Goal: Task Accomplishment & Management: Manage account settings

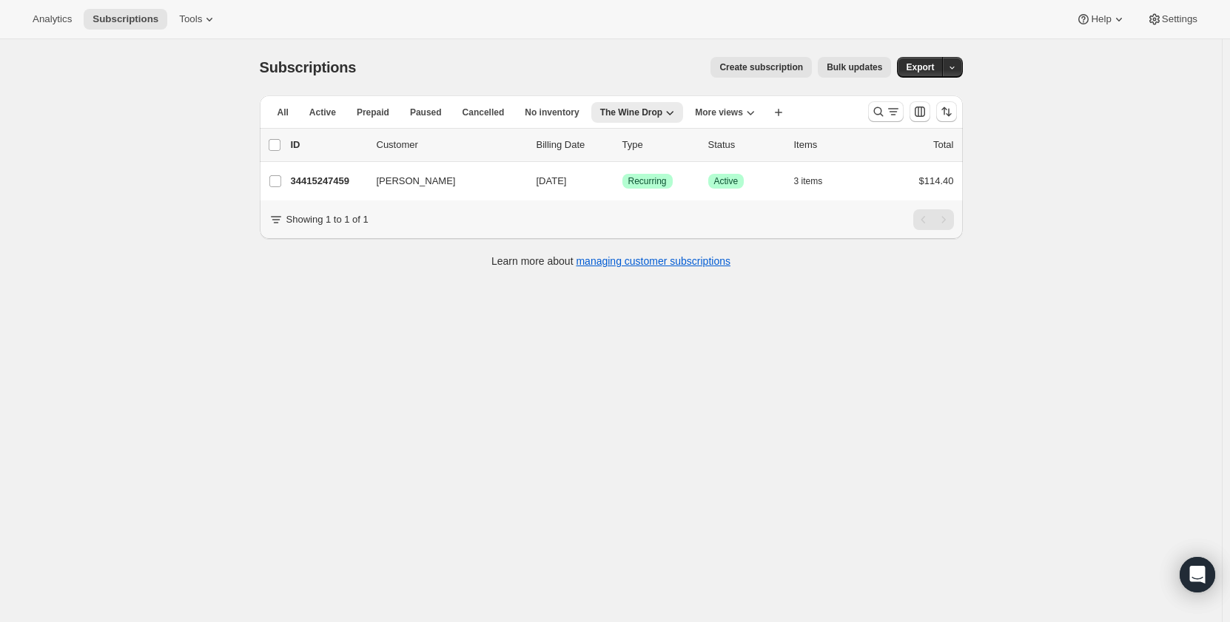
click at [873, 107] on button "Search and filter results" at bounding box center [886, 111] width 36 height 21
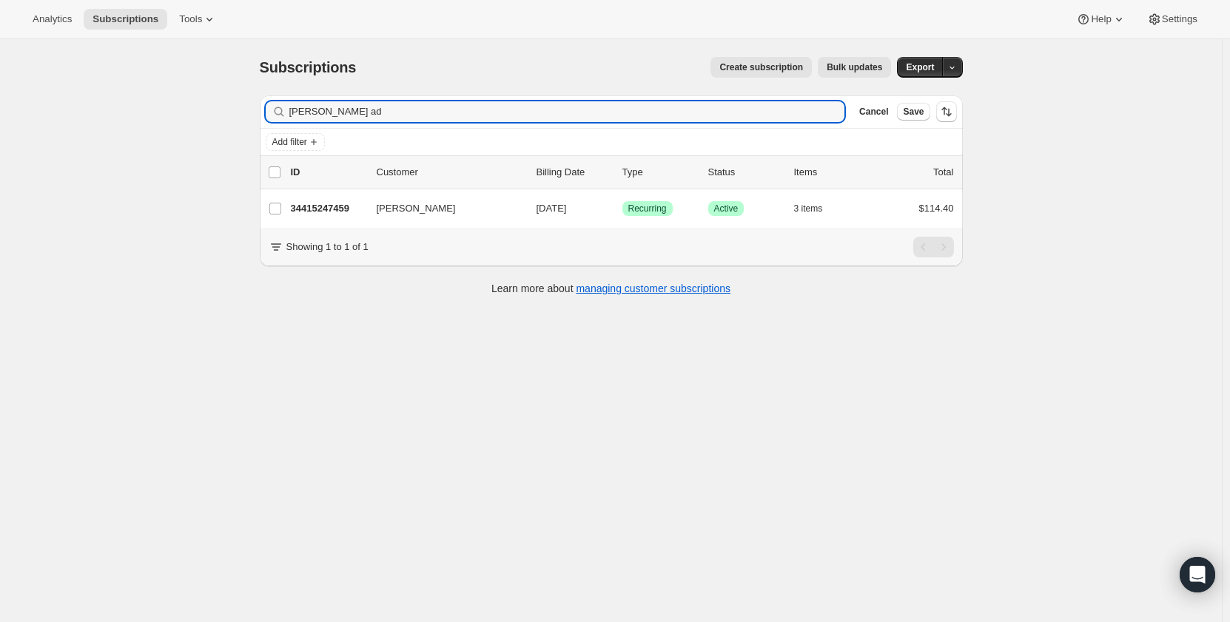
drag, startPoint x: 394, startPoint y: 112, endPoint x: 209, endPoint y: 123, distance: 186.0
click at [210, 123] on div "Subscriptions. This page is ready Subscriptions Create subscription Bulk update…" at bounding box center [611, 350] width 1222 height 622
type input "michael wax"
click at [320, 211] on p "34199568483" at bounding box center [328, 208] width 74 height 15
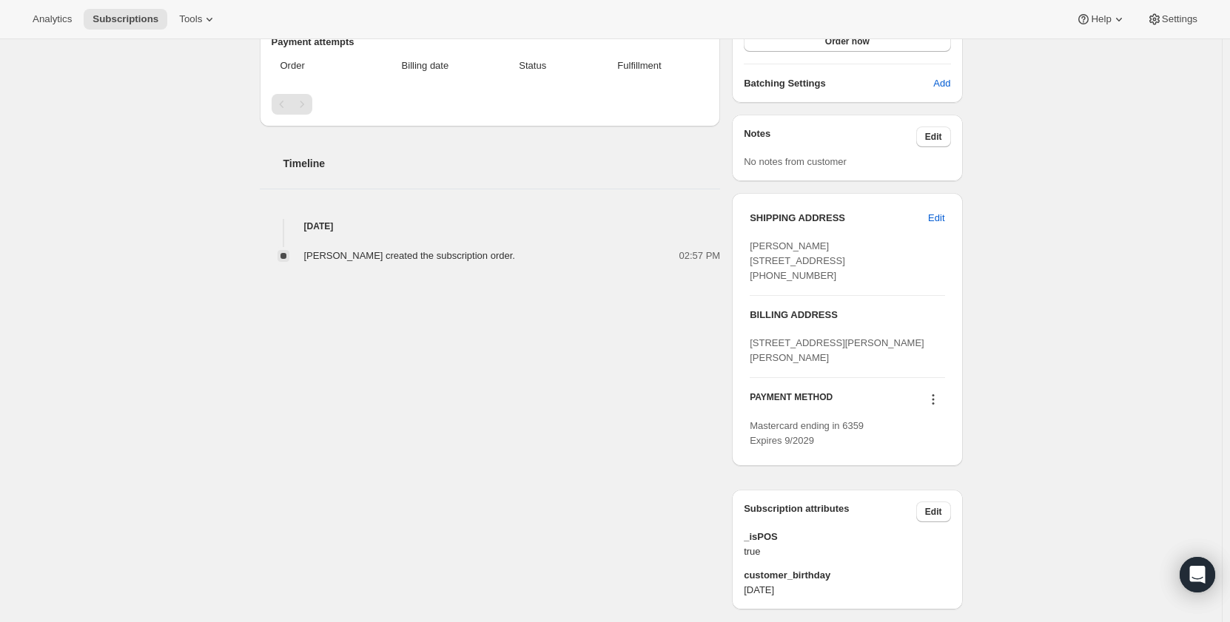
scroll to position [481, 0]
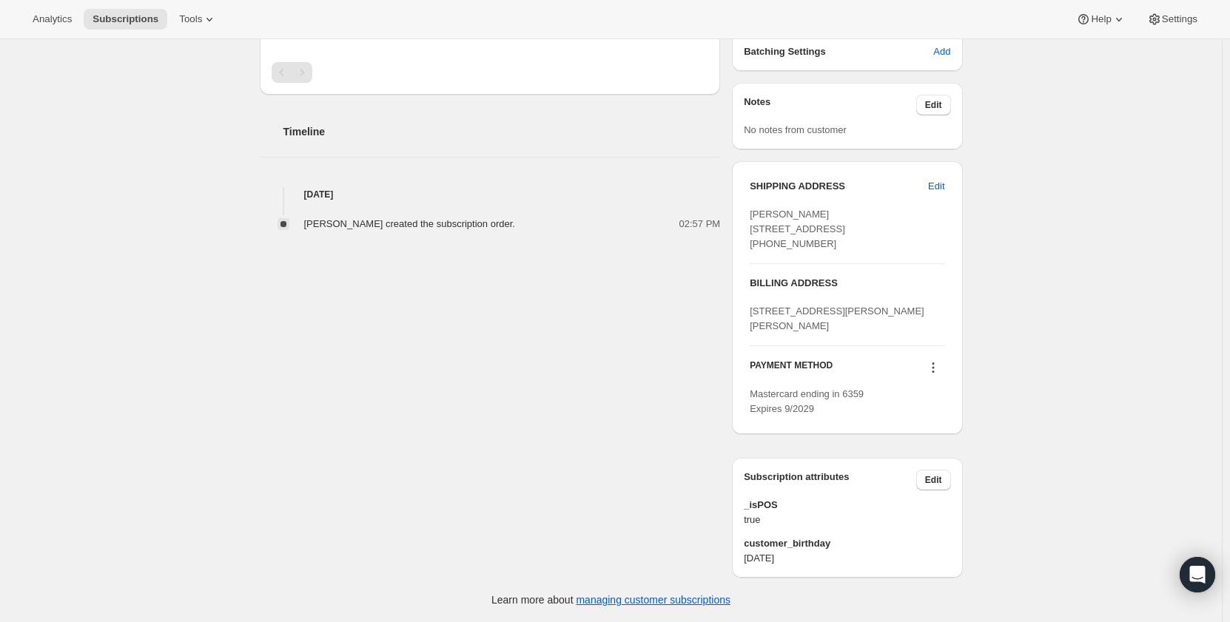
click at [940, 481] on span "Edit" at bounding box center [933, 480] width 17 height 12
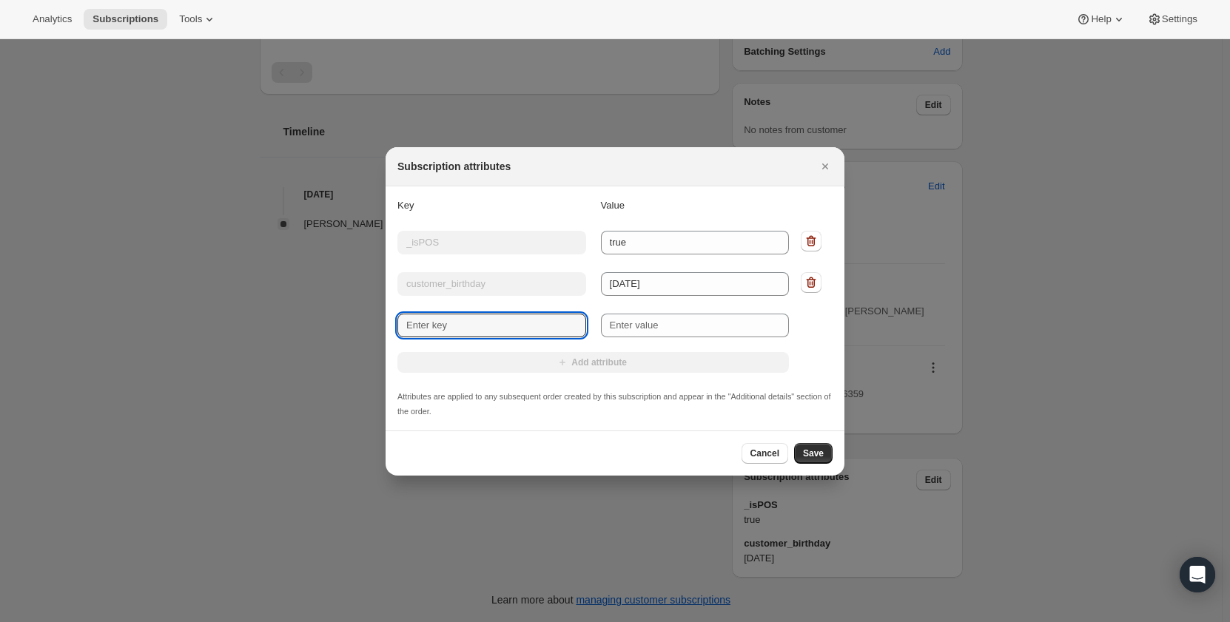
click at [478, 324] on input "New key" at bounding box center [491, 326] width 189 height 24
type input "sales_associate_name"
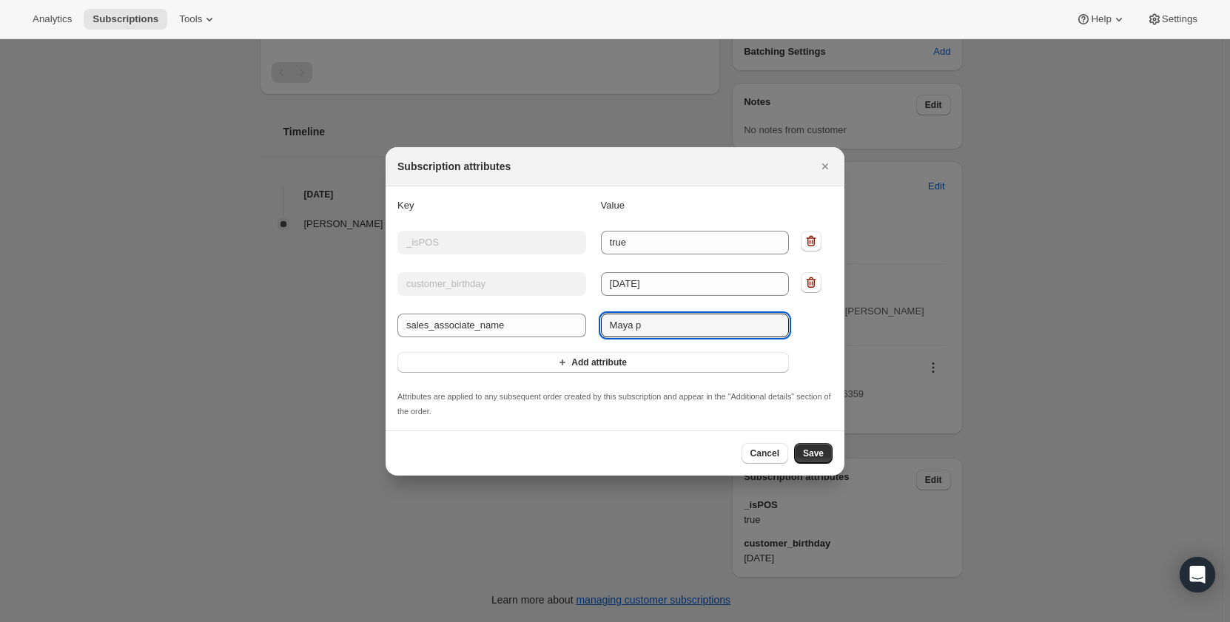
type input "Maya p"
click at [821, 443] on button "Save" at bounding box center [813, 453] width 38 height 21
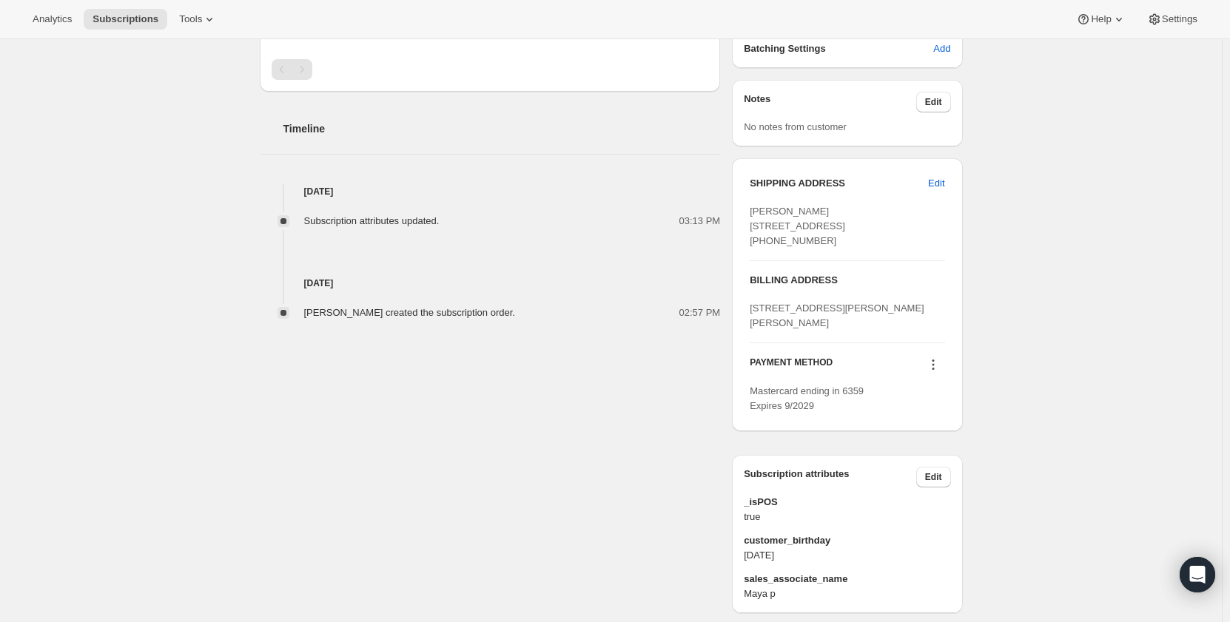
scroll to position [587, 0]
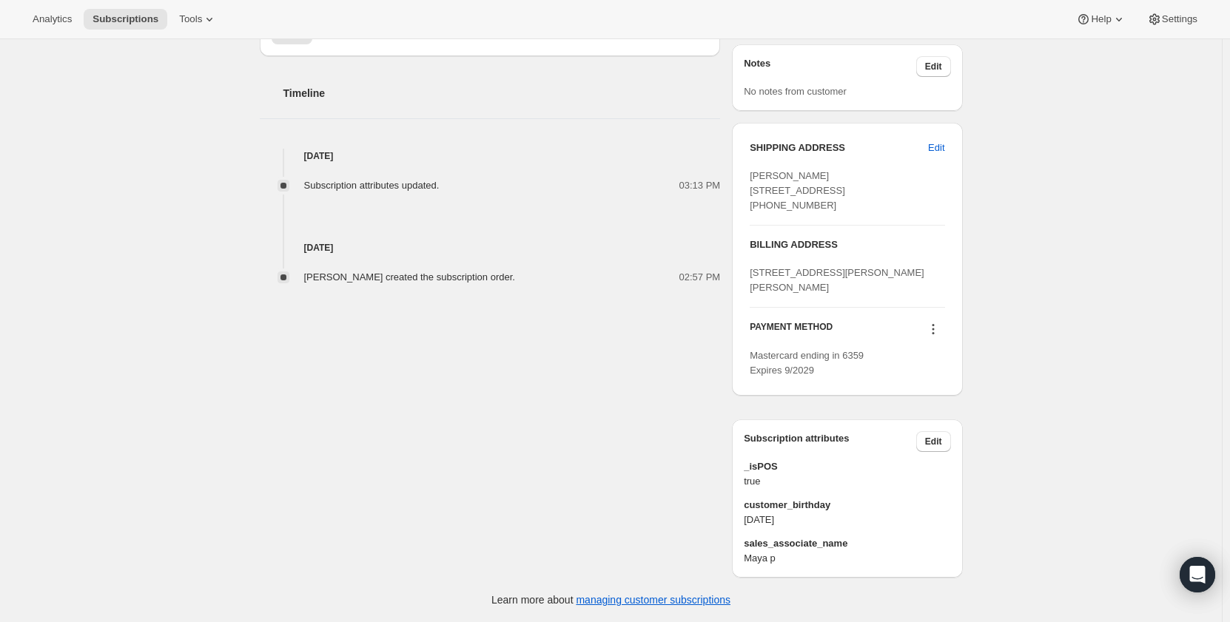
click at [116, 18] on span "Subscriptions" at bounding box center [125, 19] width 66 height 12
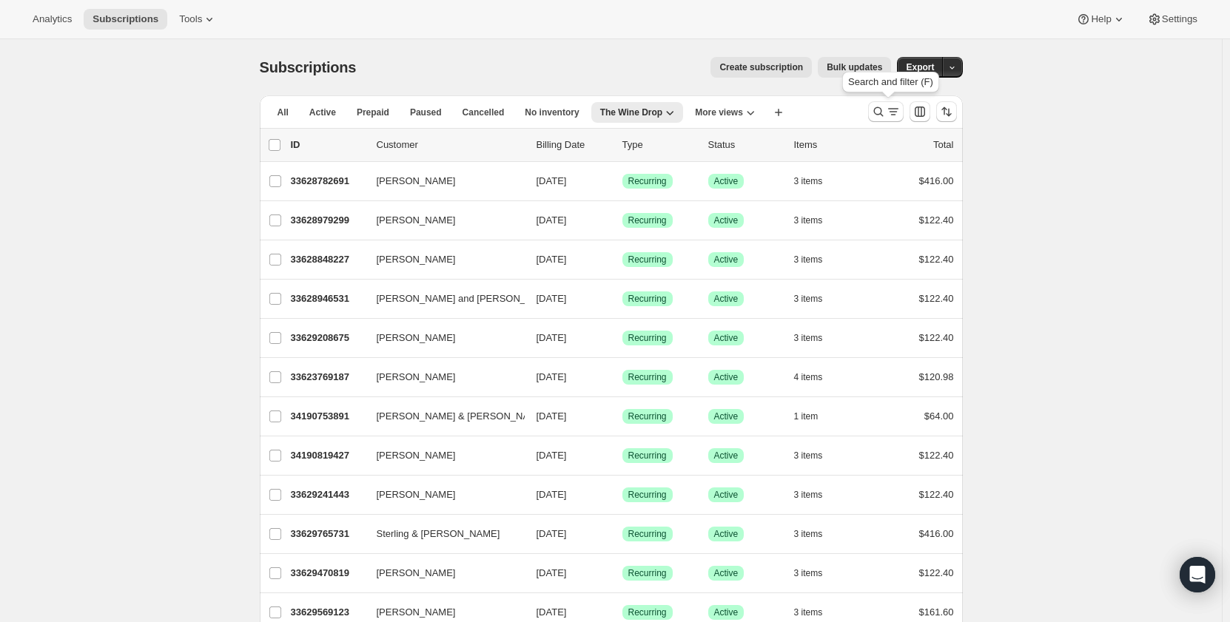
click at [889, 116] on icon "Search and filter results" at bounding box center [893, 111] width 15 height 15
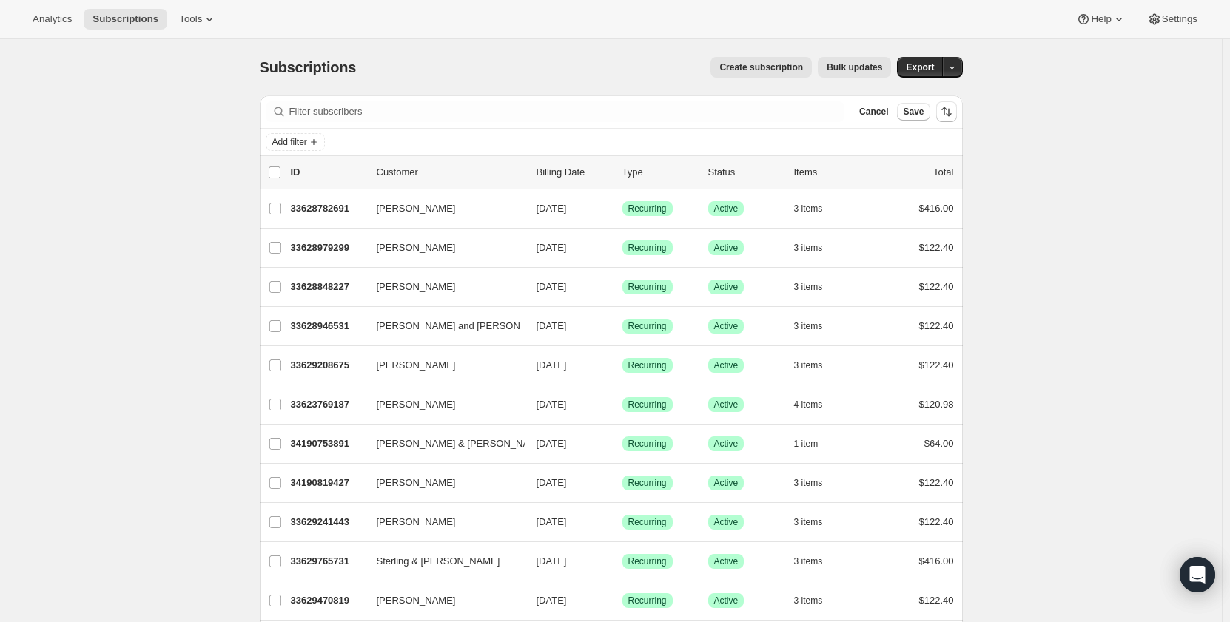
click at [307, 143] on span "Add filter" at bounding box center [289, 142] width 35 height 12
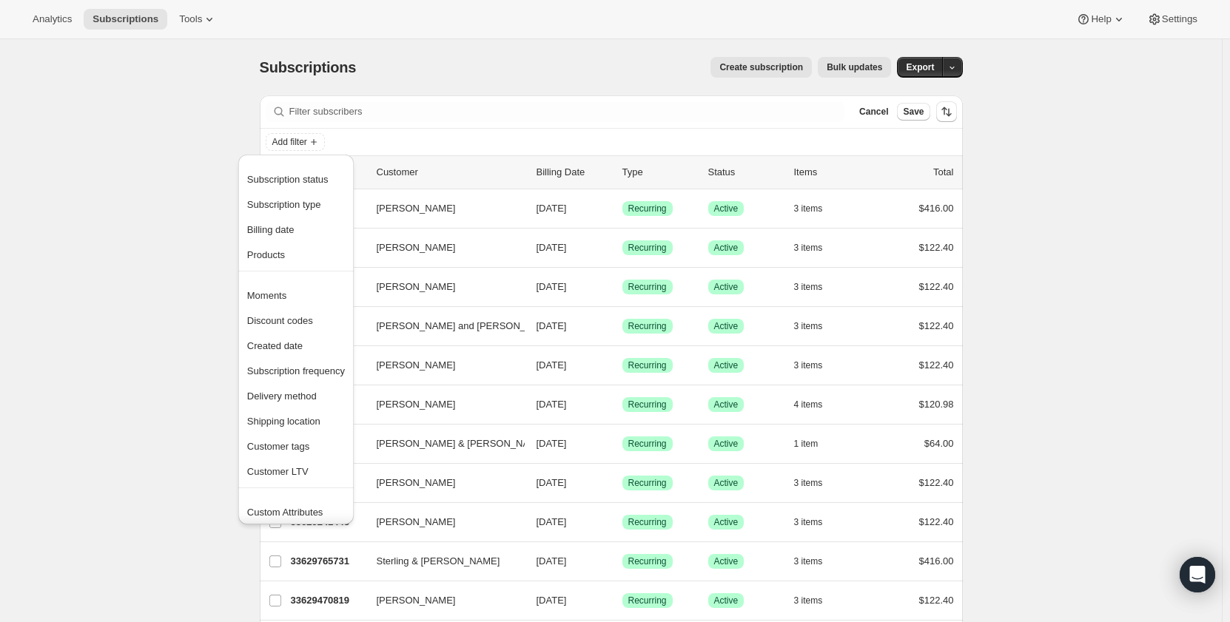
click at [306, 183] on span "Subscription status" at bounding box center [287, 179] width 81 height 11
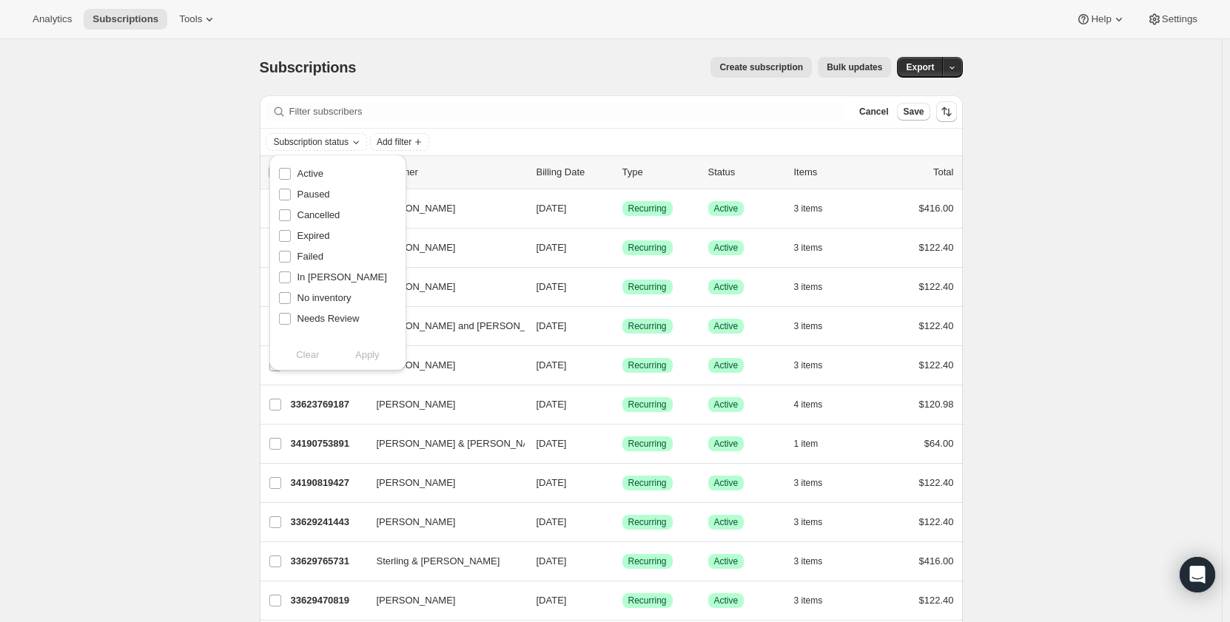
click at [306, 170] on span "Active" at bounding box center [310, 173] width 26 height 11
click at [291, 170] on input "Active" at bounding box center [285, 174] width 12 height 12
checkbox input "true"
click at [368, 351] on span "Apply" at bounding box center [367, 355] width 24 height 15
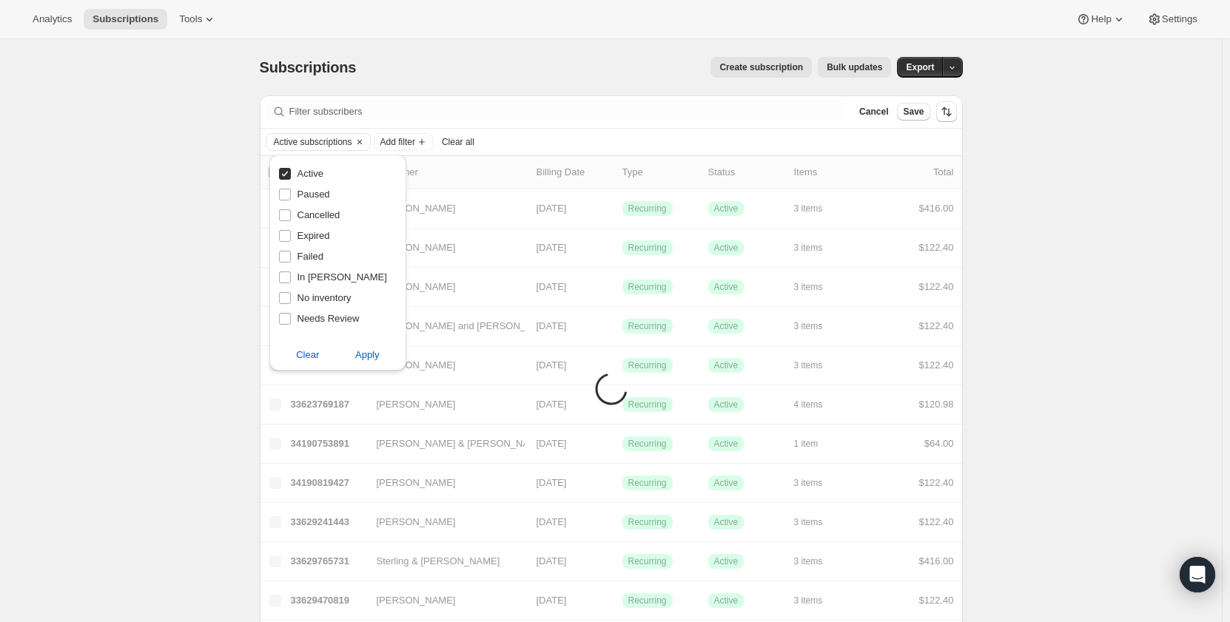
click at [405, 142] on span "Add filter" at bounding box center [397, 142] width 35 height 12
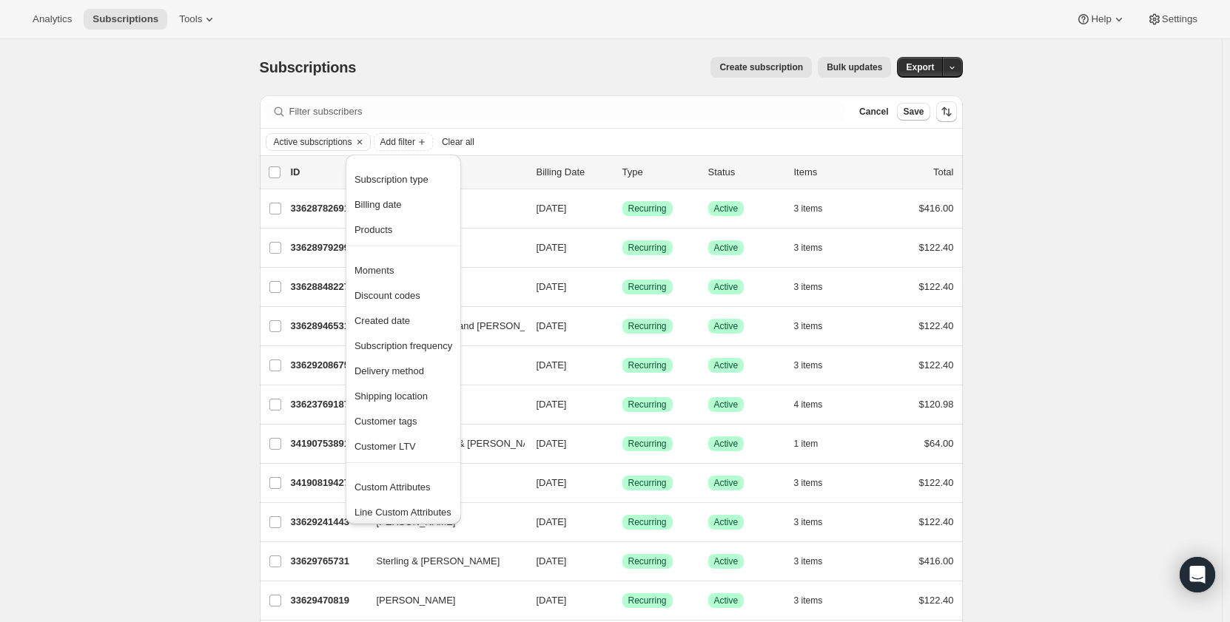
click at [394, 325] on span "Created date" at bounding box center [381, 320] width 55 height 11
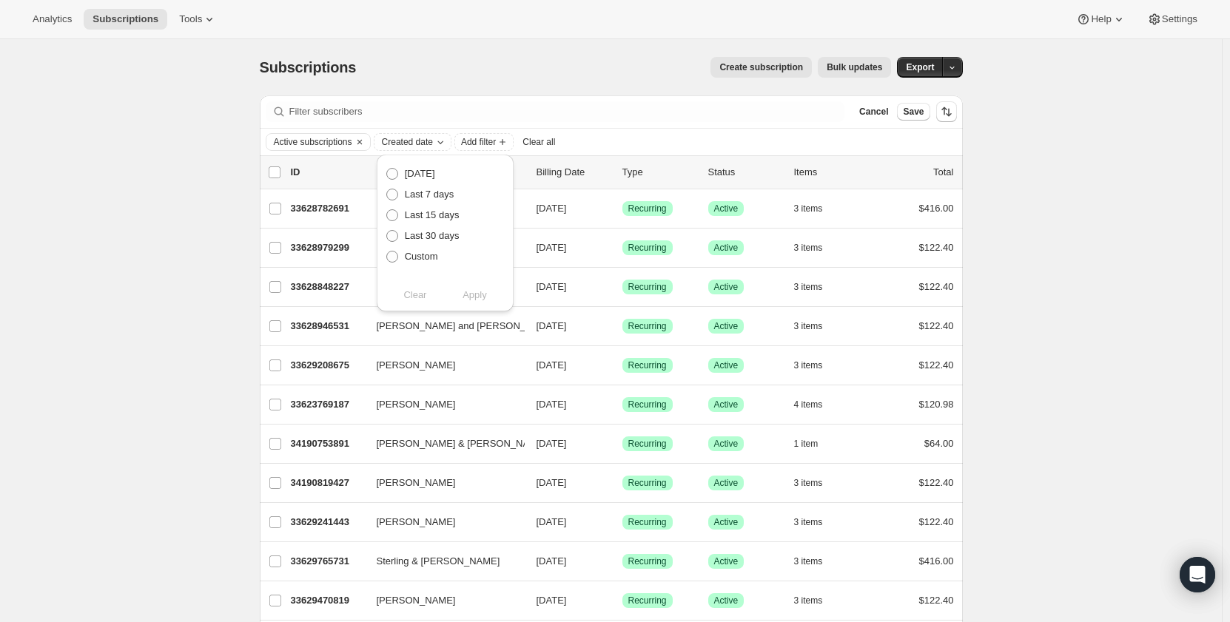
click at [411, 255] on span "Custom" at bounding box center [421, 256] width 33 height 11
click at [387, 252] on input "Custom" at bounding box center [386, 251] width 1 height 1
radio input "true"
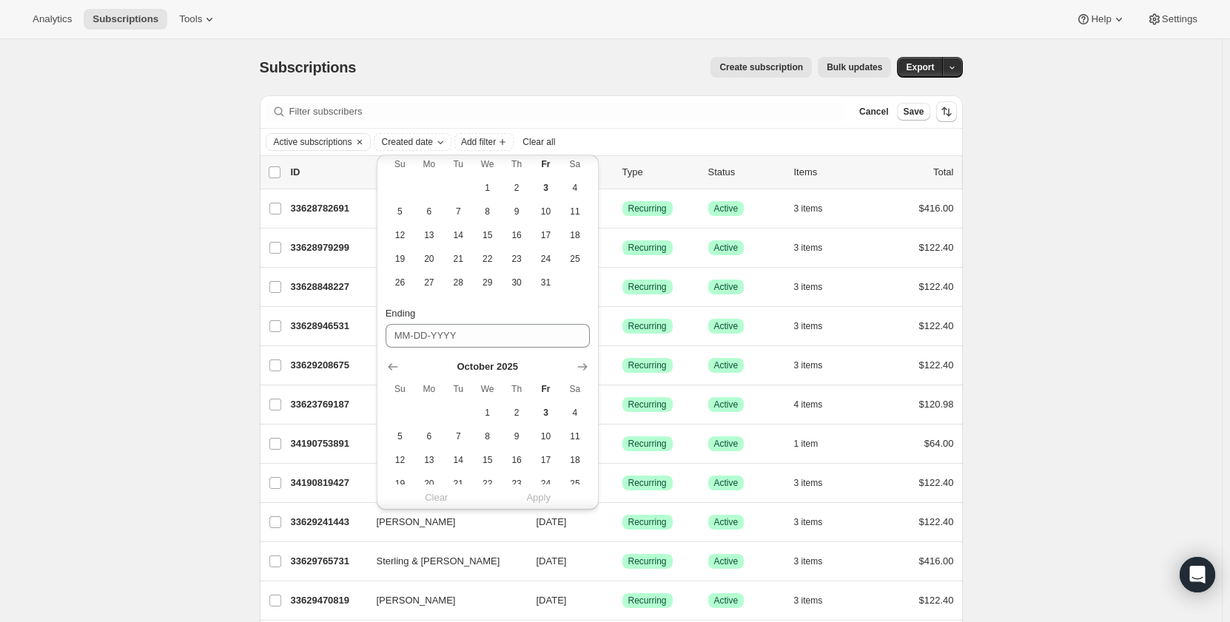
scroll to position [124, 0]
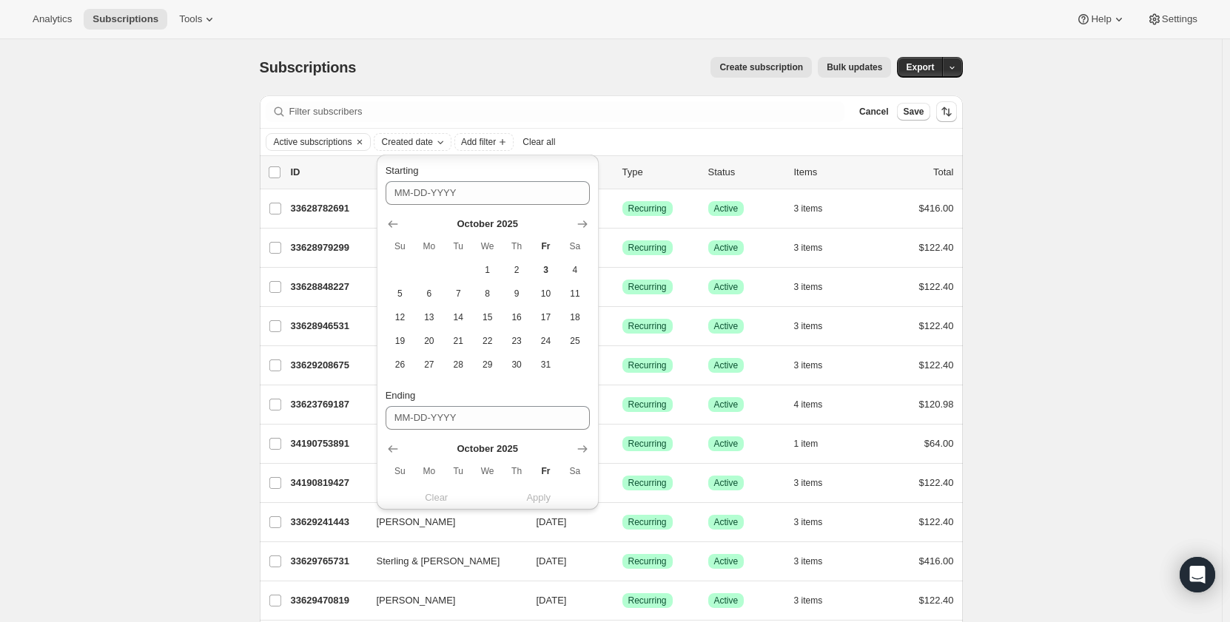
click at [393, 229] on icon "Show previous month, September 2025" at bounding box center [392, 224] width 15 height 15
click at [434, 276] on button "1" at bounding box center [428, 270] width 29 height 24
type input "09-01-2025"
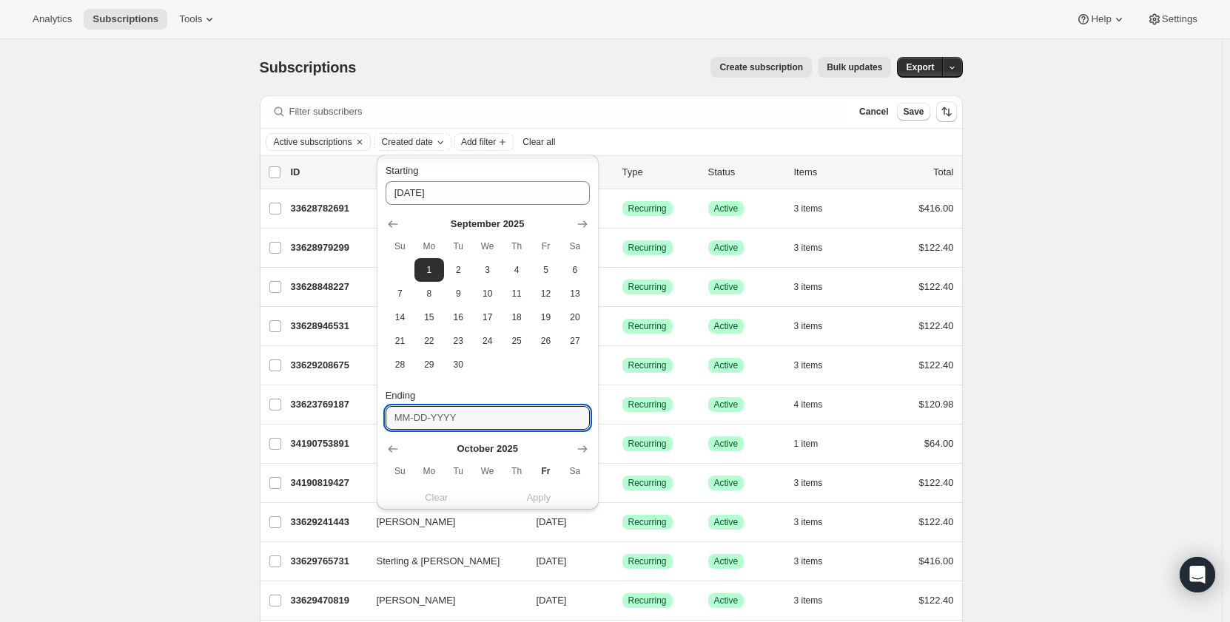
click at [459, 417] on input "Ending" at bounding box center [487, 418] width 204 height 24
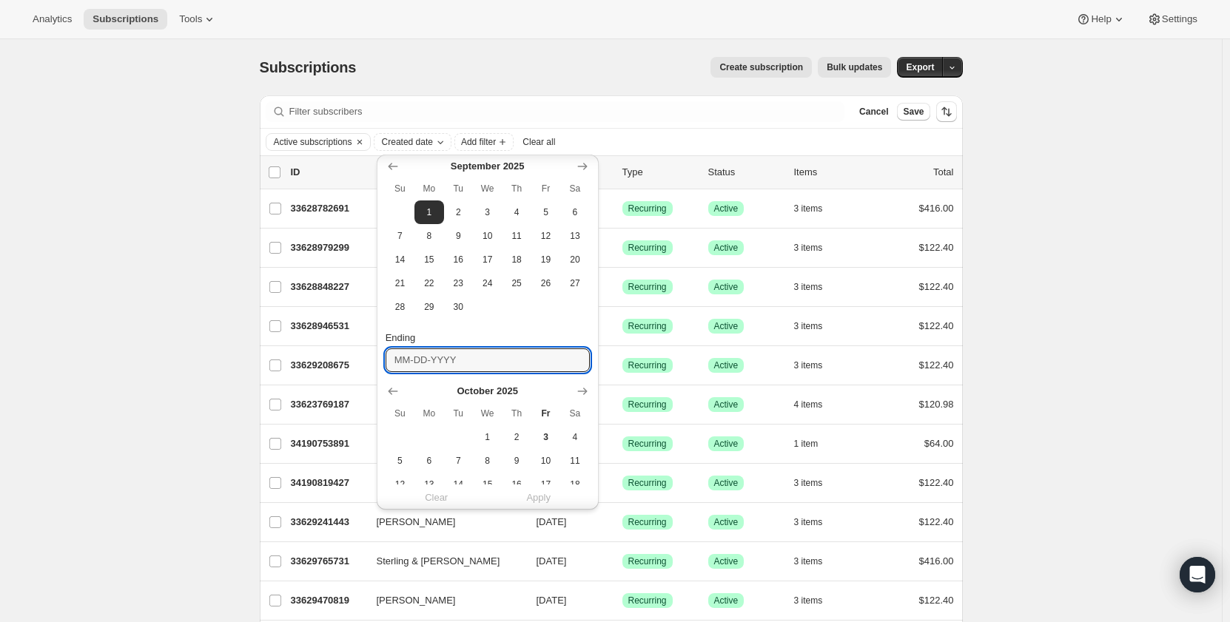
scroll to position [272, 0]
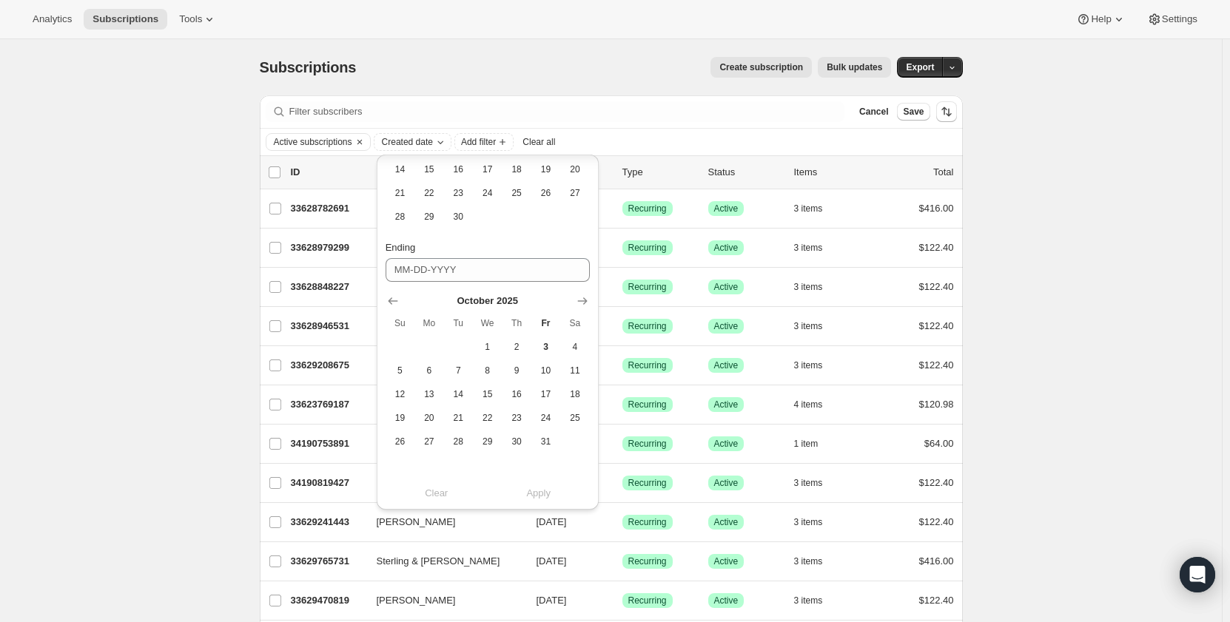
click at [396, 304] on icon "Show previous month, September 2025" at bounding box center [392, 301] width 15 height 15
click at [454, 446] on span "30" at bounding box center [458, 442] width 17 height 12
type input "09-30-2025"
click at [542, 497] on span "Apply" at bounding box center [538, 493] width 24 height 15
click at [536, 492] on span "Apply" at bounding box center [538, 493] width 24 height 15
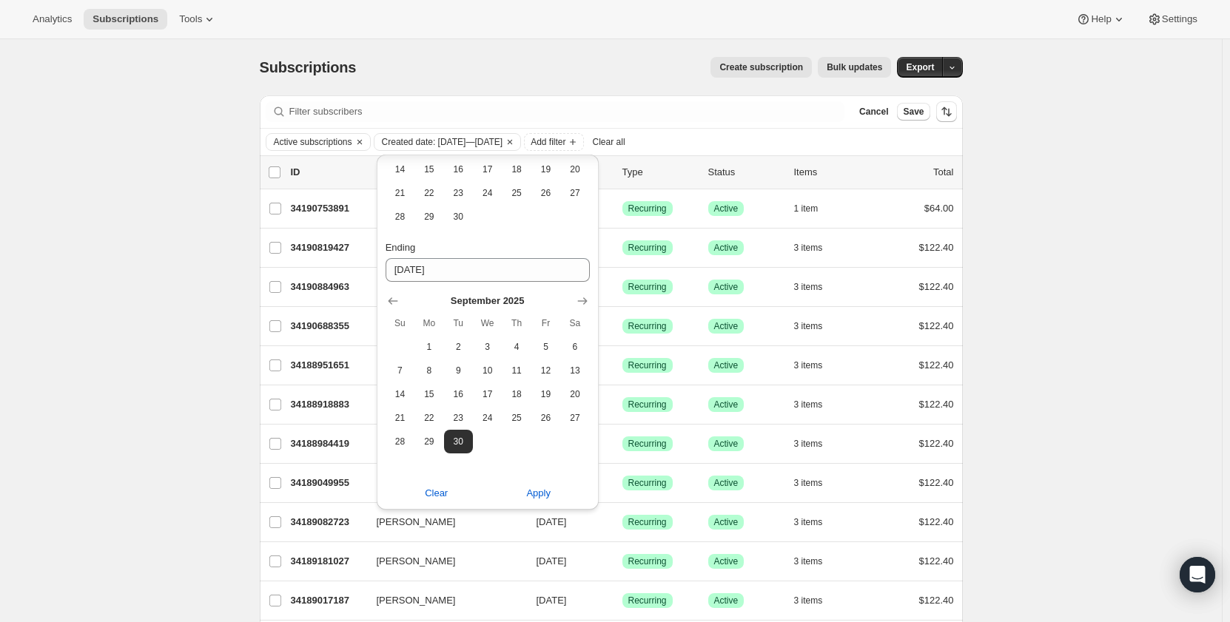
click at [565, 141] on span "Add filter" at bounding box center [547, 142] width 35 height 12
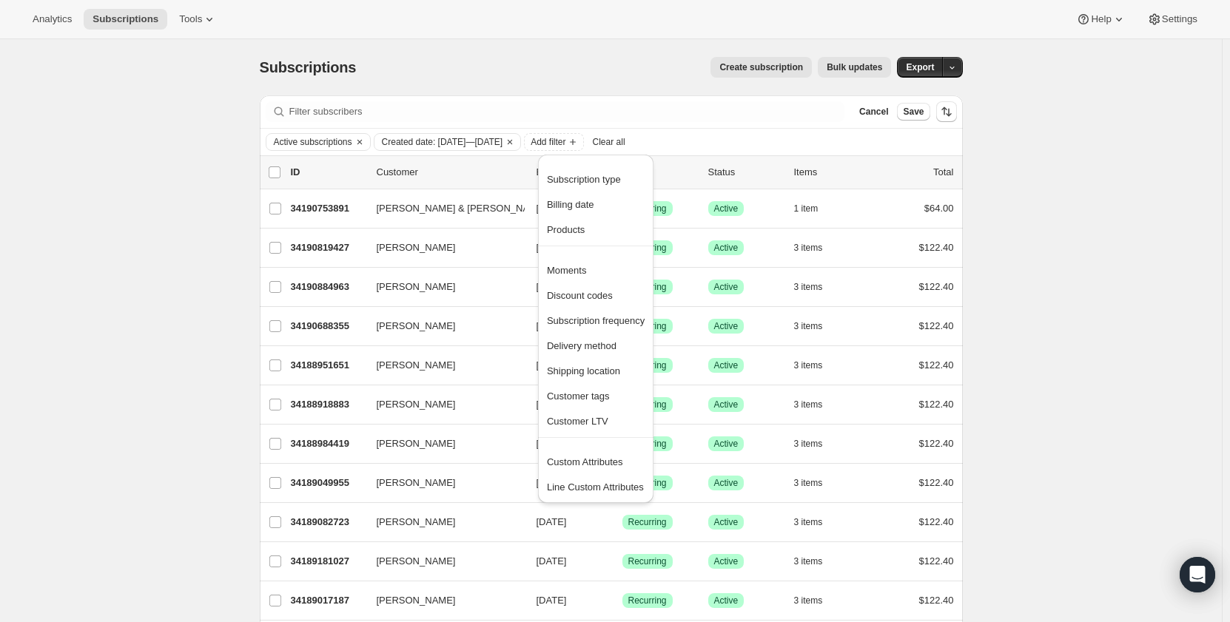
click at [579, 469] on span "Custom Attributes" at bounding box center [596, 462] width 98 height 15
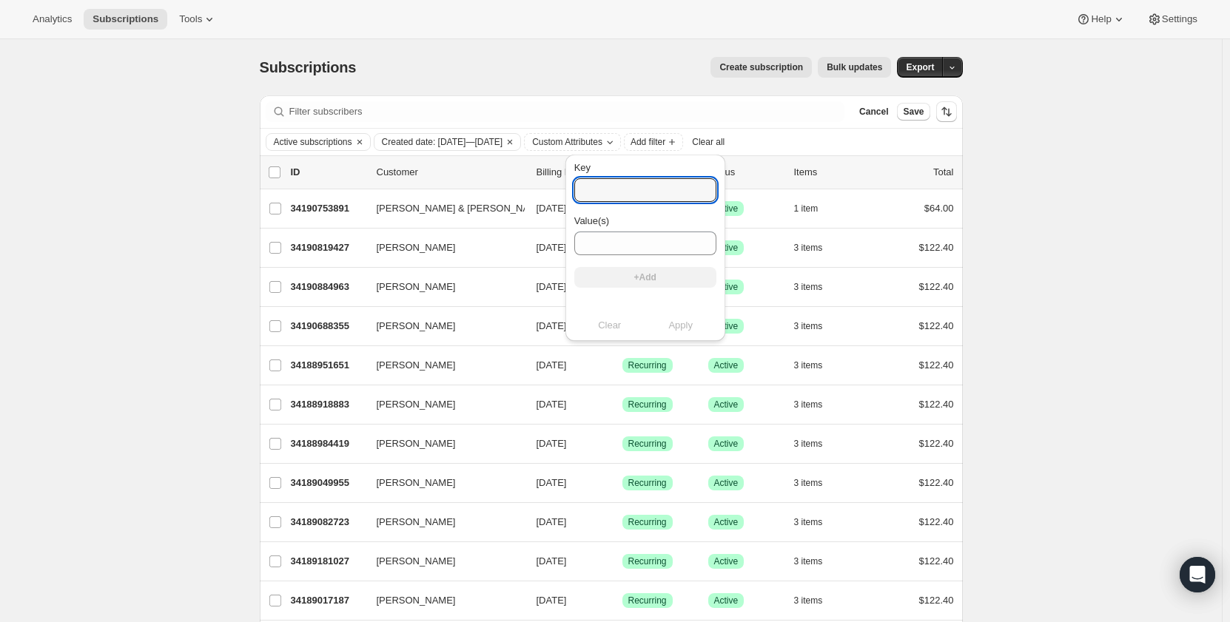
click at [667, 191] on input "Key" at bounding box center [645, 190] width 142 height 24
type input "Sales_associate_name"
click at [627, 251] on input "Value(s)" at bounding box center [645, 244] width 142 height 24
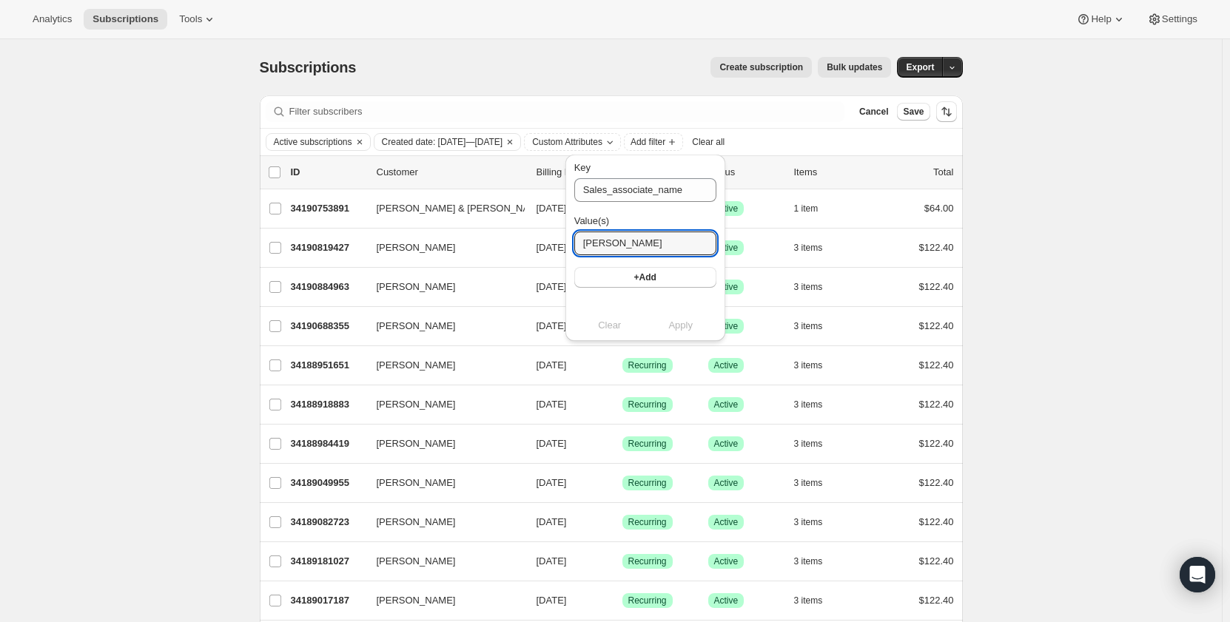
type input "Maya P"
click at [636, 283] on span "+Add" at bounding box center [645, 278] width 22 height 12
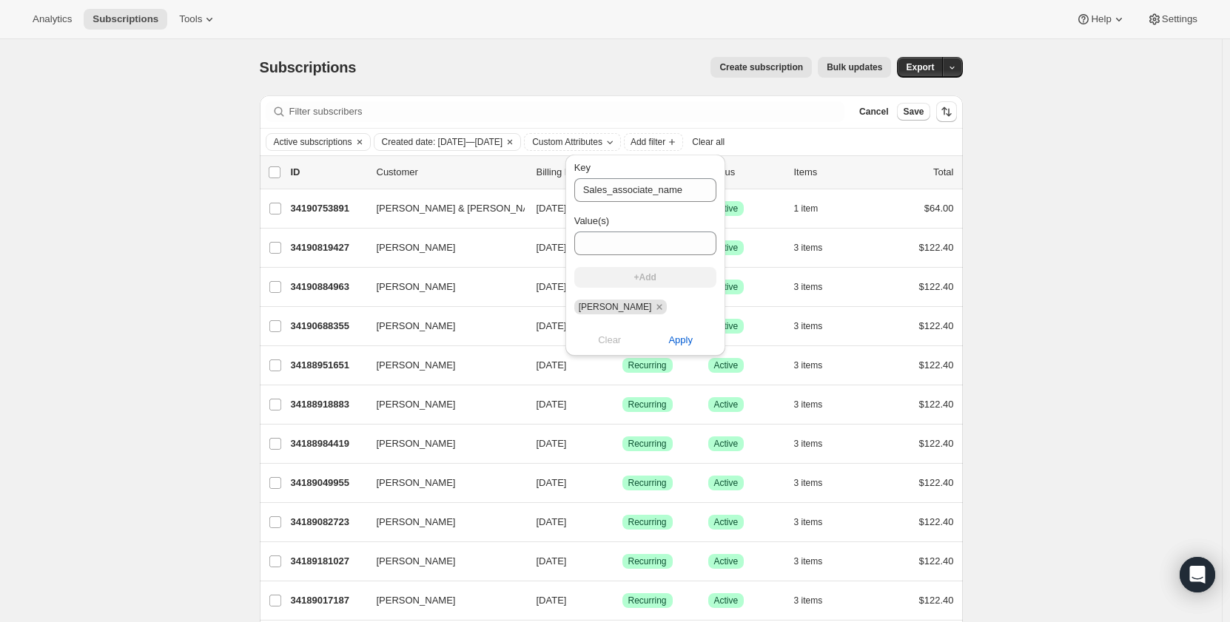
click at [668, 341] on span "Apply" at bounding box center [680, 340] width 24 height 15
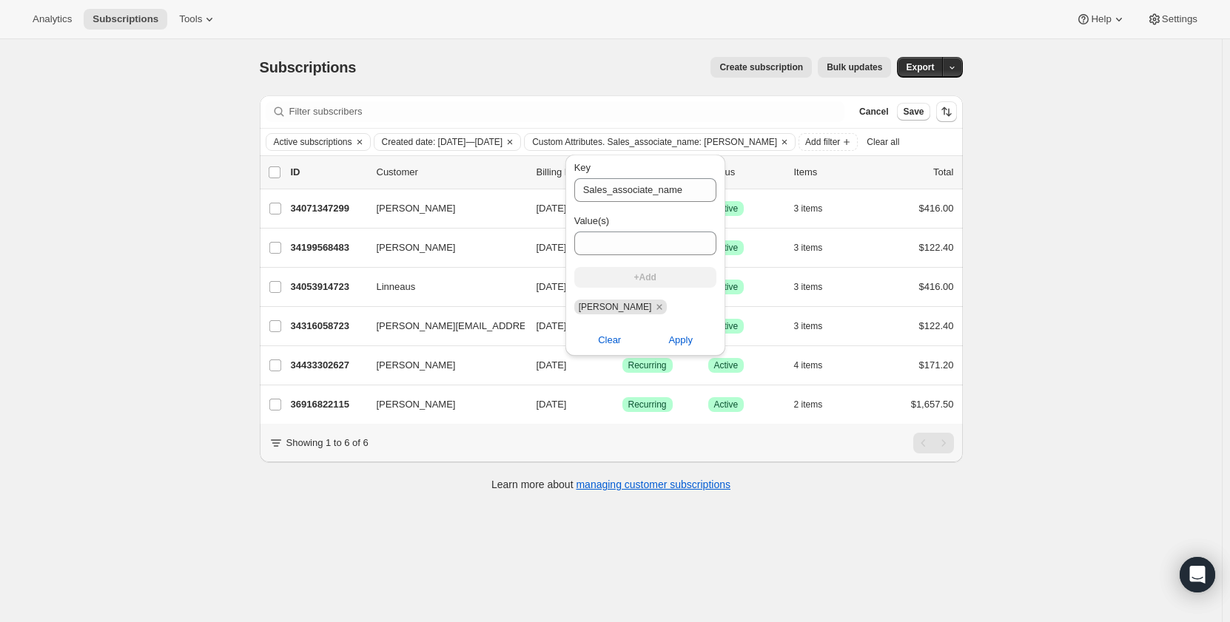
click at [669, 341] on span "Apply" at bounding box center [680, 340] width 24 height 15
click at [374, 541] on div "Subscriptions. This page is ready Subscriptions Create subscription Bulk update…" at bounding box center [611, 350] width 1222 height 622
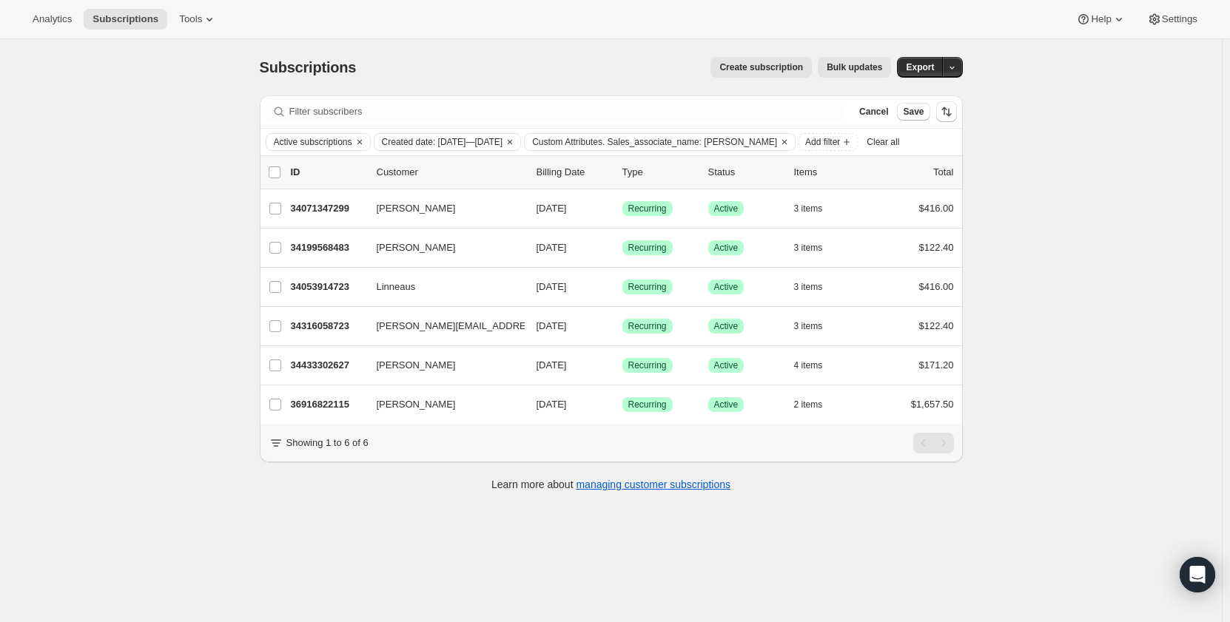
click at [917, 109] on span "Save" at bounding box center [913, 112] width 21 height 12
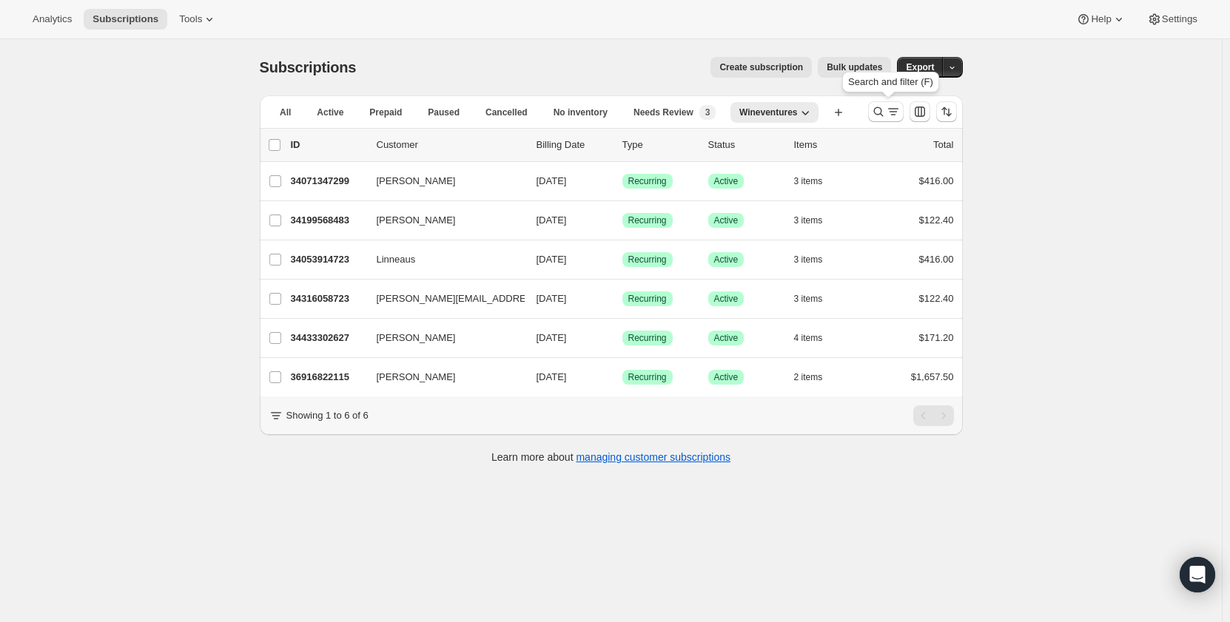
click at [880, 111] on icon "Search and filter results" at bounding box center [878, 111] width 15 height 15
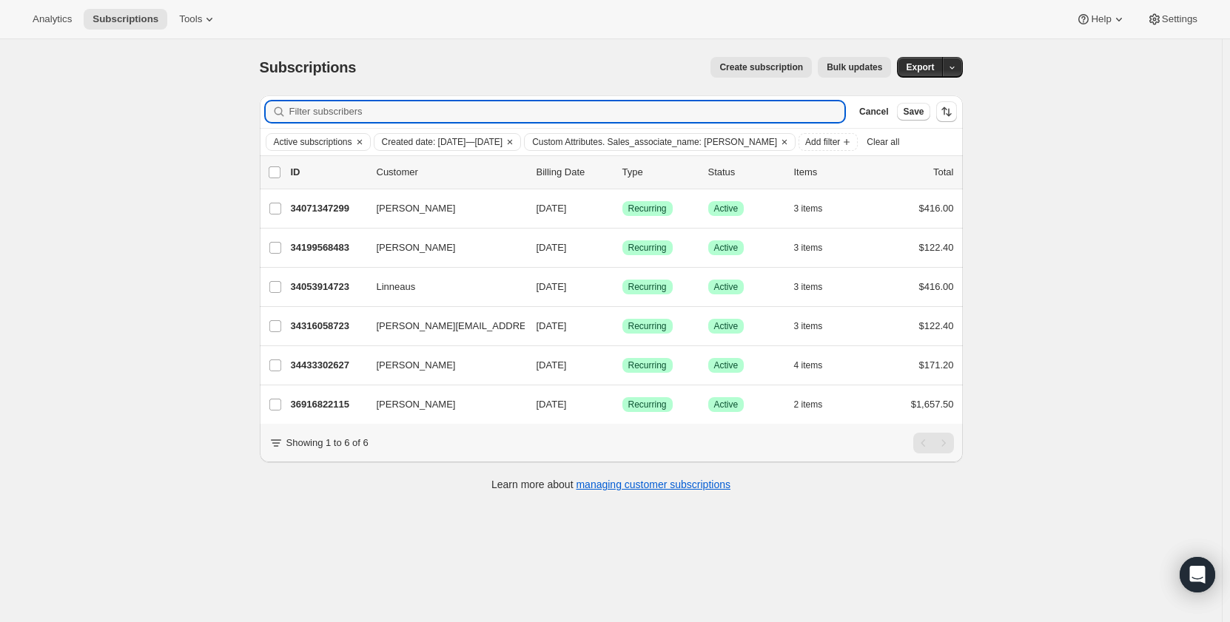
click at [878, 144] on span "Clear all" at bounding box center [882, 142] width 33 height 12
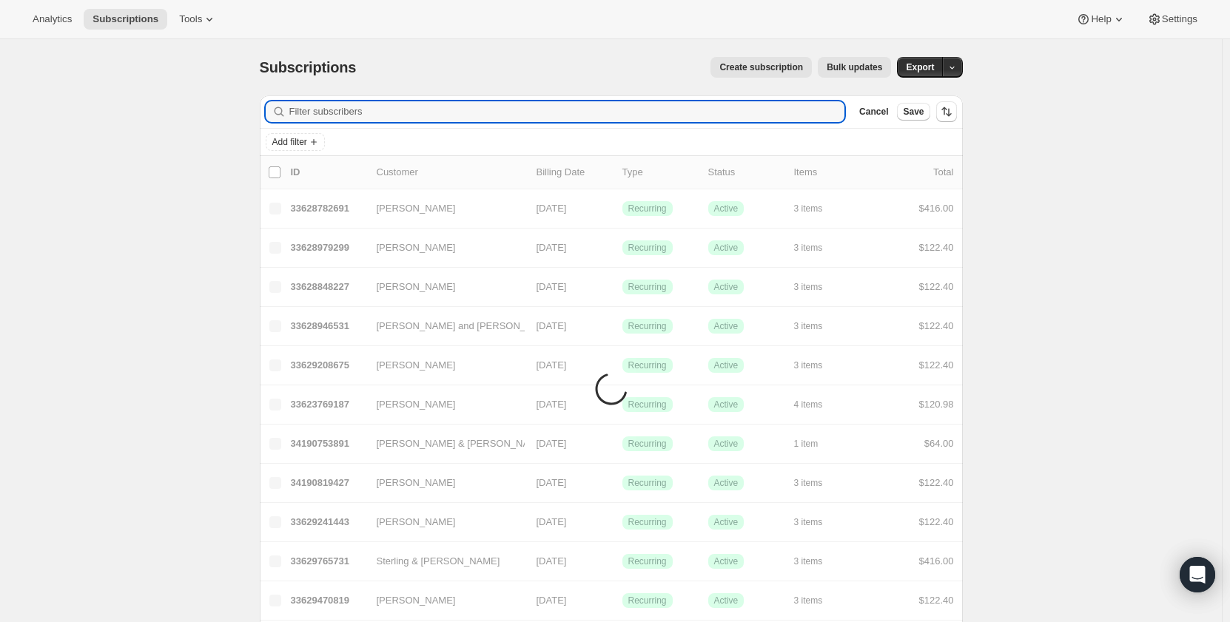
click at [431, 114] on input "Filter subscribers" at bounding box center [567, 111] width 556 height 21
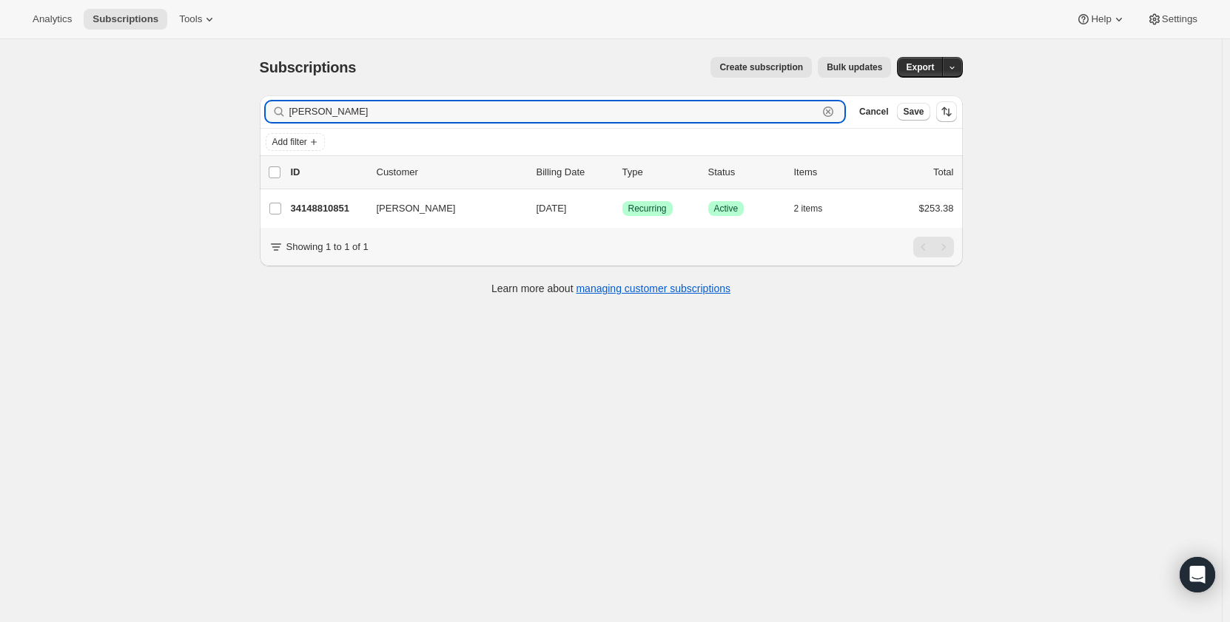
type input "Alexandra li"
click at [323, 206] on p "34148810851" at bounding box center [328, 208] width 74 height 15
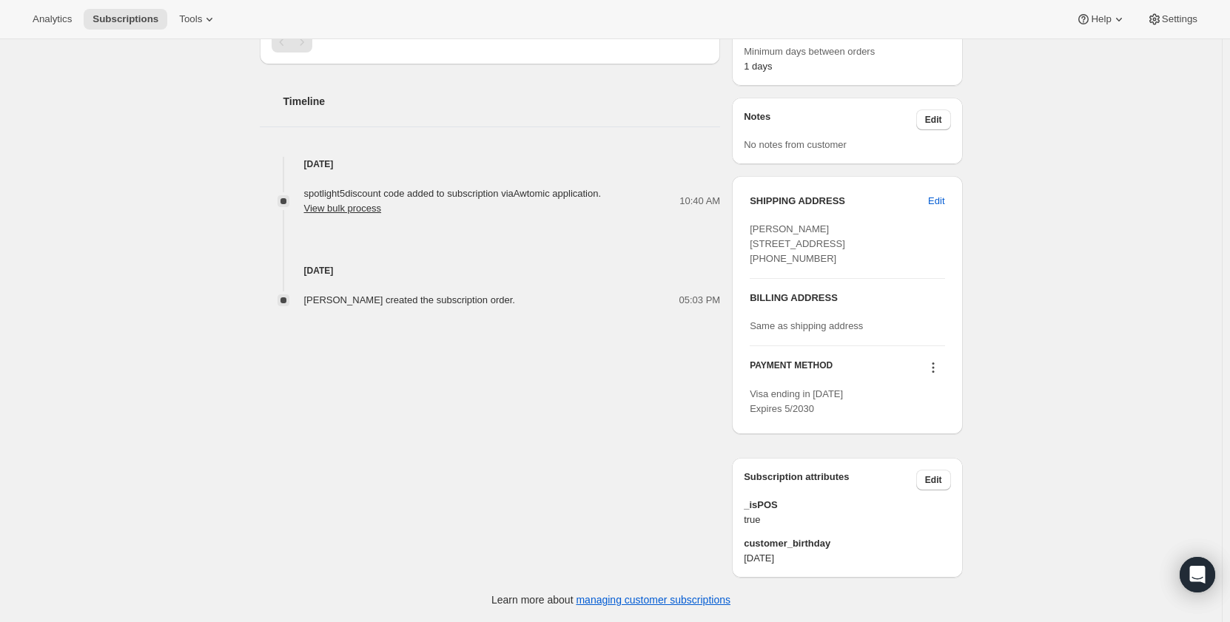
scroll to position [540, 0]
click at [942, 483] on span "Edit" at bounding box center [933, 480] width 17 height 12
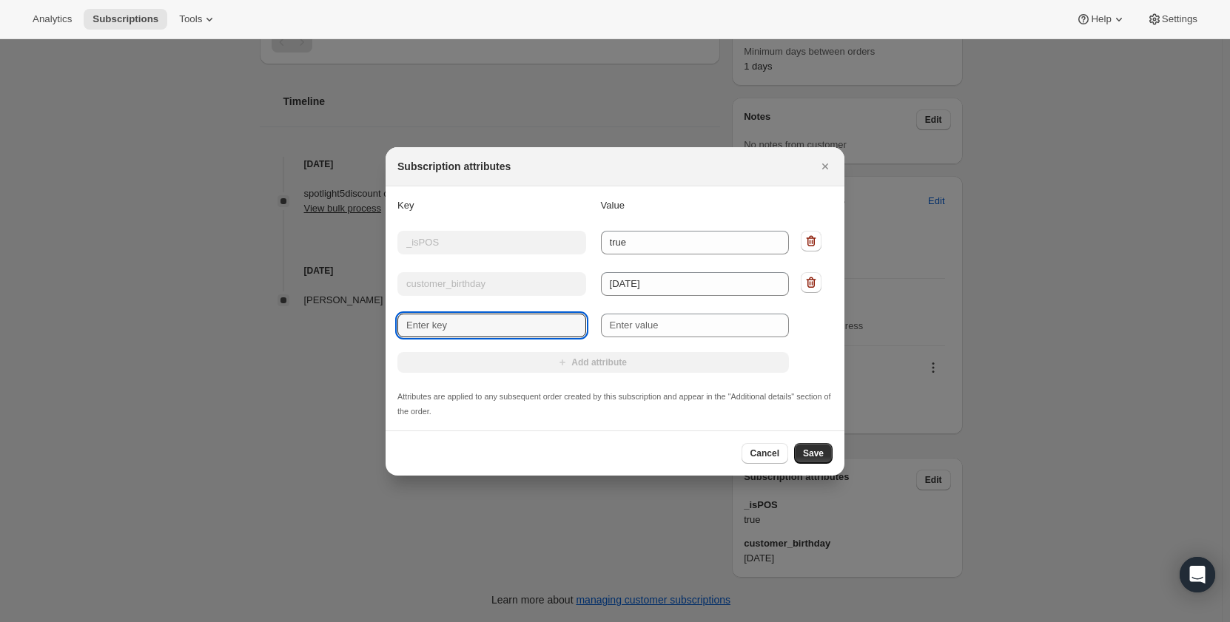
click at [514, 323] on input "New key" at bounding box center [491, 326] width 189 height 24
type input "sales_associate_name"
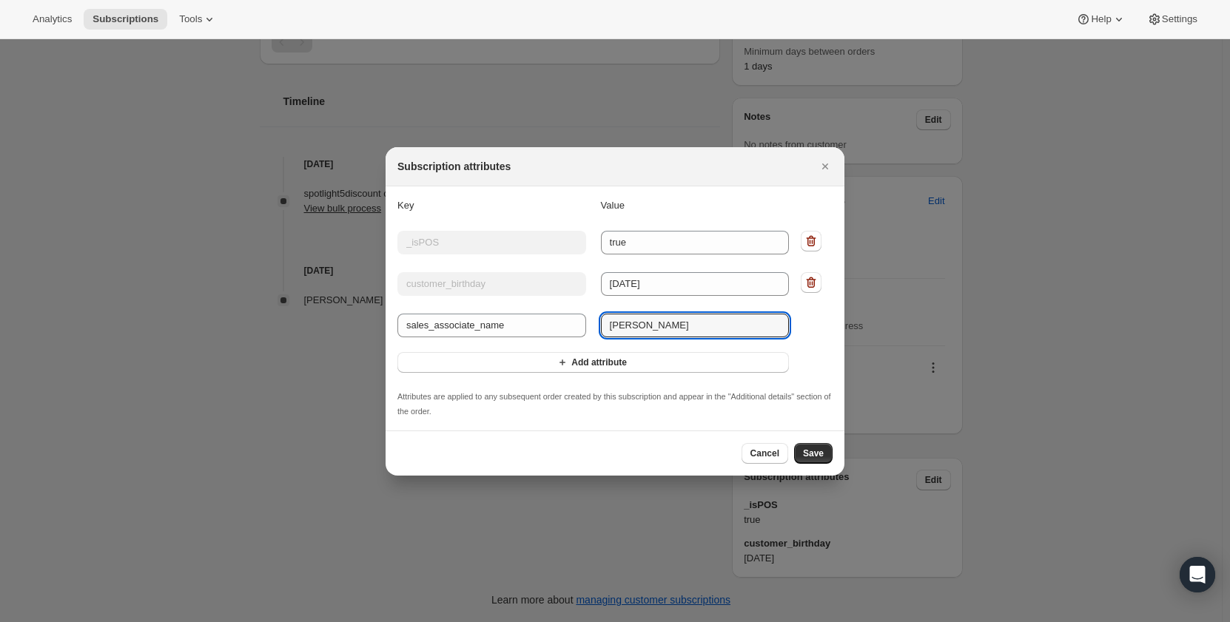
type input "[PERSON_NAME]"
click at [808, 461] on button "Save" at bounding box center [813, 453] width 38 height 21
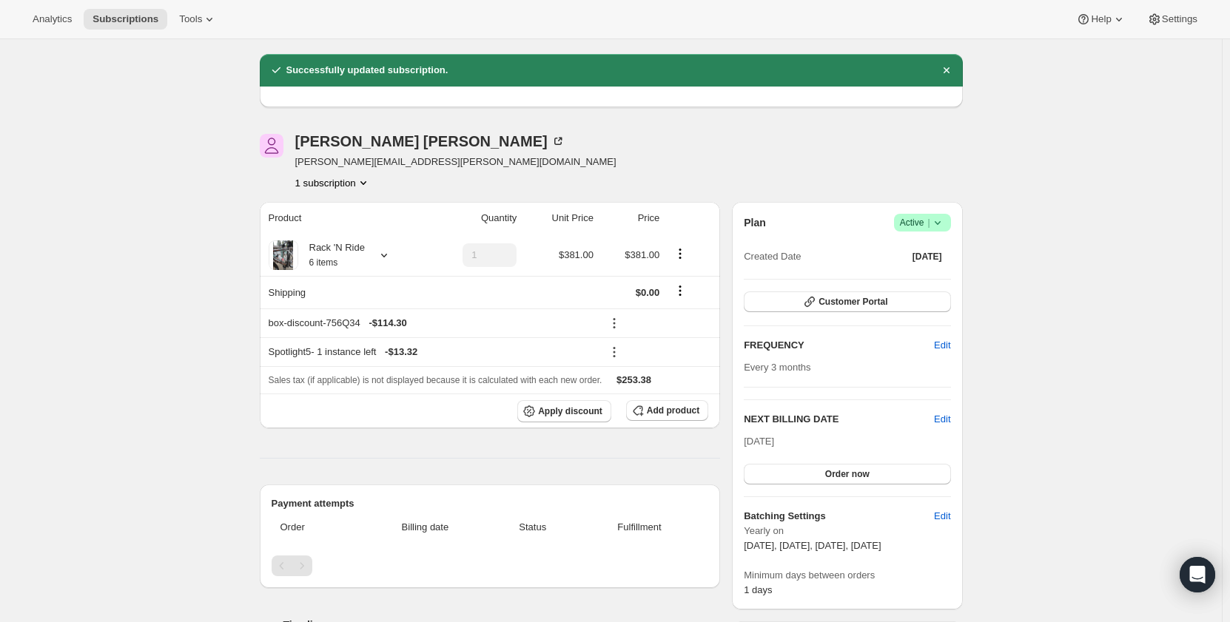
scroll to position [0, 0]
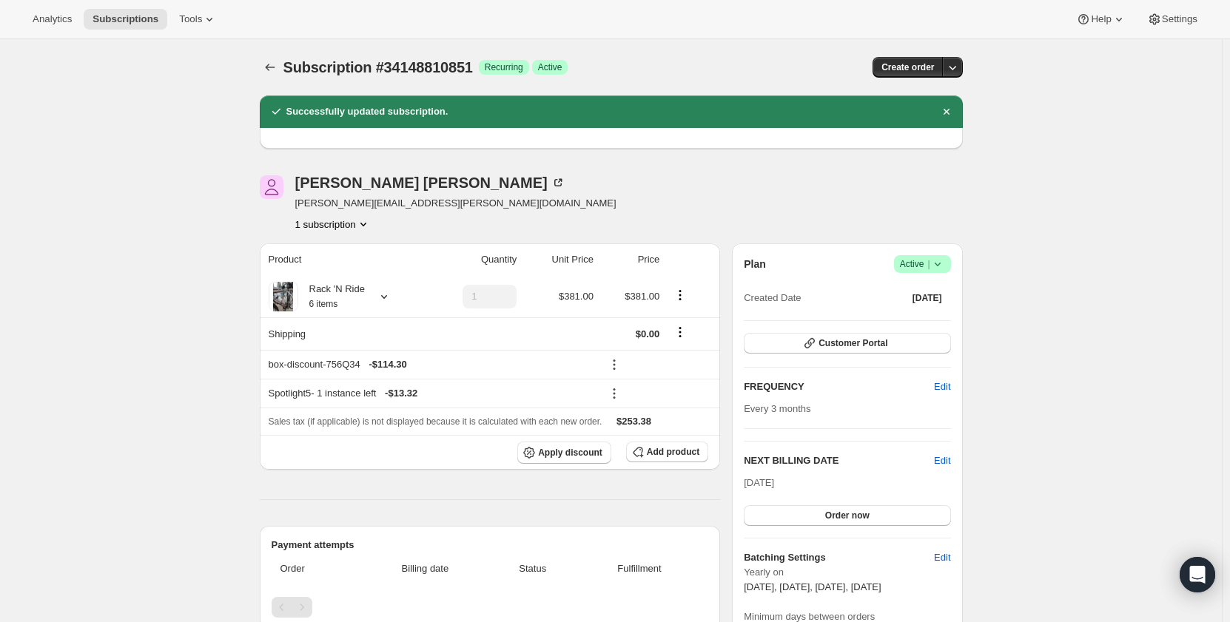
click at [276, 67] on icon "Subscriptions" at bounding box center [270, 67] width 15 height 15
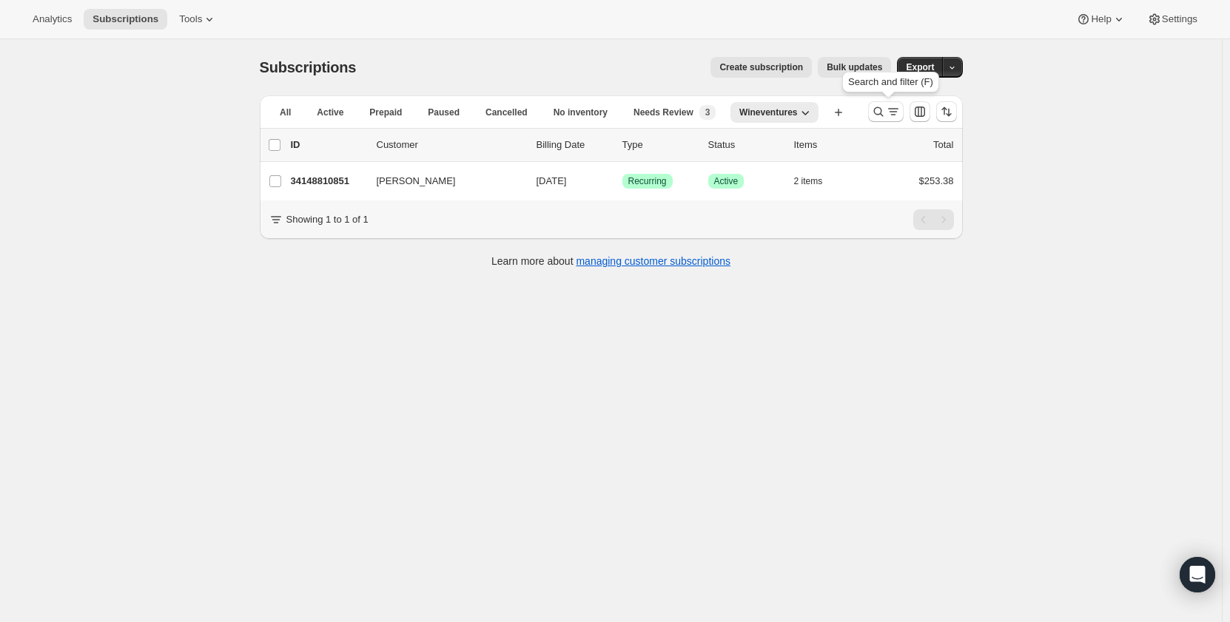
click at [883, 115] on icon "Search and filter results" at bounding box center [878, 111] width 15 height 15
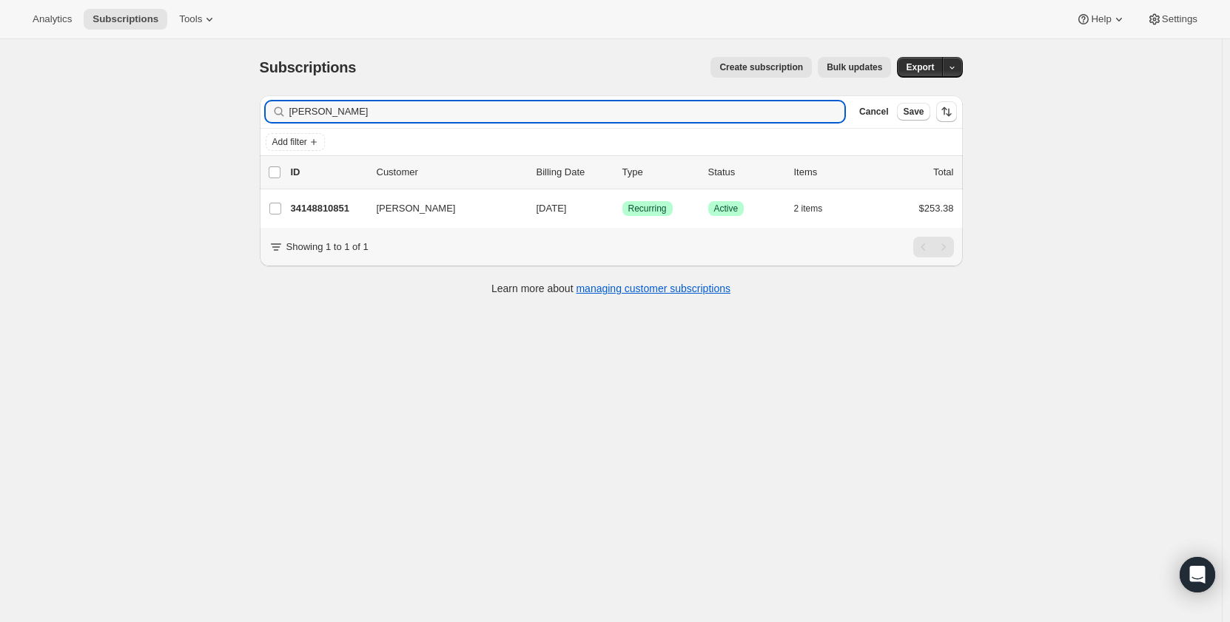
drag, startPoint x: 358, startPoint y: 114, endPoint x: 194, endPoint y: 112, distance: 164.3
click at [194, 112] on div "Subscriptions. This page is ready Subscriptions Create subscription Bulk update…" at bounding box center [611, 350] width 1222 height 622
type input "Paul Marsh"
click at [333, 206] on p "33934311523" at bounding box center [328, 208] width 74 height 15
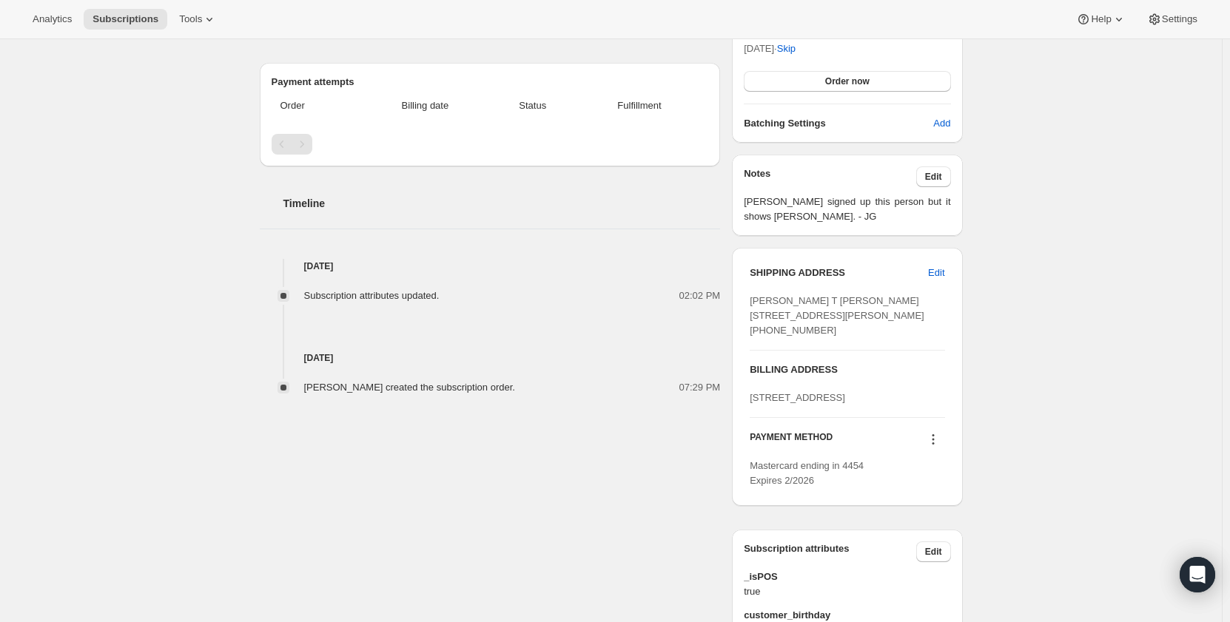
scroll to position [534, 0]
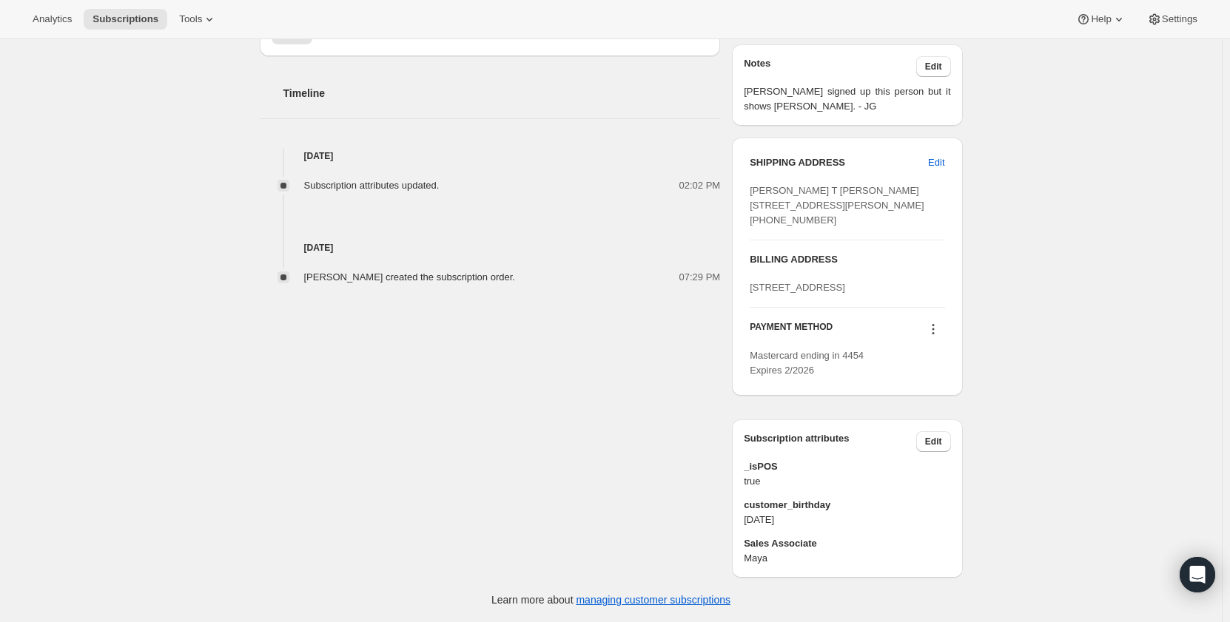
click at [930, 445] on span "Edit" at bounding box center [933, 442] width 17 height 12
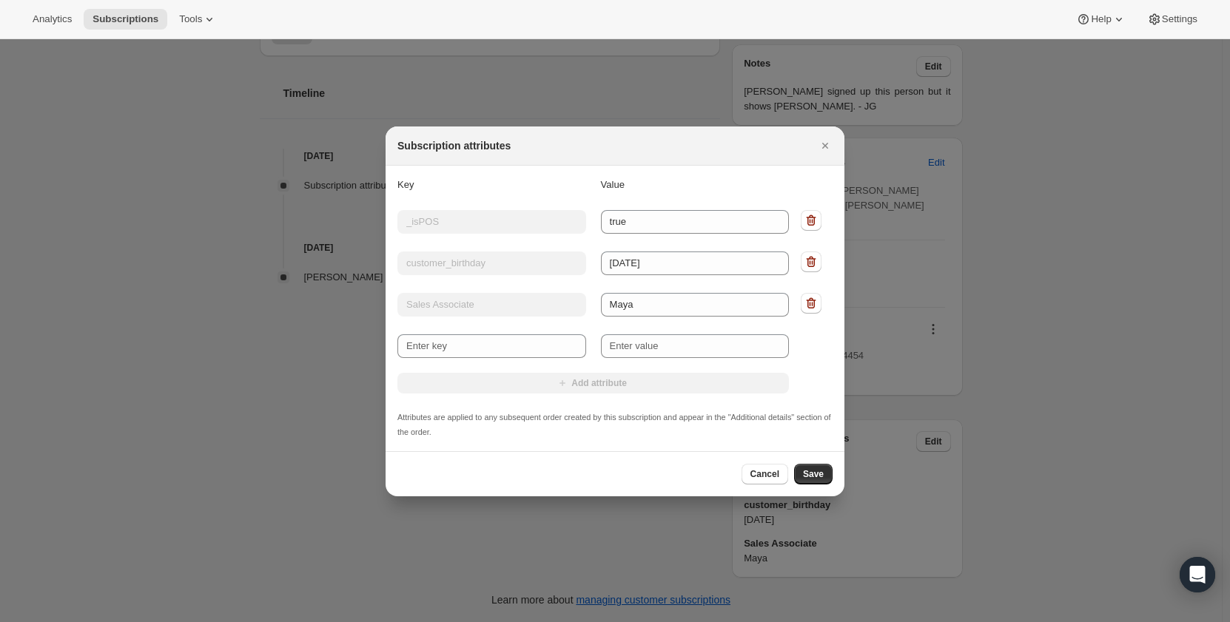
scroll to position [0, 0]
click at [817, 303] on icon ":r192:" at bounding box center [810, 303] width 15 height 15
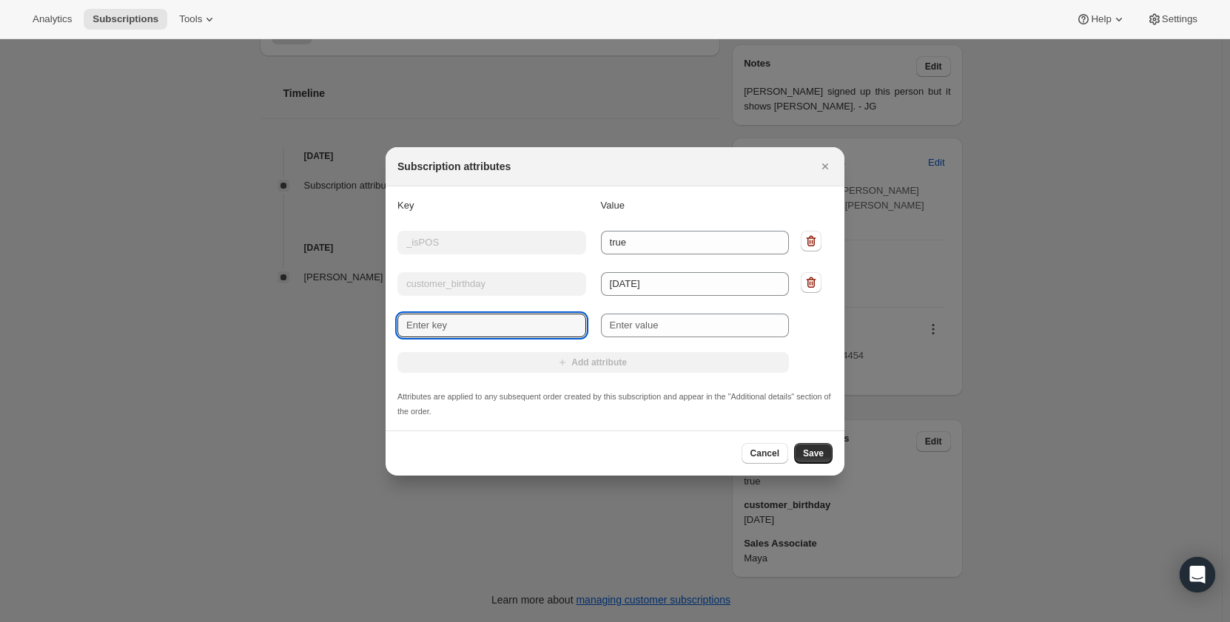
drag, startPoint x: 489, startPoint y: 329, endPoint x: 476, endPoint y: 322, distance: 14.6
click at [488, 329] on input "New key" at bounding box center [491, 326] width 189 height 24
type input "sales_associate_name"
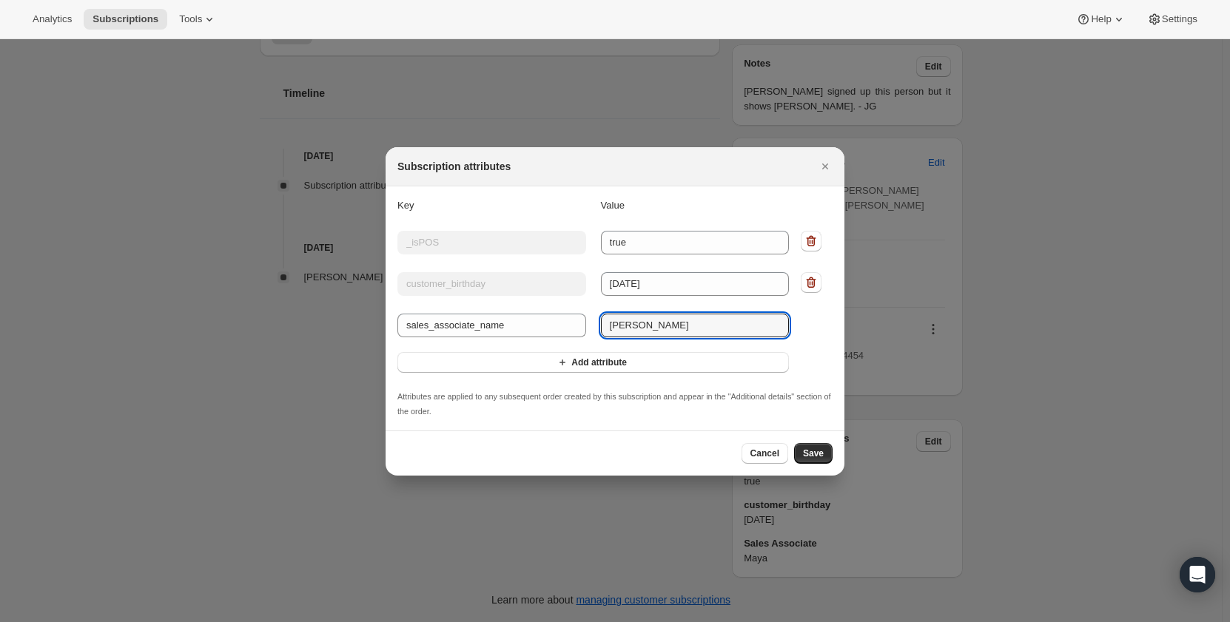
type input "[PERSON_NAME]"
click at [809, 450] on span "Save" at bounding box center [813, 454] width 21 height 12
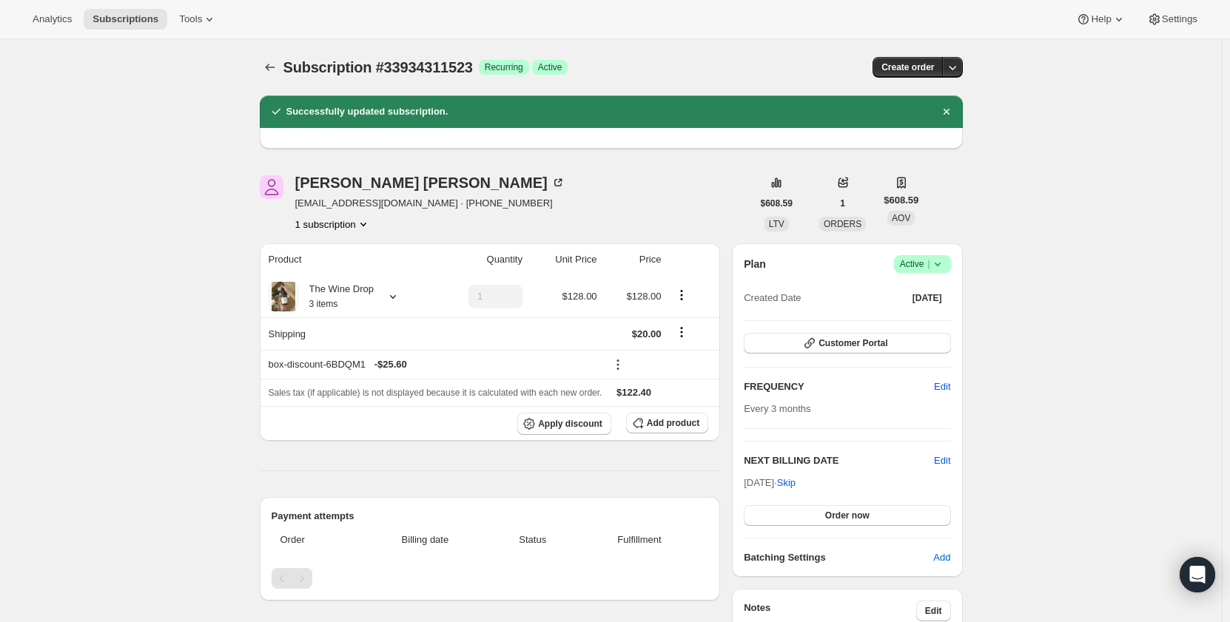
click at [129, 14] on span "Subscriptions" at bounding box center [125, 19] width 66 height 12
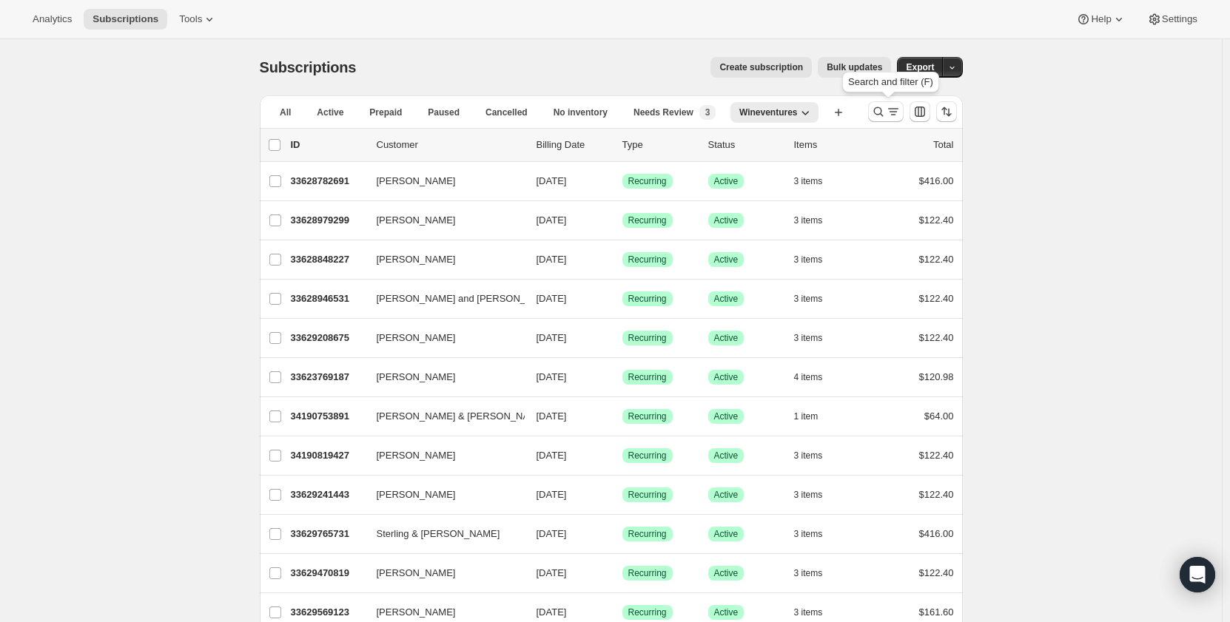
click at [881, 115] on icon "Search and filter results" at bounding box center [878, 112] width 10 height 10
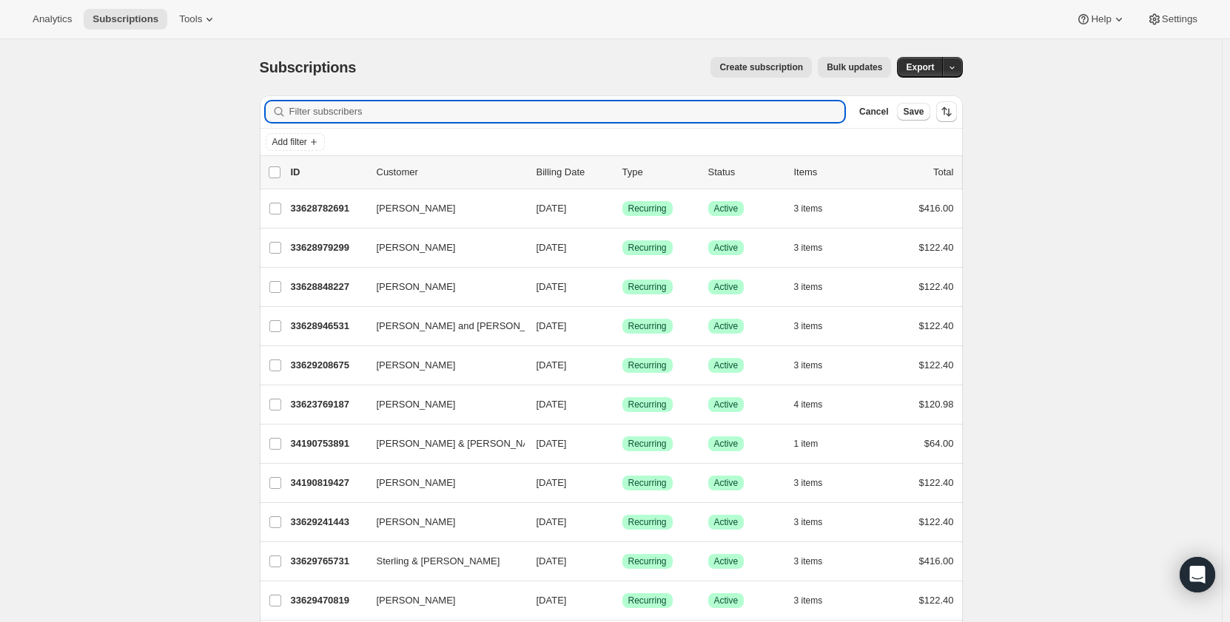
click at [368, 115] on input "Filter subscribers" at bounding box center [567, 111] width 556 height 21
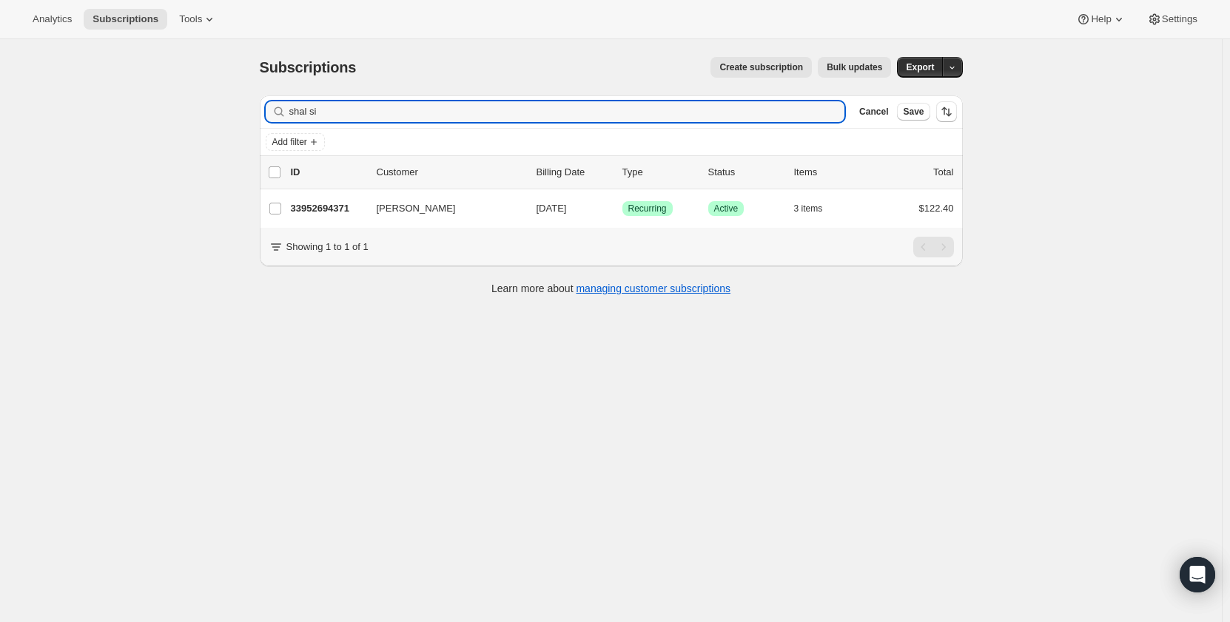
type input "shal si"
click at [349, 210] on p "33952694371" at bounding box center [328, 208] width 74 height 15
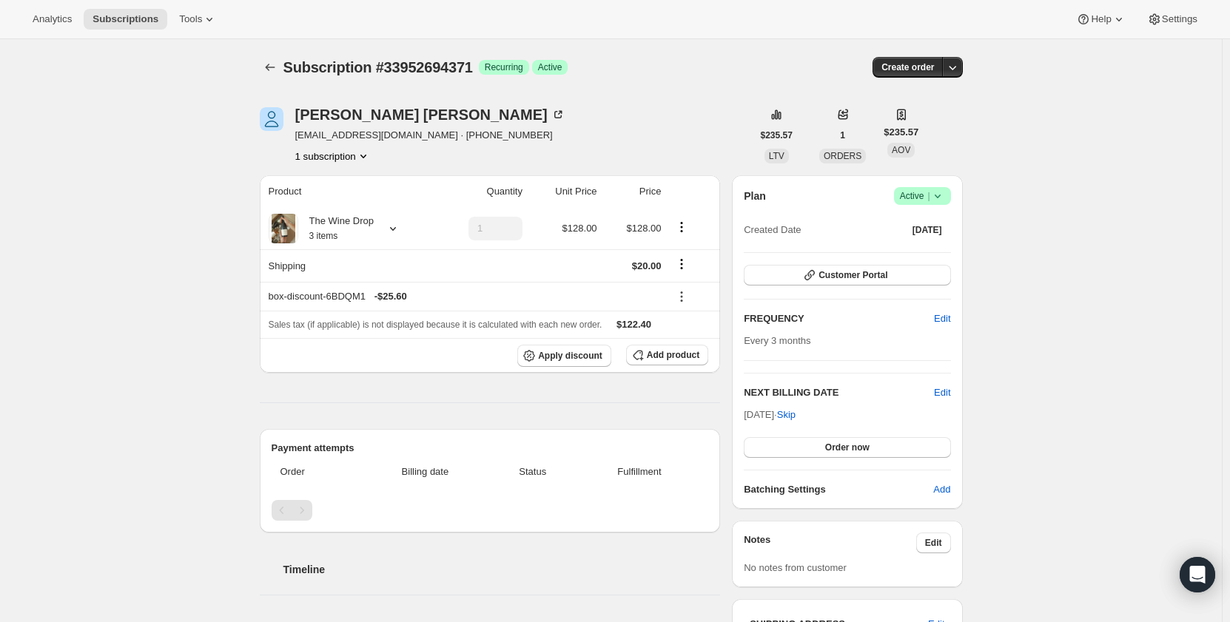
click at [104, 19] on span "Subscriptions" at bounding box center [125, 19] width 66 height 12
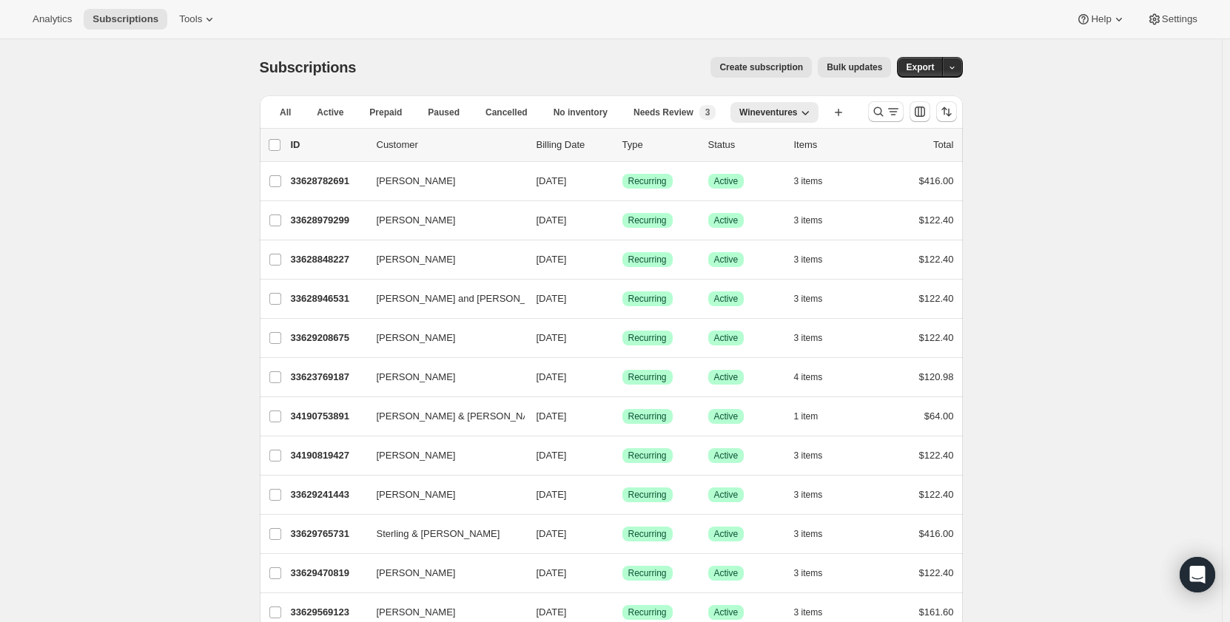
click at [808, 112] on icon "button" at bounding box center [804, 113] width 7 height 4
click at [886, 114] on icon "Search and filter results" at bounding box center [878, 111] width 15 height 15
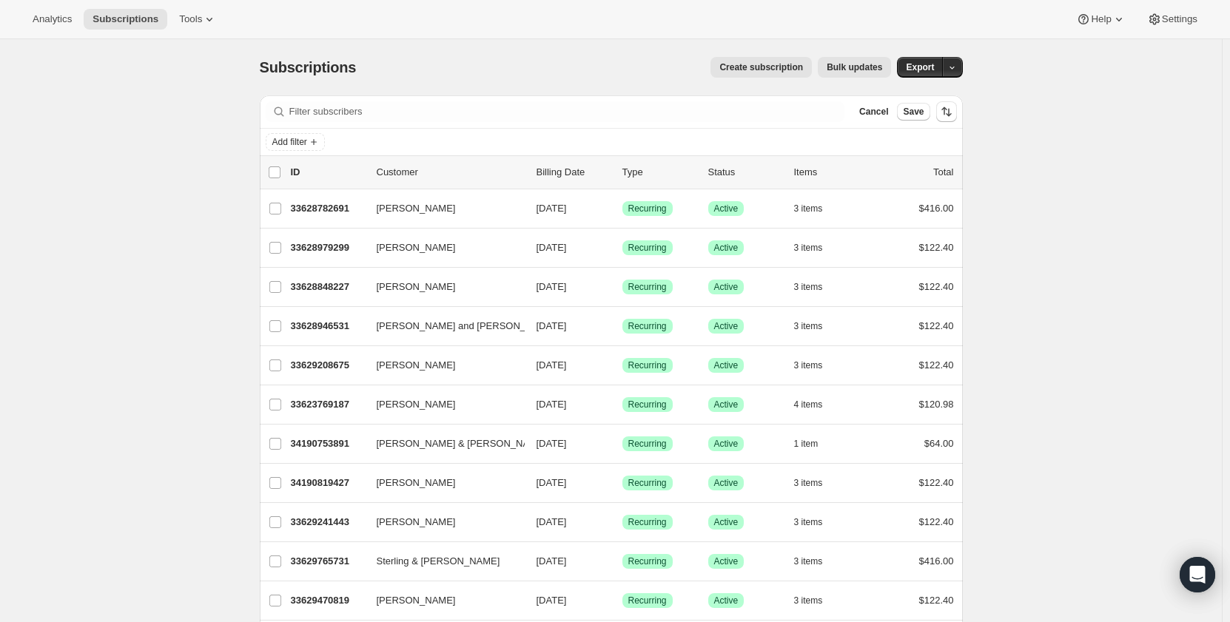
click at [299, 139] on span "Add filter" at bounding box center [289, 142] width 35 height 12
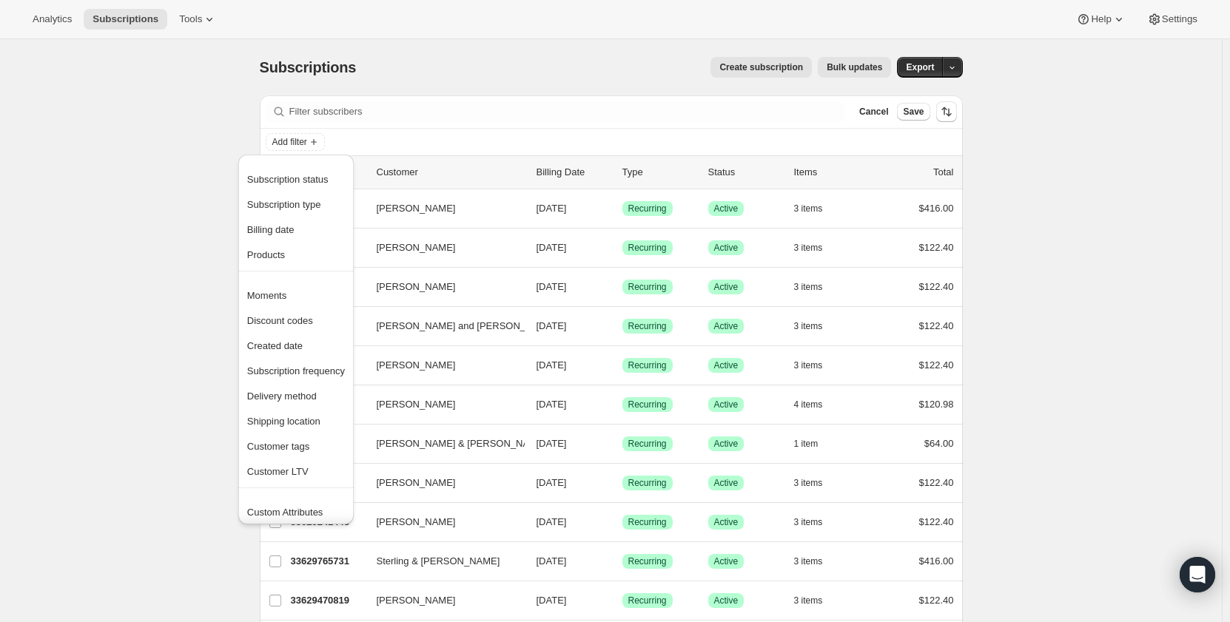
click at [303, 179] on span "Subscription status" at bounding box center [287, 179] width 81 height 11
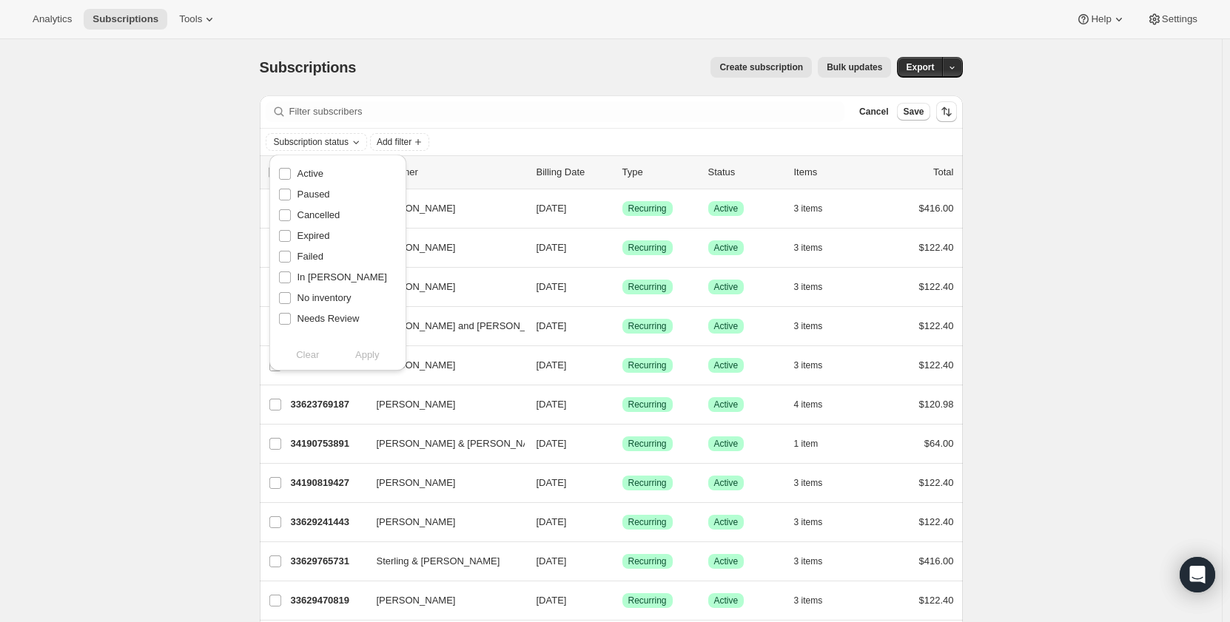
click at [312, 182] on label "Active" at bounding box center [300, 174] width 45 height 21
click at [291, 180] on input "Active" at bounding box center [285, 174] width 12 height 12
checkbox input "true"
click at [368, 354] on span "Apply" at bounding box center [367, 355] width 24 height 15
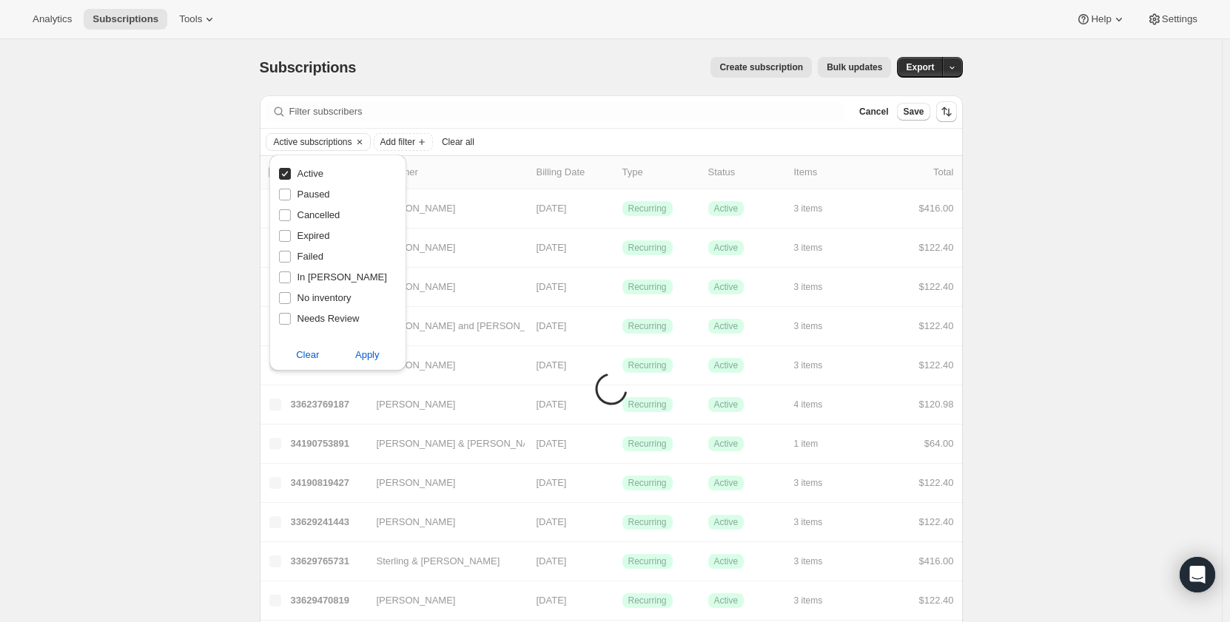
click at [410, 143] on span "Add filter" at bounding box center [397, 142] width 35 height 12
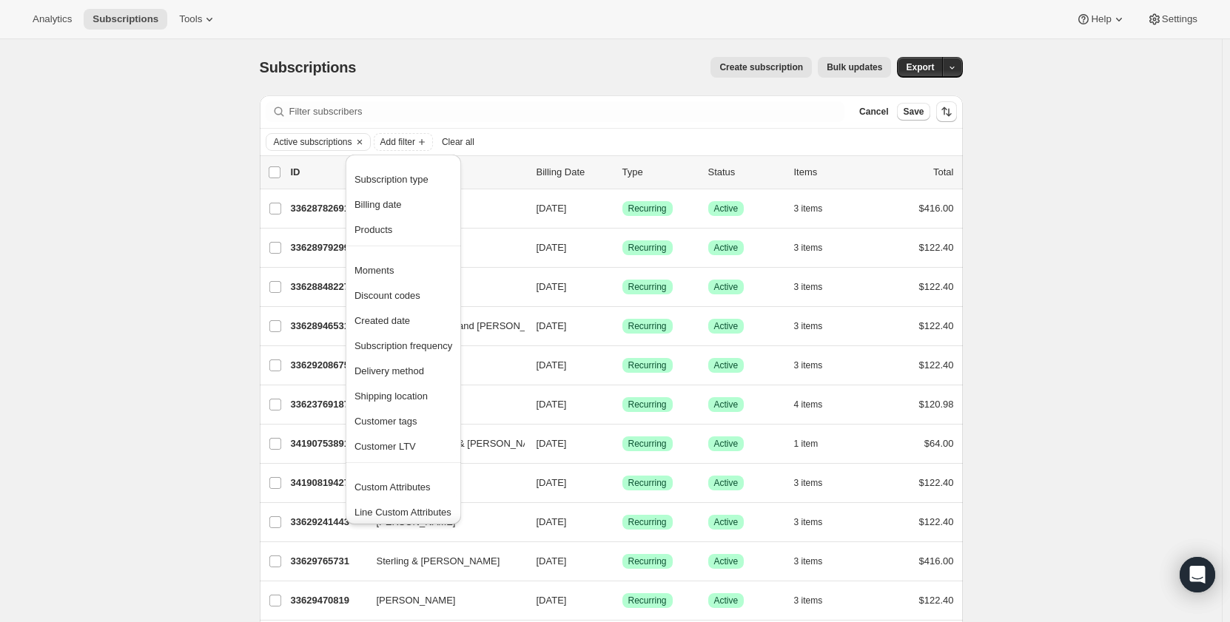
click at [400, 319] on span "Created date" at bounding box center [381, 320] width 55 height 11
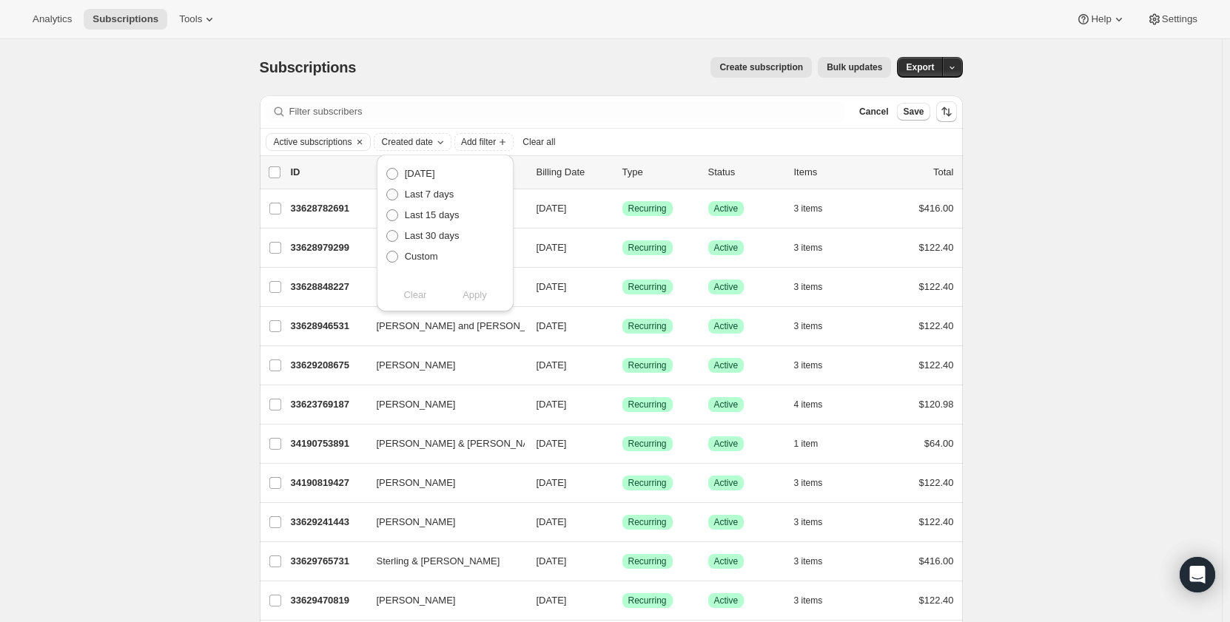
click at [417, 254] on span "Custom" at bounding box center [421, 256] width 33 height 11
click at [387, 252] on input "Custom" at bounding box center [386, 251] width 1 height 1
radio input "true"
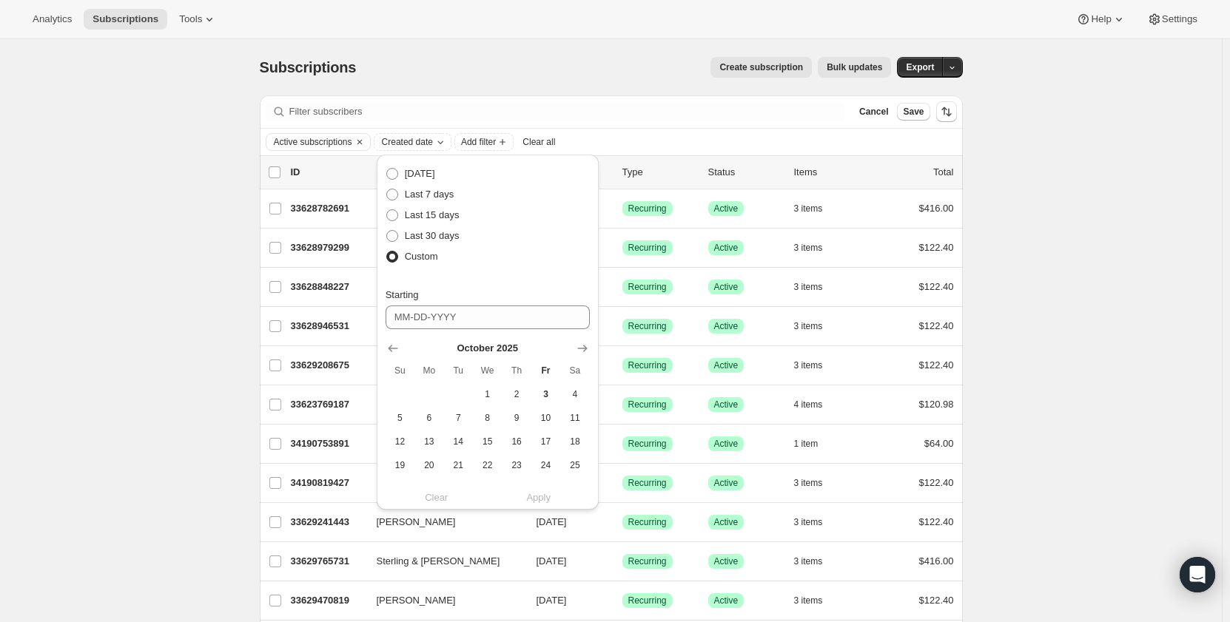
click at [385, 343] on icon "Show previous month, September 2025" at bounding box center [392, 348] width 15 height 15
click at [427, 394] on span "1" at bounding box center [428, 394] width 17 height 12
type input "09-01-2025"
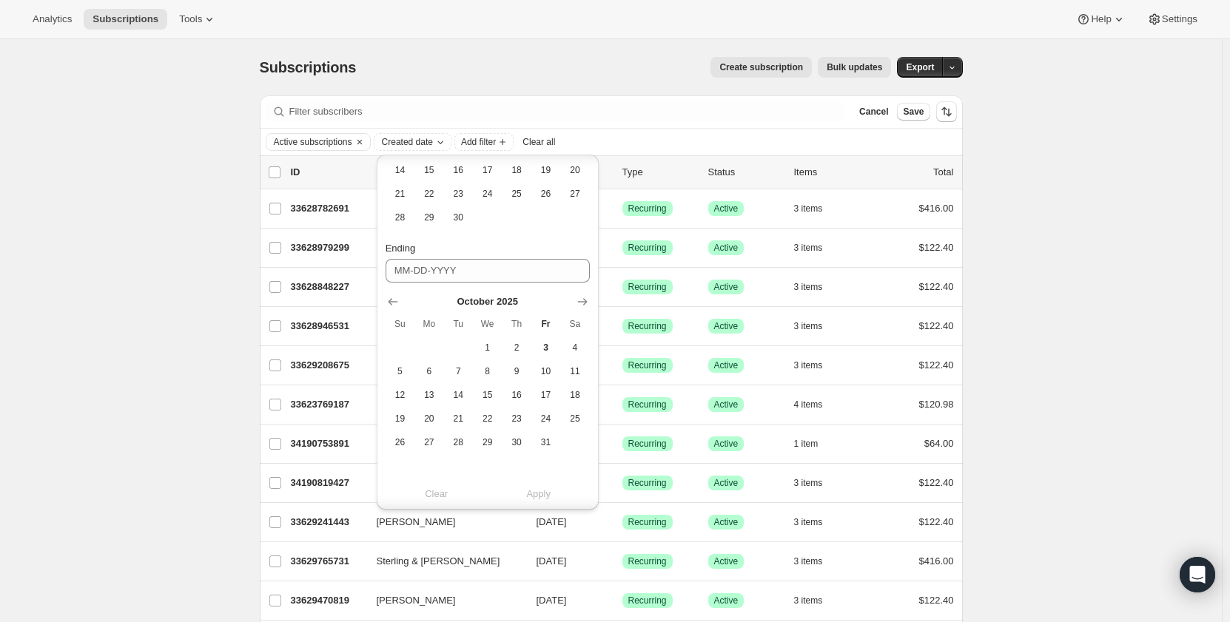
scroll to position [272, 0]
click at [392, 308] on icon "Show previous month, September 2025" at bounding box center [392, 301] width 15 height 15
click at [460, 439] on span "30" at bounding box center [458, 442] width 17 height 12
type input "09-30-2025"
click at [539, 495] on span "Apply" at bounding box center [538, 493] width 24 height 15
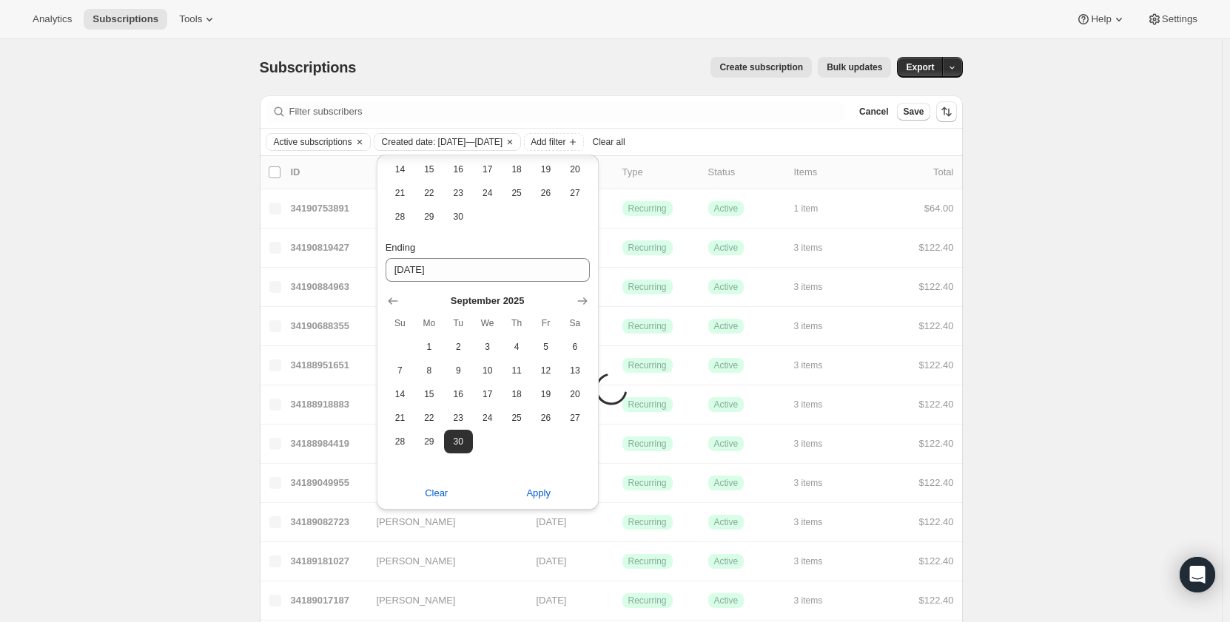
click at [565, 140] on span "Add filter" at bounding box center [547, 142] width 35 height 12
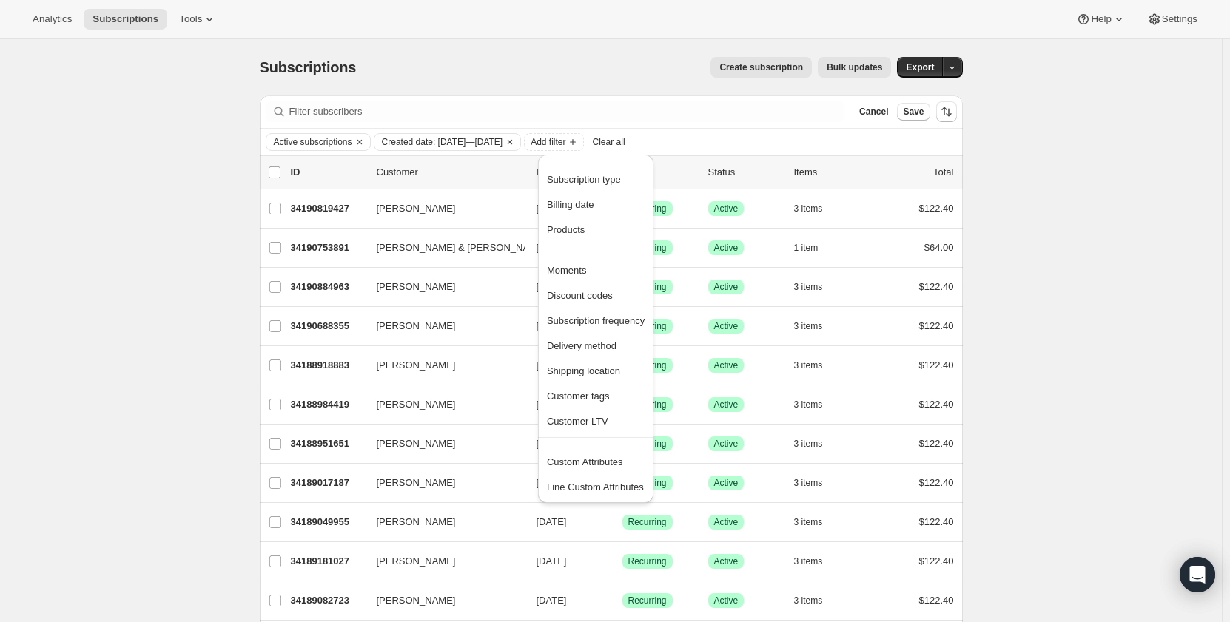
scroll to position [74, 0]
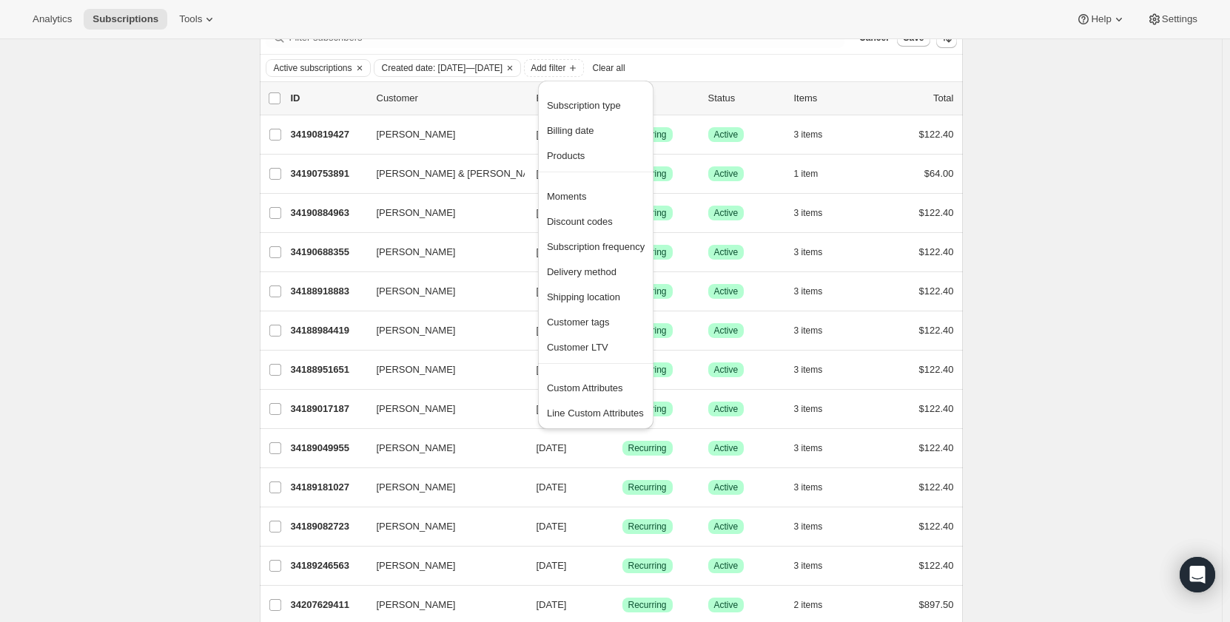
click at [596, 387] on span "Custom Attributes" at bounding box center [585, 388] width 76 height 11
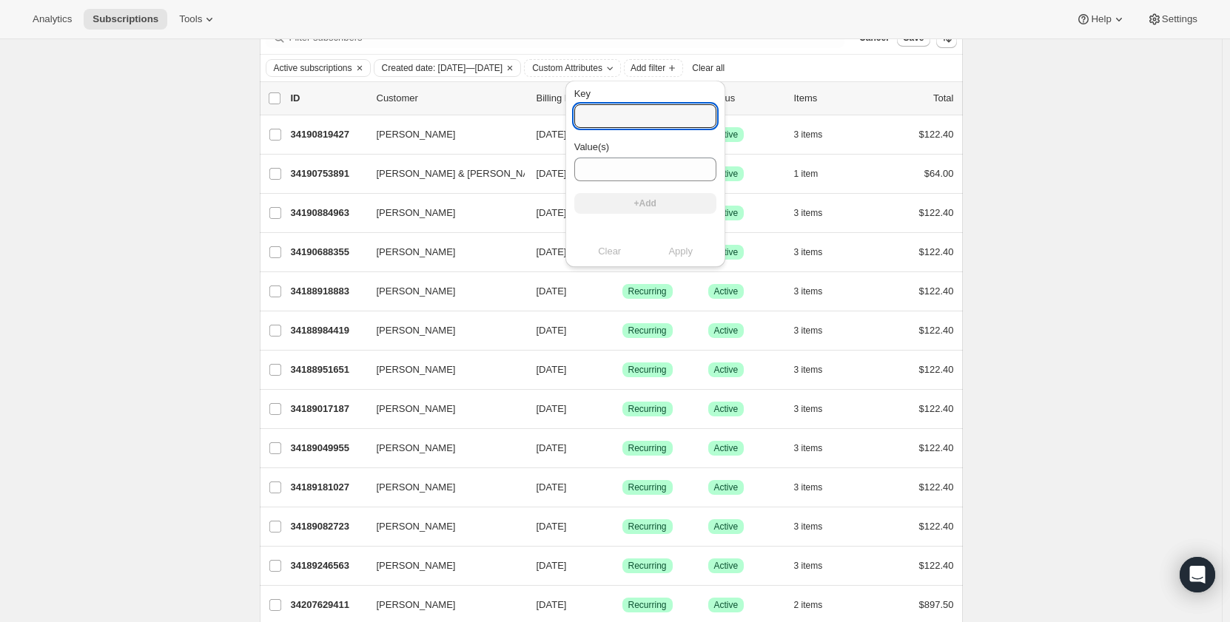
click at [611, 120] on input "Key" at bounding box center [645, 116] width 142 height 24
type input "sales_associate_name"
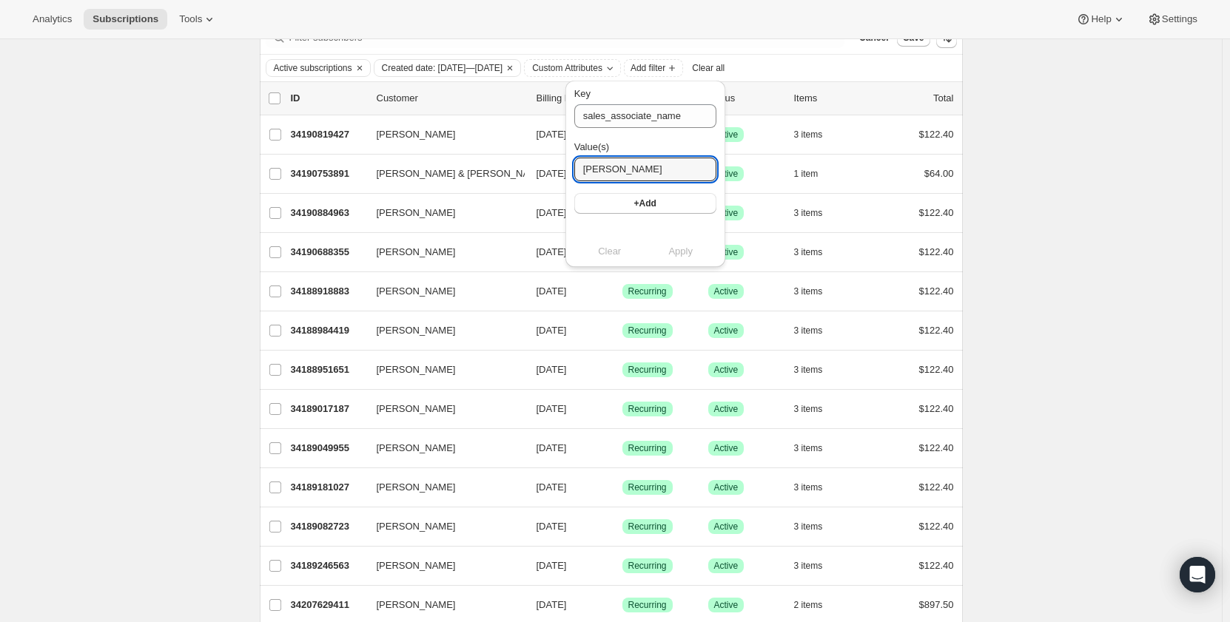
type input "Maya P"
click at [622, 212] on button "+Add" at bounding box center [645, 203] width 142 height 21
click at [668, 269] on span "Apply" at bounding box center [680, 266] width 24 height 15
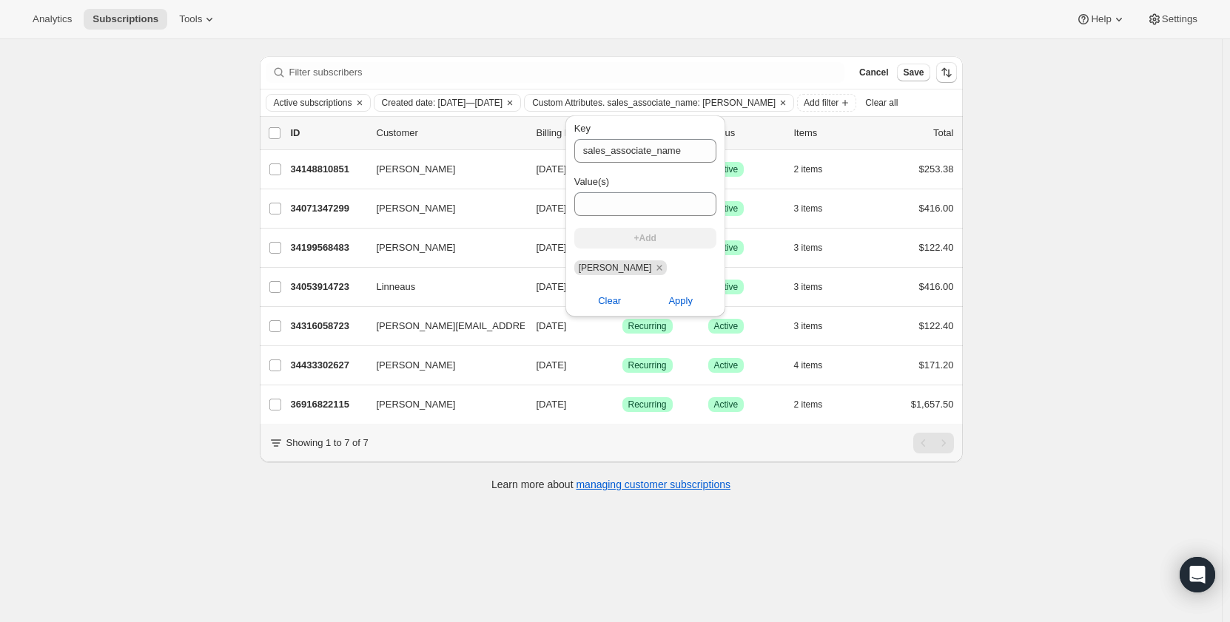
scroll to position [39, 0]
click at [66, 329] on div "Subscriptions. This page is ready Subscriptions Create subscription Bulk update…" at bounding box center [611, 311] width 1222 height 622
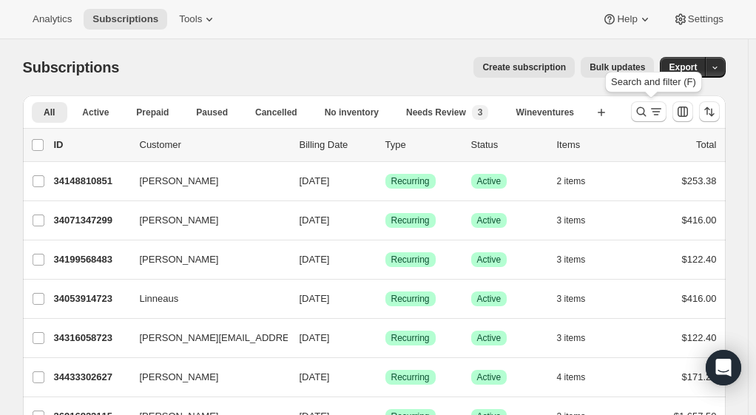
click at [652, 112] on icon "Search and filter results" at bounding box center [656, 111] width 15 height 15
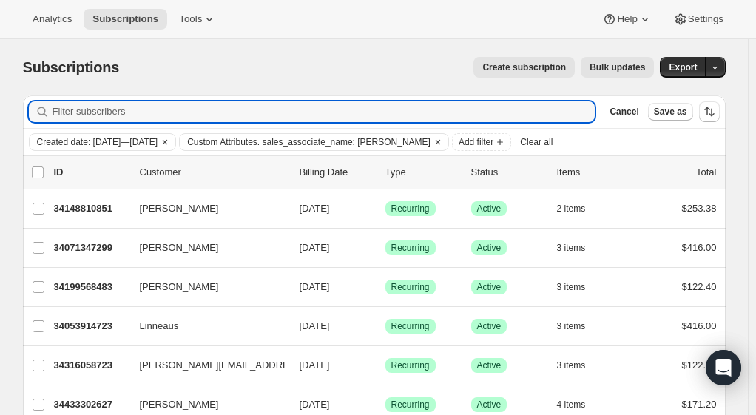
drag, startPoint x: 636, startPoint y: 115, endPoint x: 611, endPoint y: 127, distance: 27.1
click at [635, 115] on span "Cancel" at bounding box center [624, 112] width 29 height 12
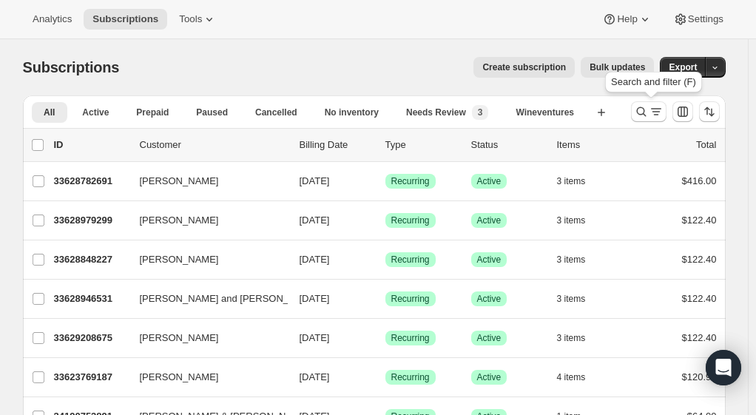
drag, startPoint x: 656, startPoint y: 112, endPoint x: 618, endPoint y: 150, distance: 53.9
click at [654, 112] on icon "Search and filter results" at bounding box center [656, 111] width 15 height 15
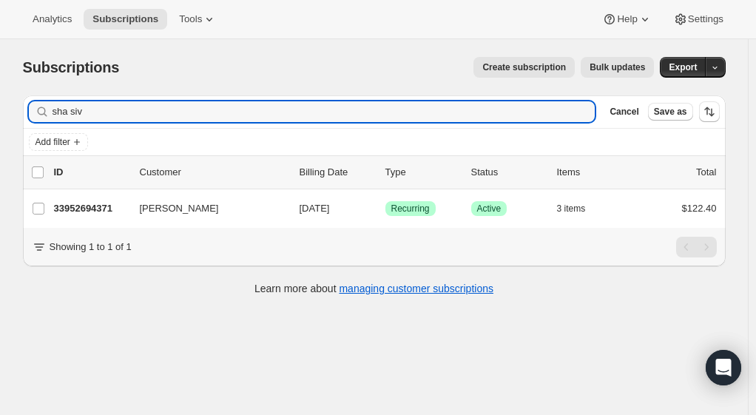
type input "sha siv"
click at [102, 208] on p "33952694371" at bounding box center [91, 208] width 74 height 15
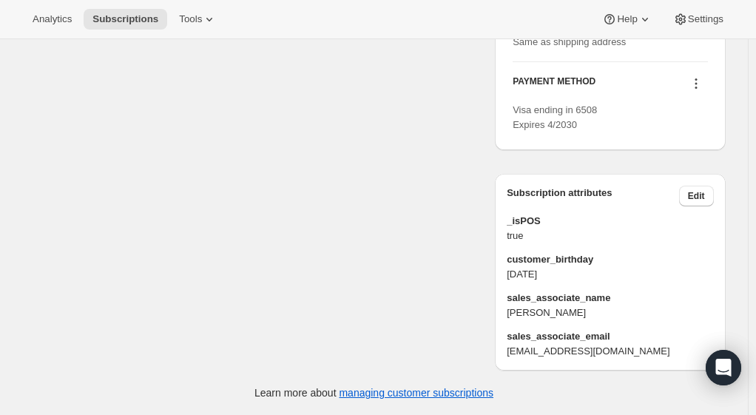
scroll to position [732, 0]
click at [695, 200] on span "Edit" at bounding box center [696, 196] width 17 height 12
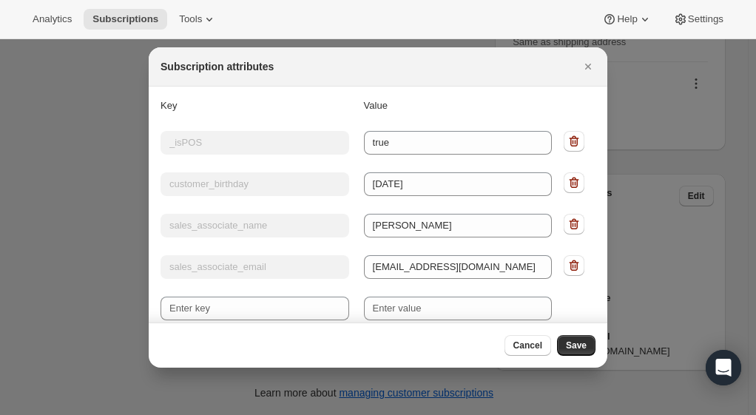
click at [567, 257] on button ":rdm:" at bounding box center [574, 265] width 21 height 21
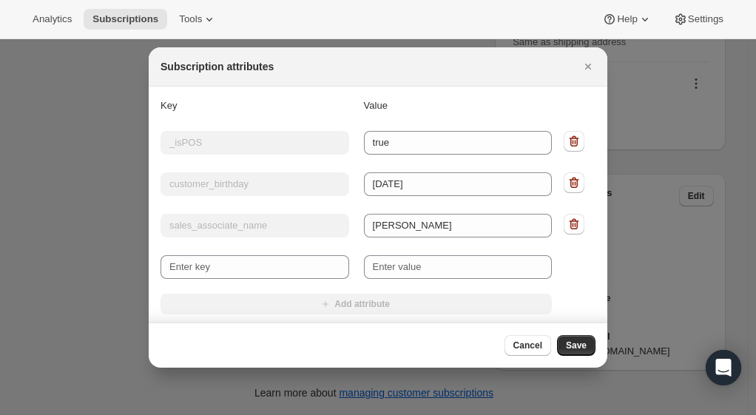
click at [573, 343] on span "Save" at bounding box center [576, 346] width 21 height 12
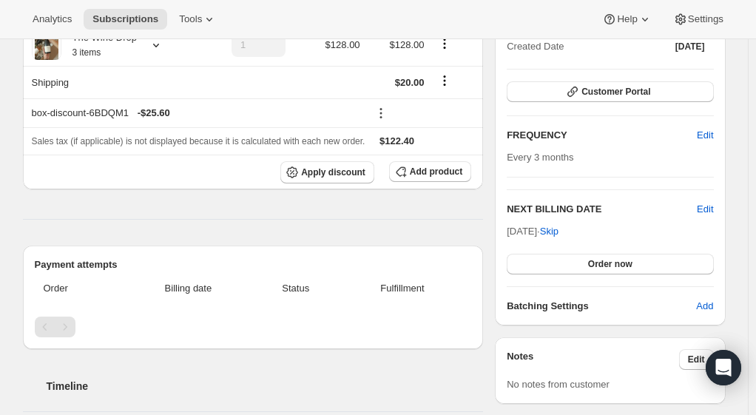
scroll to position [721, 0]
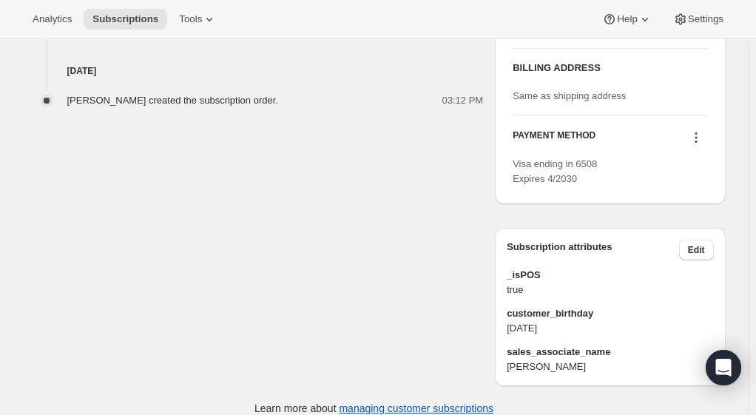
click at [695, 256] on span "Edit" at bounding box center [696, 250] width 17 height 12
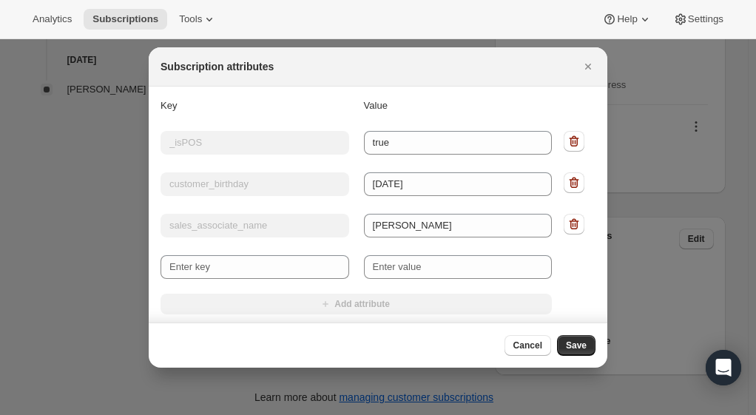
click at [567, 222] on icon ":rhc:" at bounding box center [574, 224] width 15 height 15
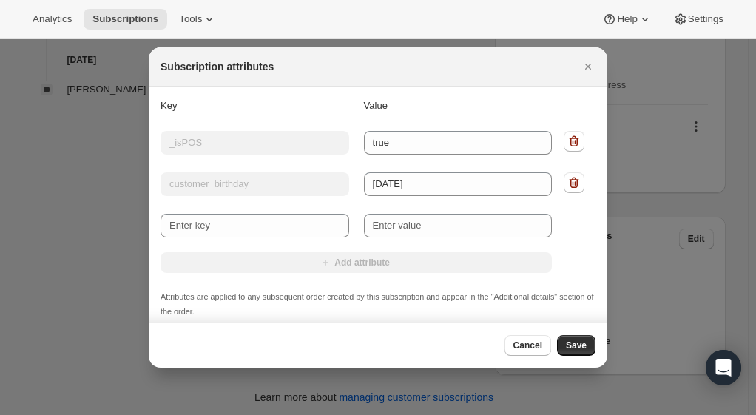
click at [575, 349] on span "Save" at bounding box center [576, 346] width 21 height 12
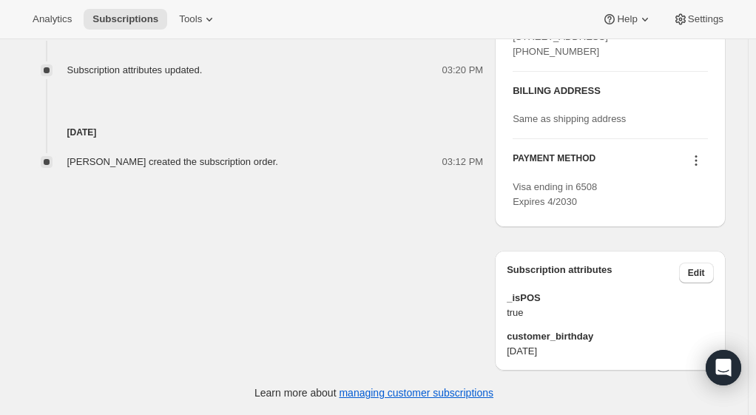
scroll to position [792, 0]
click at [703, 269] on span "Edit" at bounding box center [696, 273] width 17 height 12
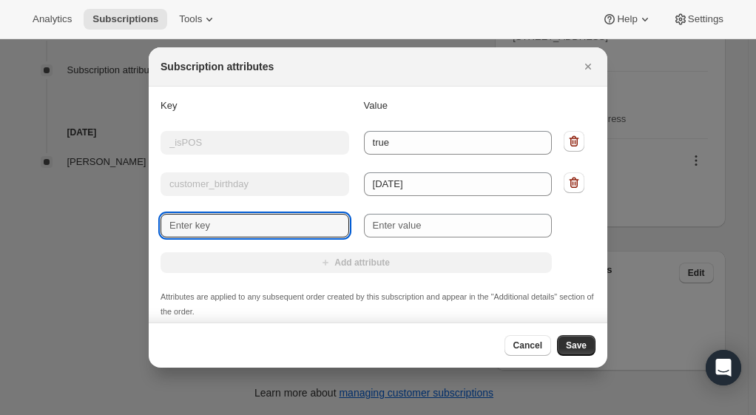
click at [278, 222] on input "New key" at bounding box center [255, 226] width 189 height 24
type input "sales_associate_name"
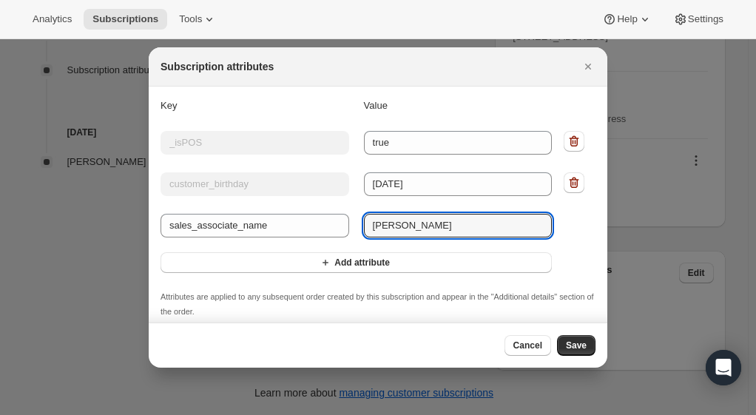
type input "[PERSON_NAME]"
click at [583, 348] on span "Save" at bounding box center [576, 346] width 21 height 12
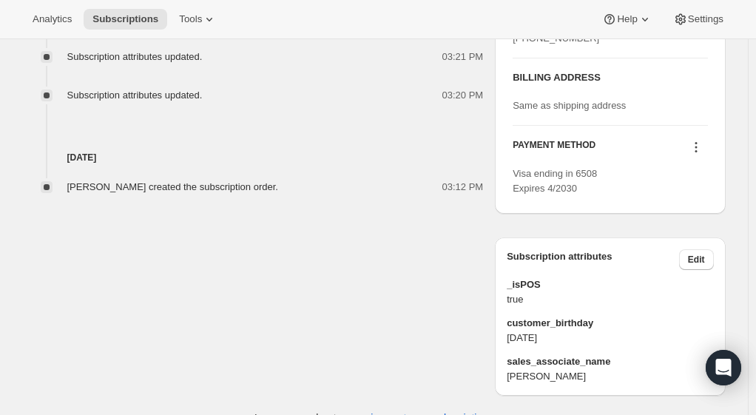
scroll to position [898, 0]
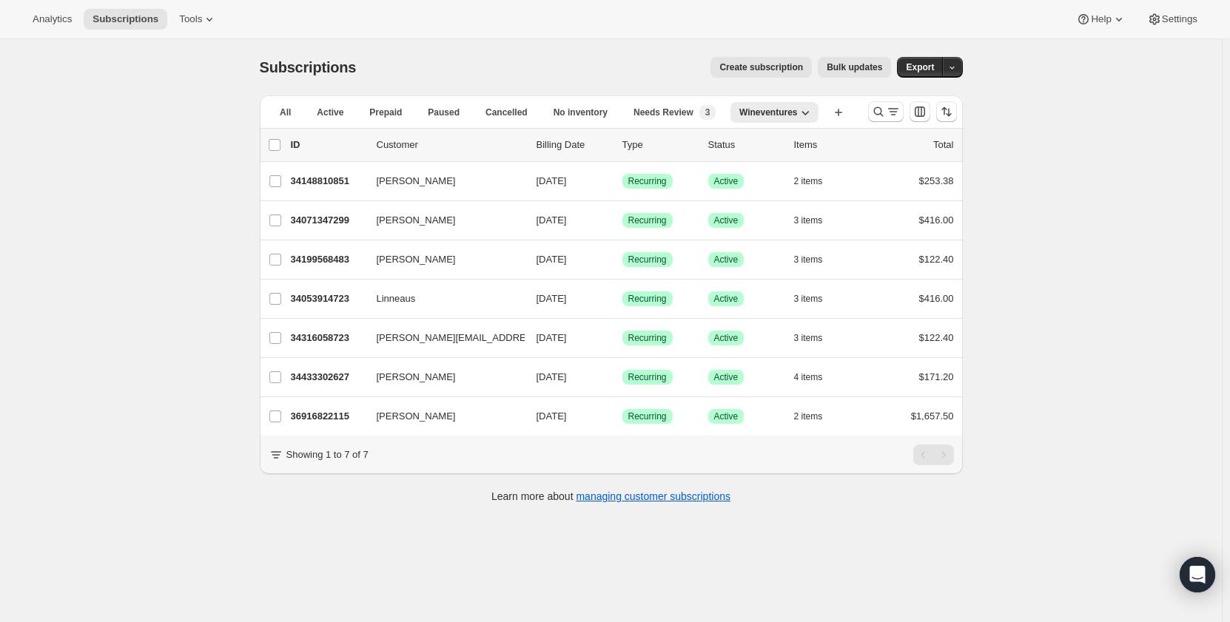
click at [889, 112] on icon "Search and filter results" at bounding box center [893, 111] width 15 height 15
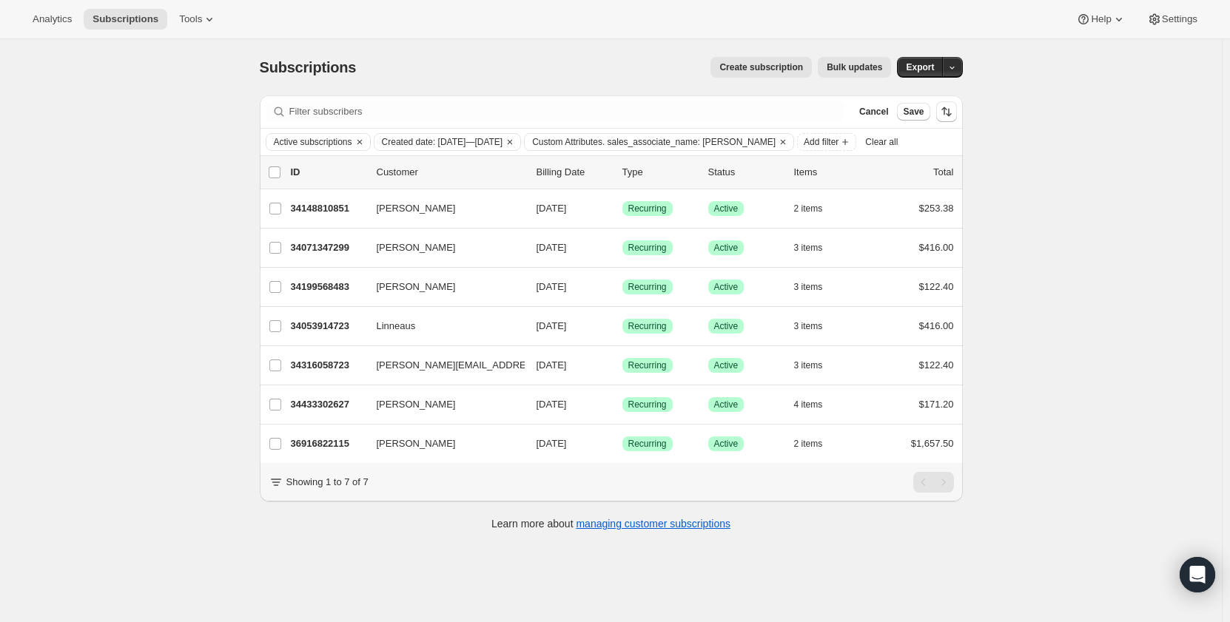
click at [735, 141] on span "Custom Attributes. sales_associate_name: Maya P" at bounding box center [653, 142] width 243 height 12
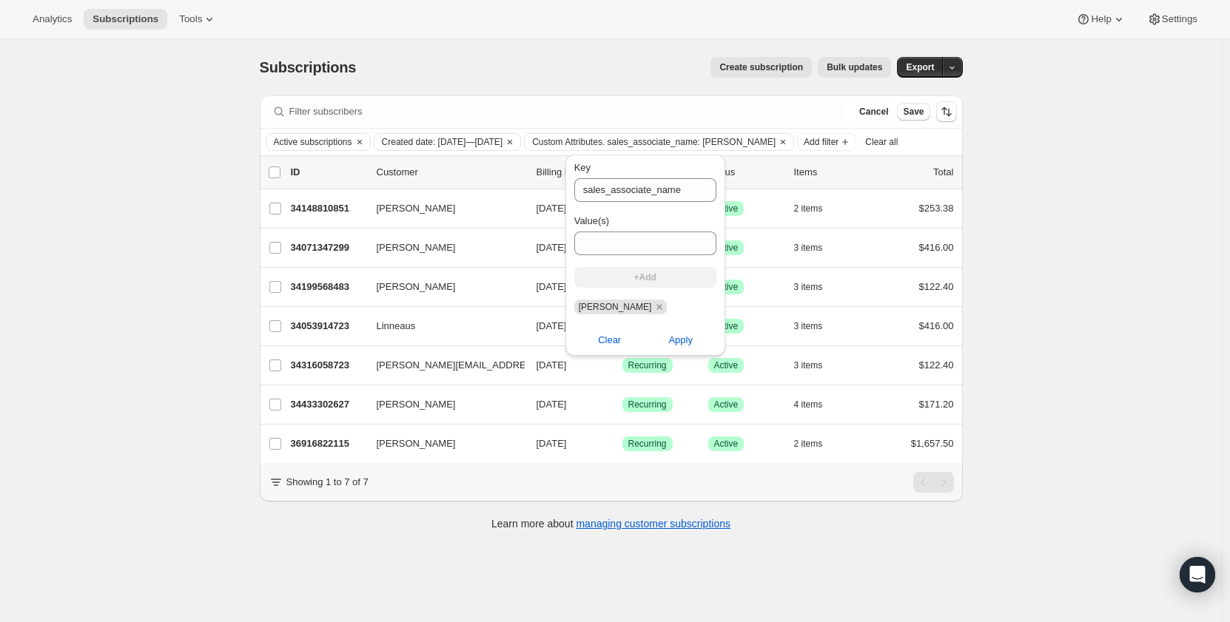
click at [672, 345] on span "Apply" at bounding box center [680, 340] width 24 height 15
click at [612, 343] on span "Clear" at bounding box center [609, 340] width 23 height 15
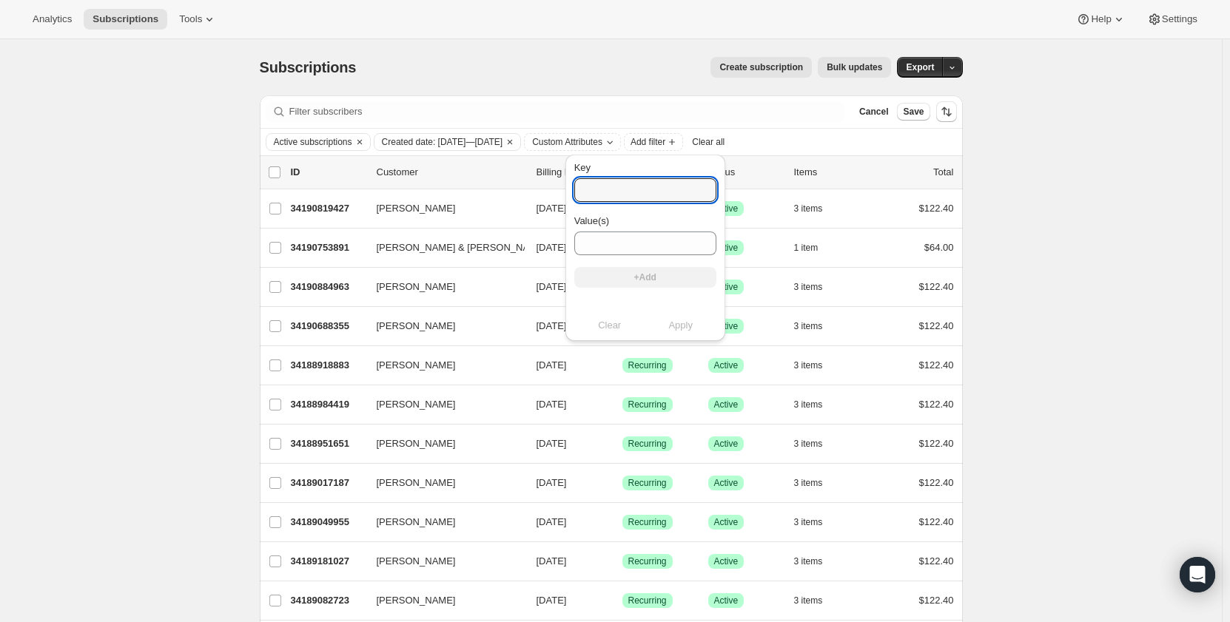
click at [641, 190] on input "Key" at bounding box center [645, 190] width 142 height 24
type input "sales_associate_name"
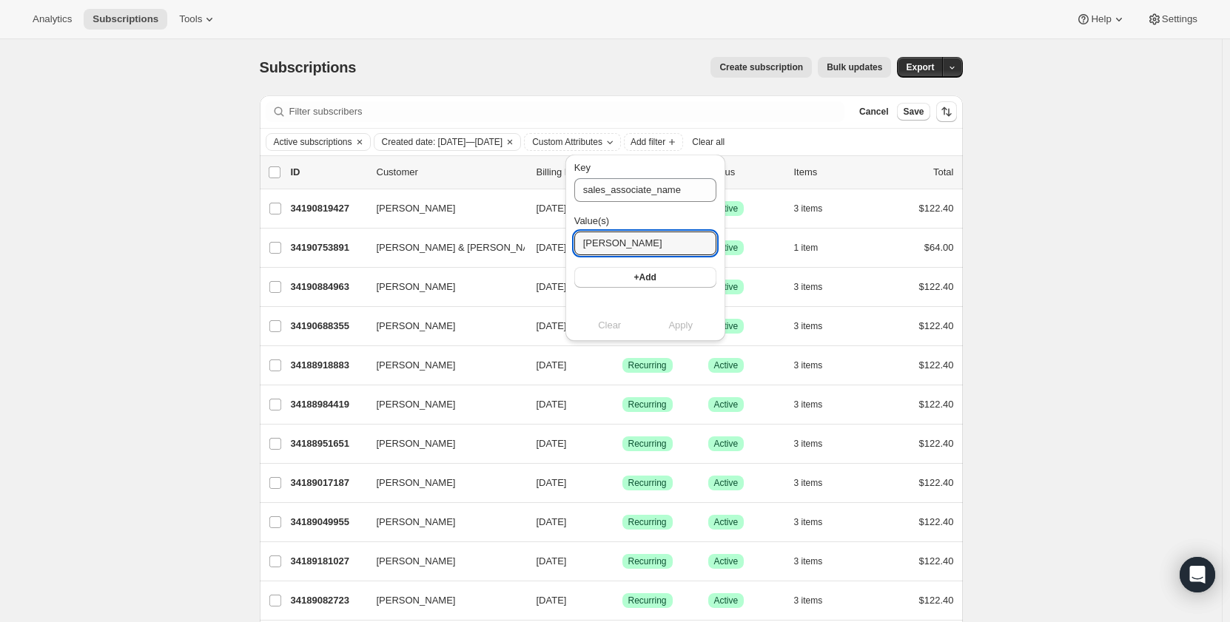
type input "[PERSON_NAME]"
click at [644, 277] on span "+Add" at bounding box center [645, 278] width 22 height 12
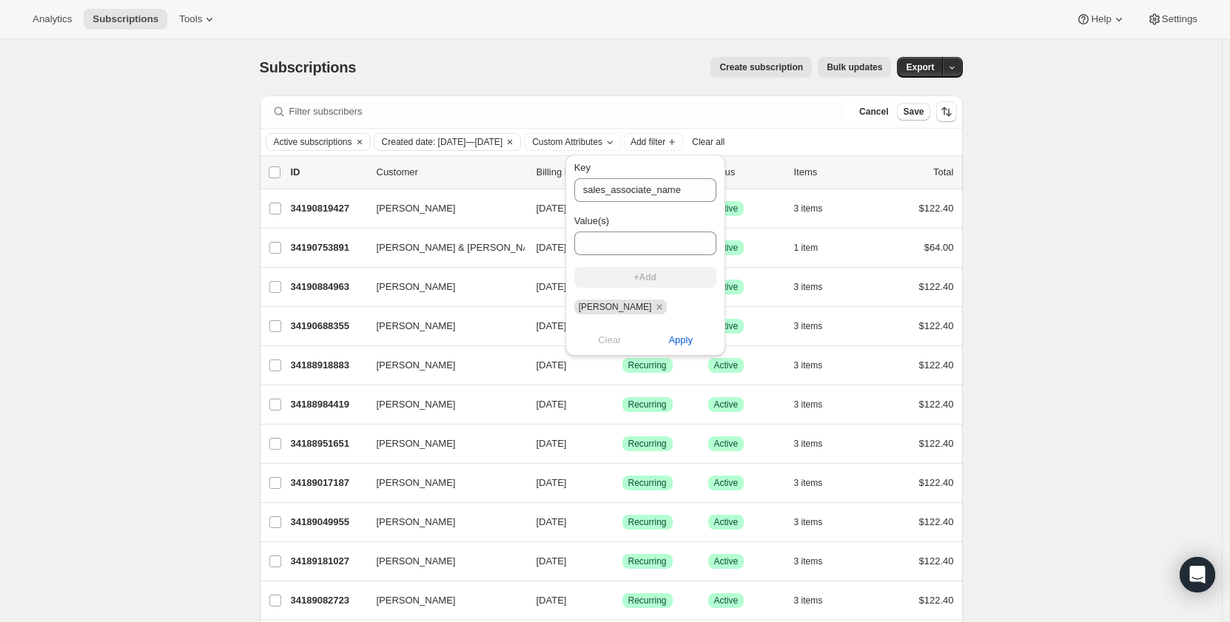
click at [673, 342] on span "Apply" at bounding box center [680, 340] width 24 height 15
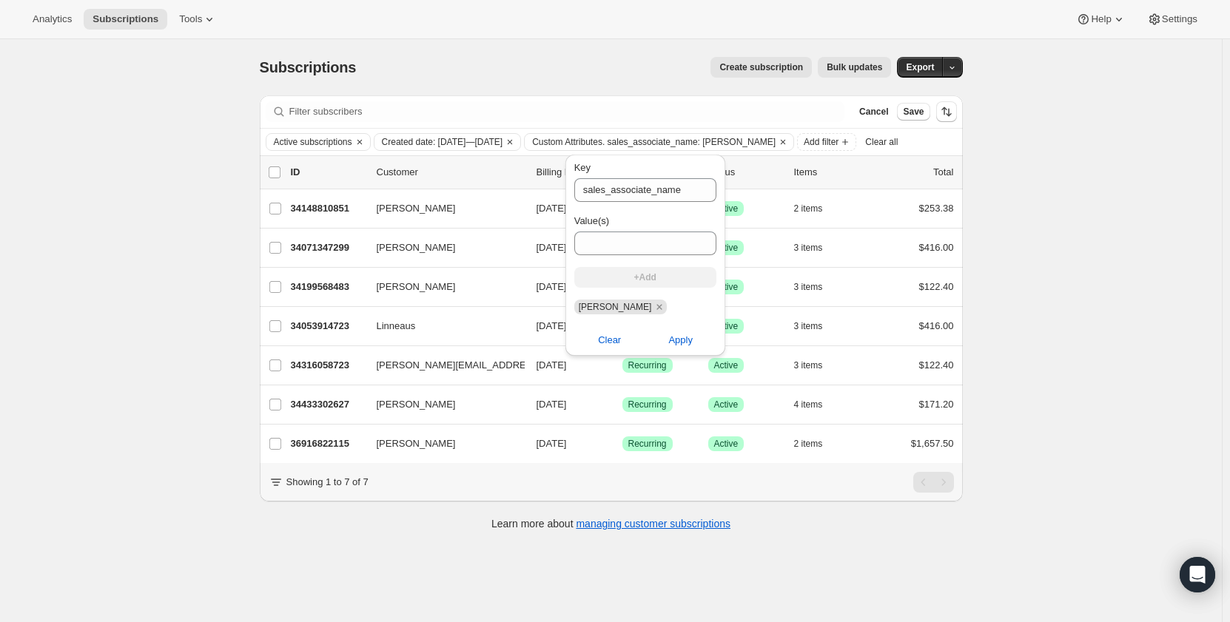
click at [190, 252] on div "Subscriptions. This page is ready Subscriptions Create subscription Bulk update…" at bounding box center [611, 350] width 1222 height 622
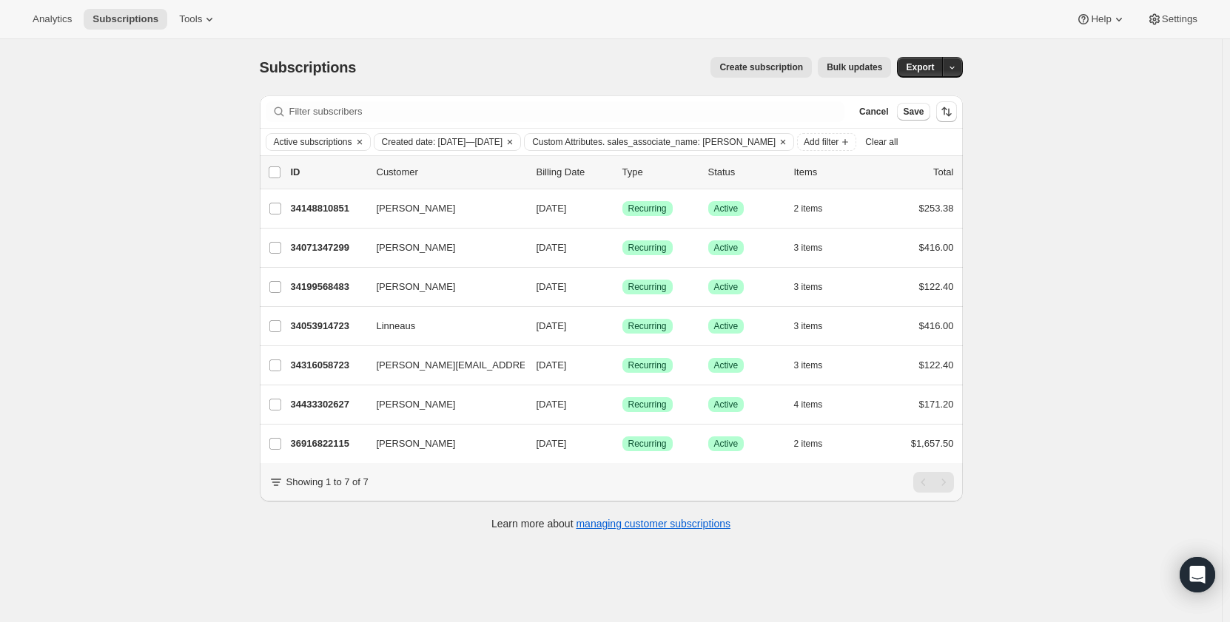
click at [869, 145] on span "Clear all" at bounding box center [881, 142] width 33 height 12
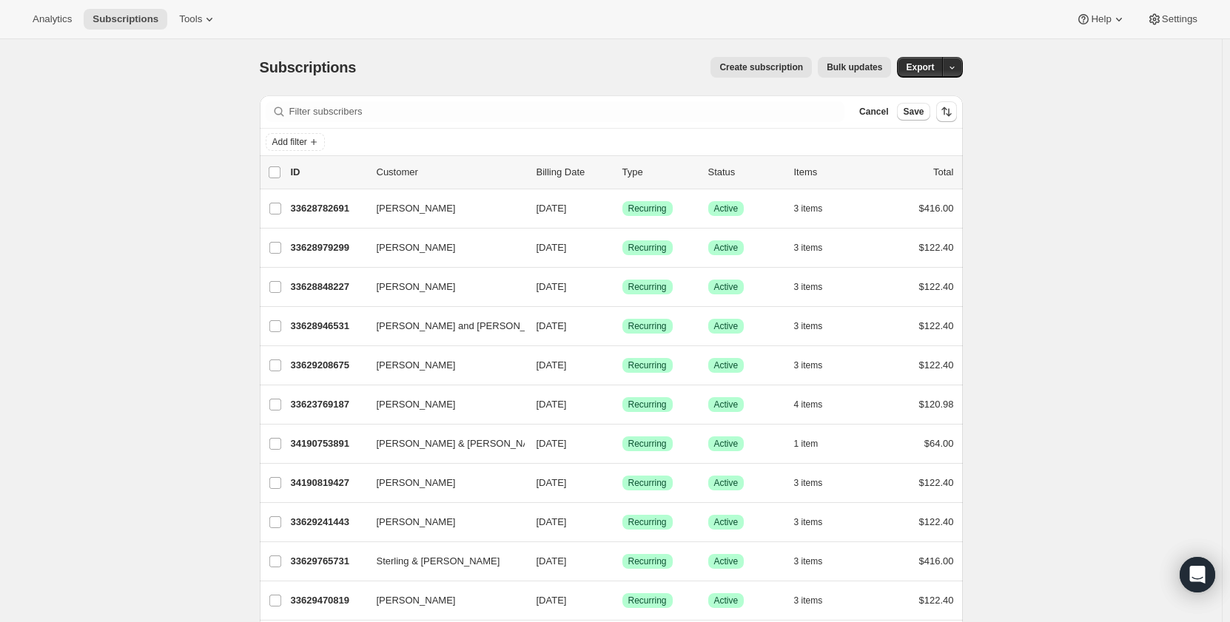
click at [307, 146] on span "Add filter" at bounding box center [289, 142] width 35 height 12
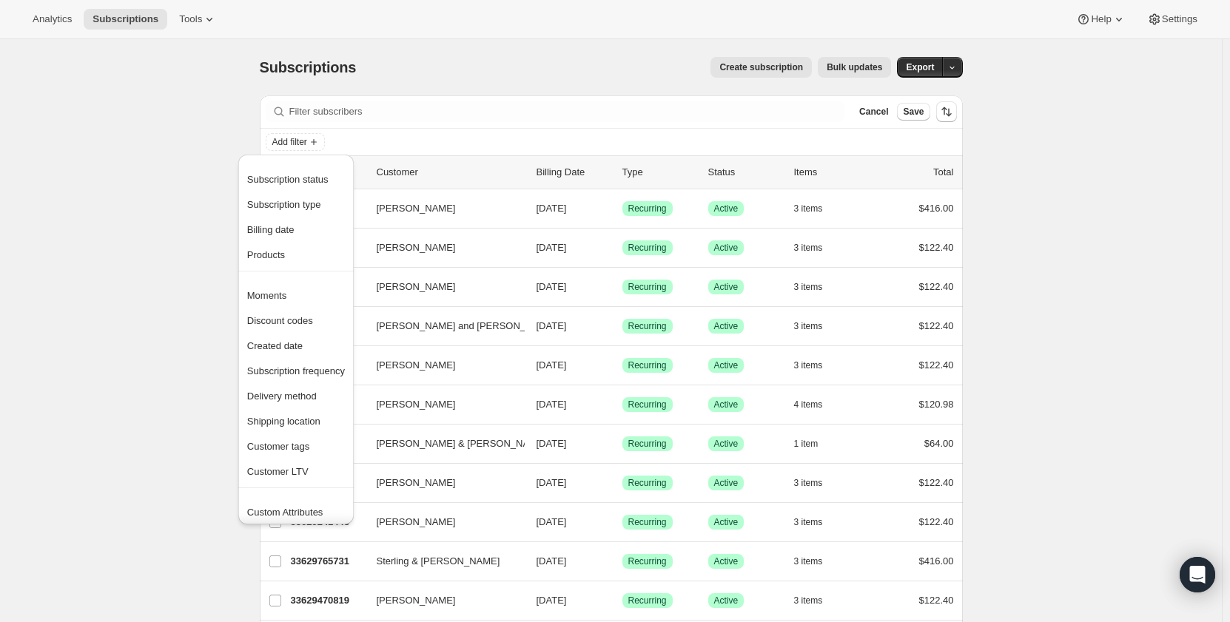
click at [303, 181] on span "Subscription status" at bounding box center [287, 179] width 81 height 11
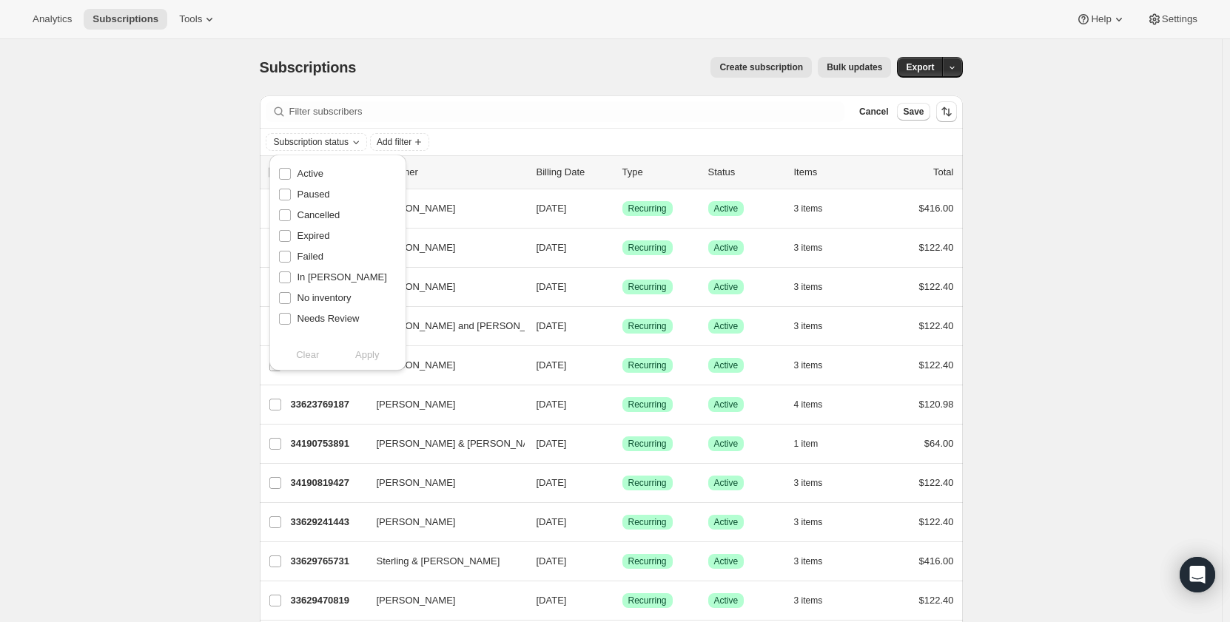
click at [306, 175] on span "Active" at bounding box center [310, 173] width 26 height 11
click at [291, 175] on input "Active" at bounding box center [285, 174] width 12 height 12
checkbox input "true"
click at [411, 145] on span "Add filter" at bounding box center [394, 142] width 35 height 12
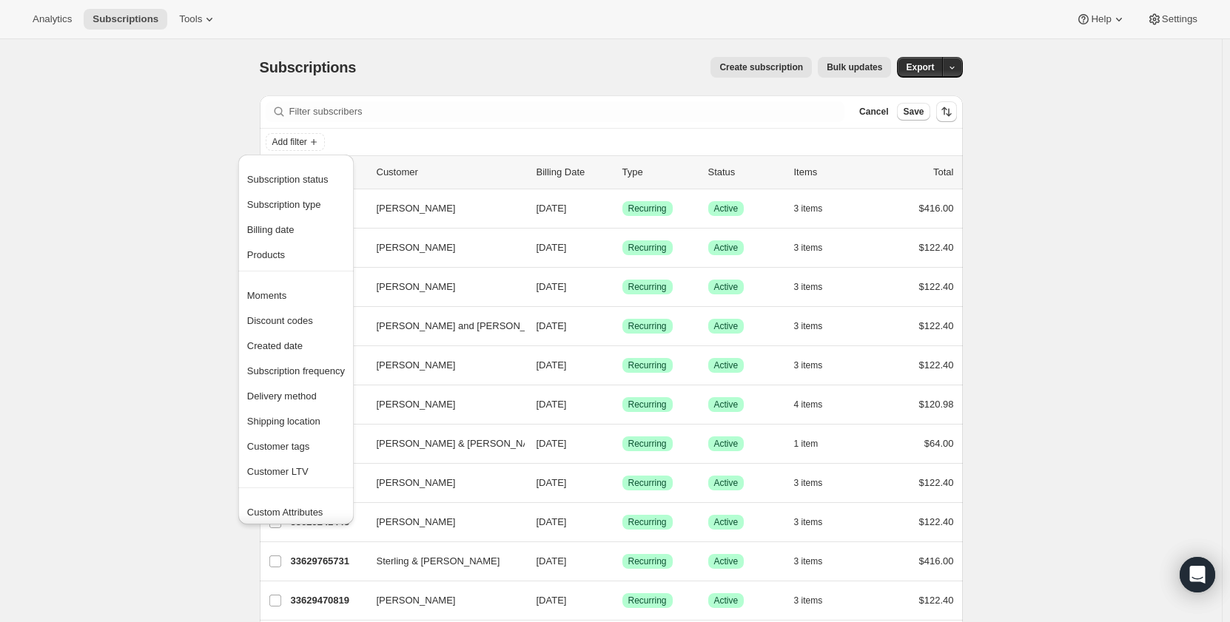
click at [314, 143] on icon "Add filter" at bounding box center [314, 142] width 12 height 12
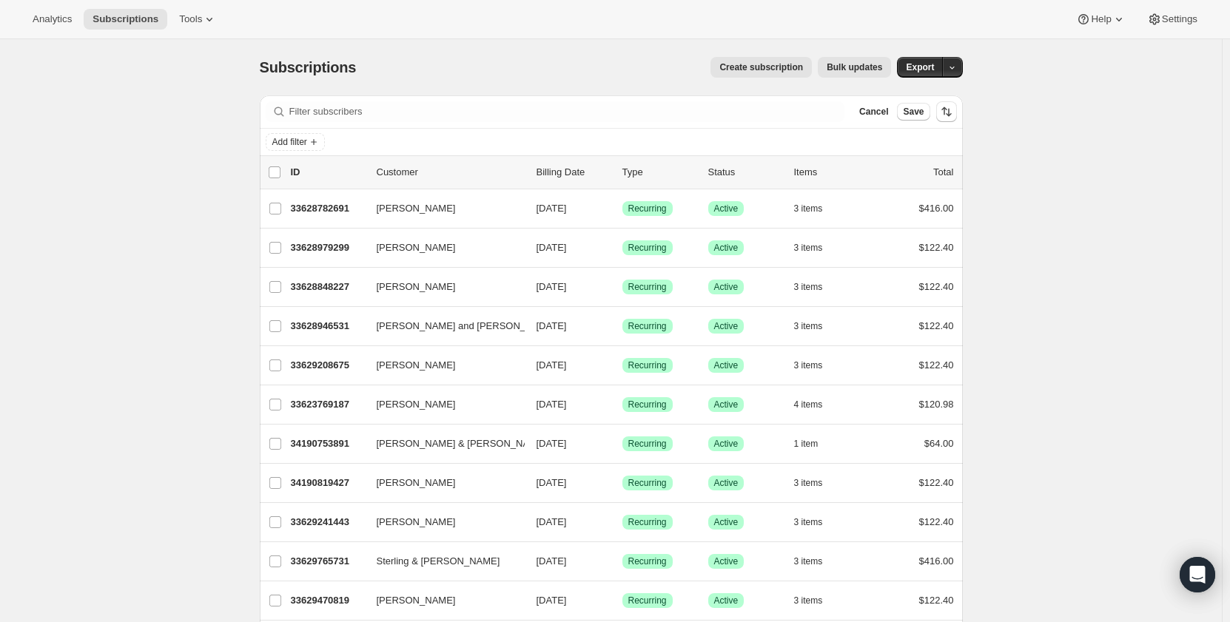
click at [320, 144] on icon "Add filter" at bounding box center [314, 142] width 12 height 12
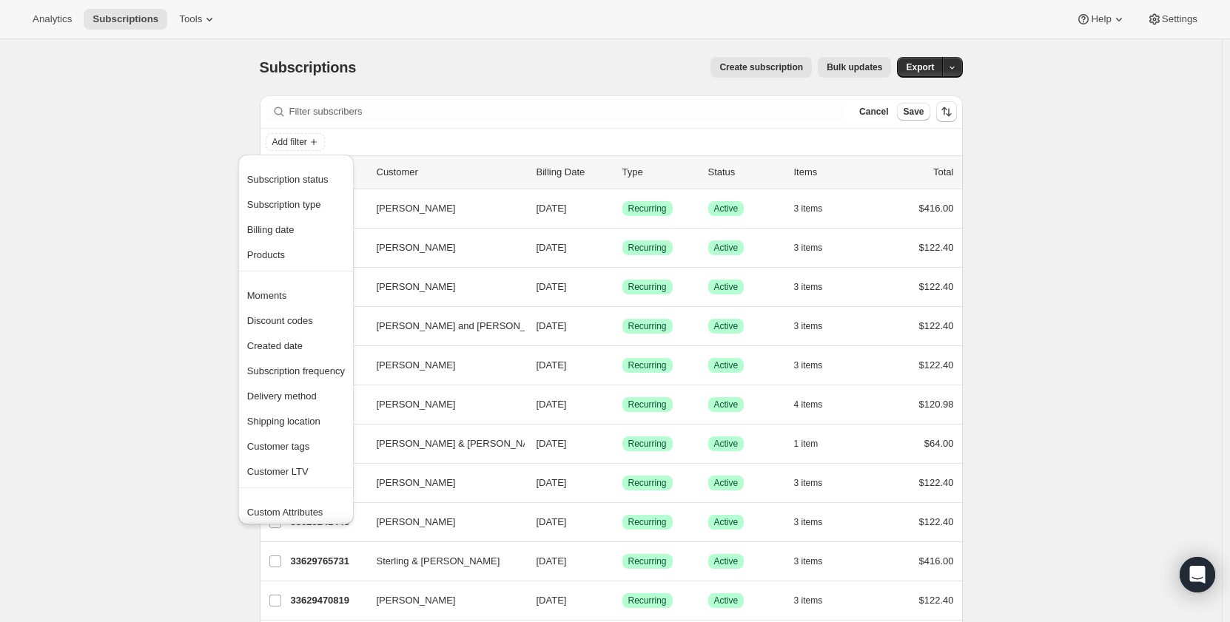
click at [295, 171] on button "Subscription status" at bounding box center [296, 179] width 107 height 24
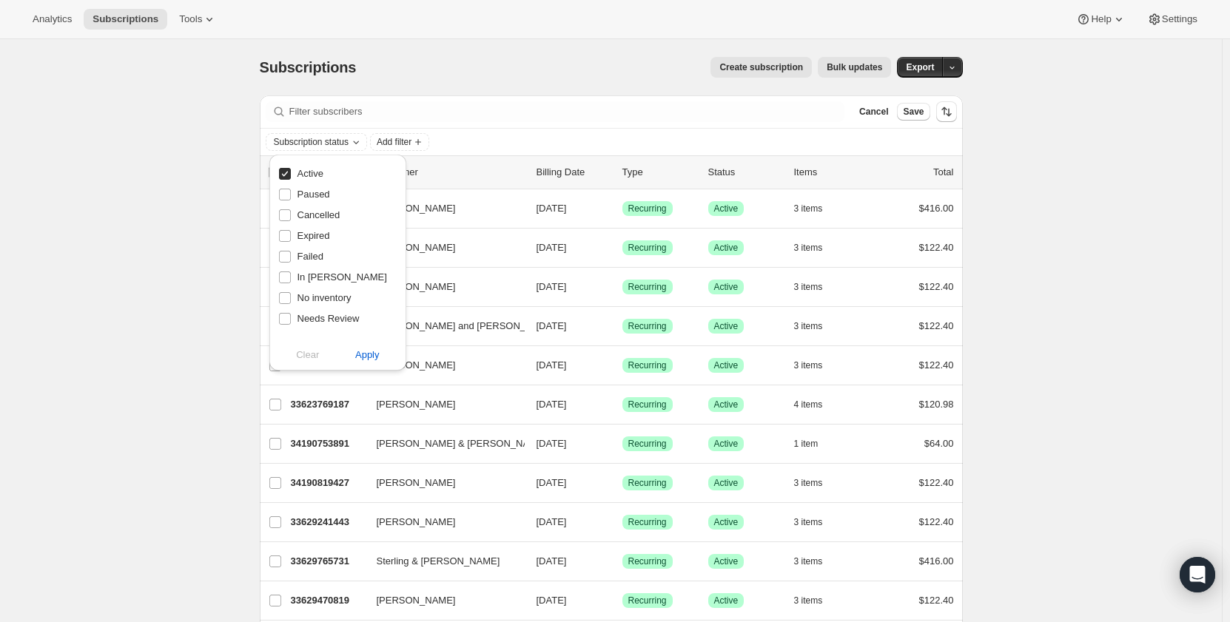
click at [372, 352] on span "Apply" at bounding box center [367, 355] width 24 height 15
click at [421, 142] on icon "Add filter" at bounding box center [422, 142] width 12 height 12
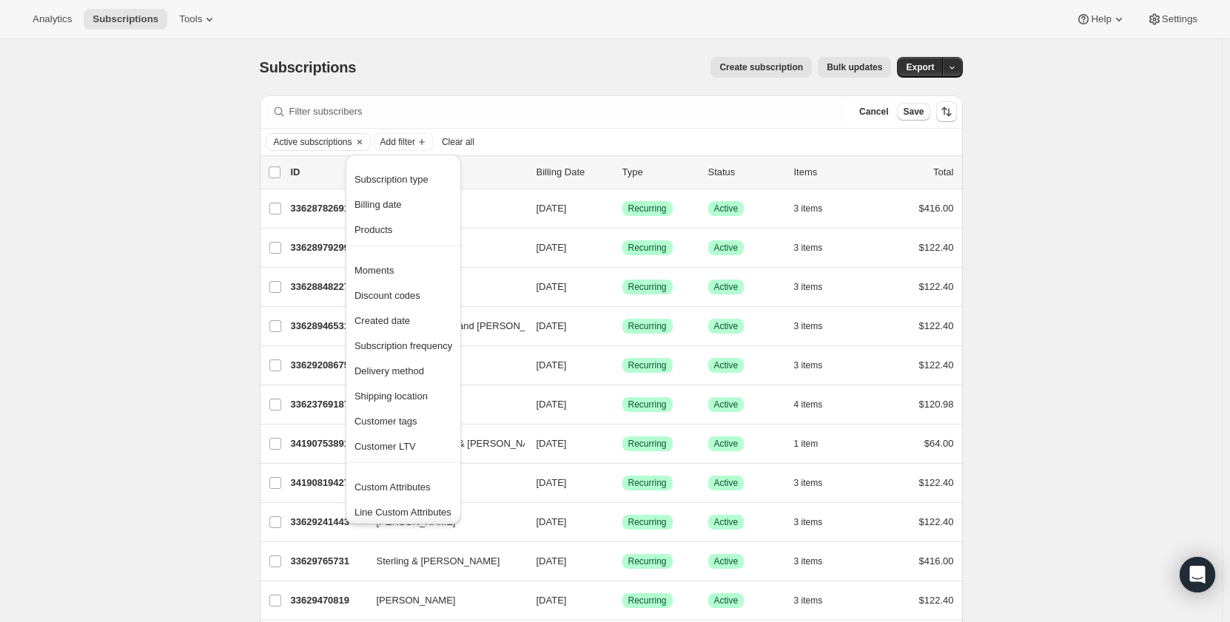
click at [396, 292] on span "Discount codes" at bounding box center [387, 295] width 66 height 11
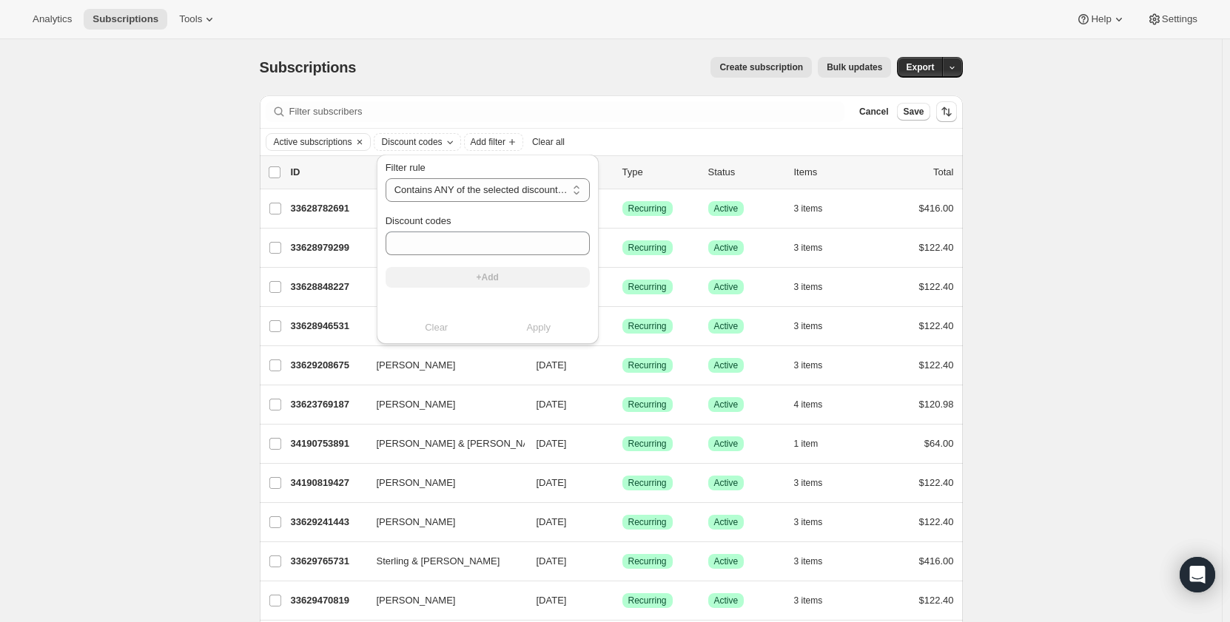
click at [454, 144] on icon "Discount codes" at bounding box center [450, 142] width 12 height 12
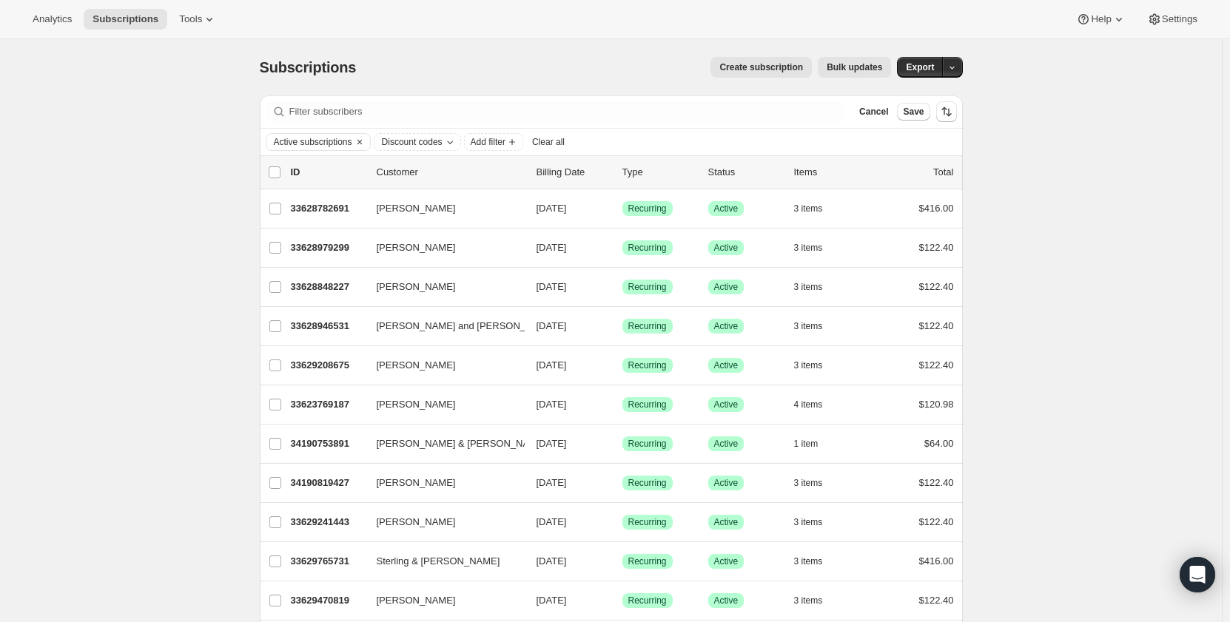
click at [439, 146] on span "Discount codes" at bounding box center [412, 142] width 61 height 12
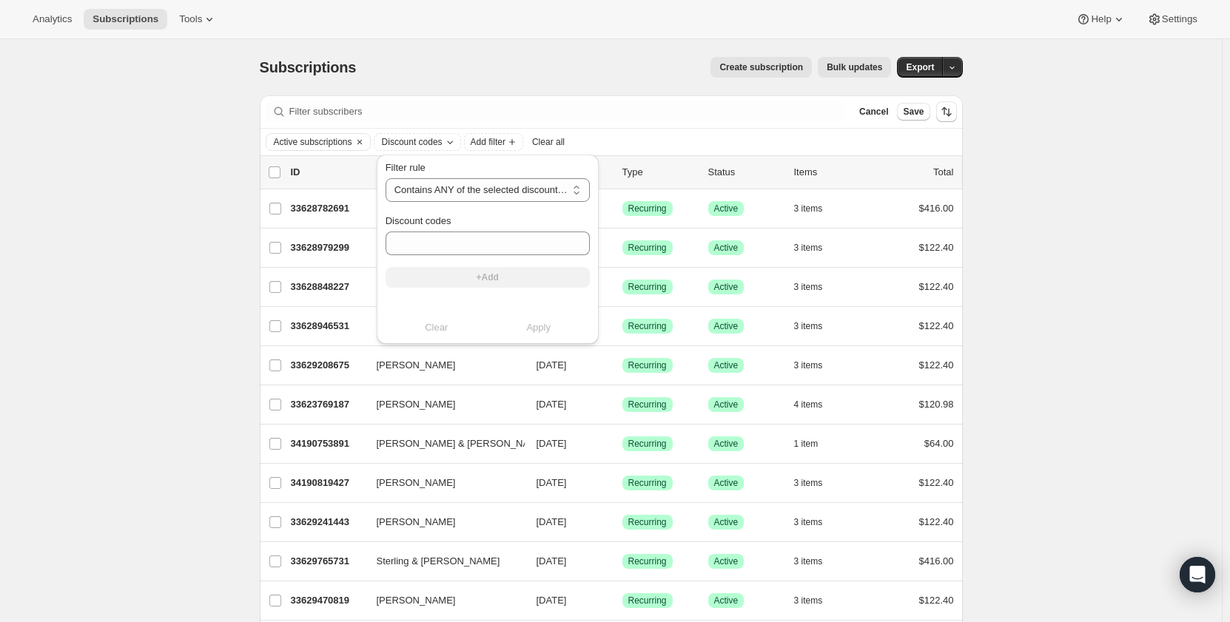
click at [451, 141] on icon "Discount codes" at bounding box center [450, 142] width 12 height 12
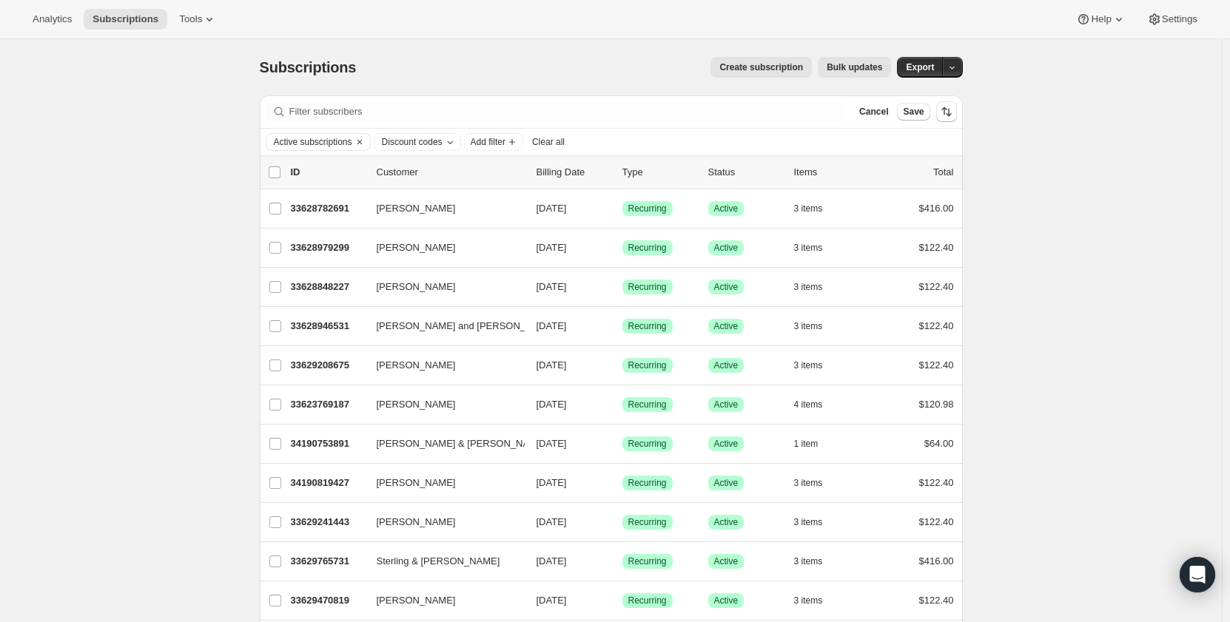
click at [451, 141] on icon "Discount codes" at bounding box center [450, 142] width 12 height 12
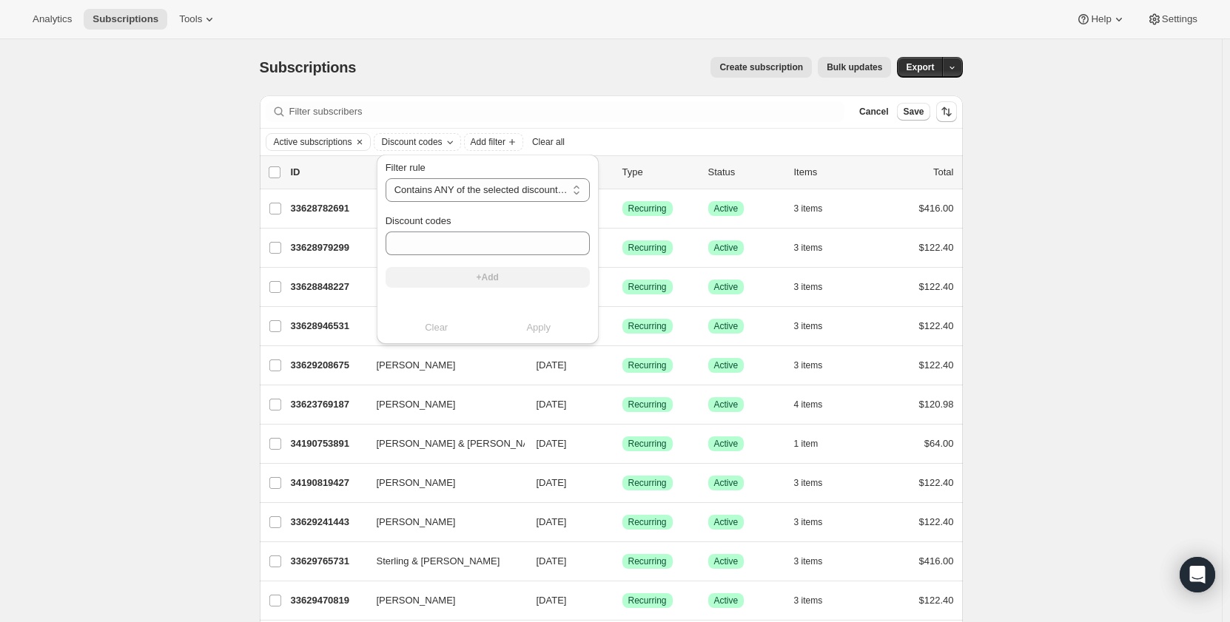
click at [442, 328] on div "Clear Apply" at bounding box center [487, 327] width 204 height 15
click at [454, 232] on input "Discount codes" at bounding box center [487, 244] width 204 height 24
click at [477, 186] on select "Contains ANY of the selected discount codes Does NOT contain ANY of the selecte…" at bounding box center [487, 190] width 204 height 24
click at [477, 185] on select "Contains ANY of the selected discount codes Does NOT contain ANY of the selecte…" at bounding box center [487, 190] width 204 height 24
click at [553, 146] on span "Clear all" at bounding box center [548, 142] width 33 height 12
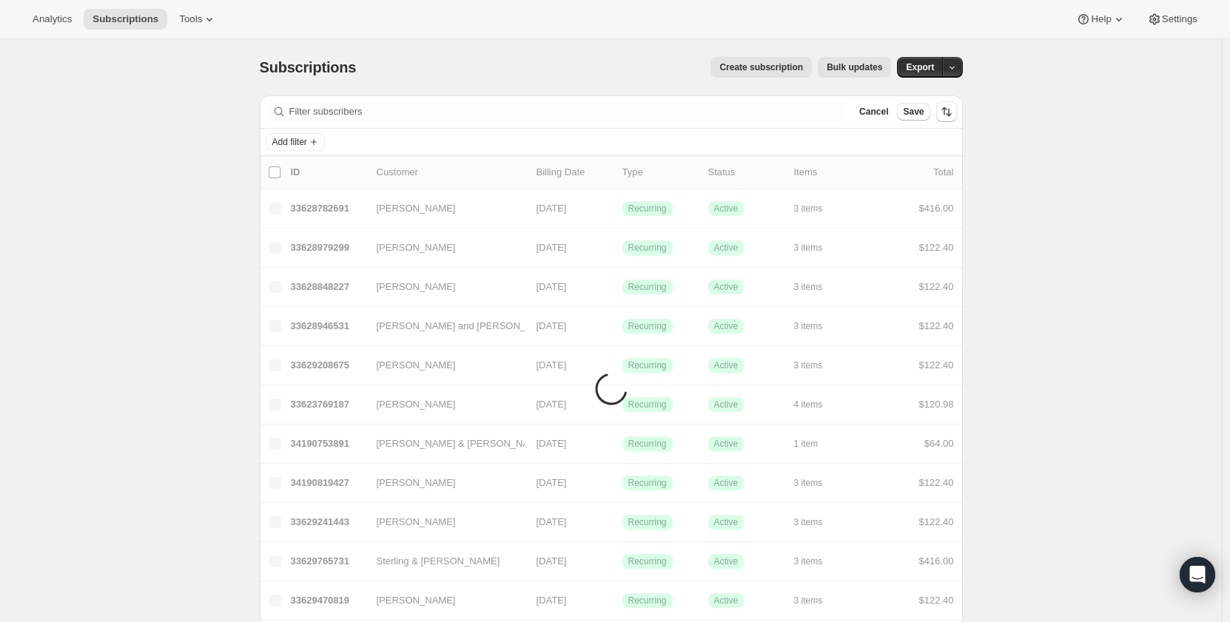
click at [297, 141] on span "Add filter" at bounding box center [289, 142] width 35 height 12
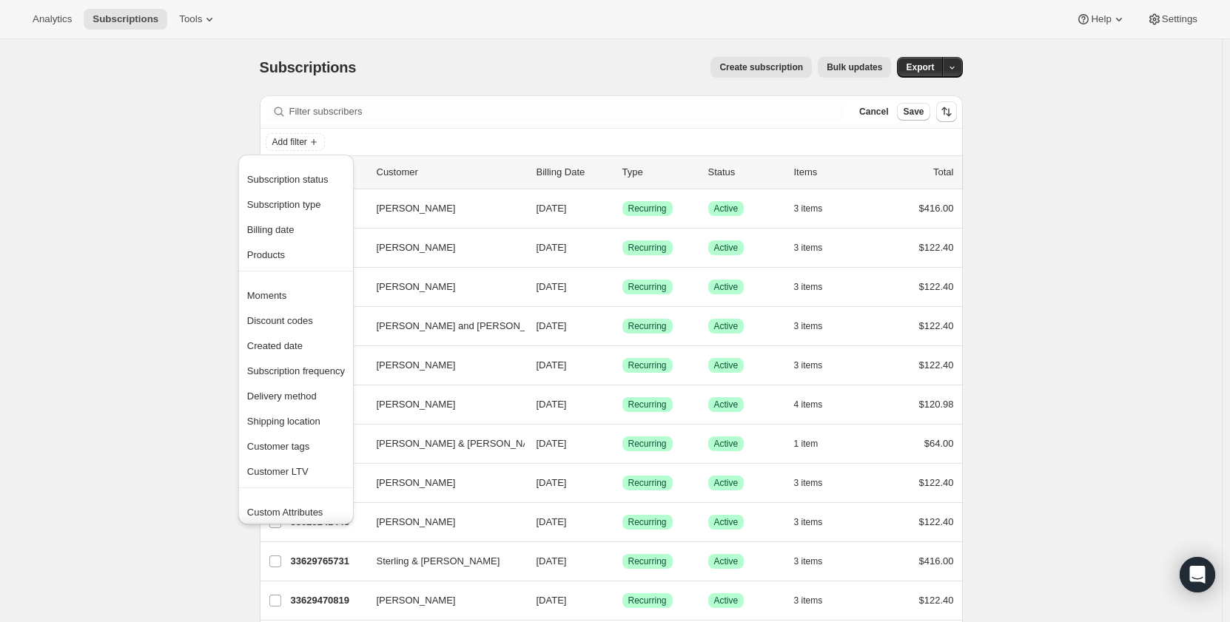
click at [305, 187] on button "Subscription status" at bounding box center [296, 179] width 107 height 24
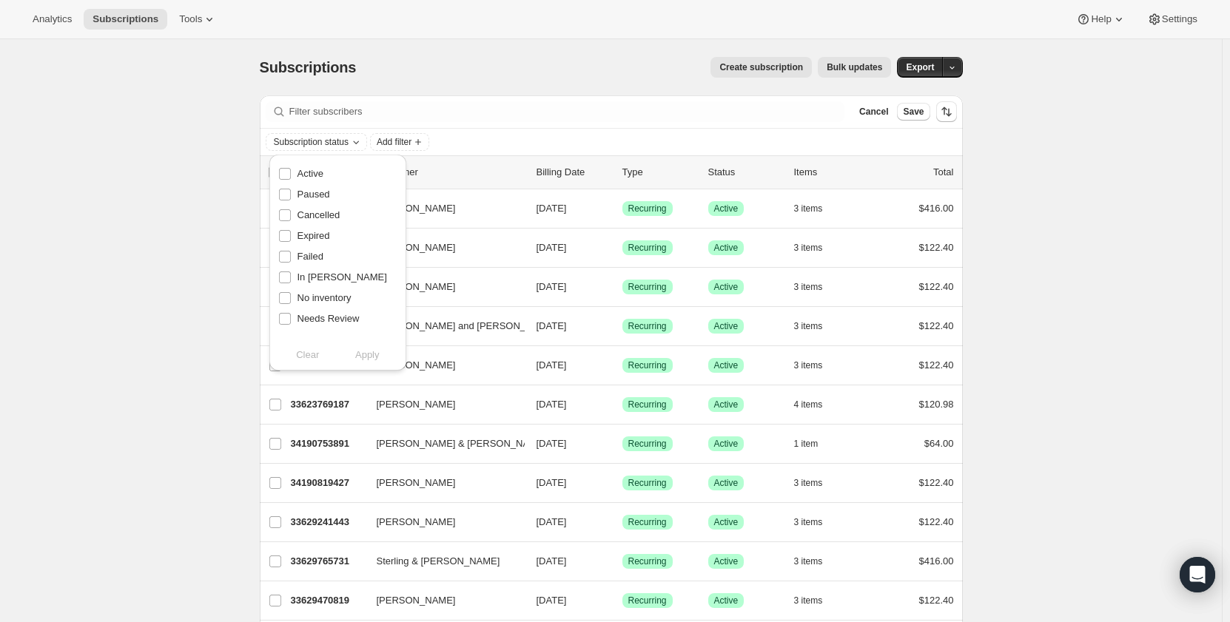
click at [316, 178] on span "Active" at bounding box center [310, 173] width 26 height 11
click at [291, 178] on input "Active" at bounding box center [285, 174] width 12 height 12
checkbox input "true"
click at [368, 354] on span "Apply" at bounding box center [367, 355] width 24 height 15
click at [421, 138] on icon "Add filter" at bounding box center [422, 142] width 12 height 12
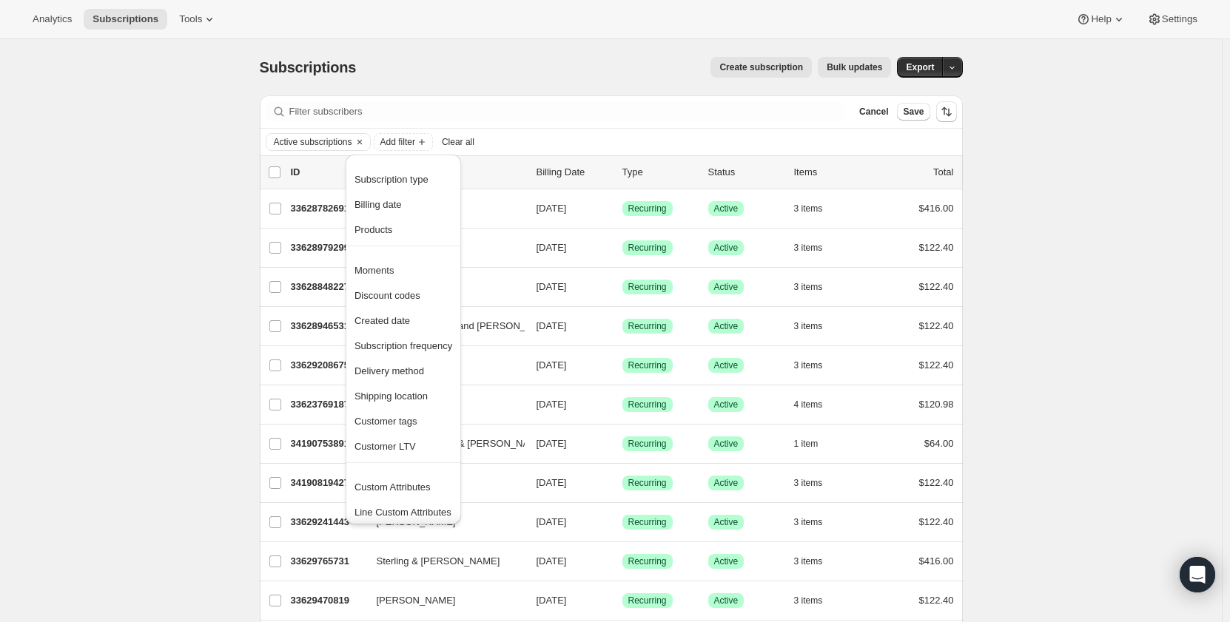
click at [404, 320] on span "Created date" at bounding box center [381, 320] width 55 height 11
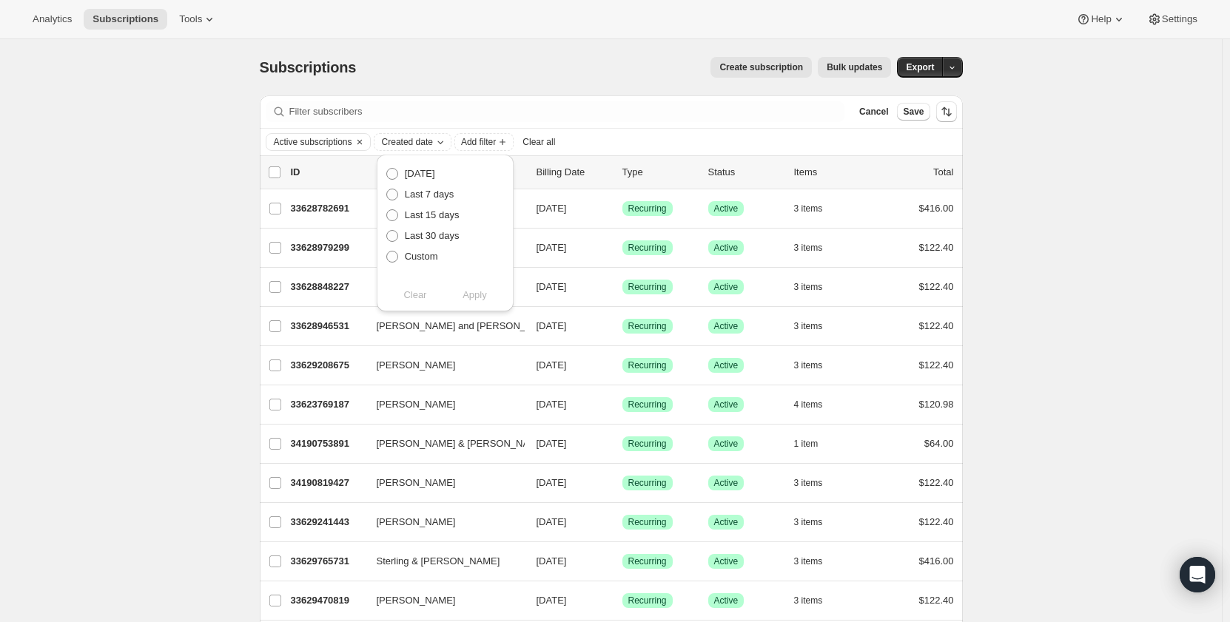
click at [419, 253] on span "Custom" at bounding box center [421, 256] width 33 height 11
click at [387, 252] on input "Custom" at bounding box center [386, 251] width 1 height 1
radio input "true"
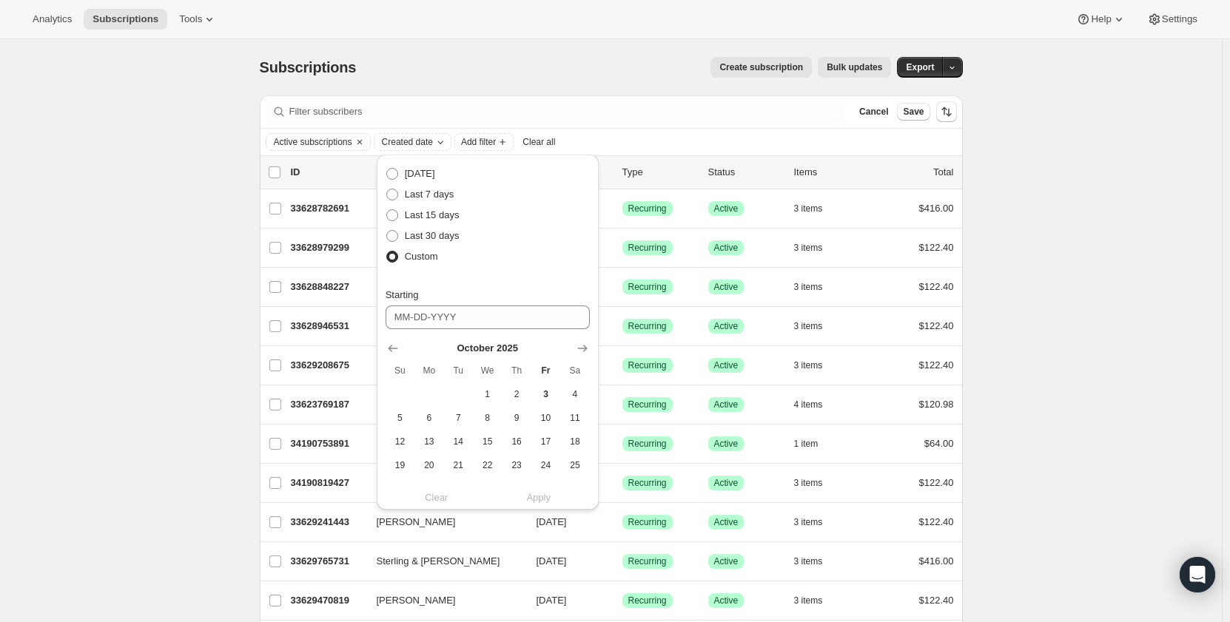
click at [393, 349] on icon "Show previous month, September 2025" at bounding box center [392, 348] width 15 height 15
click at [422, 397] on span "1" at bounding box center [428, 394] width 17 height 12
type input "09-01-2025"
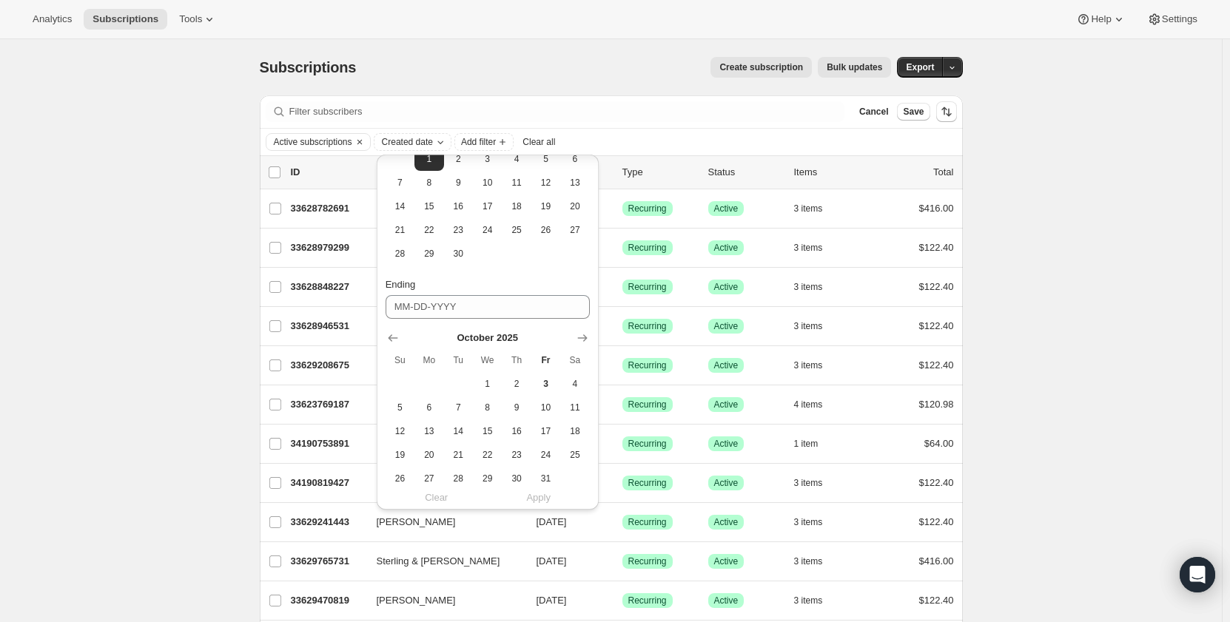
scroll to position [272, 0]
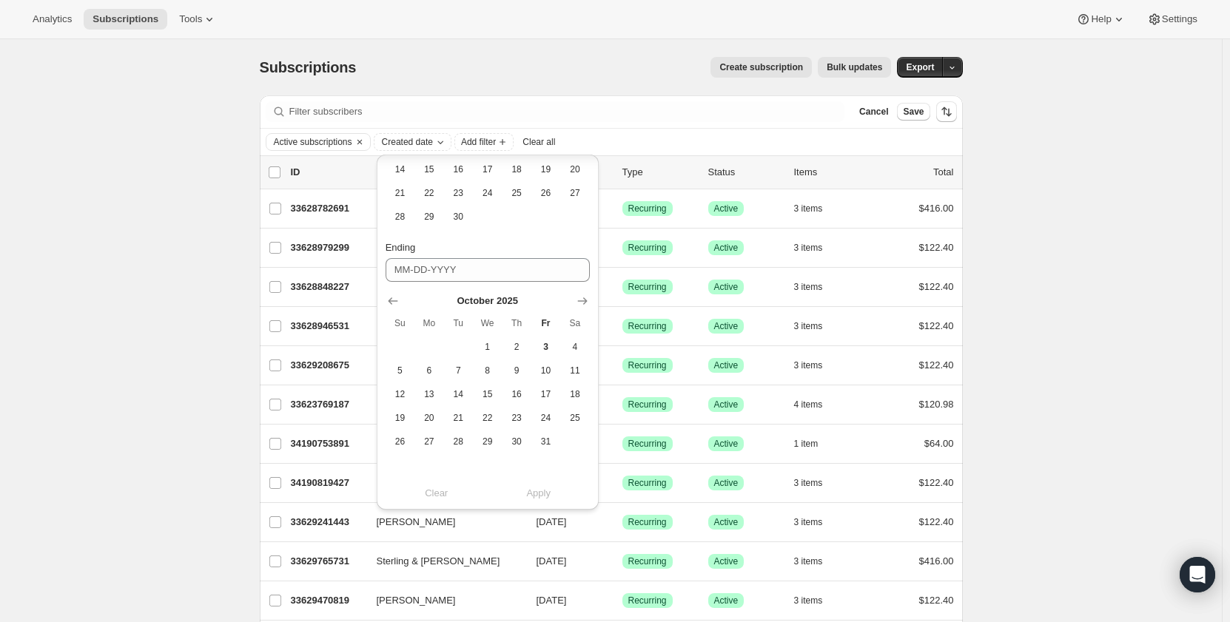
click at [394, 303] on icon "Show previous month, September 2025" at bounding box center [392, 301] width 15 height 15
click at [464, 445] on span "30" at bounding box center [458, 442] width 17 height 12
type input "09-30-2025"
click at [536, 493] on span "Apply" at bounding box center [538, 493] width 24 height 15
click at [579, 145] on icon "Add filter" at bounding box center [573, 142] width 12 height 12
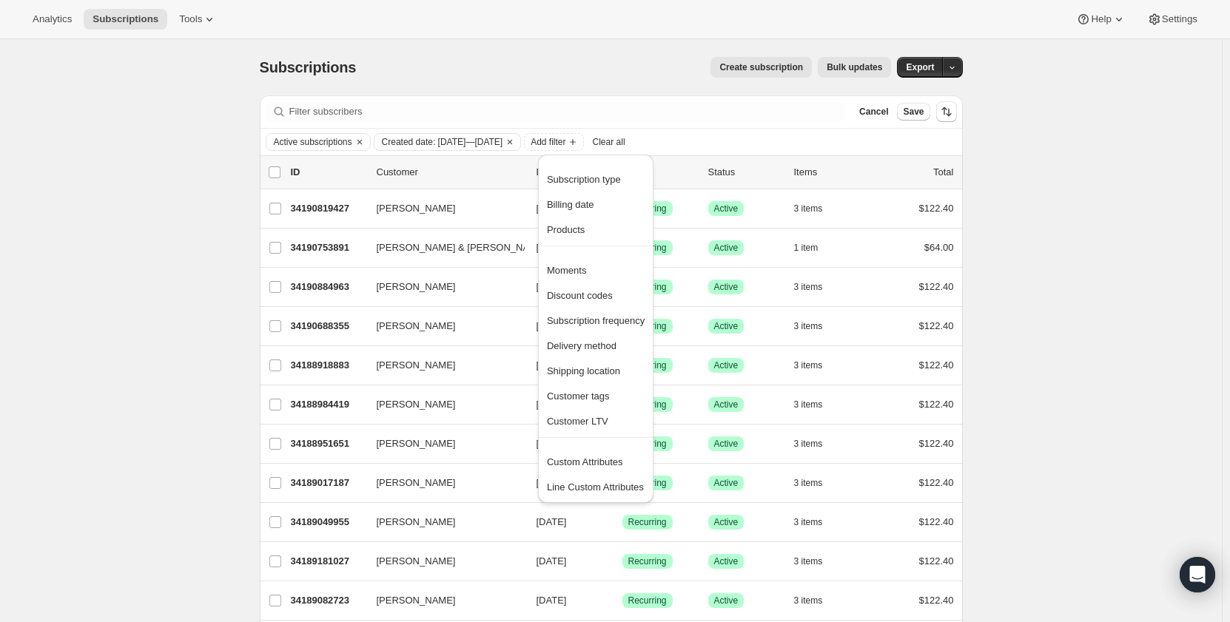
click at [608, 462] on span "Custom Attributes" at bounding box center [585, 461] width 76 height 11
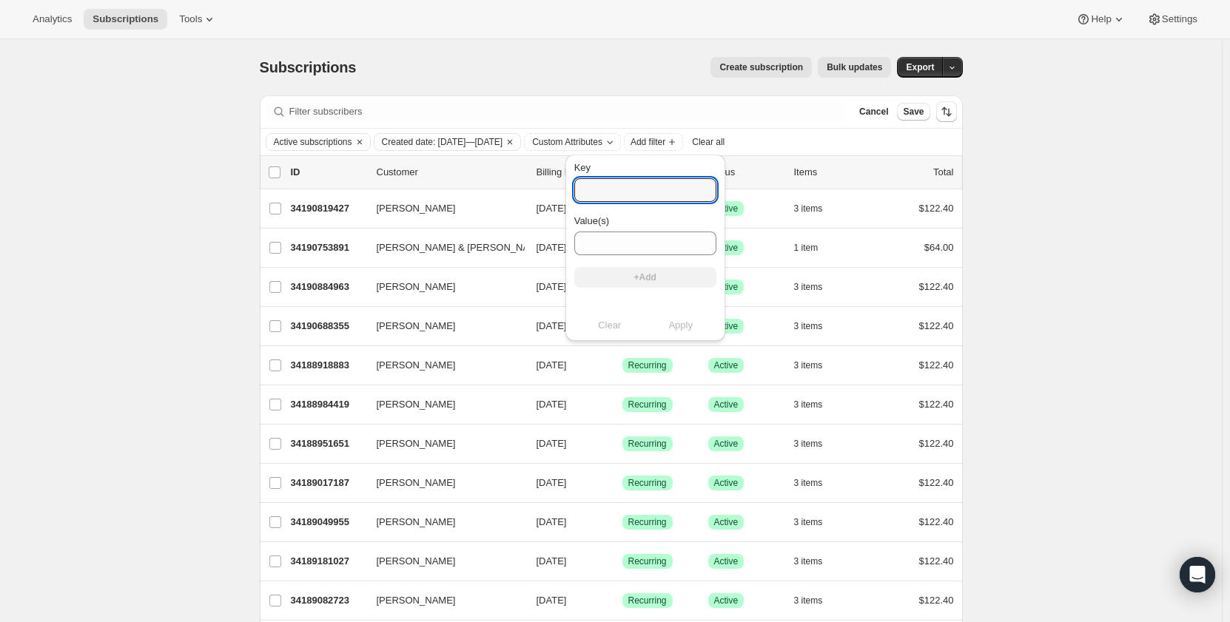
click at [602, 190] on input "Key" at bounding box center [645, 190] width 142 height 24
type input "sales_associate_name"
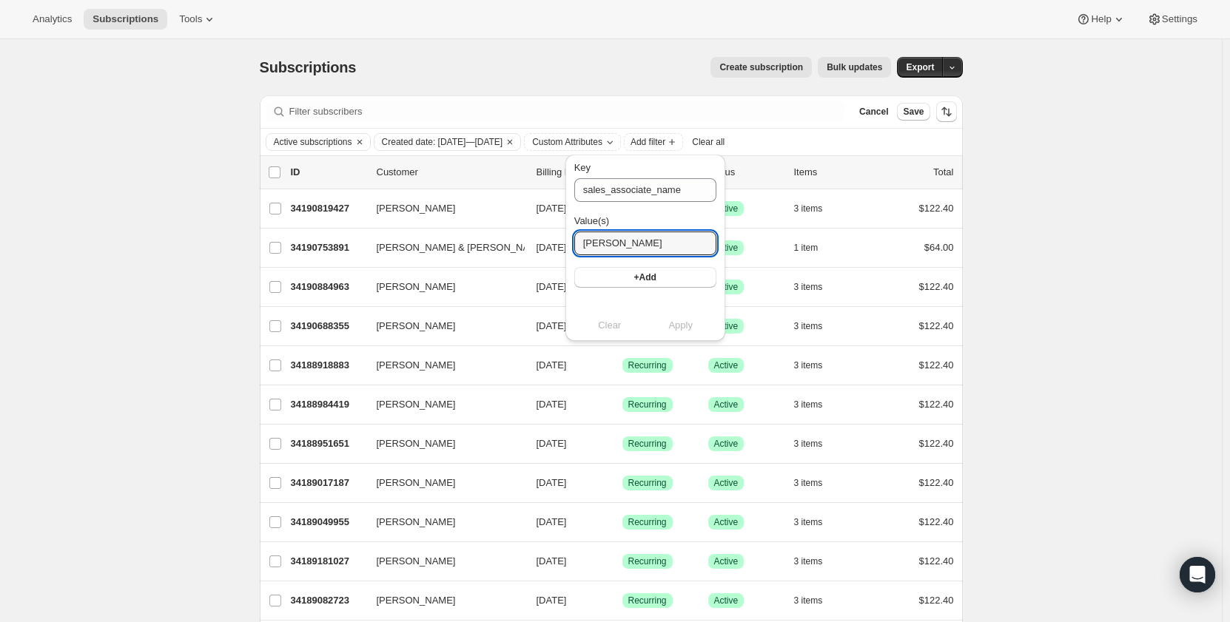
type input "[PERSON_NAME]"
click at [649, 284] on button "+Add" at bounding box center [645, 277] width 142 height 21
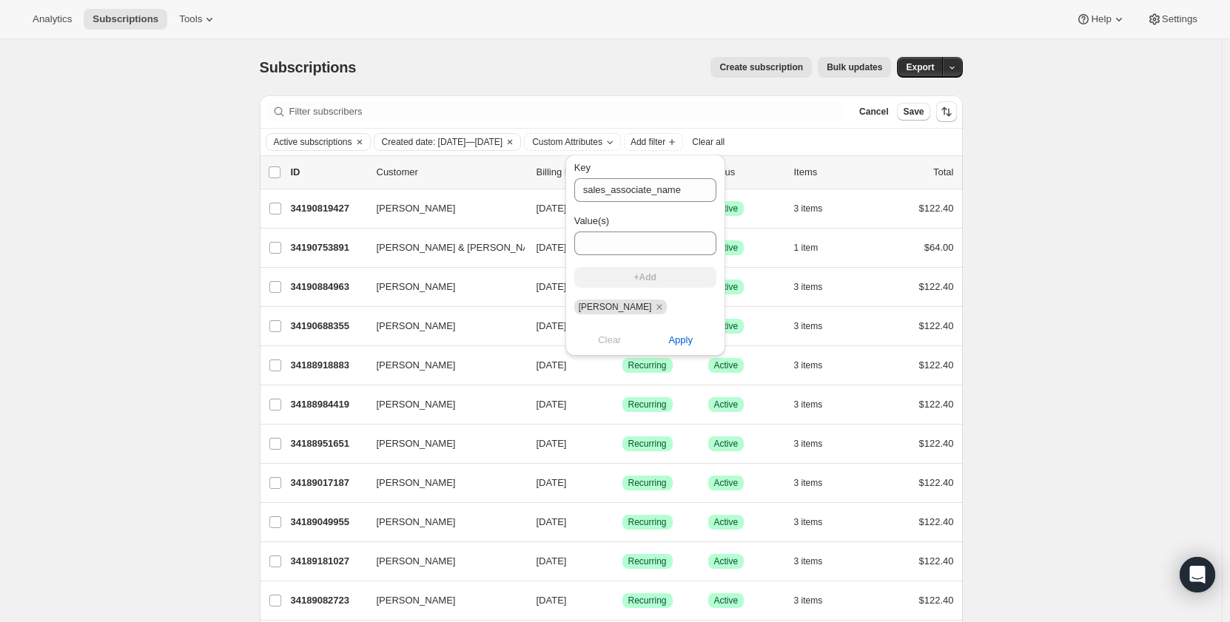
click at [678, 341] on span "Apply" at bounding box center [680, 340] width 24 height 15
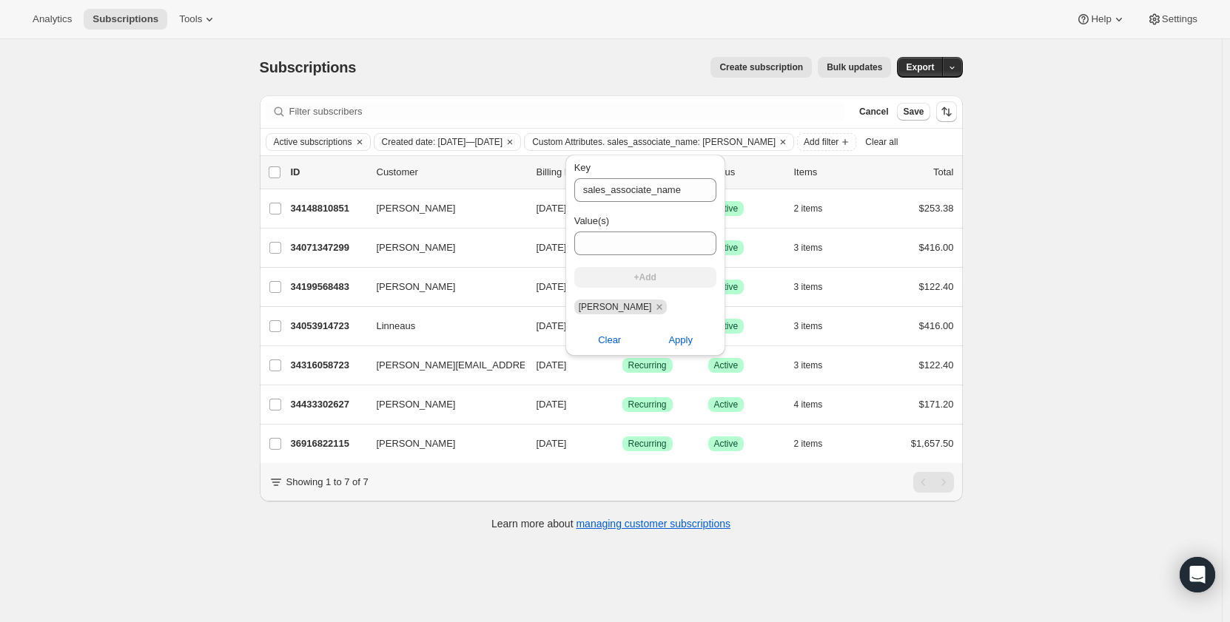
click at [102, 370] on div "Subscriptions. This page is ready Subscriptions Create subscription Bulk update…" at bounding box center [611, 350] width 1222 height 622
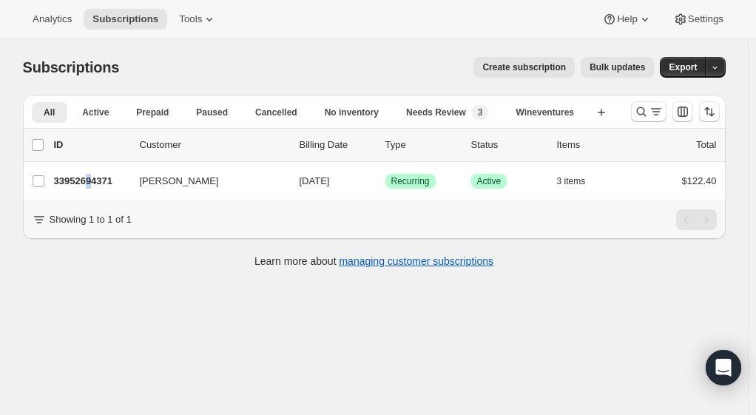
click at [92, 178] on p "33952694371" at bounding box center [91, 181] width 74 height 15
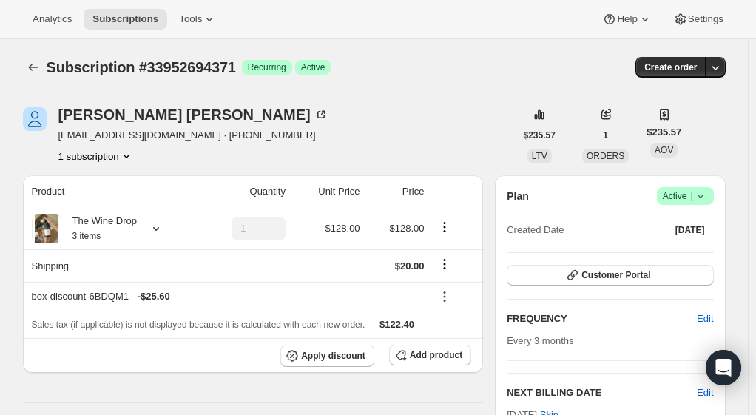
click at [38, 68] on icon "Subscriptions" at bounding box center [33, 67] width 15 height 15
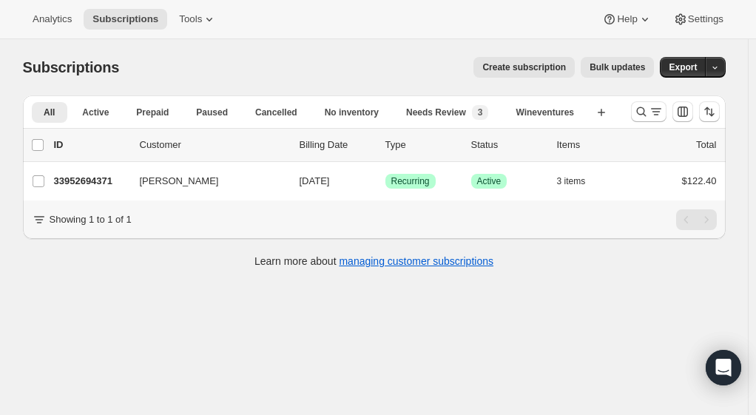
click at [641, 111] on icon "Search and filter results" at bounding box center [641, 111] width 15 height 15
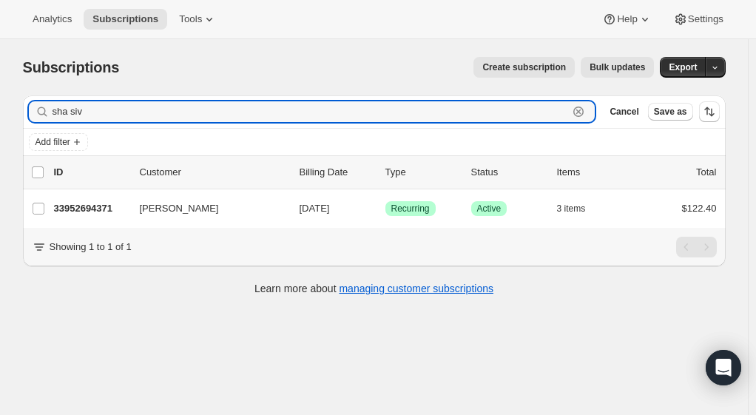
drag, startPoint x: 108, startPoint y: 114, endPoint x: -1, endPoint y: 112, distance: 108.8
click at [0, 112] on html "Analytics Subscriptions Tools Help Settings Skip to content Subscriptions. This…" at bounding box center [378, 207] width 756 height 415
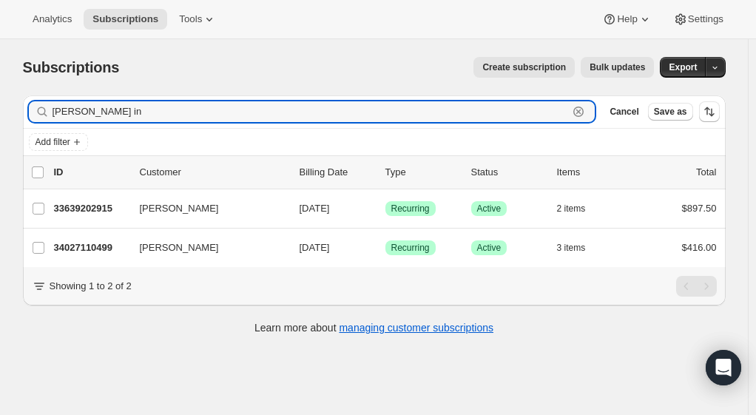
type input "[PERSON_NAME] in"
click at [84, 237] on div "34027110499 [PERSON_NAME] [DATE] Success Recurring Success Active 3 items $416.…" at bounding box center [385, 247] width 663 height 21
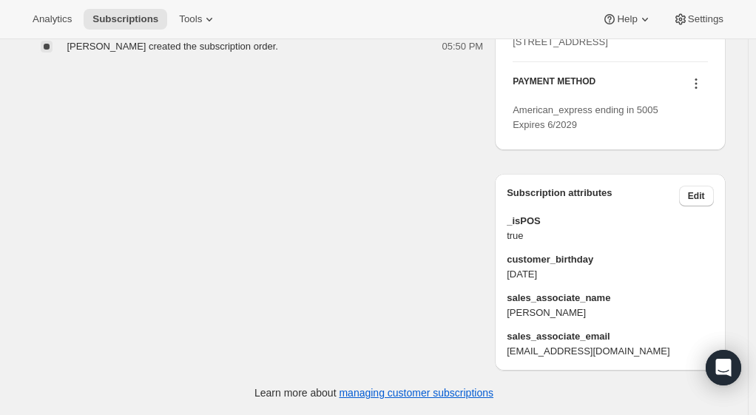
scroll to position [777, 0]
click at [698, 194] on span "Edit" at bounding box center [696, 196] width 17 height 12
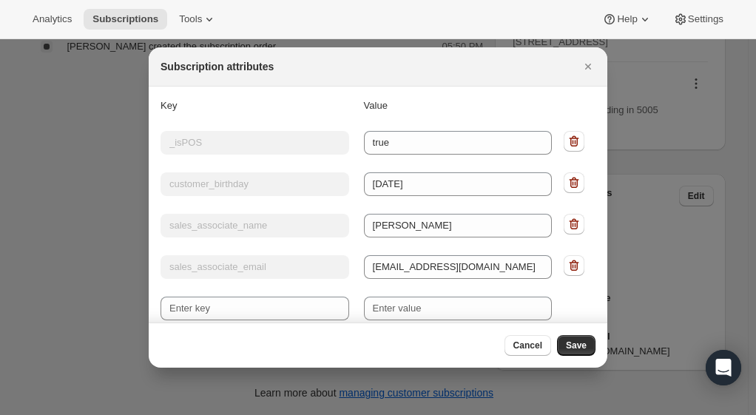
click at [567, 259] on icon ":r81:" at bounding box center [574, 265] width 15 height 15
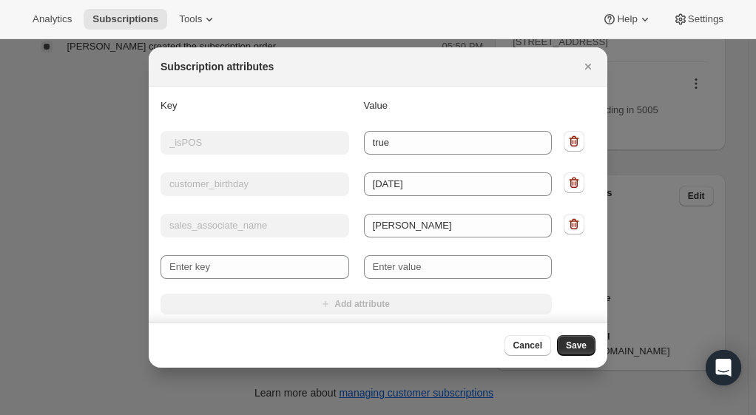
click at [564, 224] on button ":r81:" at bounding box center [574, 224] width 21 height 21
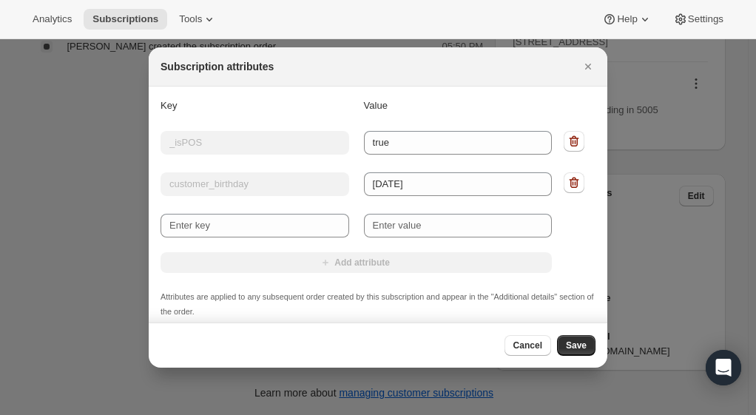
click at [581, 347] on span "Save" at bounding box center [576, 346] width 21 height 12
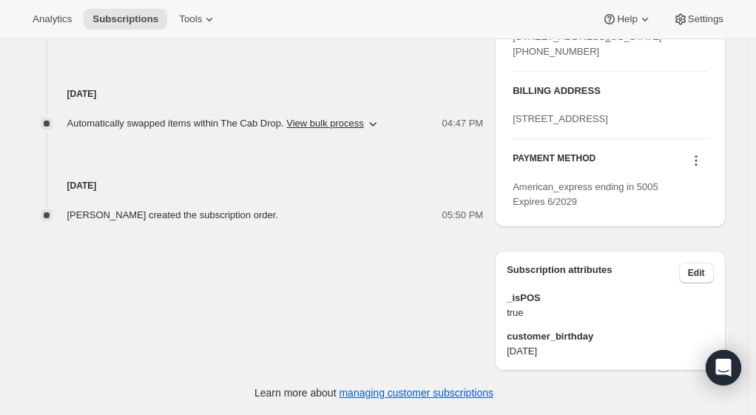
scroll to position [768, 0]
click at [695, 270] on span "Edit" at bounding box center [696, 273] width 17 height 12
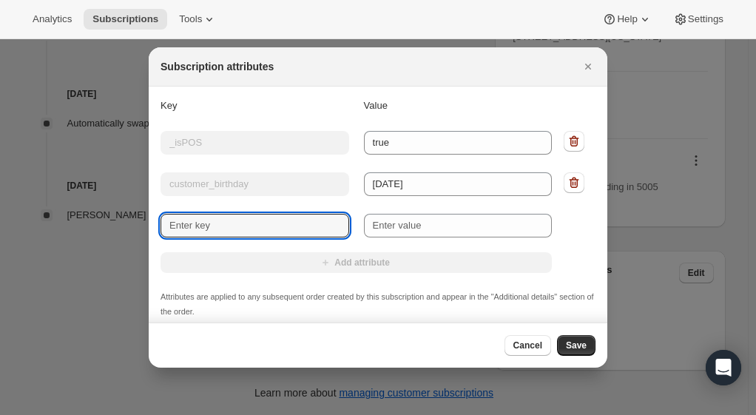
drag, startPoint x: 277, startPoint y: 226, endPoint x: 269, endPoint y: 223, distance: 9.6
click at [277, 226] on input "New key" at bounding box center [255, 226] width 189 height 24
type input "sales_associate_name"
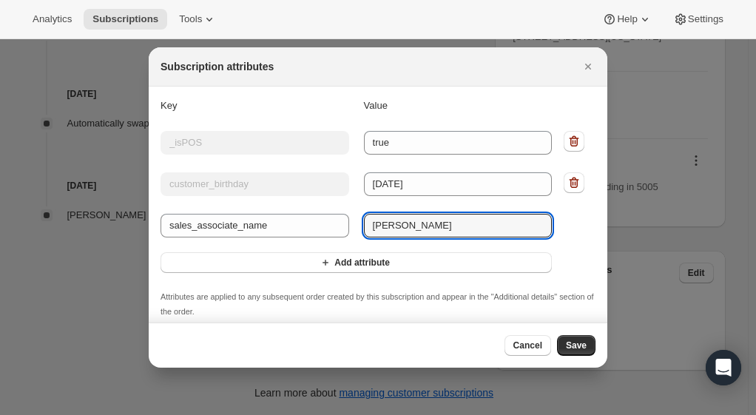
type input "[PERSON_NAME]"
click at [573, 346] on span "Save" at bounding box center [576, 346] width 21 height 12
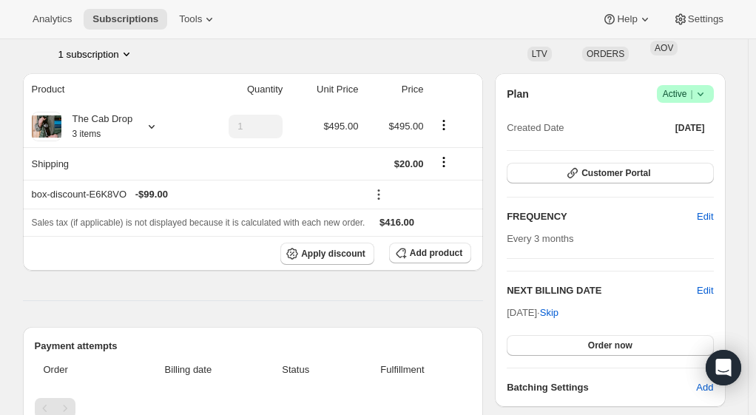
scroll to position [74, 0]
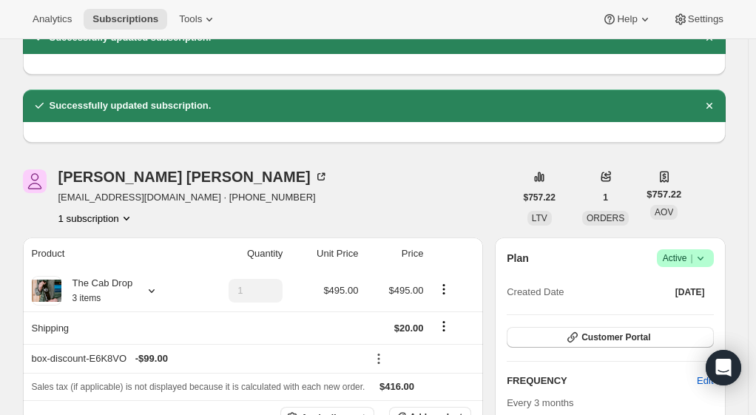
click at [108, 18] on span "Subscriptions" at bounding box center [125, 19] width 66 height 12
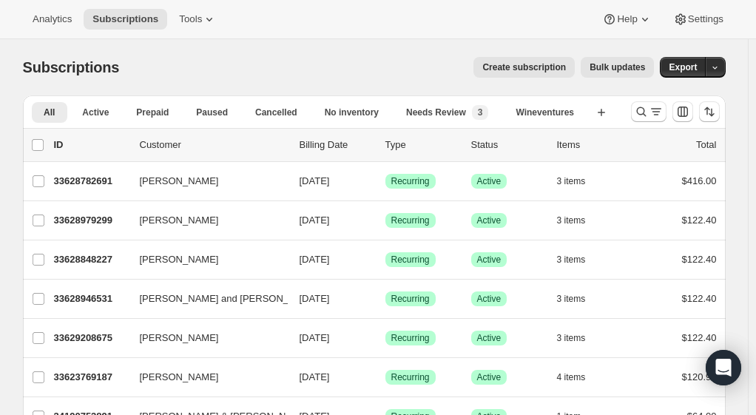
click at [655, 112] on icon "Search and filter results" at bounding box center [656, 111] width 15 height 15
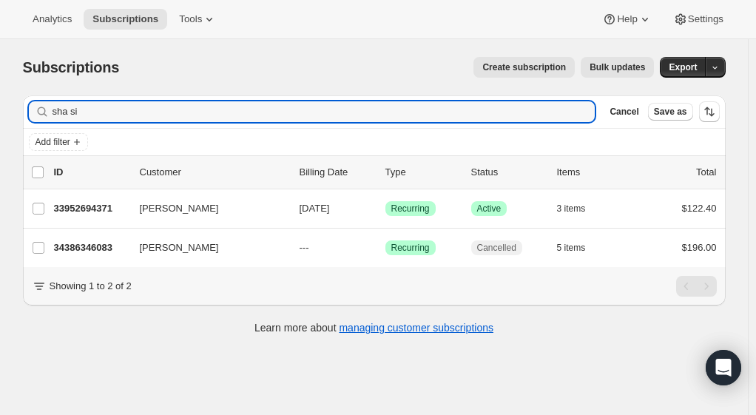
type input "sha si"
click at [75, 212] on p "33952694371" at bounding box center [91, 208] width 74 height 15
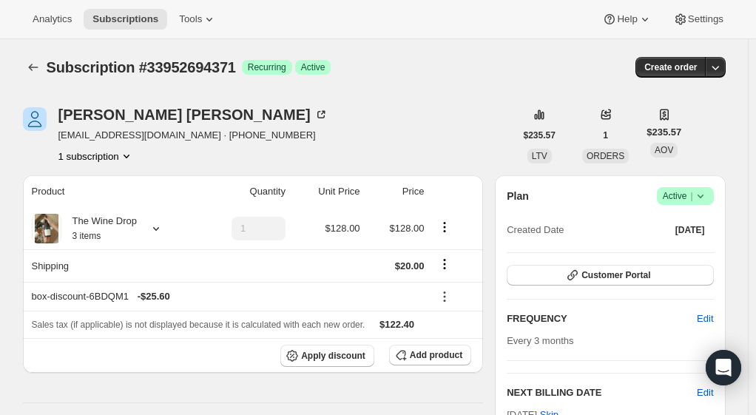
click at [41, 67] on icon "Subscriptions" at bounding box center [33, 67] width 15 height 15
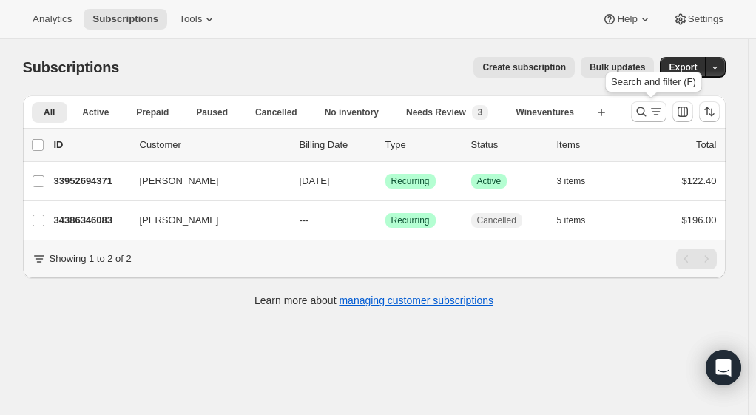
click at [644, 115] on icon "Search and filter results" at bounding box center [641, 111] width 15 height 15
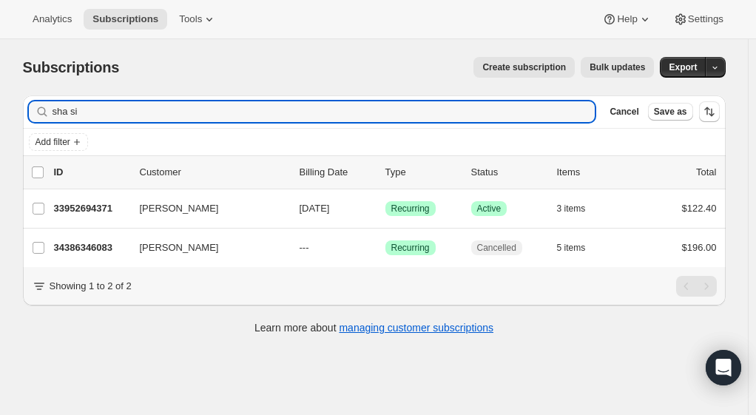
drag, startPoint x: 138, startPoint y: 110, endPoint x: -36, endPoint y: 114, distance: 173.9
click at [0, 114] on html "Analytics Subscriptions Tools Help Settings Skip to content Subscriptions. This…" at bounding box center [378, 207] width 756 height 415
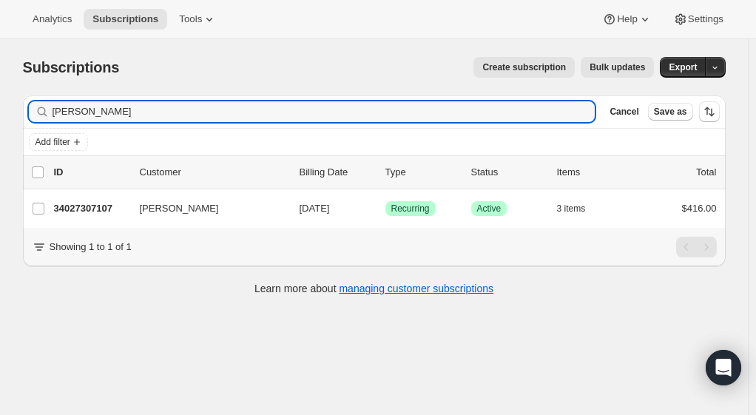
type input "[PERSON_NAME]"
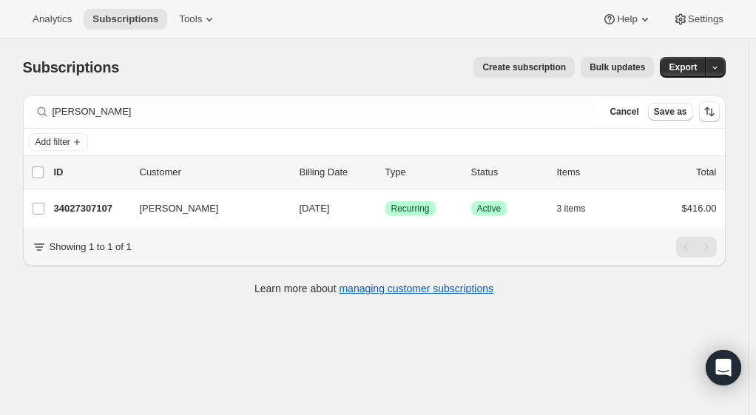
click at [92, 206] on p "34027307107" at bounding box center [91, 208] width 74 height 15
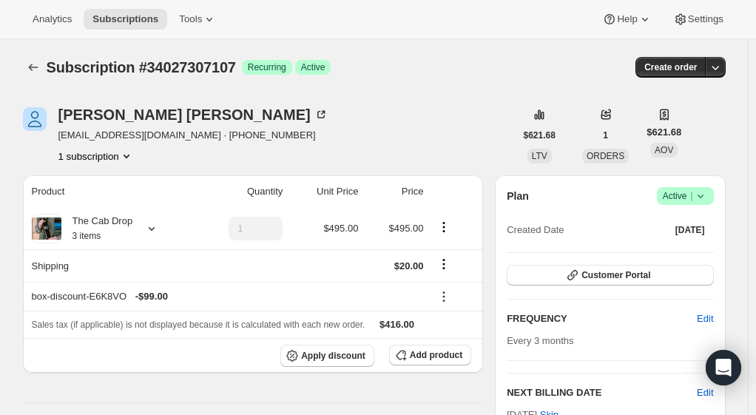
click at [249, 114] on div "[PERSON_NAME] [EMAIL_ADDRESS][DOMAIN_NAME] · [PHONE_NUMBER] 1 subscription" at bounding box center [269, 135] width 492 height 56
click at [33, 68] on icon "Subscriptions" at bounding box center [33, 67] width 10 height 7
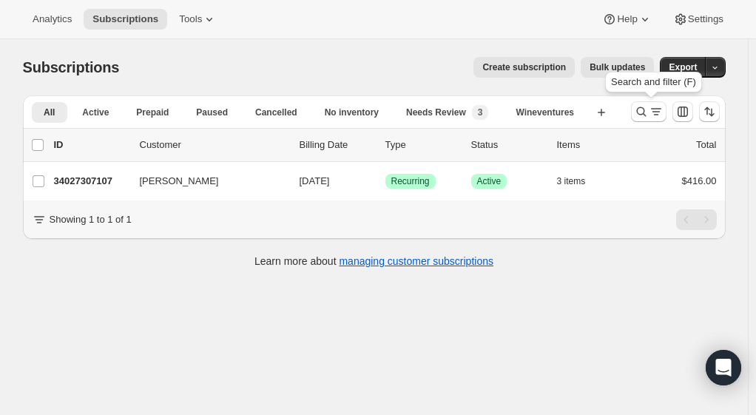
click at [648, 113] on icon "Search and filter results" at bounding box center [641, 111] width 15 height 15
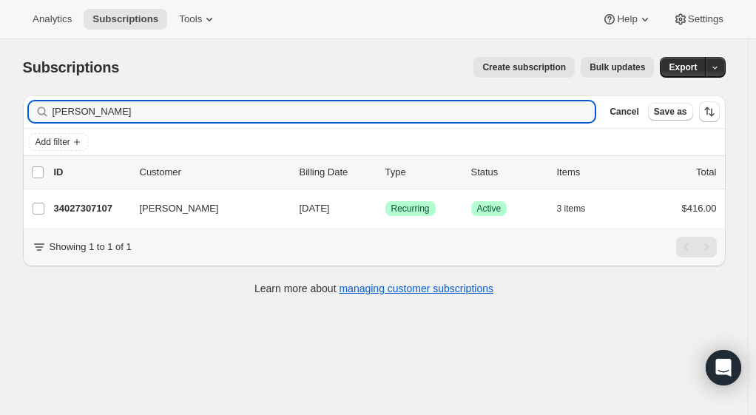
drag, startPoint x: 113, startPoint y: 112, endPoint x: -95, endPoint y: 105, distance: 208.7
click at [0, 105] on html "Analytics Subscriptions Tools Help Settings Skip to content Subscriptions. This…" at bounding box center [378, 207] width 756 height 415
type input "allen mart"
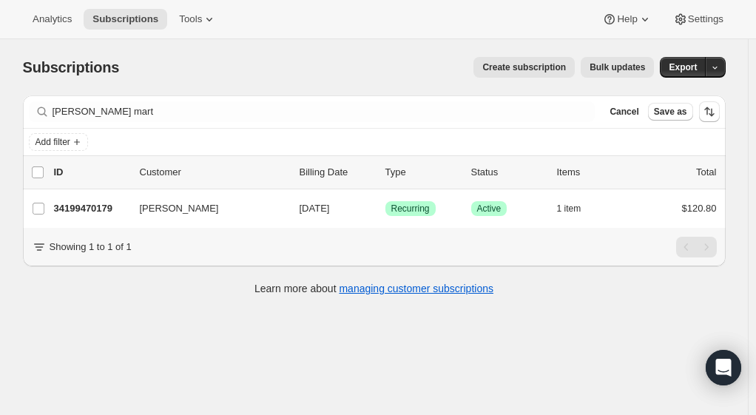
click at [109, 206] on p "34199470179" at bounding box center [91, 208] width 74 height 15
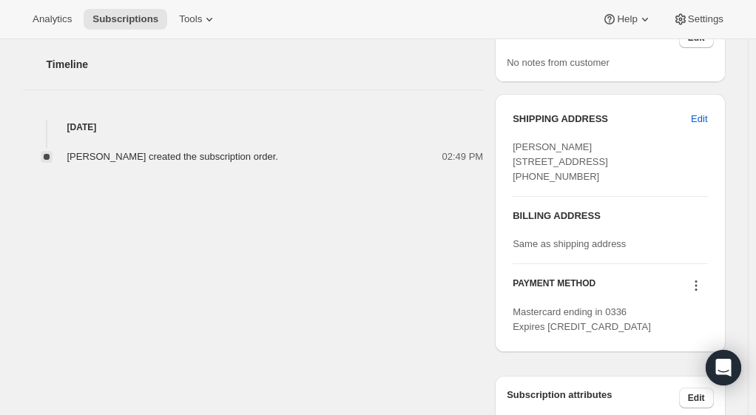
scroll to position [656, 0]
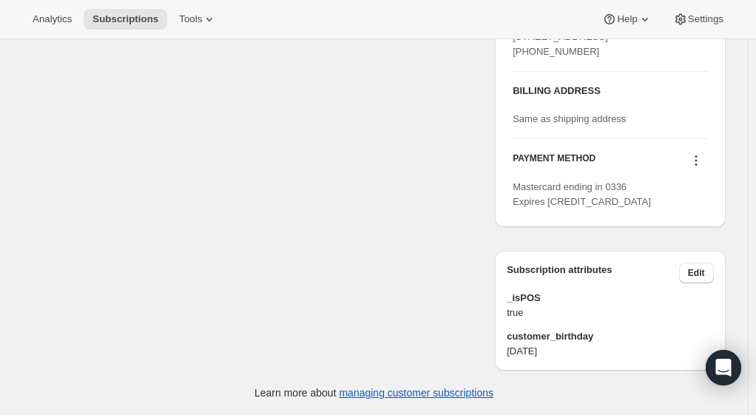
click at [700, 273] on span "Edit" at bounding box center [696, 273] width 17 height 12
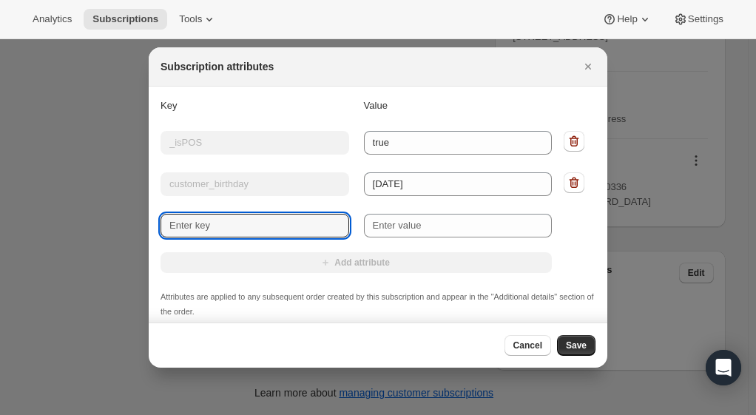
click at [264, 225] on input "New key" at bounding box center [255, 226] width 189 height 24
type input "sales_associate_name"
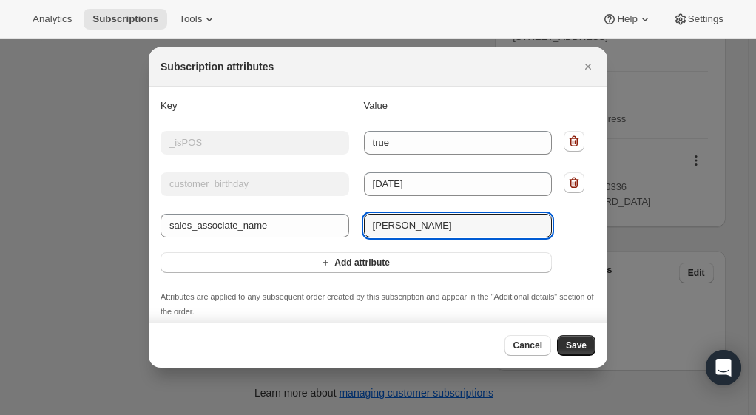
type input "Maya P"
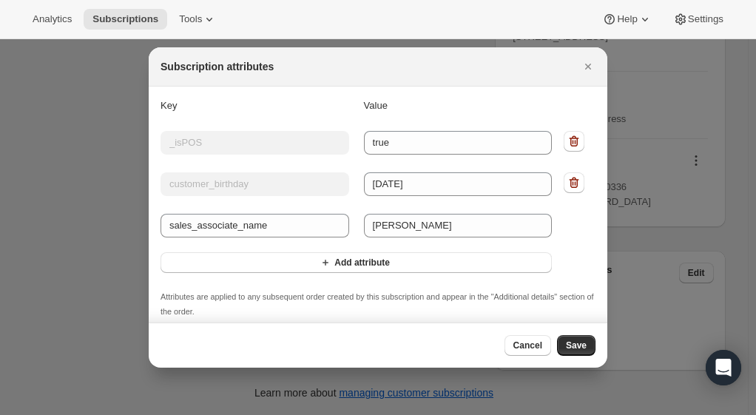
click at [581, 346] on span "Save" at bounding box center [576, 346] width 21 height 12
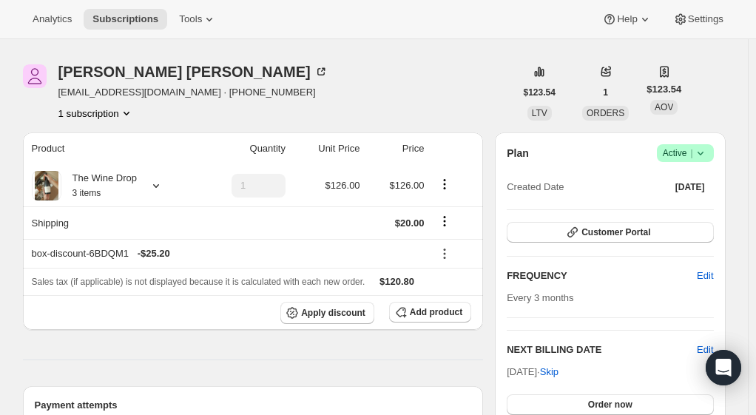
scroll to position [0, 0]
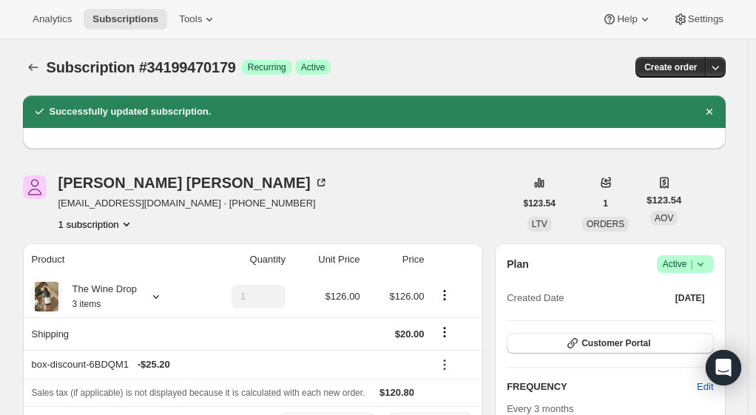
click at [33, 62] on icon "Subscriptions" at bounding box center [33, 67] width 15 height 15
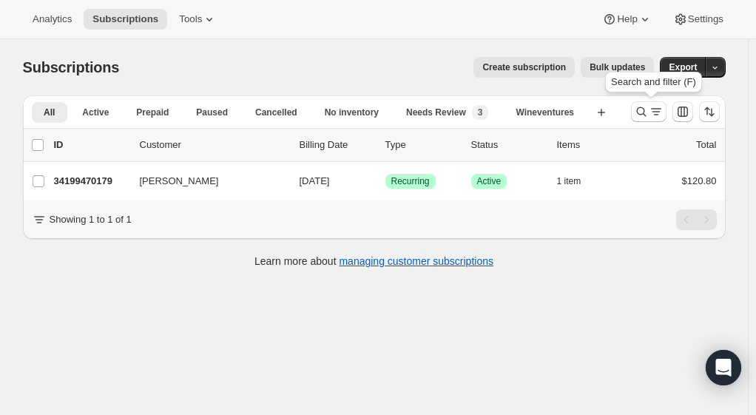
click at [653, 110] on icon "Search and filter results" at bounding box center [656, 111] width 15 height 15
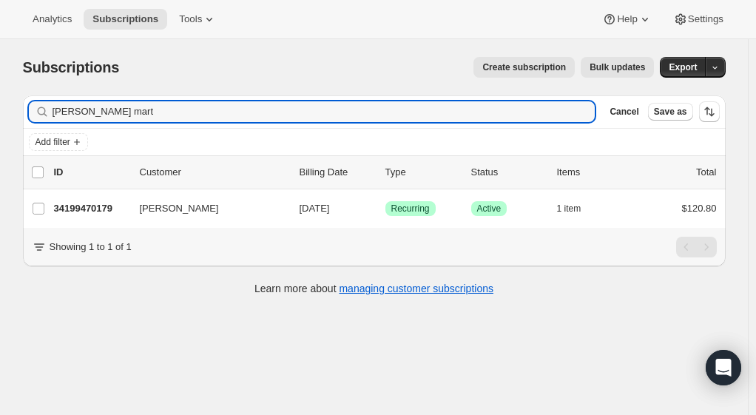
drag, startPoint x: 125, startPoint y: 115, endPoint x: 9, endPoint y: 101, distance: 117.1
click at [17, 104] on div "Filter subscribers allen mart Clear Cancel Save as Add filter 0 selected Update…" at bounding box center [368, 197] width 715 height 227
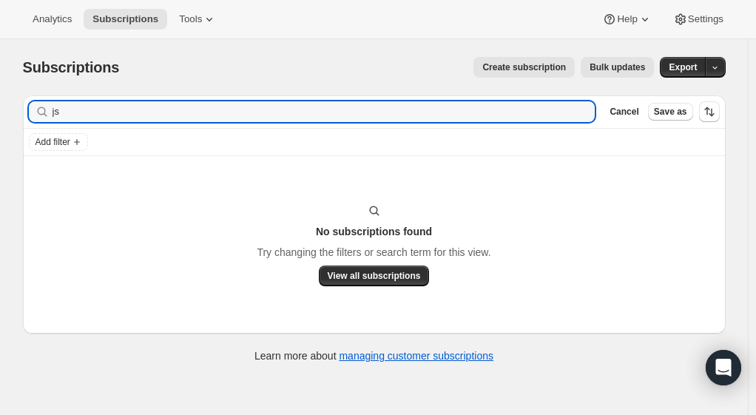
type input "j"
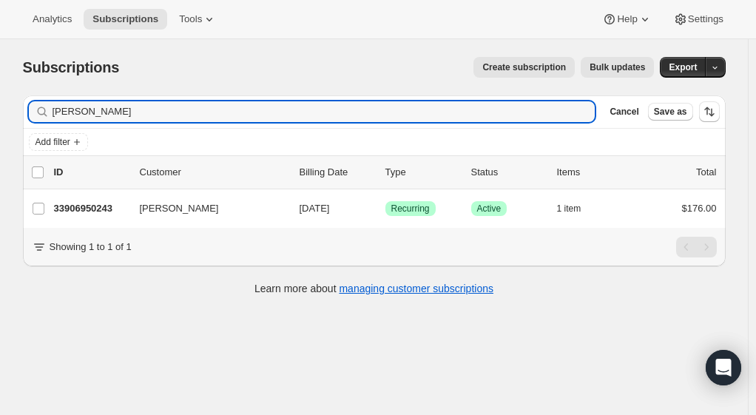
type input "jessica lee"
click at [107, 211] on p "33906950243" at bounding box center [91, 208] width 74 height 15
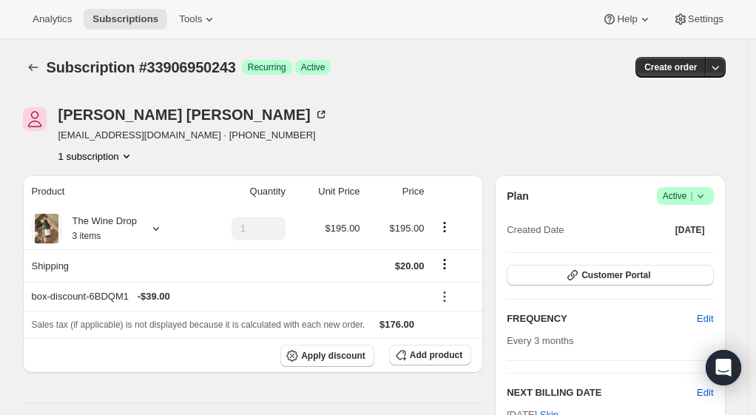
click at [40, 65] on icon "Subscriptions" at bounding box center [33, 67] width 15 height 15
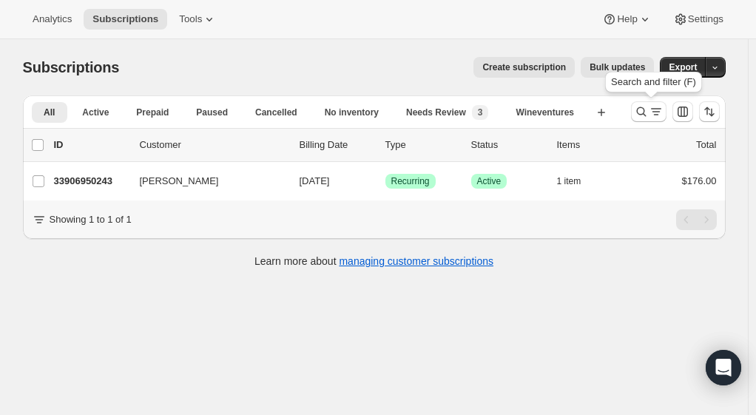
click at [642, 109] on icon "Search and filter results" at bounding box center [641, 111] width 15 height 15
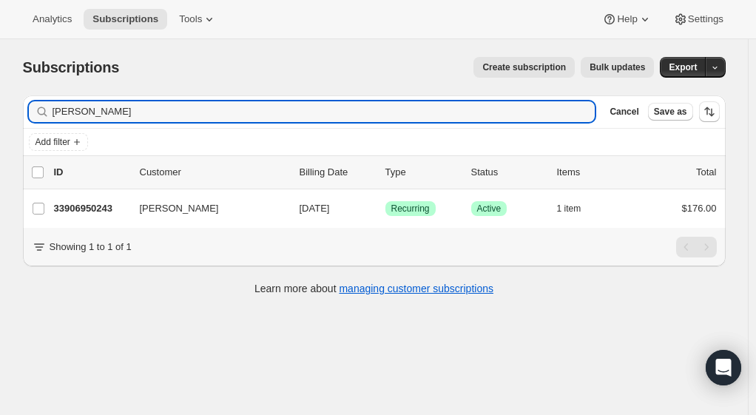
drag, startPoint x: 81, startPoint y: 111, endPoint x: -24, endPoint y: 104, distance: 106.1
click at [0, 104] on html "Analytics Subscriptions Tools Help Settings Skip to content Subscriptions. This…" at bounding box center [378, 207] width 756 height 415
type input "[PERSON_NAME] bay"
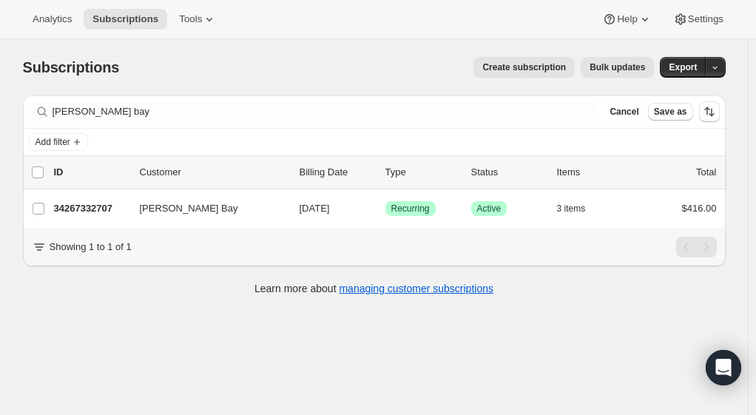
click at [117, 208] on p "34267332707" at bounding box center [91, 208] width 74 height 15
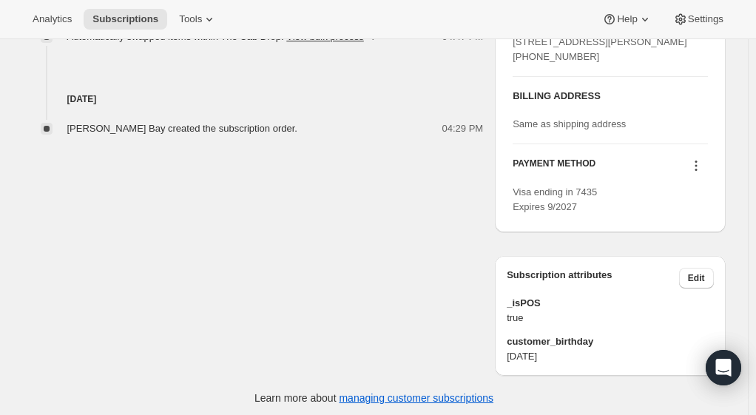
scroll to position [656, 0]
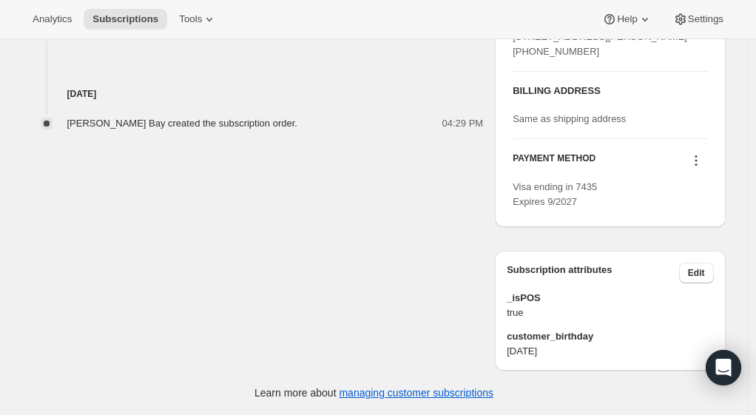
click at [701, 267] on button "Edit" at bounding box center [696, 273] width 35 height 21
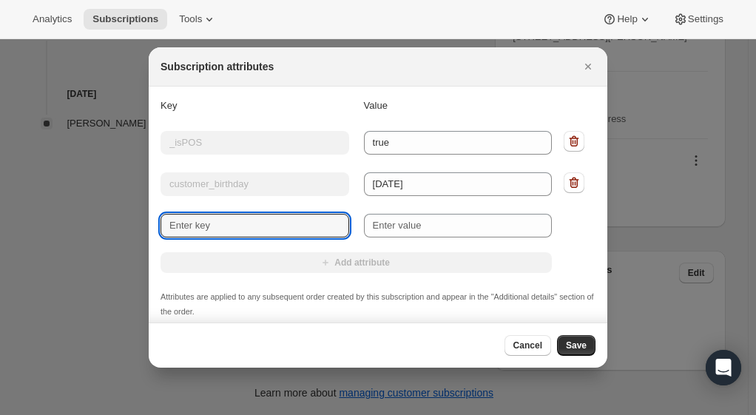
click at [172, 219] on input "New key" at bounding box center [255, 226] width 189 height 24
type input "sales_associate_name"
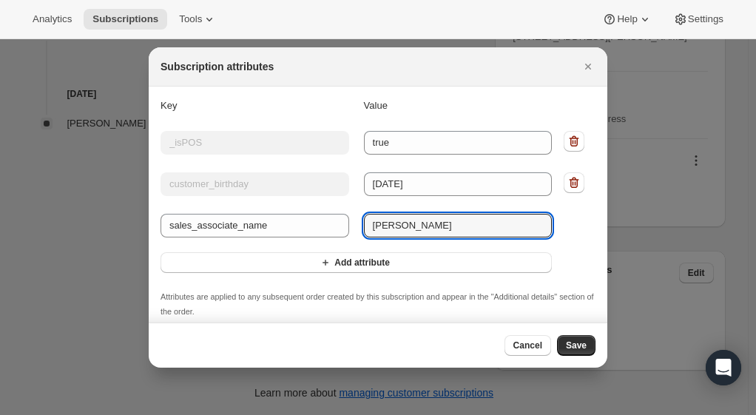
type input "Maya P"
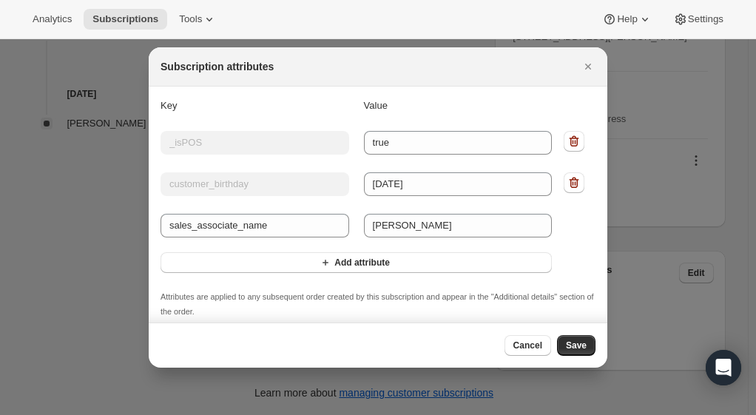
click at [579, 343] on span "Save" at bounding box center [576, 346] width 21 height 12
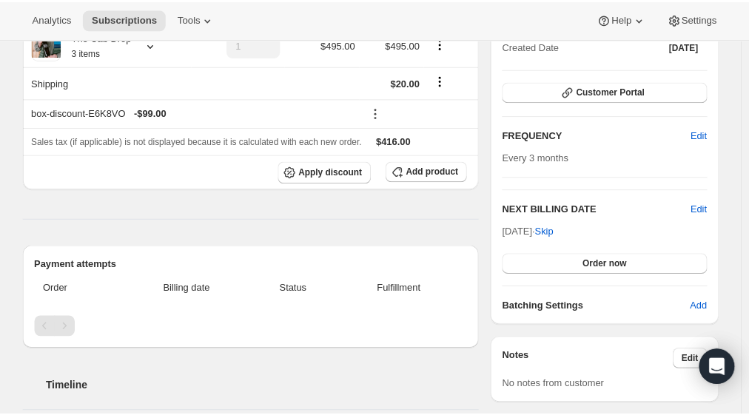
scroll to position [644, 0]
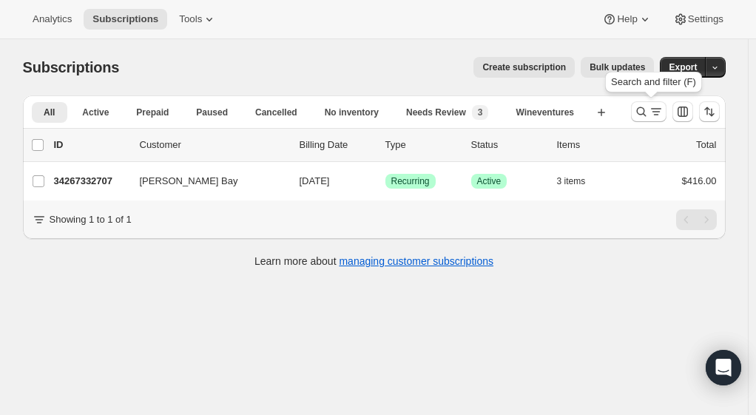
click at [656, 115] on icon "Search and filter results" at bounding box center [656, 111] width 15 height 15
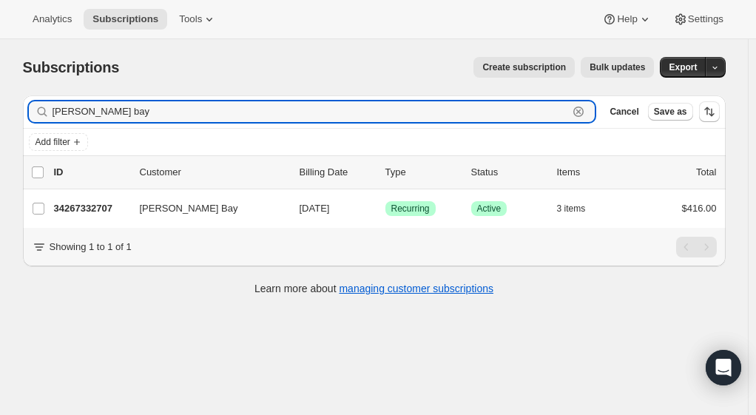
drag, startPoint x: 97, startPoint y: 109, endPoint x: -28, endPoint y: 114, distance: 125.1
click at [0, 114] on html "Analytics Subscriptions Tools Help Settings Skip to content Subscriptions. This…" at bounding box center [378, 207] width 756 height 415
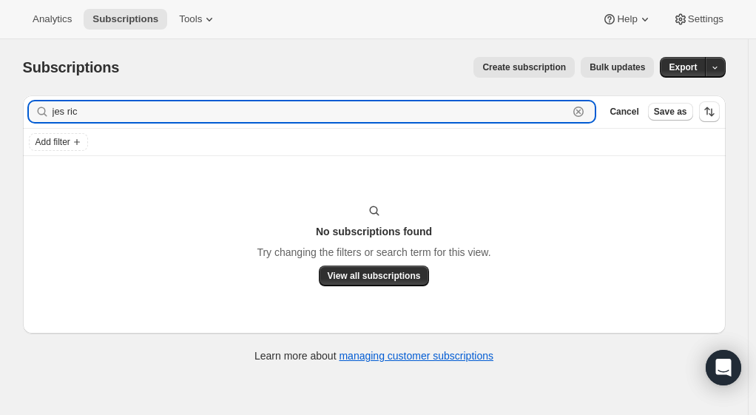
type input "jes ric"
click at [132, 88] on div "Subscriptions. This page is ready Subscriptions Create subscription Bulk update…" at bounding box center [374, 67] width 703 height 56
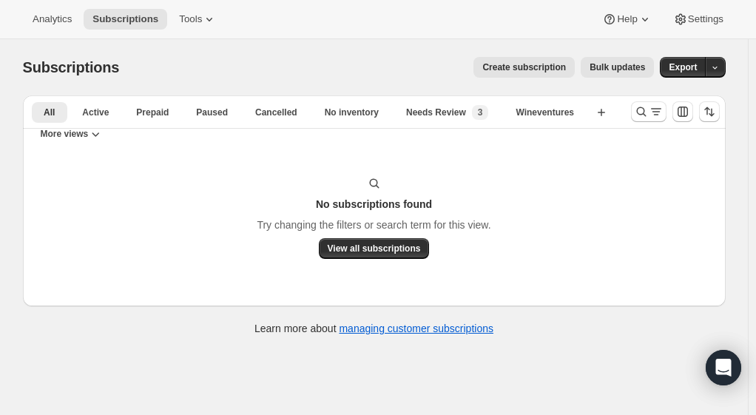
click at [552, 70] on span "Create subscription" at bounding box center [524, 67] width 84 height 12
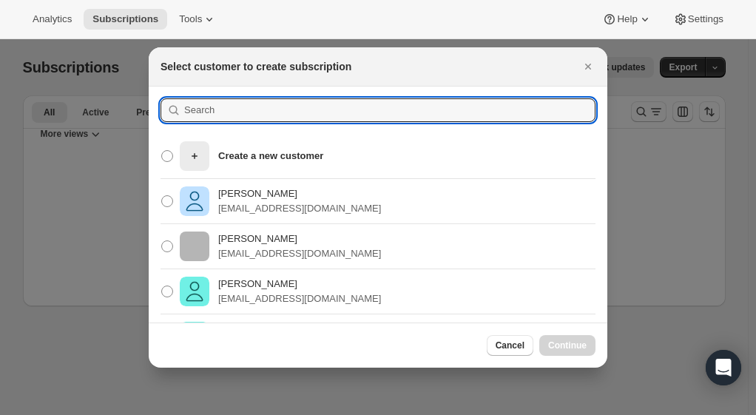
click at [238, 106] on input ":rc:" at bounding box center [389, 110] width 411 height 24
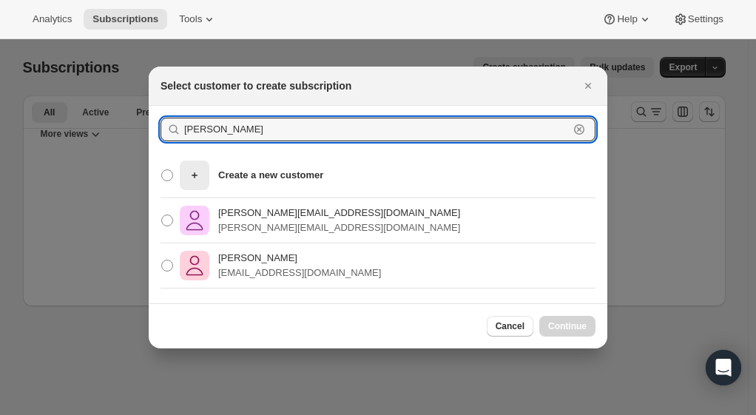
type input "[PERSON_NAME]"
click at [269, 277] on p "richjes72@gmail.com" at bounding box center [299, 273] width 163 height 15
click at [162, 260] on input "Jesse Richard richjes72@gmail.com" at bounding box center [161, 260] width 1 height 1
radio input "true"
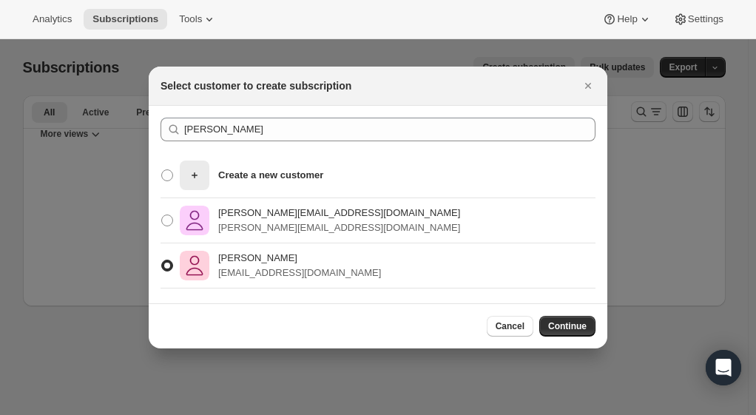
click at [556, 324] on span "Continue" at bounding box center [567, 326] width 38 height 12
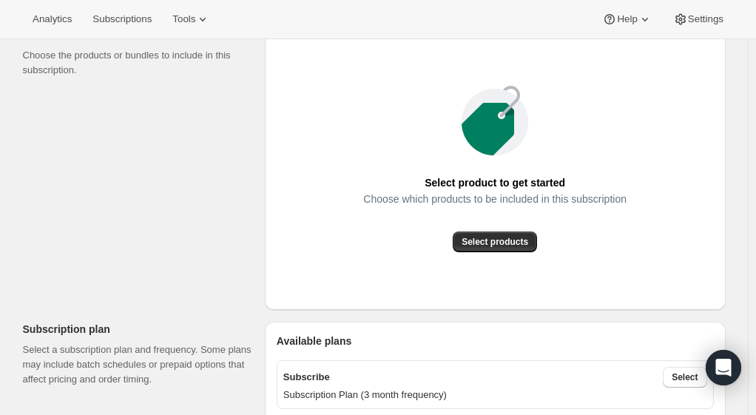
scroll to position [222, 0]
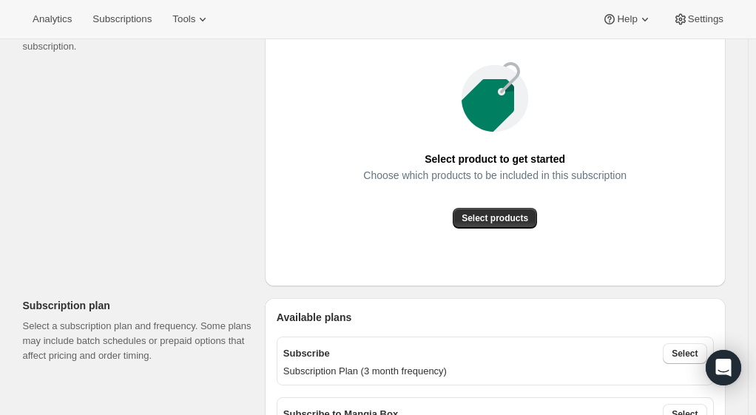
click at [484, 218] on span "Select products" at bounding box center [495, 218] width 67 height 12
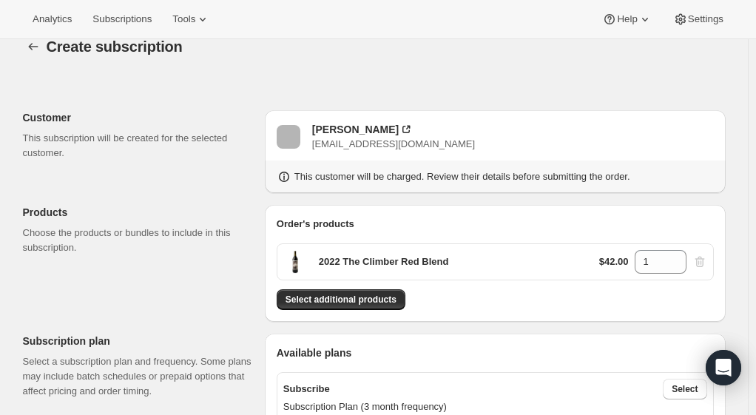
scroll to position [0, 0]
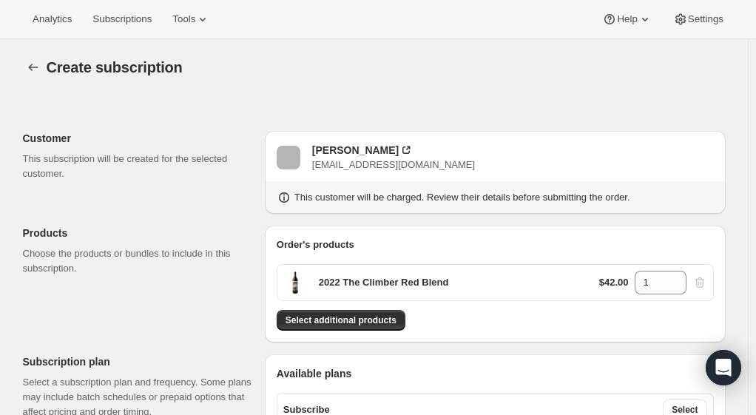
click at [330, 322] on span "Select additional products" at bounding box center [341, 320] width 111 height 12
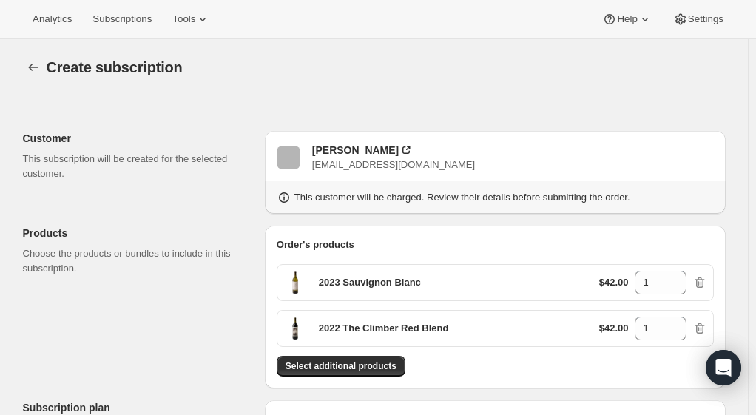
click at [323, 361] on span "Select additional products" at bounding box center [341, 366] width 111 height 12
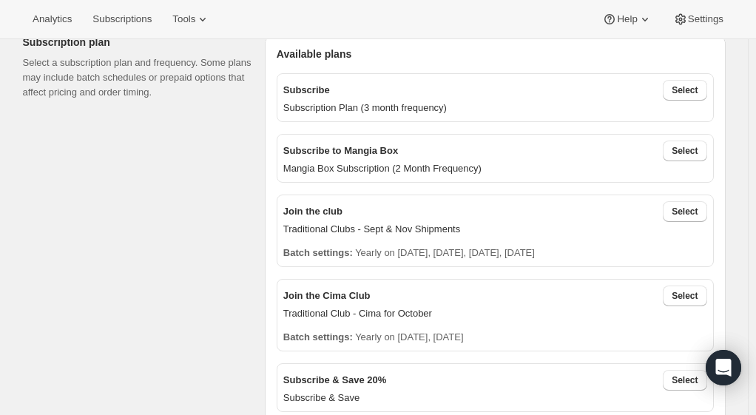
scroll to position [444, 0]
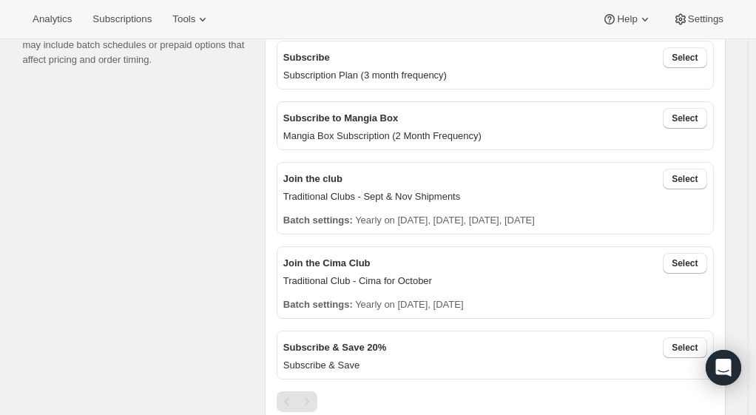
click at [691, 52] on span "Select" at bounding box center [685, 58] width 26 height 12
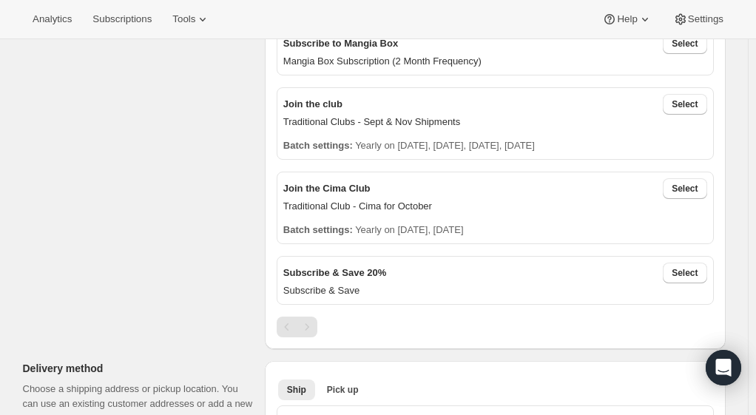
scroll to position [592, 0]
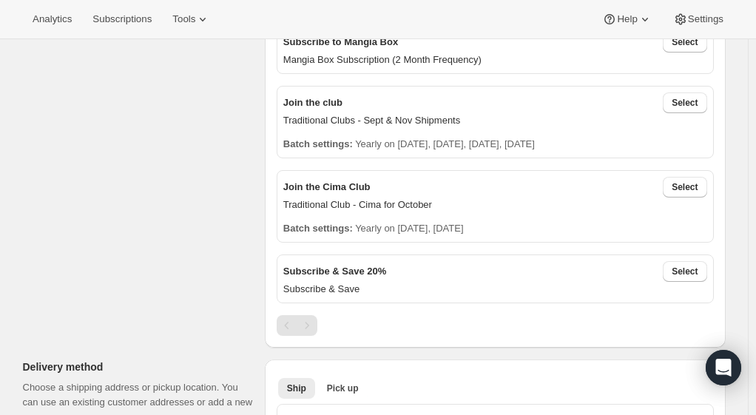
click at [696, 97] on span "Select" at bounding box center [685, 103] width 26 height 12
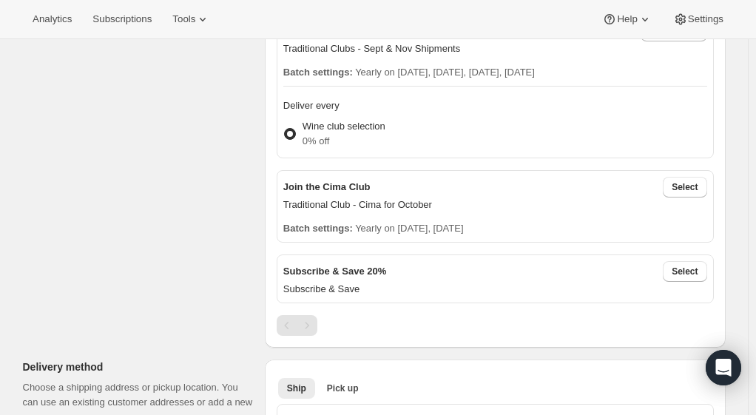
scroll to position [444, 0]
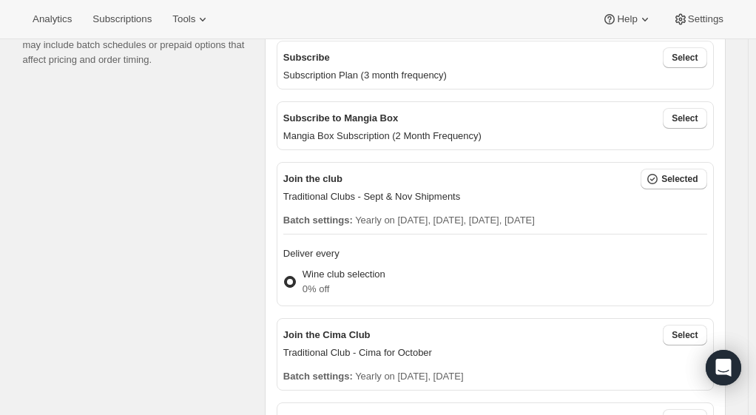
click at [655, 172] on icon "button" at bounding box center [652, 179] width 15 height 15
click at [296, 276] on span at bounding box center [290, 282] width 12 height 12
click at [285, 276] on input "Wine club selection 0% off" at bounding box center [284, 276] width 1 height 1
click at [660, 175] on icon "button" at bounding box center [652, 179] width 15 height 15
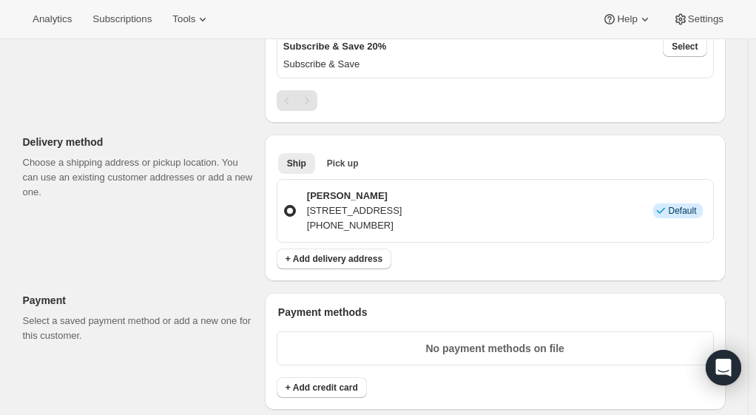
scroll to position [740, 0]
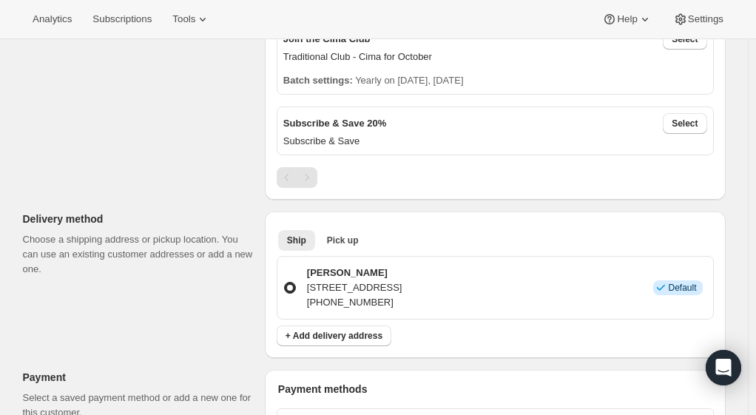
click at [152, 167] on div "Customer This subscription will be created for the selected customer. Jesse Ric…" at bounding box center [368, 287] width 715 height 1862
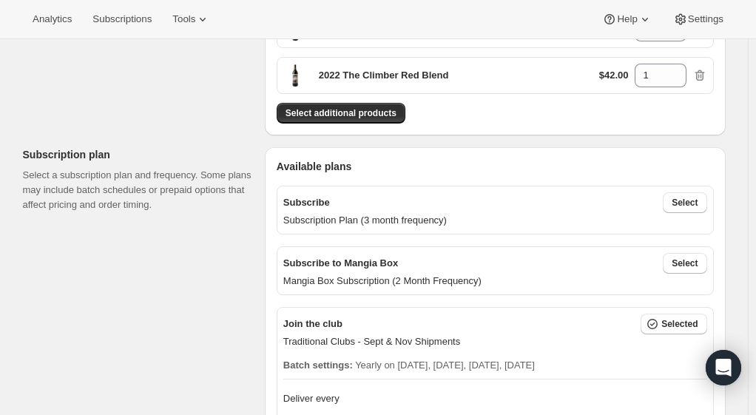
scroll to position [296, 0]
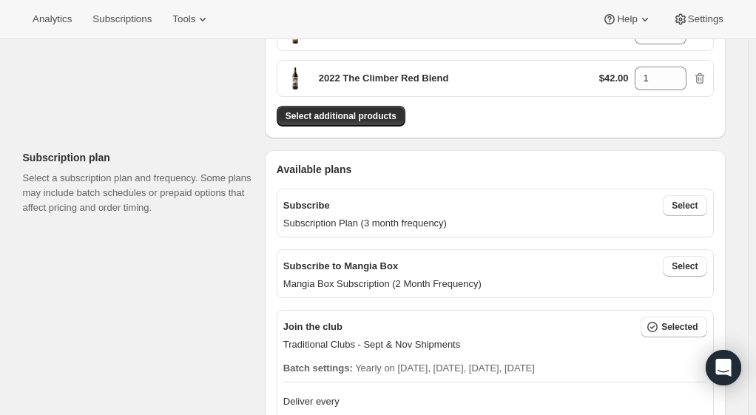
click at [678, 204] on span "Select" at bounding box center [685, 206] width 26 height 12
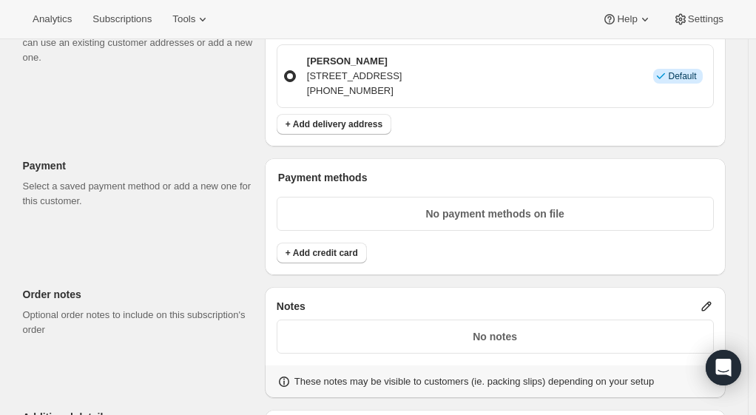
scroll to position [962, 0]
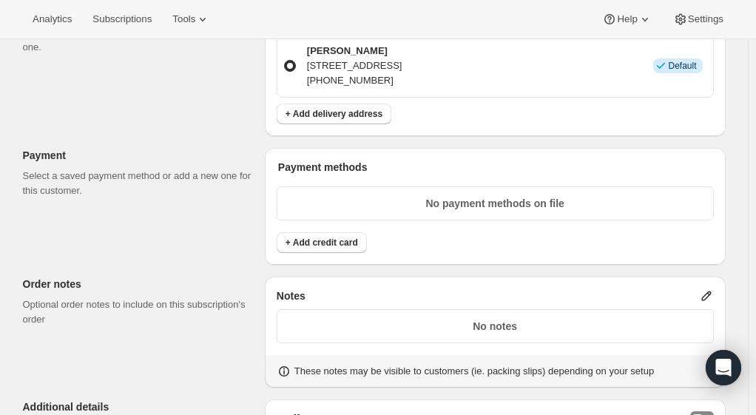
click at [345, 237] on span "+ Add credit card" at bounding box center [322, 243] width 73 height 12
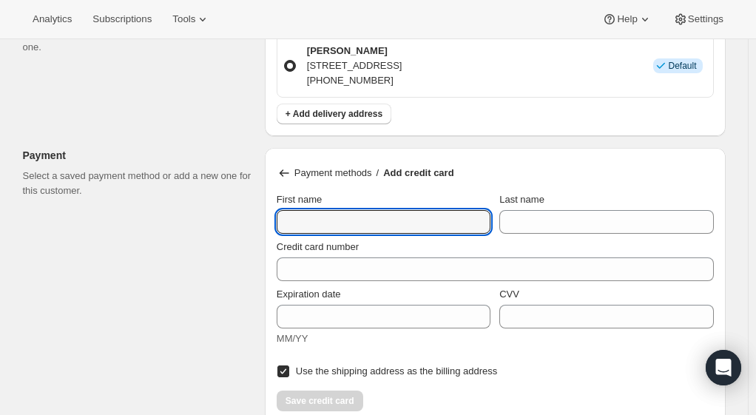
click at [383, 218] on input "First name" at bounding box center [384, 222] width 214 height 24
type input "Jesse"
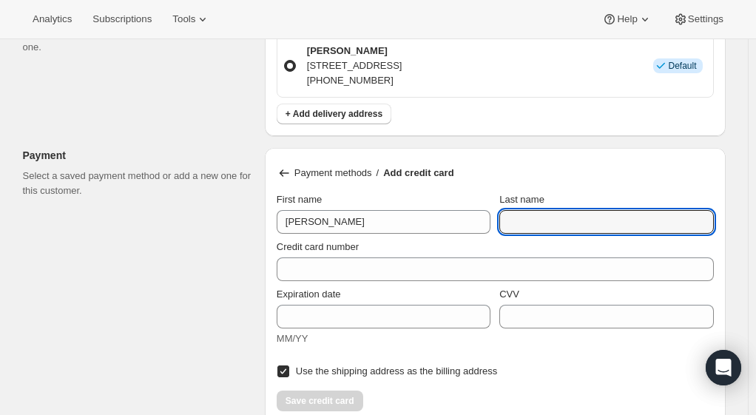
type input "P"
type input "Richard"
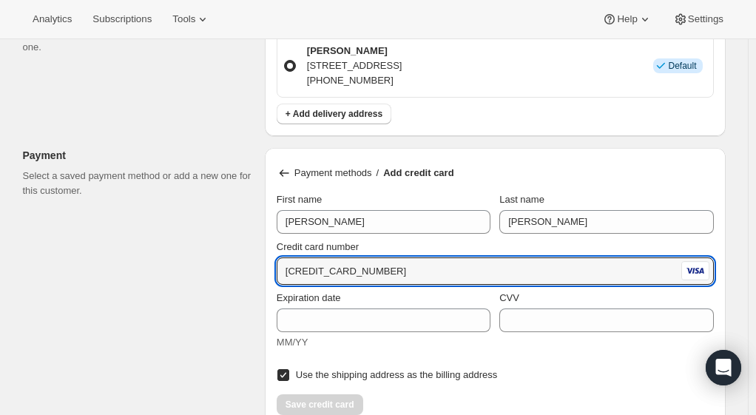
type input "4147 2026 2952 4685"
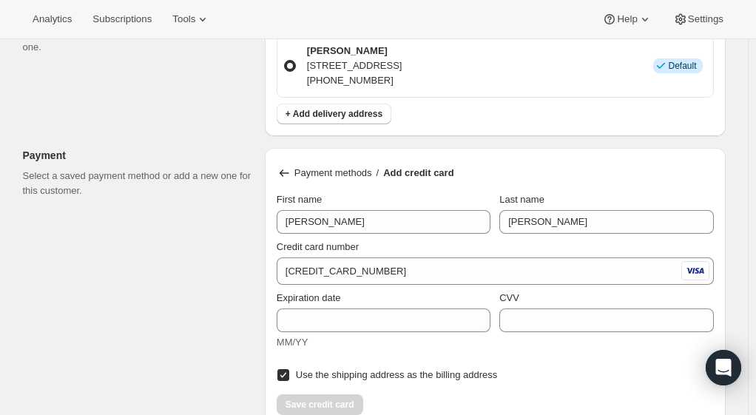
click at [311, 328] on div "Expiration date MM/YY" at bounding box center [384, 320] width 214 height 59
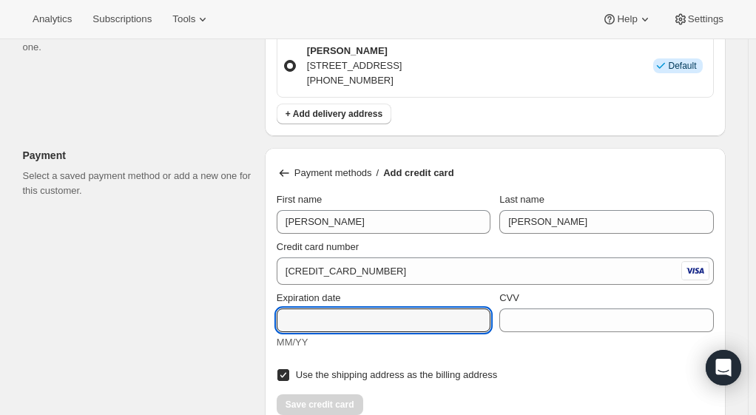
click at [311, 314] on input "Expiration date" at bounding box center [384, 321] width 214 height 24
type input "09/28"
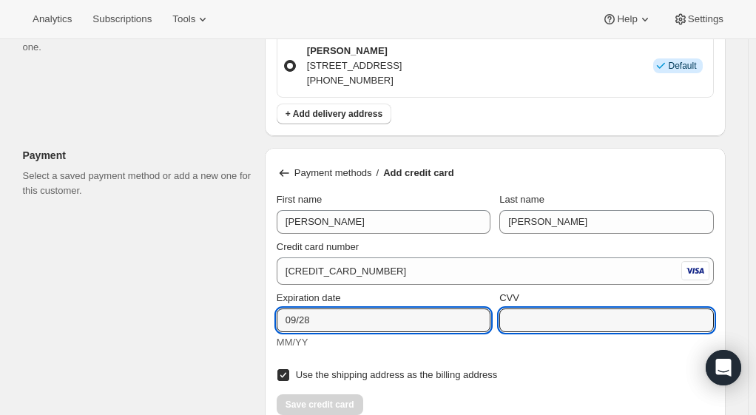
click at [553, 310] on input "CVV" at bounding box center [606, 321] width 214 height 24
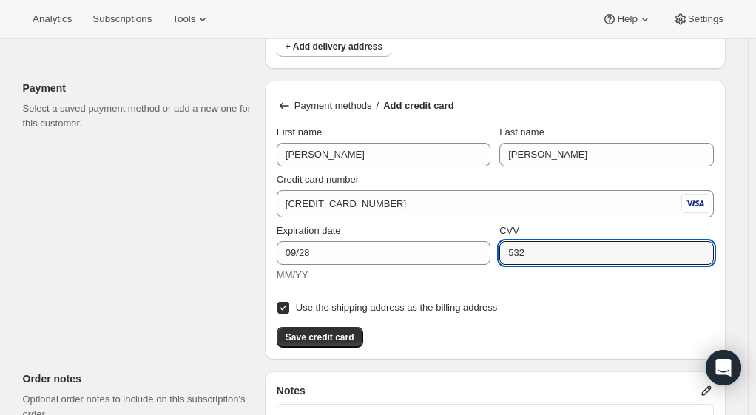
scroll to position [1110, 0]
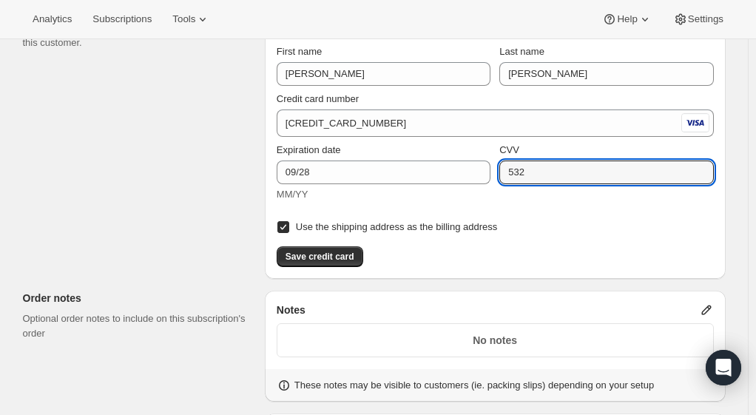
type input "532"
click at [329, 251] on span "Save credit card" at bounding box center [320, 257] width 69 height 12
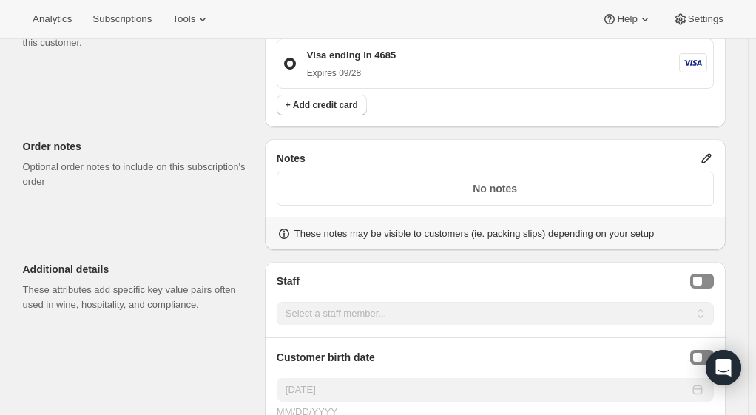
click at [712, 274] on button "Staff Selector" at bounding box center [702, 281] width 24 height 15
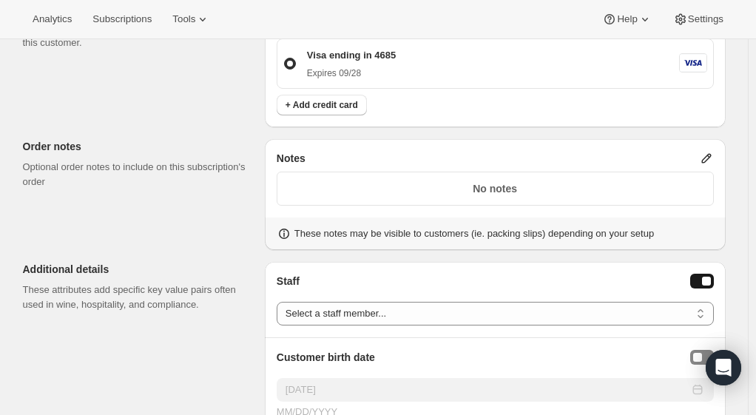
click at [442, 306] on select "Select a staff member... Scott V America L Keegan B Jessie F Jessica G Maya P J…" at bounding box center [495, 314] width 437 height 24
select select "associate-5"
click at [280, 302] on select "Select a staff member... Scott V America L Keegan B Jessie F Jessica G Maya P J…" at bounding box center [495, 314] width 437 height 24
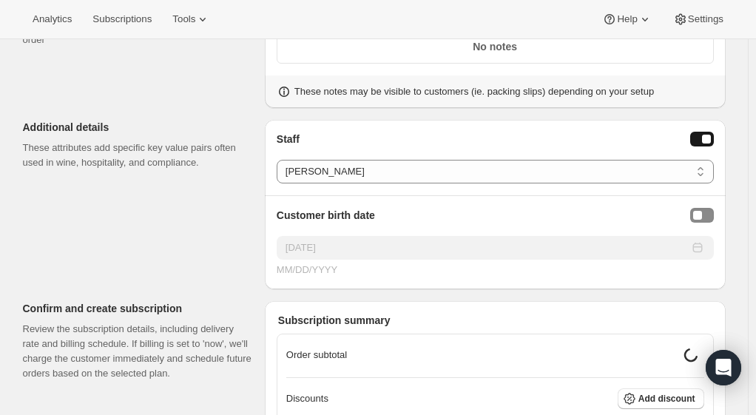
scroll to position [1258, 0]
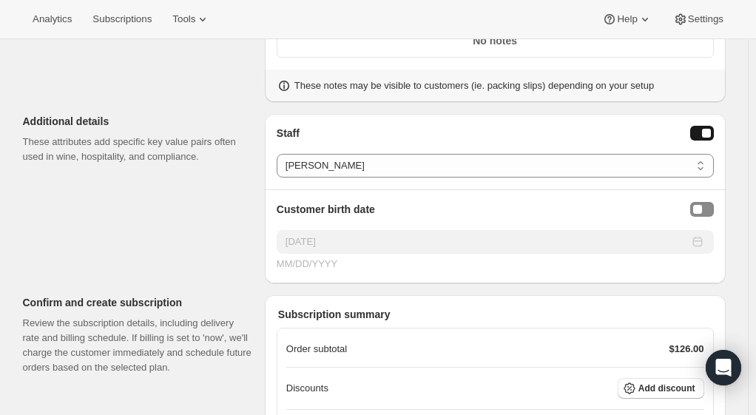
click at [702, 205] on div "Birthday Selector" at bounding box center [697, 209] width 9 height 9
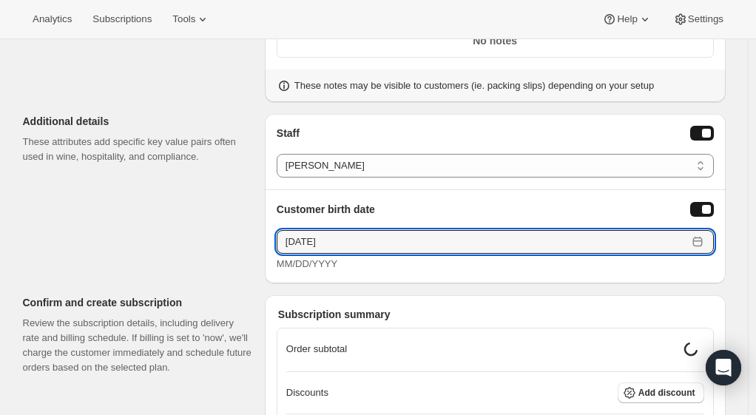
click at [650, 240] on input "10/03/2025" at bounding box center [482, 242] width 411 height 24
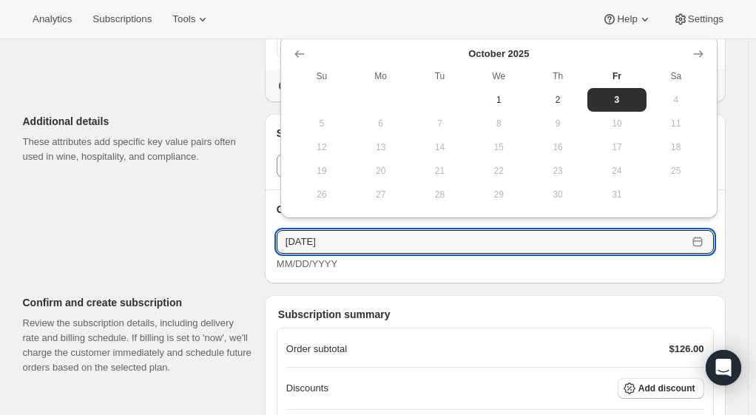
click at [300, 52] on icon "Show previous month, September 2025" at bounding box center [299, 54] width 15 height 15
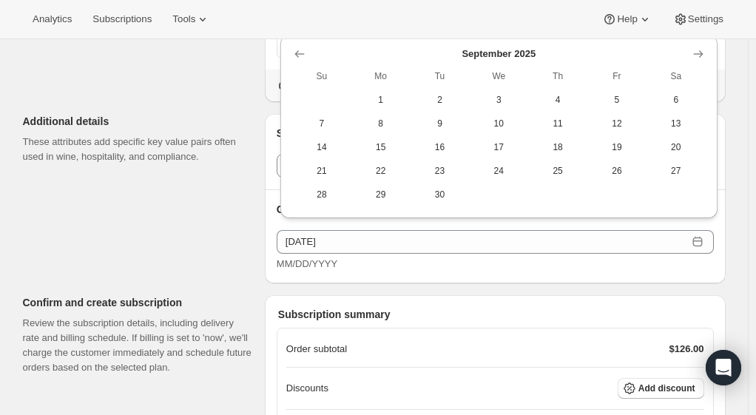
click at [300, 52] on icon "Show previous month, August 2025" at bounding box center [299, 54] width 15 height 15
click at [300, 53] on span "Su" at bounding box center [321, 53] width 47 height 12
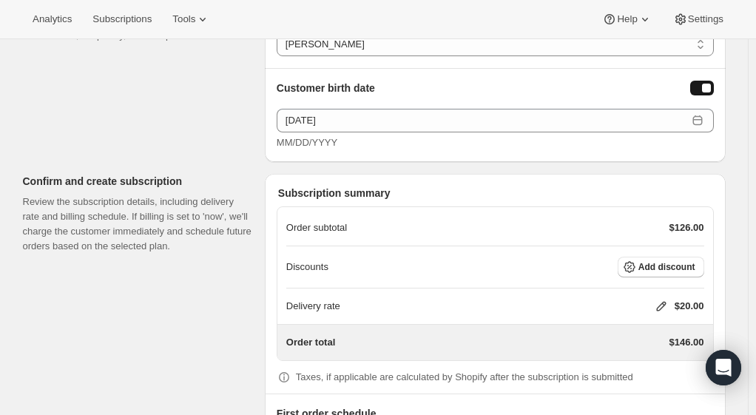
scroll to position [1406, 0]
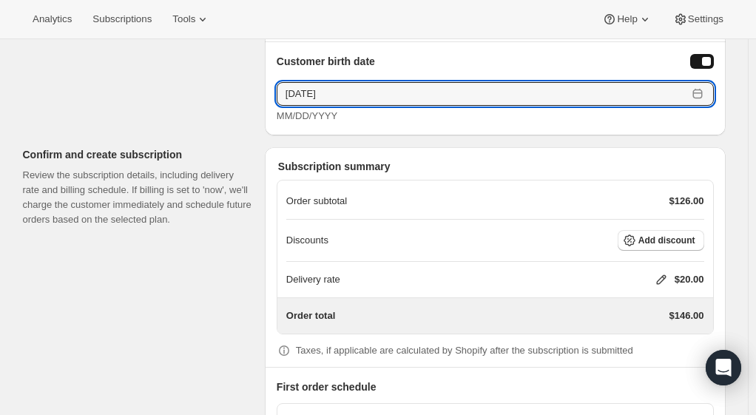
click at [353, 82] on input "10/03/2025" at bounding box center [482, 94] width 411 height 24
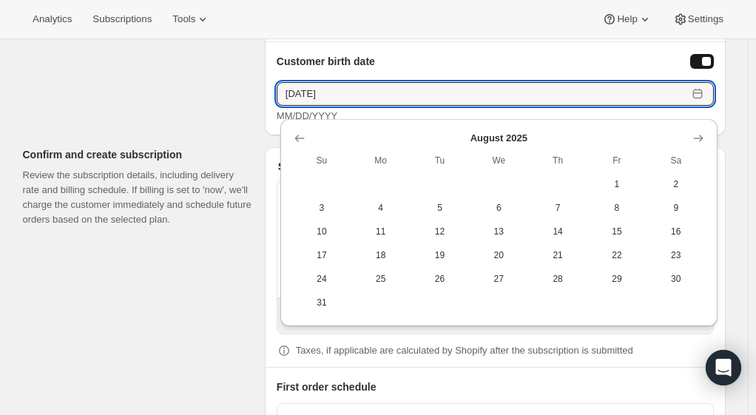
drag, startPoint x: 353, startPoint y: 81, endPoint x: 237, endPoint y: 85, distance: 116.2
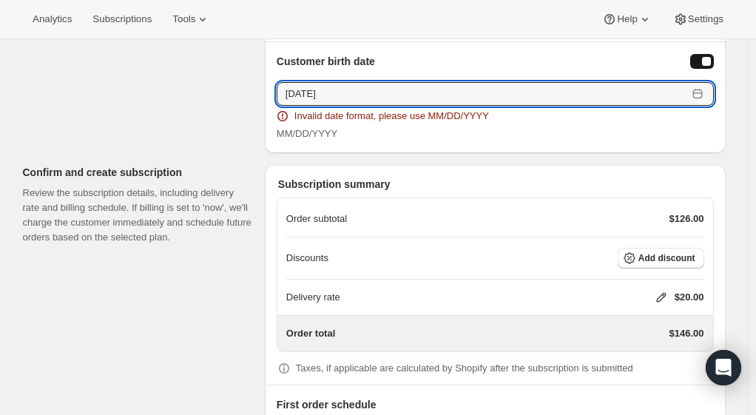
click at [289, 91] on input "2/26/1974" at bounding box center [482, 94] width 411 height 24
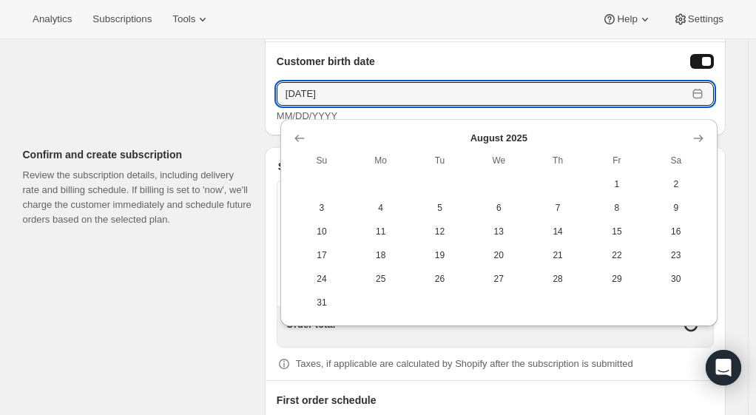
type input "02/26/1974"
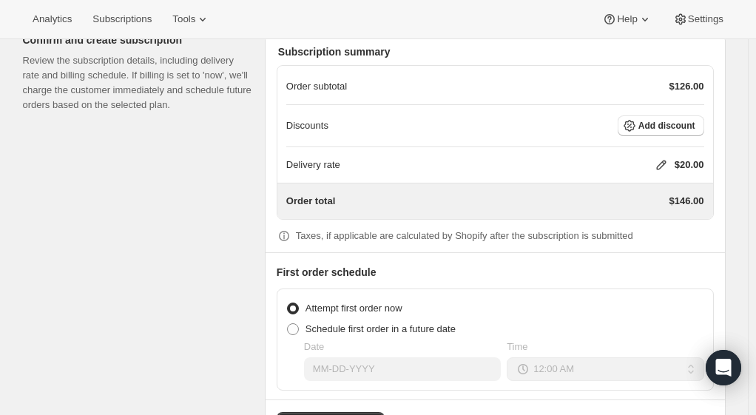
scroll to position [1554, 0]
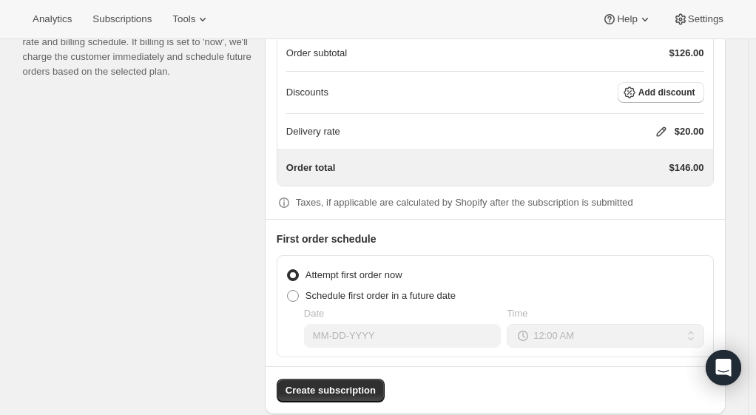
click at [297, 290] on span at bounding box center [293, 296] width 12 height 12
click at [288, 290] on input "Schedule first order in a future date" at bounding box center [287, 290] width 1 height 1
radio input "true"
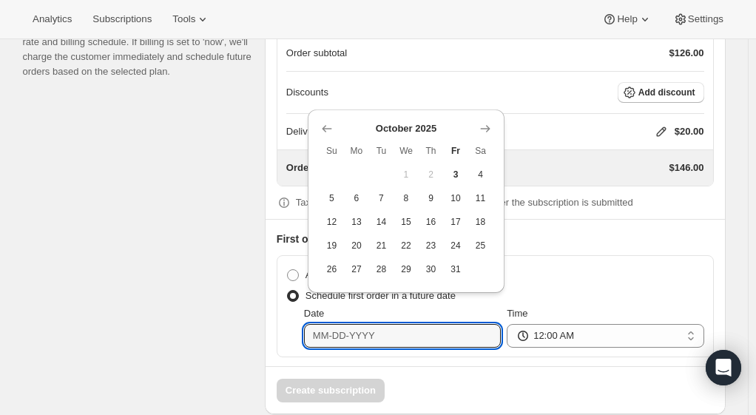
click at [411, 326] on input "Date" at bounding box center [402, 336] width 197 height 24
click at [488, 129] on icon "Show next month, November 2025" at bounding box center [486, 128] width 10 height 7
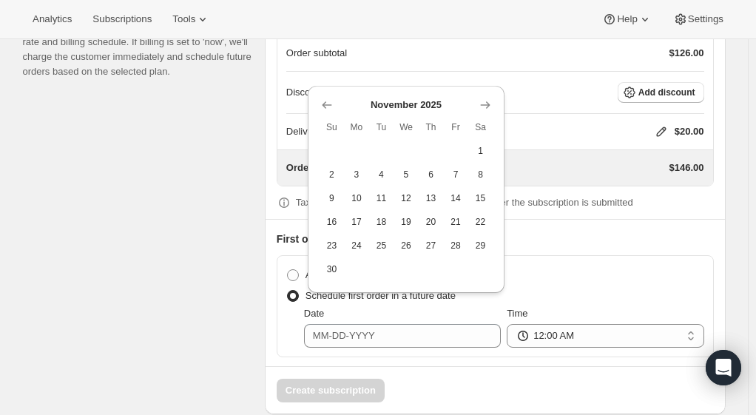
click at [482, 104] on icon "Show next month, December 2025" at bounding box center [486, 104] width 10 height 7
click at [365, 194] on button "8" at bounding box center [356, 198] width 25 height 24
type input "12-08-2025"
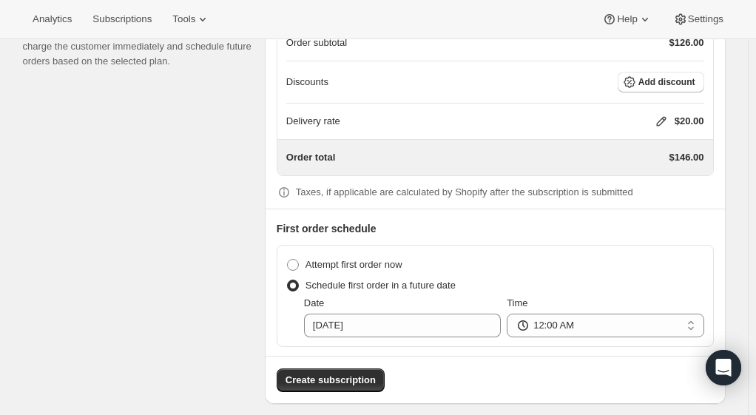
scroll to position [1566, 0]
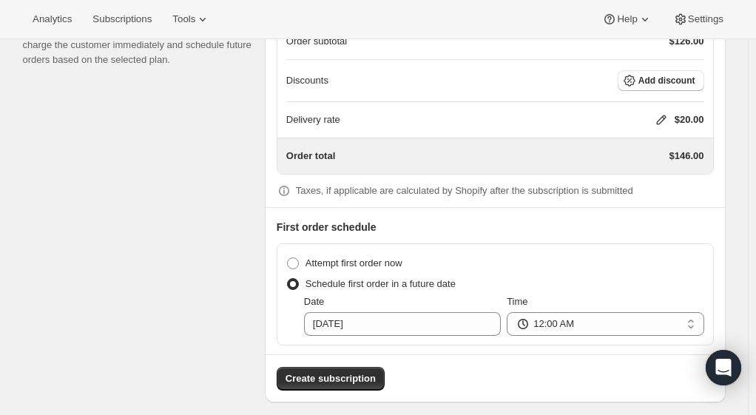
click at [356, 371] on span "Create subscription" at bounding box center [331, 378] width 90 height 15
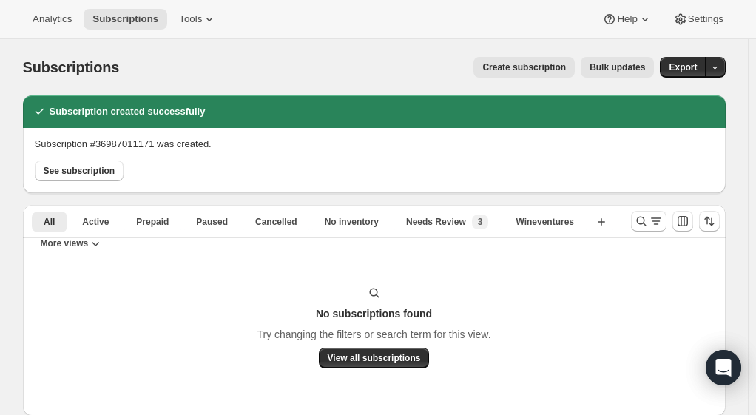
click at [78, 171] on span "See subscription" at bounding box center [80, 171] width 72 height 12
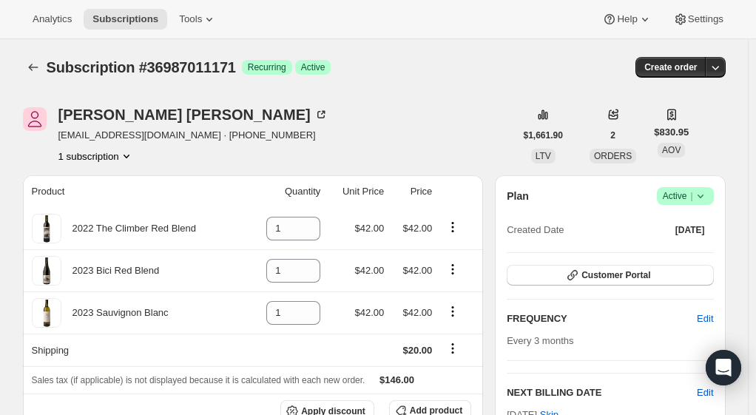
click at [697, 228] on span "Oct 3, 2025" at bounding box center [690, 230] width 30 height 12
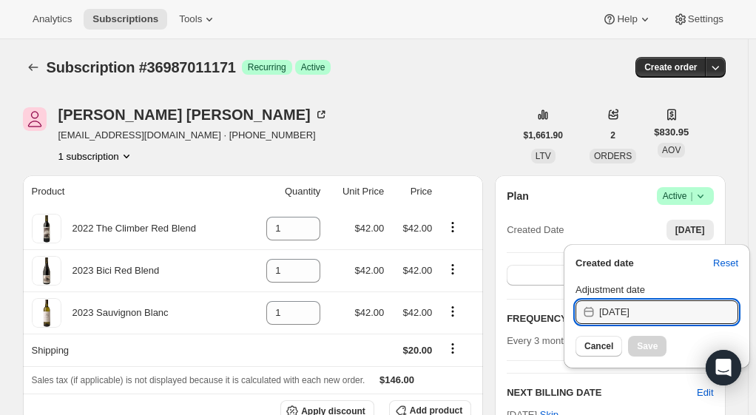
click at [655, 315] on input "10/3/2025" at bounding box center [668, 312] width 139 height 24
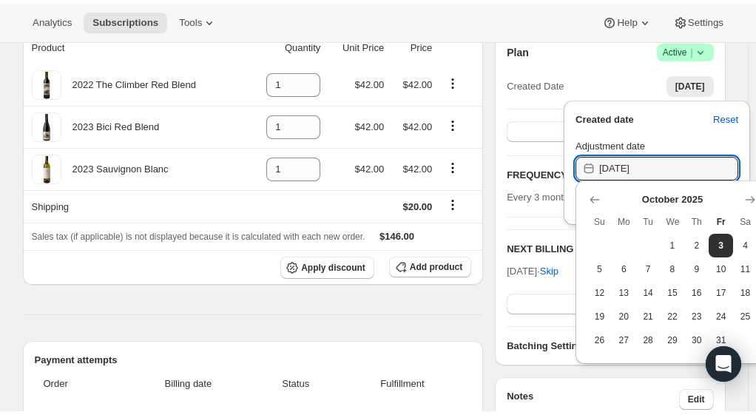
scroll to position [148, 0]
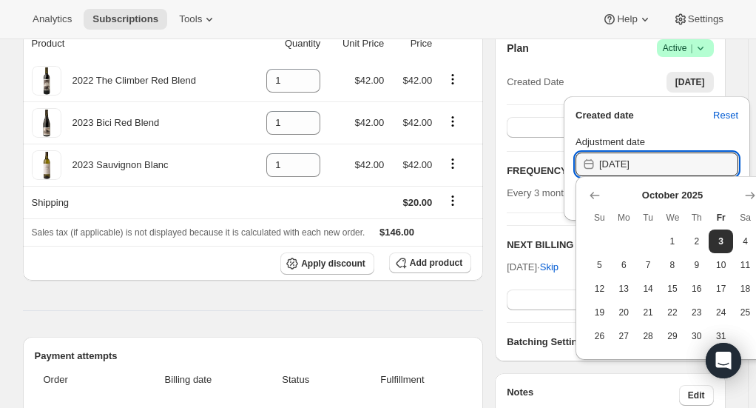
click at [592, 197] on icon "Show previous month, September 2025" at bounding box center [595, 195] width 10 height 7
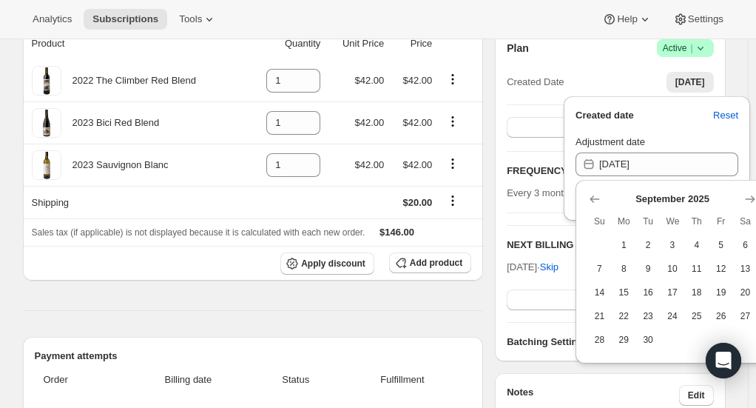
click at [602, 296] on span "14" at bounding box center [599, 292] width 13 height 12
type input "9/14/2025"
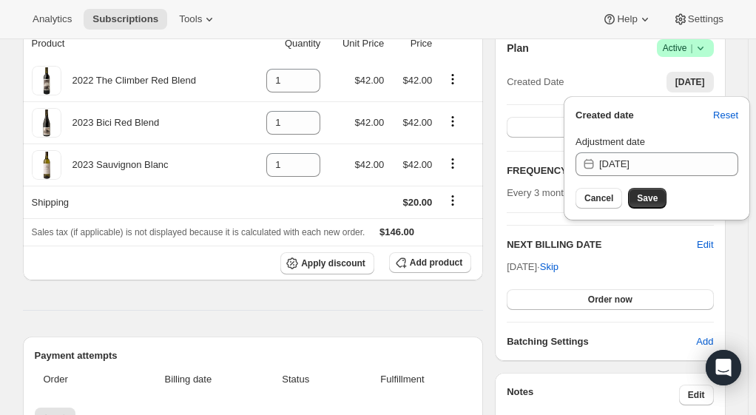
click at [642, 197] on span "Save" at bounding box center [647, 198] width 21 height 12
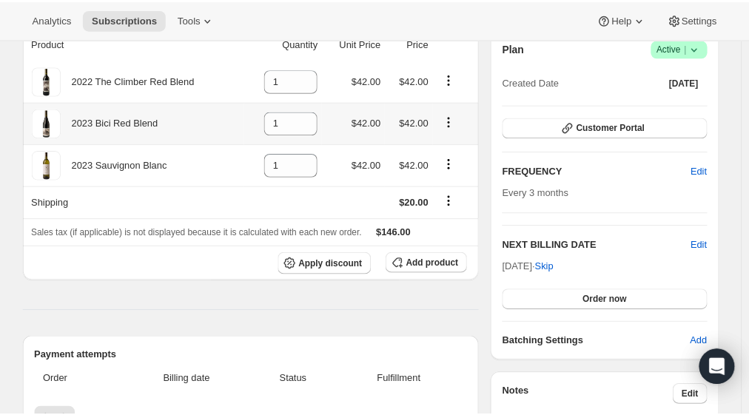
scroll to position [0, 0]
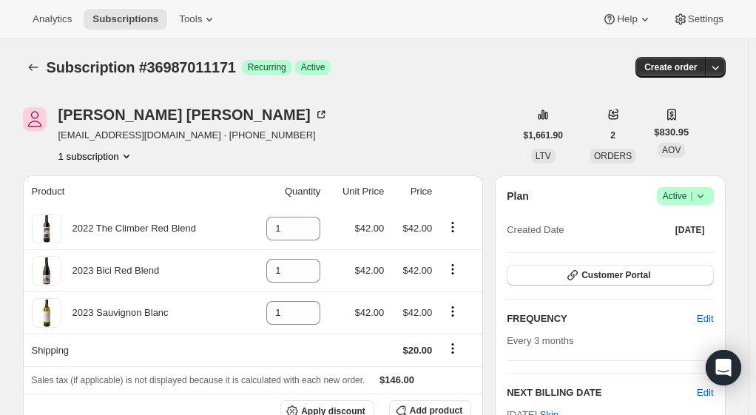
click at [84, 67] on span "Subscription #36987011171" at bounding box center [141, 67] width 189 height 16
click at [35, 66] on icon "Subscriptions" at bounding box center [33, 67] width 15 height 15
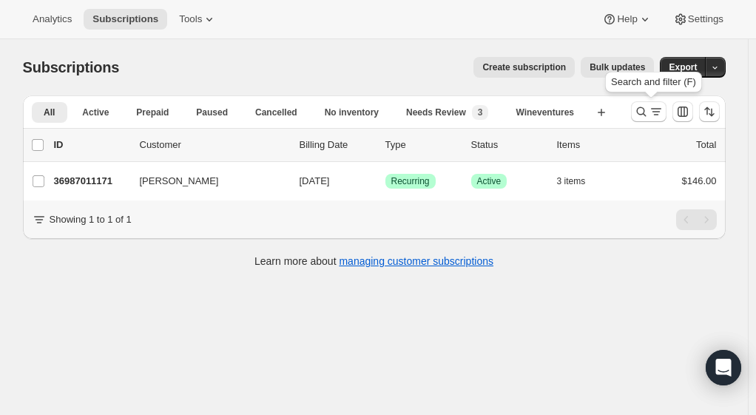
click at [649, 110] on icon "Search and filter results" at bounding box center [641, 111] width 15 height 15
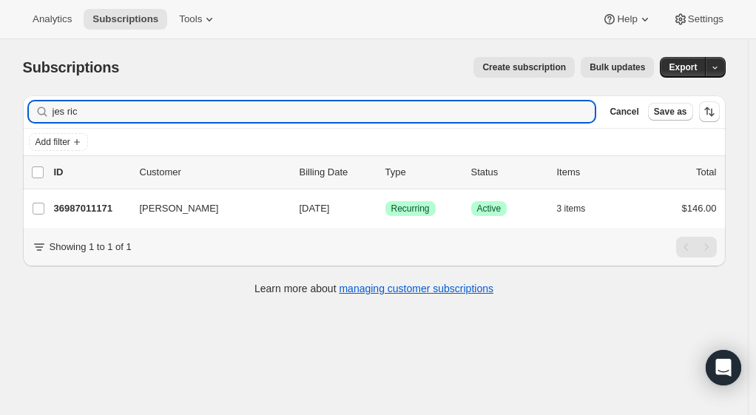
drag, startPoint x: 89, startPoint y: 106, endPoint x: -17, endPoint y: 114, distance: 106.1
click at [0, 114] on html "Analytics Subscriptions Tools Help Settings Skip to content Subscriptions. This…" at bounding box center [378, 207] width 756 height 415
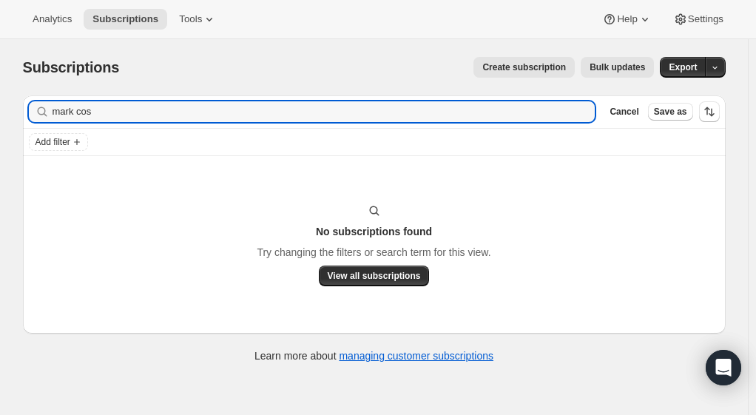
type input "mark cos"
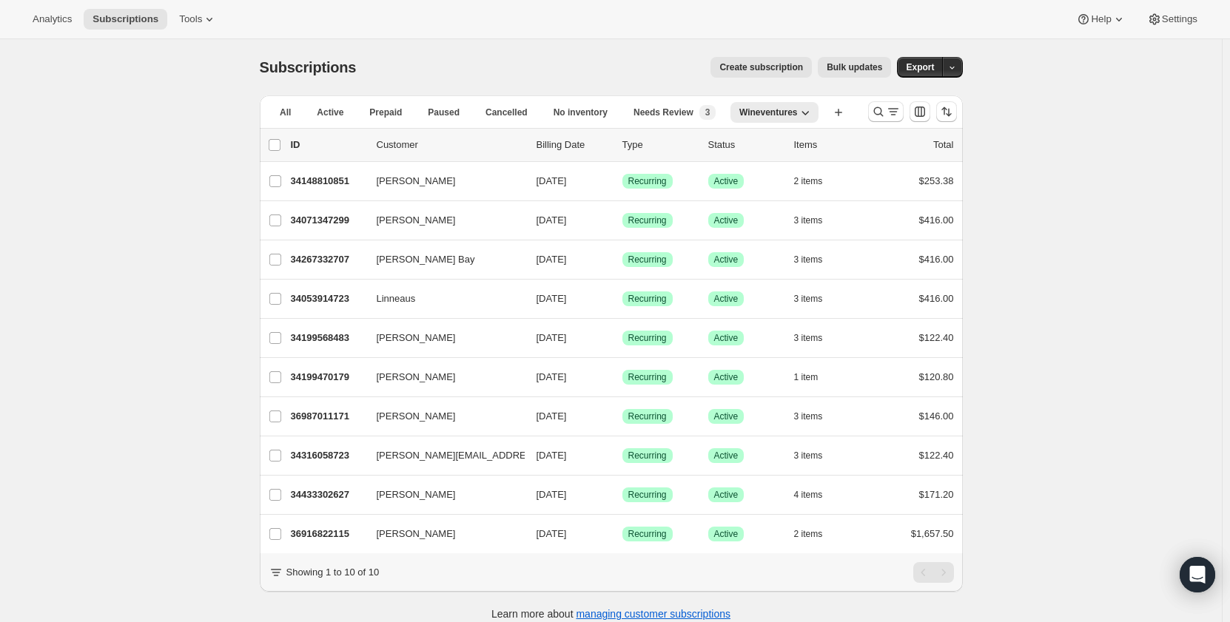
click at [316, 418] on p "36987011171" at bounding box center [328, 416] width 74 height 15
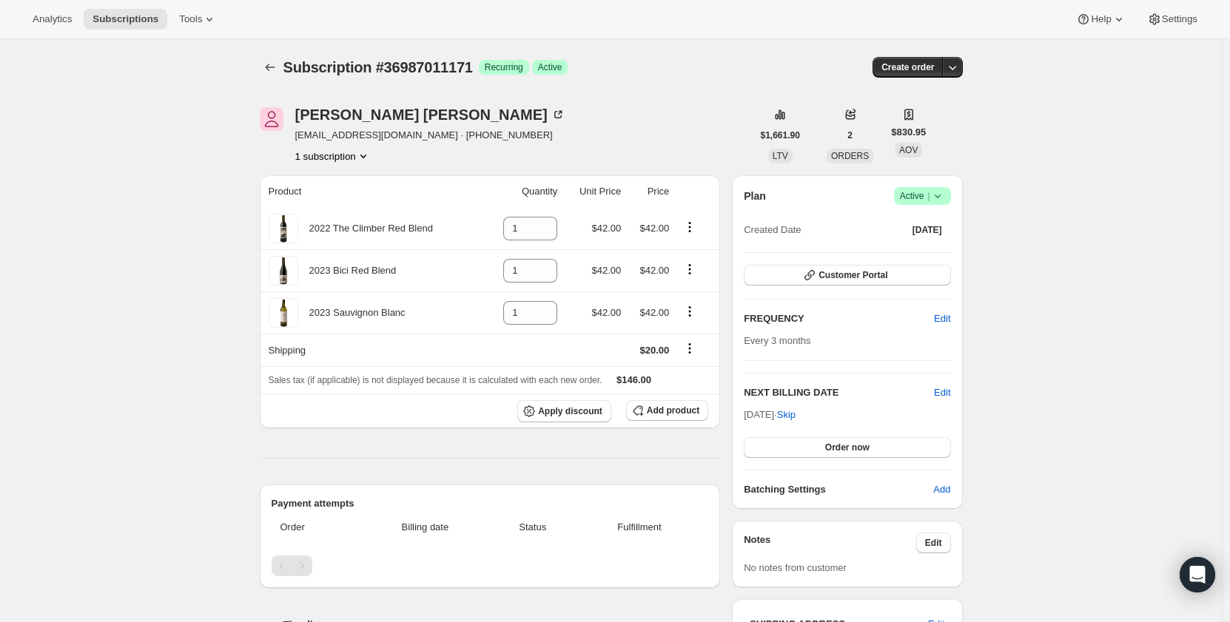
click at [363, 161] on icon "Product actions" at bounding box center [363, 156] width 15 height 15
click at [360, 154] on icon "Product actions" at bounding box center [363, 156] width 15 height 15
click at [222, 199] on div "Subscription #36987011171. This page is ready Subscription #36987011171 Success…" at bounding box center [611, 561] width 1222 height 1045
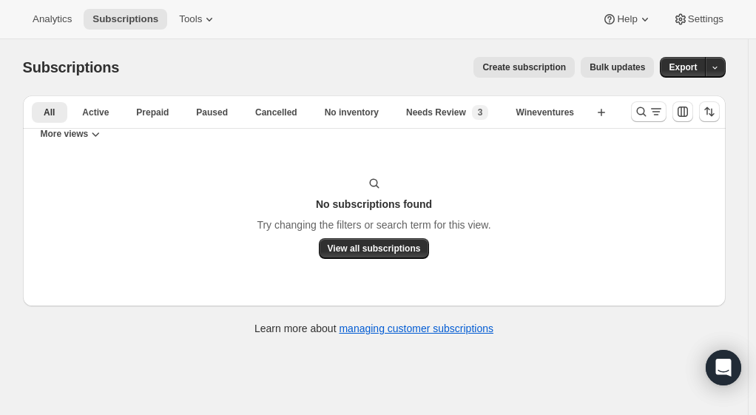
click at [564, 66] on span "Create subscription" at bounding box center [524, 67] width 84 height 12
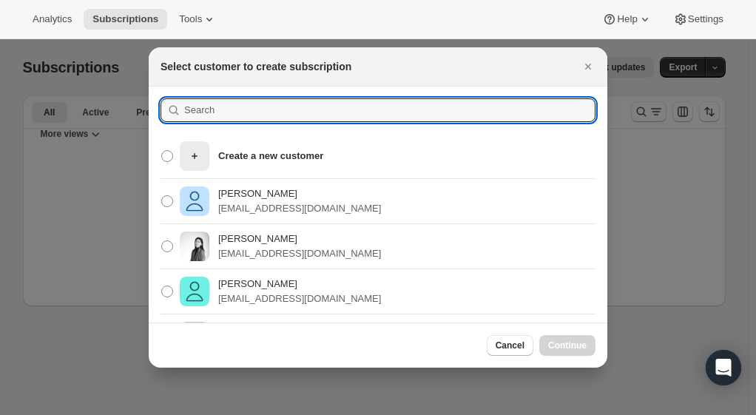
click at [272, 109] on input ":rc:" at bounding box center [389, 110] width 411 height 24
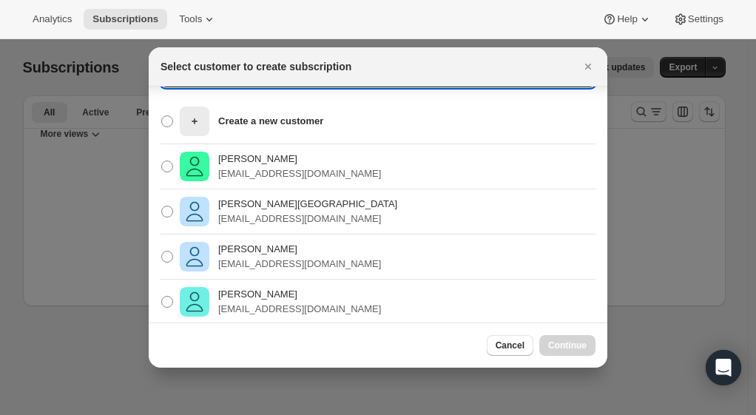
scroll to position [50, 0]
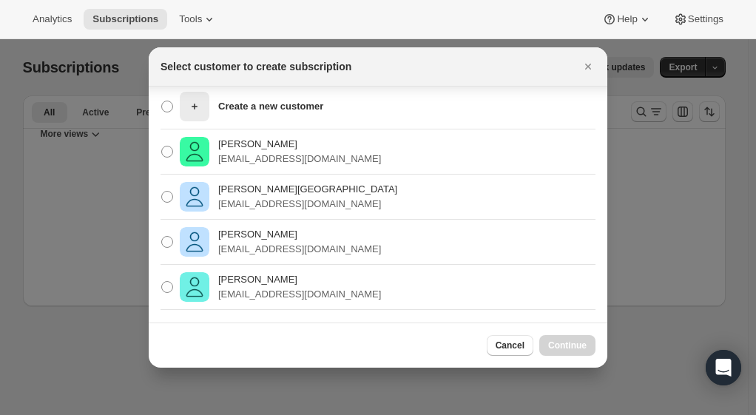
type input "mark cos"
click at [264, 296] on p "[EMAIL_ADDRESS][DOMAIN_NAME]" at bounding box center [299, 294] width 163 height 15
click at [162, 282] on input "[PERSON_NAME] [EMAIL_ADDRESS][DOMAIN_NAME]" at bounding box center [161, 281] width 1 height 1
radio input "true"
click at [568, 342] on span "Continue" at bounding box center [567, 346] width 38 height 12
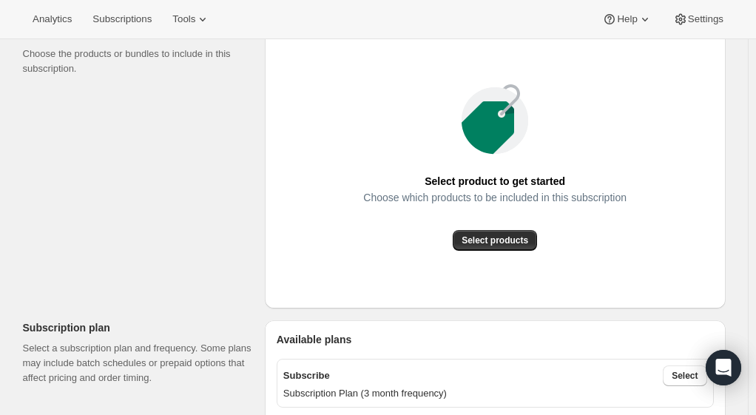
scroll to position [222, 0]
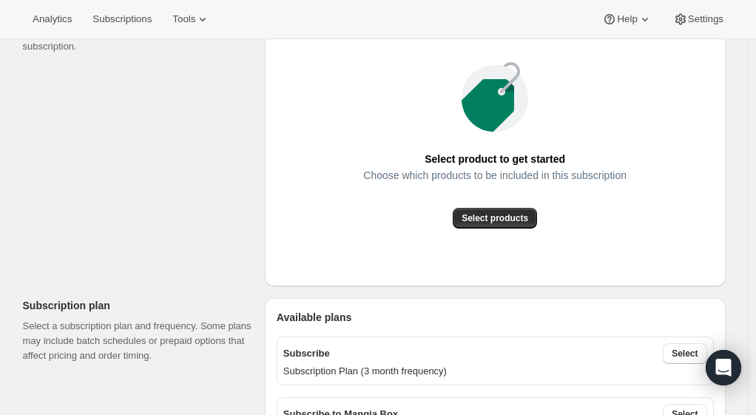
click at [502, 223] on span "Select products" at bounding box center [495, 218] width 67 height 12
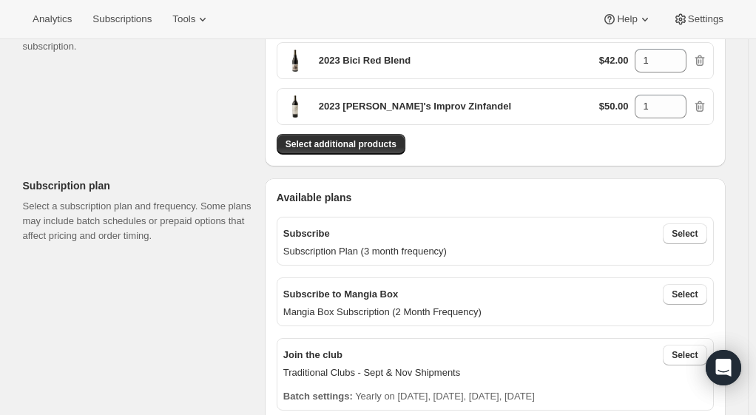
click at [336, 138] on span "Select additional products" at bounding box center [341, 144] width 111 height 12
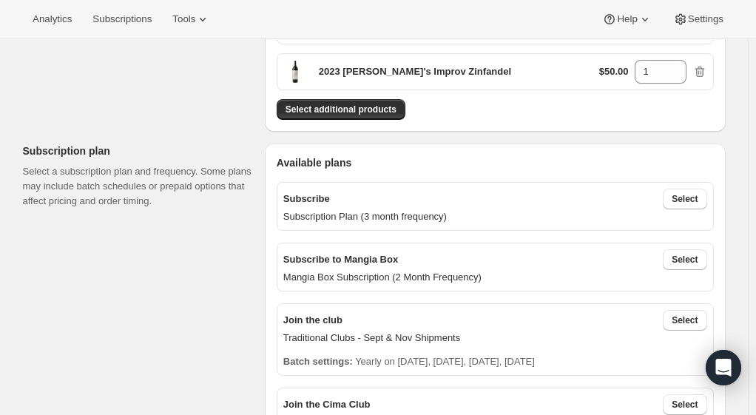
scroll to position [370, 0]
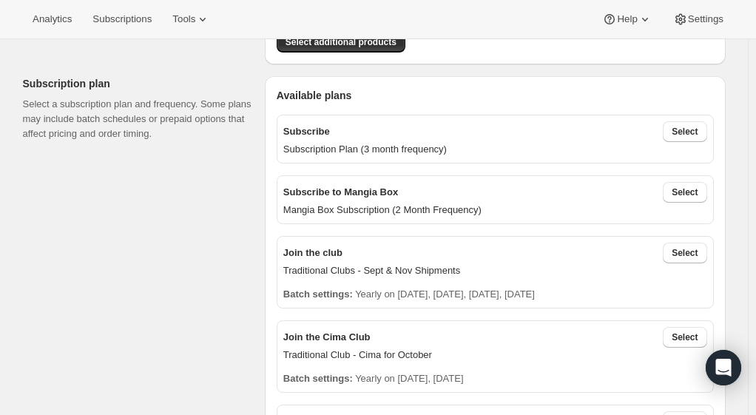
click at [698, 134] on span "Select" at bounding box center [685, 132] width 26 height 12
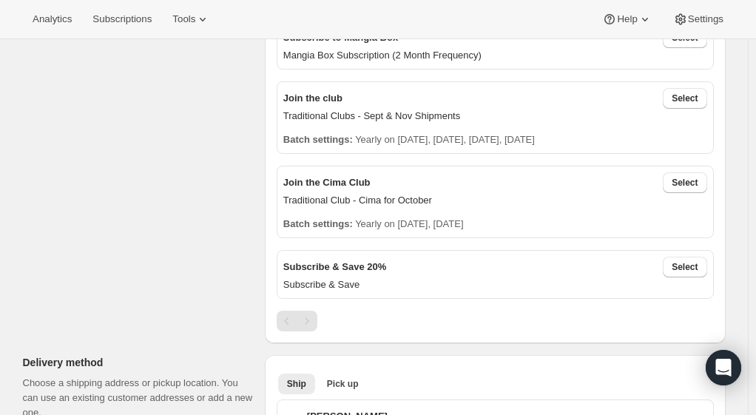
scroll to position [666, 0]
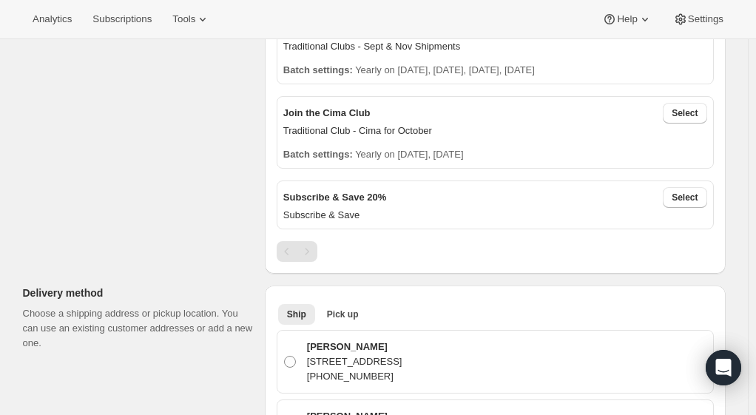
click at [691, 195] on span "Select" at bounding box center [685, 198] width 26 height 12
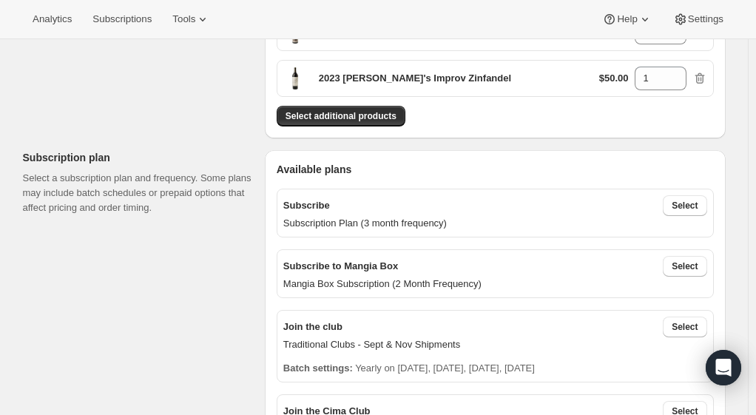
scroll to position [296, 0]
click at [686, 200] on span "Select" at bounding box center [685, 206] width 26 height 12
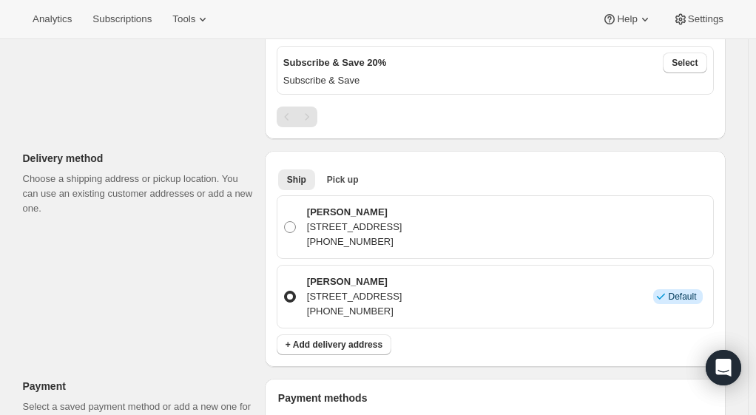
scroll to position [814, 0]
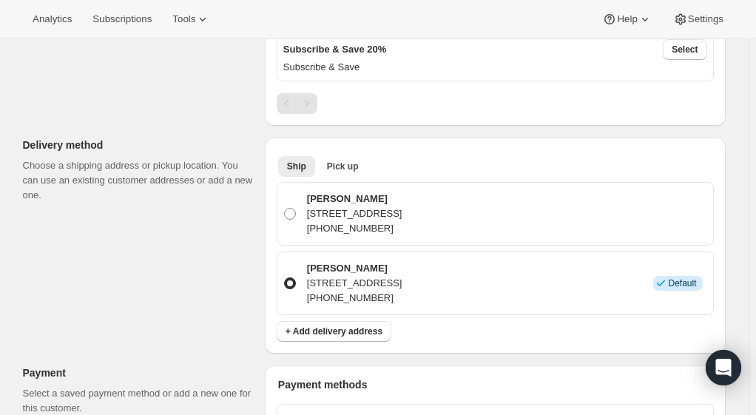
click at [352, 221] on p "[PHONE_NUMBER]" at bounding box center [354, 228] width 95 height 15
click at [285, 209] on input "[PERSON_NAME] [STREET_ADDRESS] [PHONE_NUMBER]" at bounding box center [284, 208] width 1 height 1
radio input "true"
click at [372, 291] on p "[PHONE_NUMBER]" at bounding box center [354, 298] width 95 height 15
click at [285, 278] on input "[PERSON_NAME] [STREET_ADDRESS] [PHONE_NUMBER] Info Default" at bounding box center [284, 277] width 1 height 1
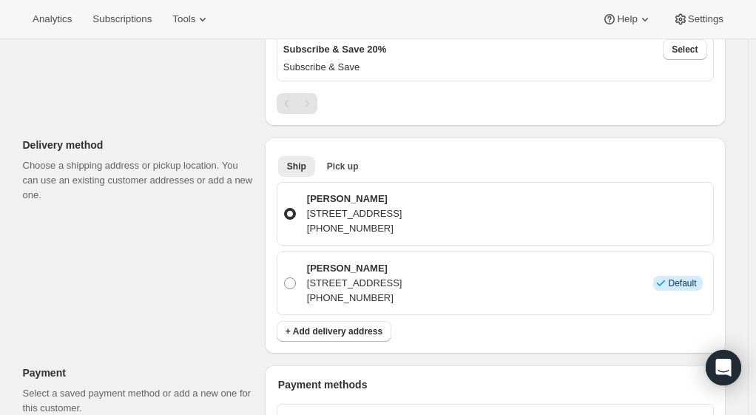
radio input "true"
click at [360, 330] on span "+ Add delivery address" at bounding box center [334, 332] width 97 height 12
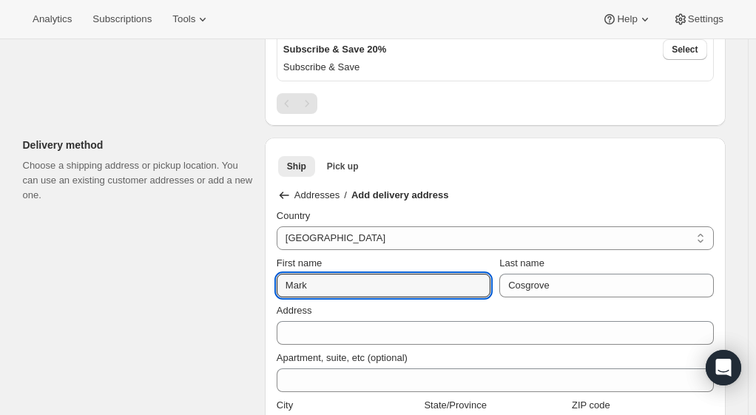
click at [328, 284] on input "Mark" at bounding box center [384, 286] width 214 height 24
click at [325, 285] on input "Mark" at bounding box center [384, 286] width 214 height 24
type input "[PERSON_NAME]"
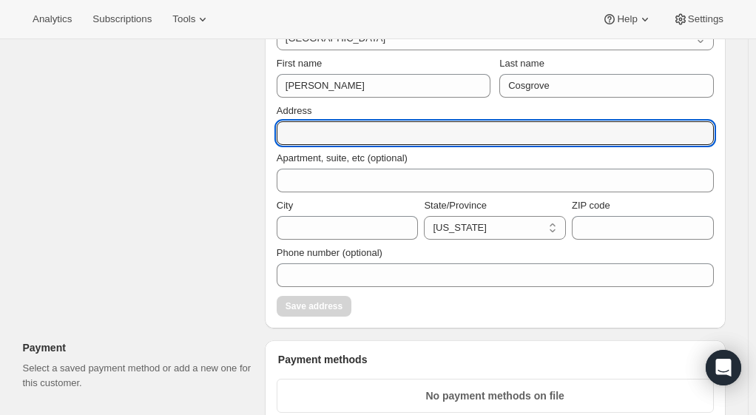
scroll to position [1036, 0]
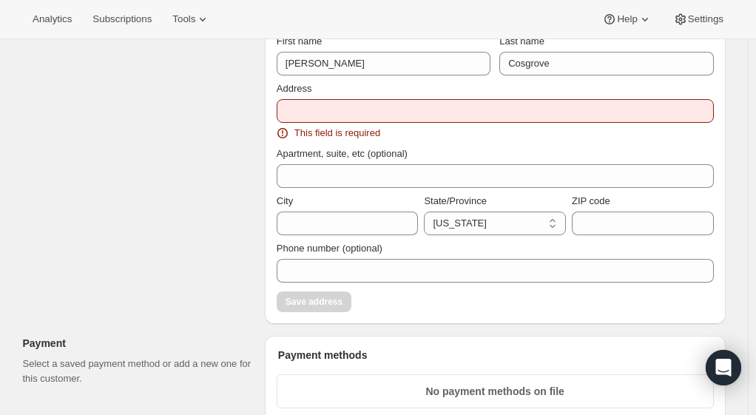
click at [192, 220] on div "Customer This subscription will be created for the selected customer. [PERSON_N…" at bounding box center [368, 122] width 715 height 2124
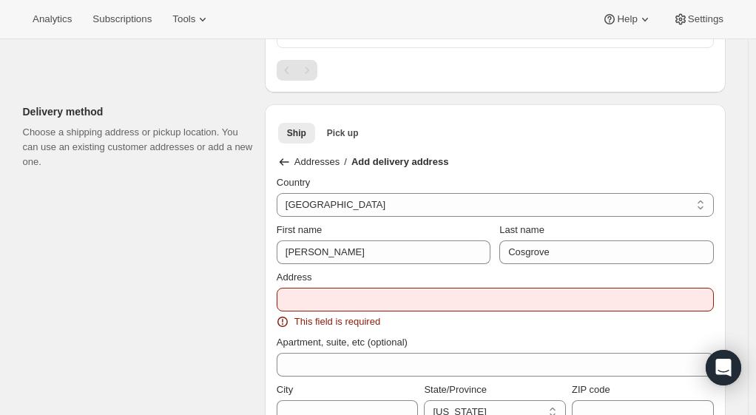
scroll to position [814, 0]
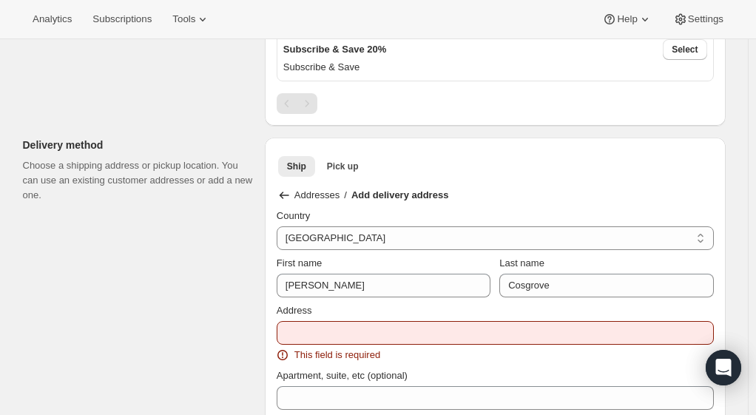
click at [286, 192] on icon at bounding box center [285, 195] width 10 height 7
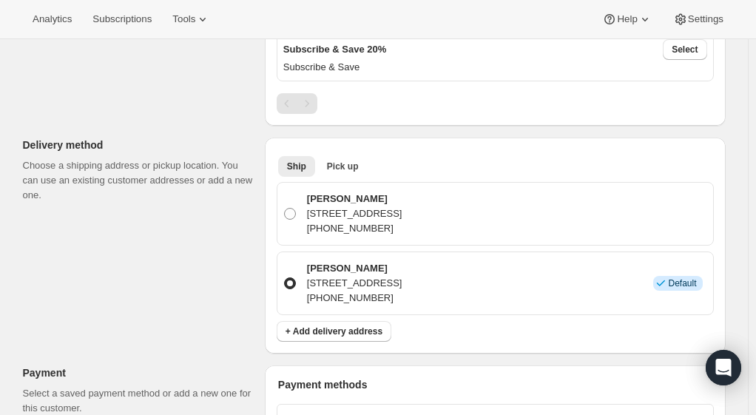
click at [402, 291] on p "[PHONE_NUMBER]" at bounding box center [354, 298] width 95 height 15
click at [285, 278] on input "[PERSON_NAME] [STREET_ADDRESS] [PHONE_NUMBER] Info Default" at bounding box center [284, 277] width 1 height 1
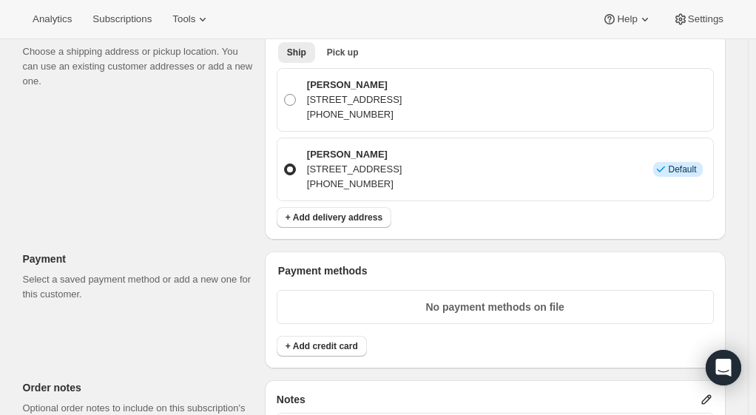
scroll to position [962, 0]
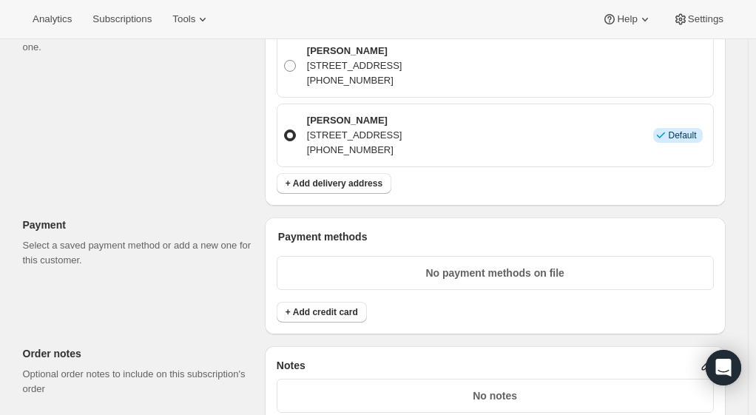
click at [334, 309] on span "+ Add credit card" at bounding box center [322, 312] width 73 height 12
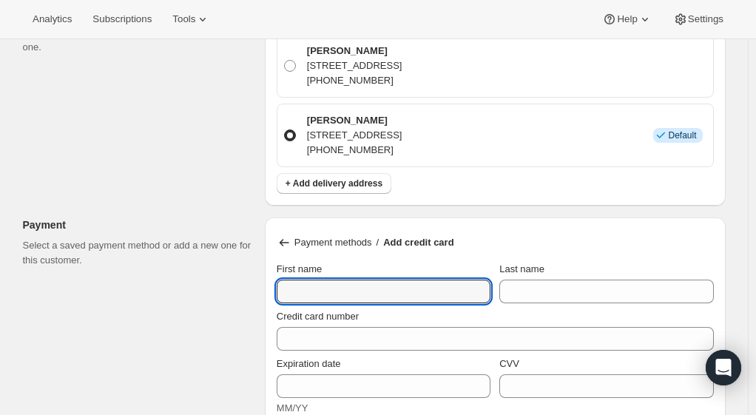
click at [333, 283] on input "First name" at bounding box center [384, 292] width 214 height 24
type input "Mark"
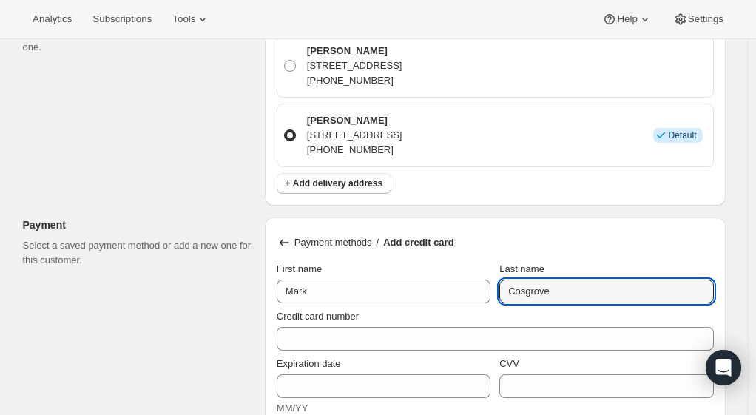
type input "Cosgrove"
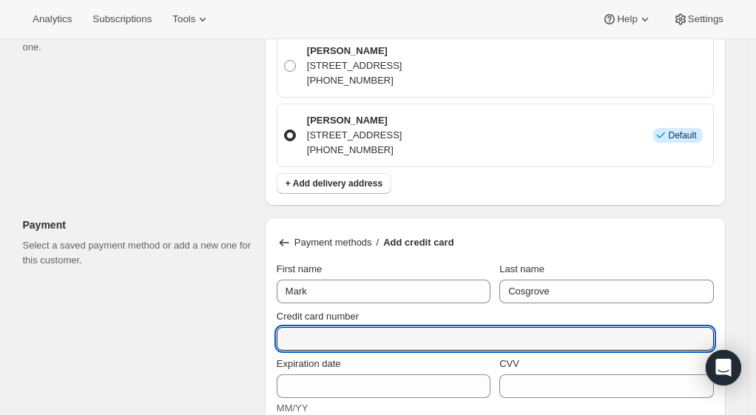
click at [374, 337] on input "Credit card number" at bounding box center [489, 339] width 425 height 24
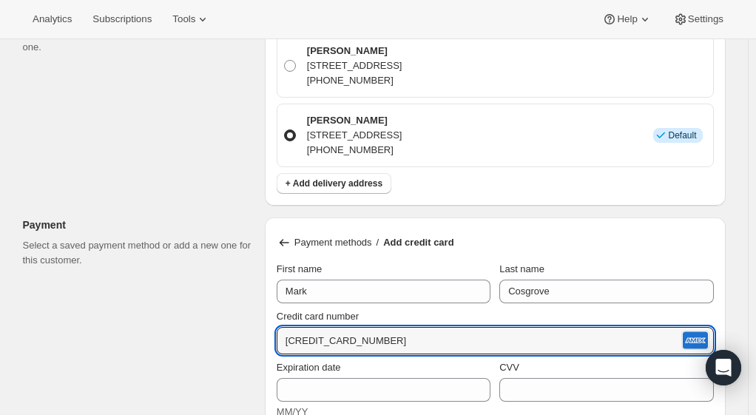
type input "[CREDIT_CARD_NUMBER]"
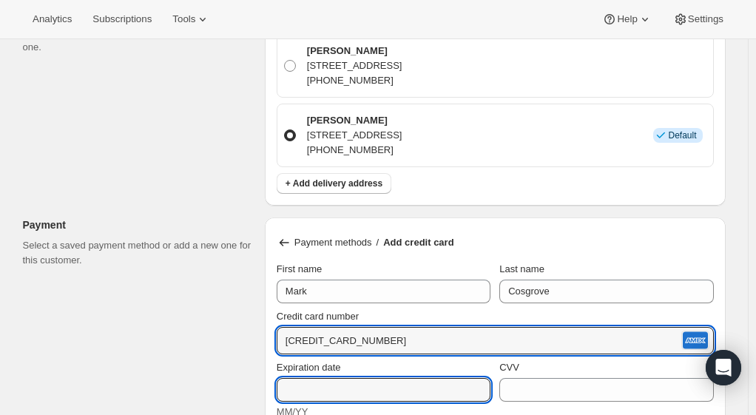
click at [363, 387] on input "Expiration date" at bounding box center [384, 390] width 214 height 24
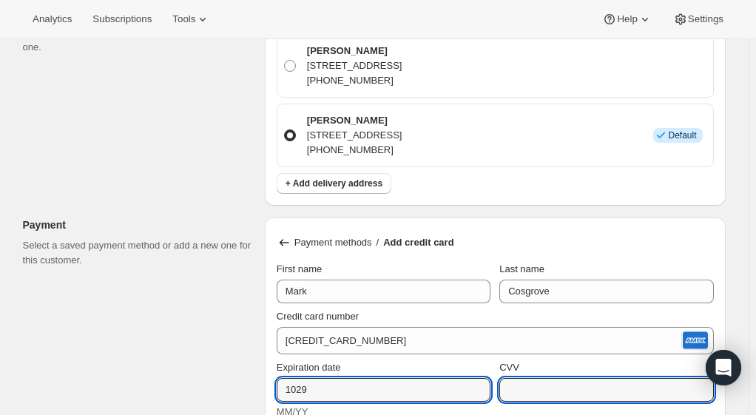
click at [533, 384] on input "CVV" at bounding box center [606, 390] width 214 height 24
click at [300, 385] on input "1029" at bounding box center [384, 390] width 214 height 24
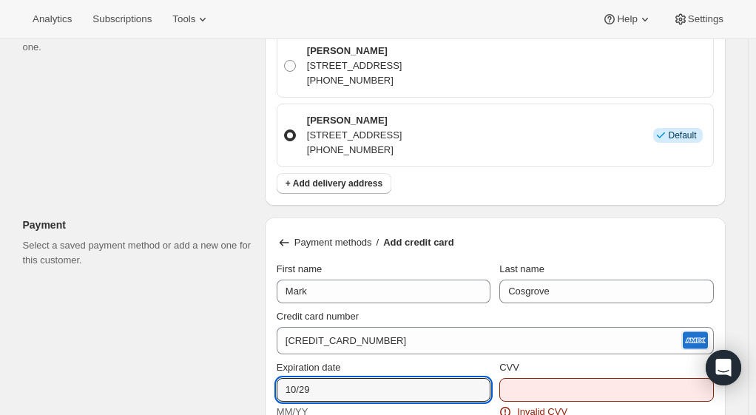
type input "10/29"
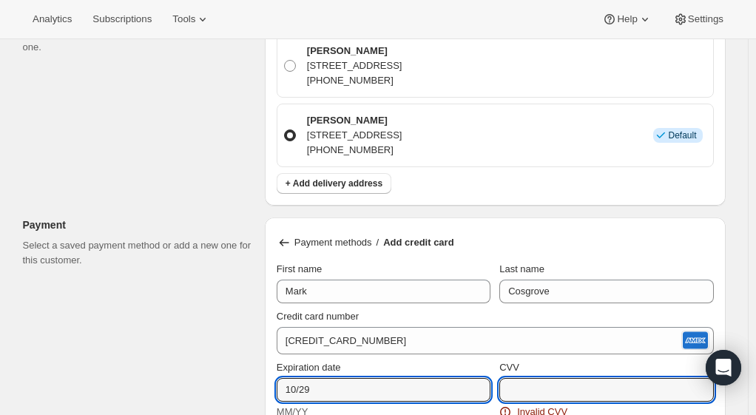
click at [536, 383] on input "CVV" at bounding box center [606, 390] width 214 height 24
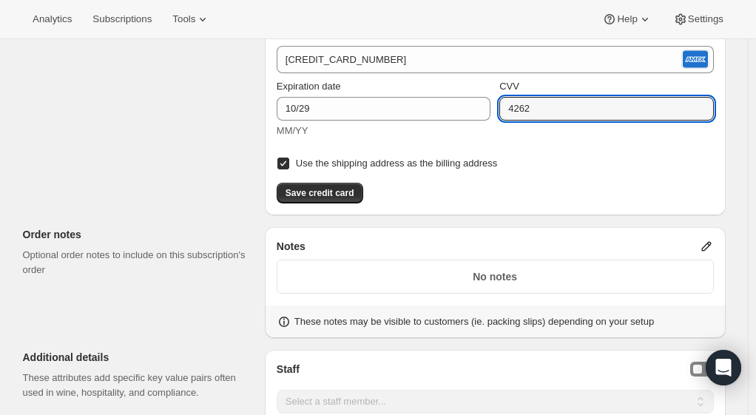
scroll to position [1258, 0]
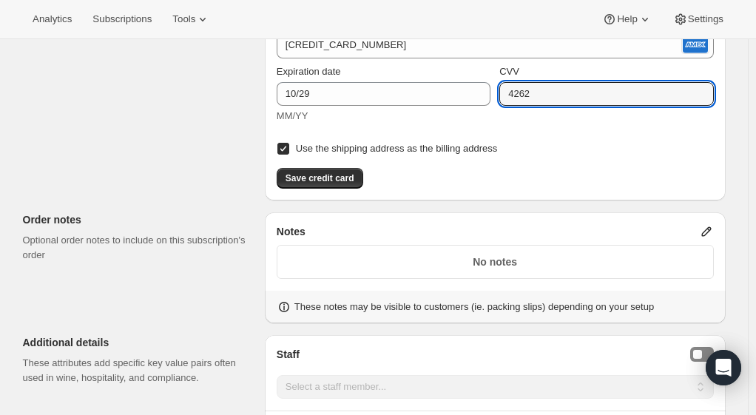
type input "4262"
click at [286, 143] on input "Use the shipping address as the billing address" at bounding box center [283, 149] width 12 height 12
checkbox input "false"
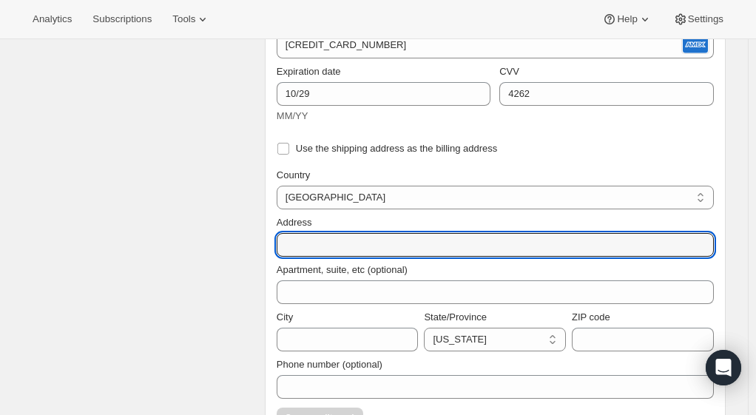
click at [353, 237] on input "Address" at bounding box center [495, 245] width 437 height 24
type input "370 Waterfall Ln"
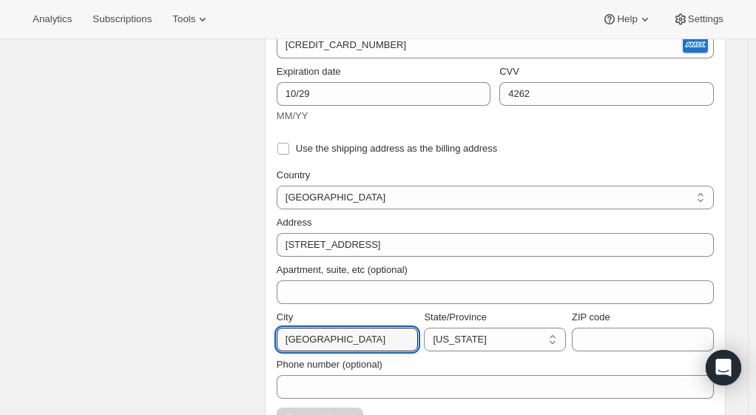
type input "Winter Park"
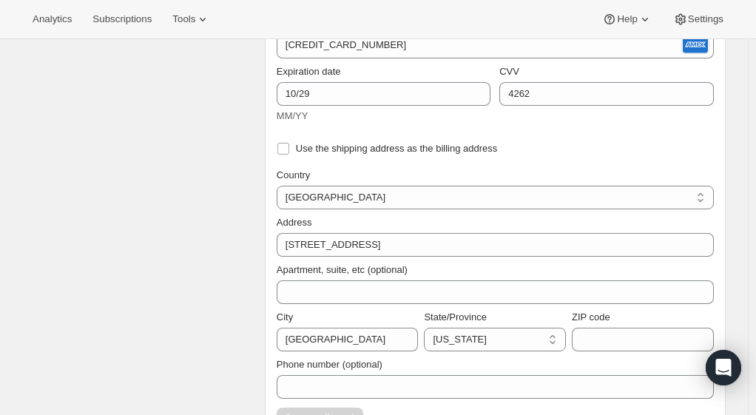
select select "FL"
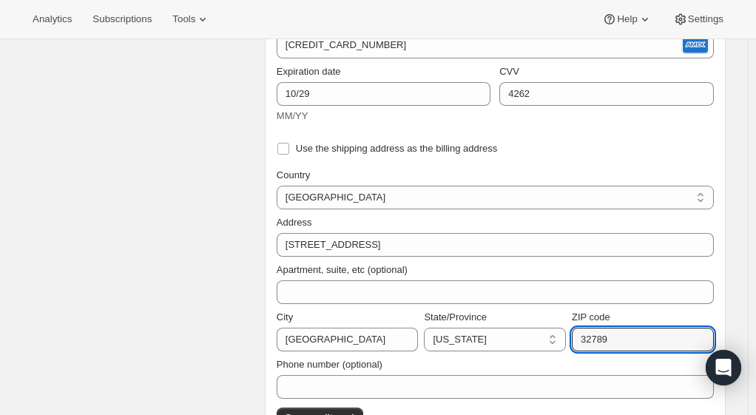
type input "32789"
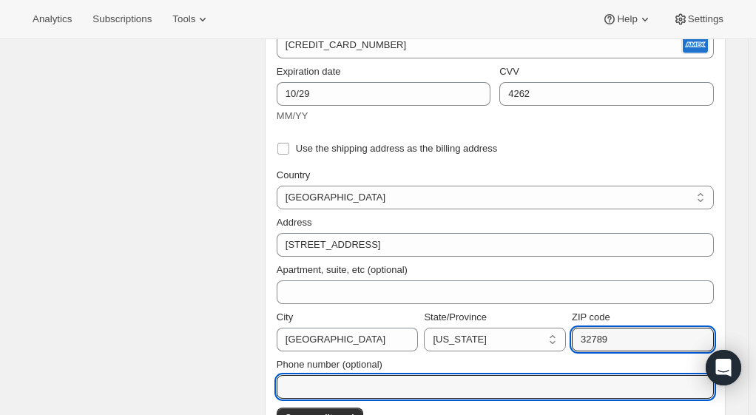
click at [373, 385] on input "Phone number (optional)" at bounding box center [495, 387] width 437 height 24
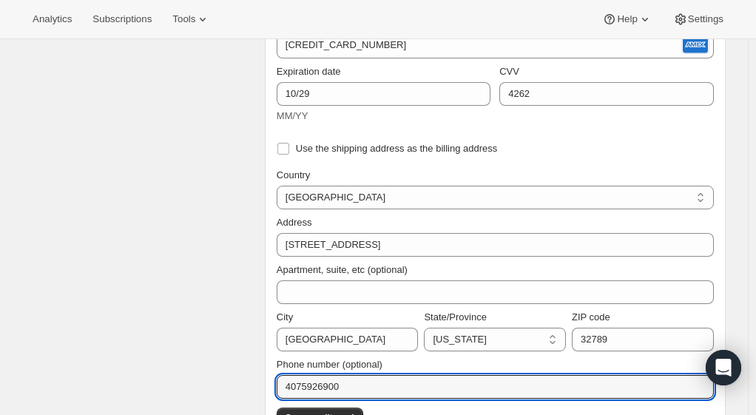
type input "4075926900"
click at [191, 374] on div "Customer This subscription will be created for the selected customer. Mark Cosg…" at bounding box center [368, 5] width 715 height 2334
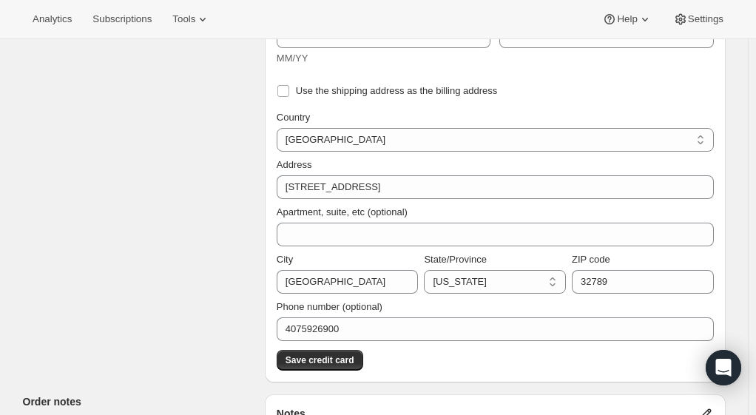
scroll to position [1406, 0]
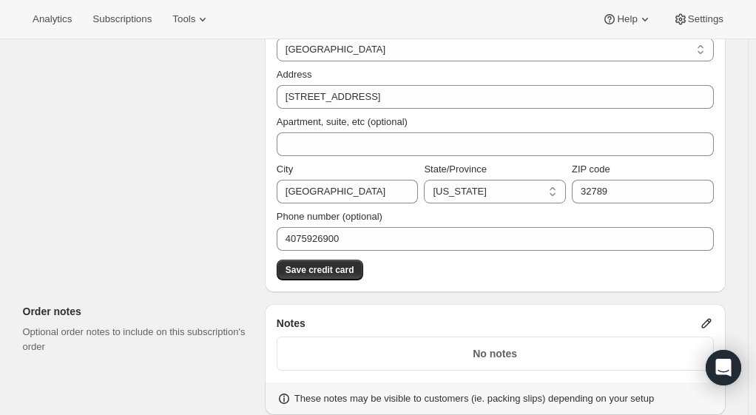
click at [311, 269] on button "Save credit card" at bounding box center [320, 270] width 87 height 21
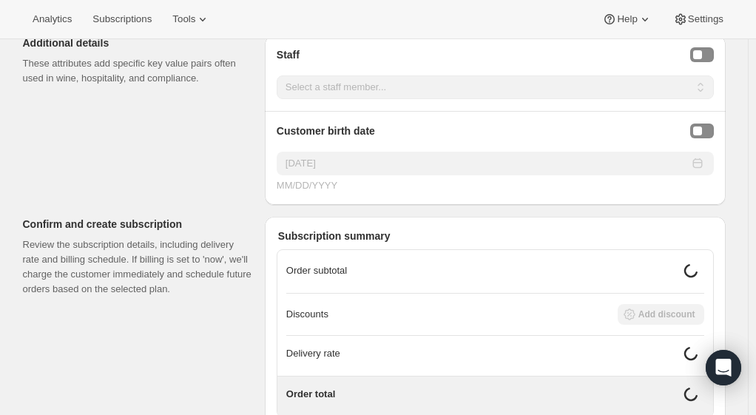
scroll to position [1258, 0]
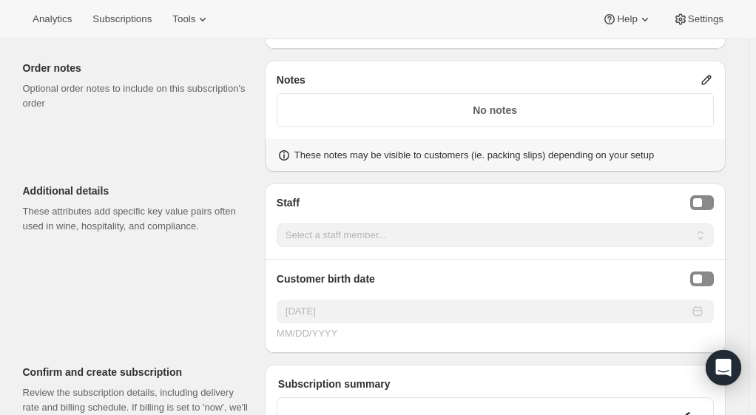
click at [701, 198] on div "Staff Selector" at bounding box center [697, 202] width 9 height 9
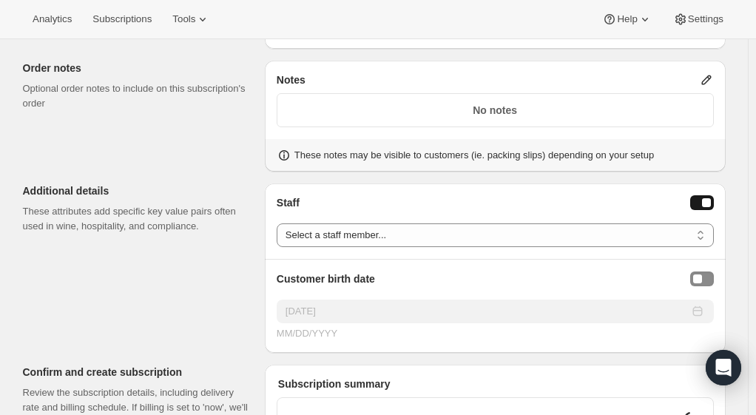
drag, startPoint x: 710, startPoint y: 271, endPoint x: 693, endPoint y: 277, distance: 18.0
click at [710, 272] on button "Birthday Selector" at bounding box center [702, 279] width 24 height 15
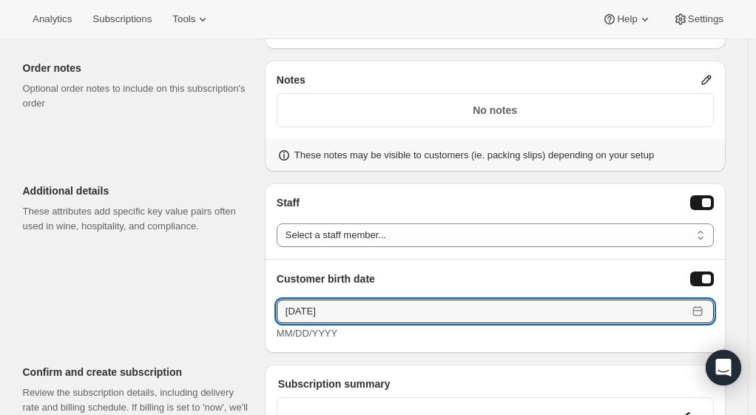
click at [651, 304] on input "10/03/2025" at bounding box center [482, 312] width 411 height 24
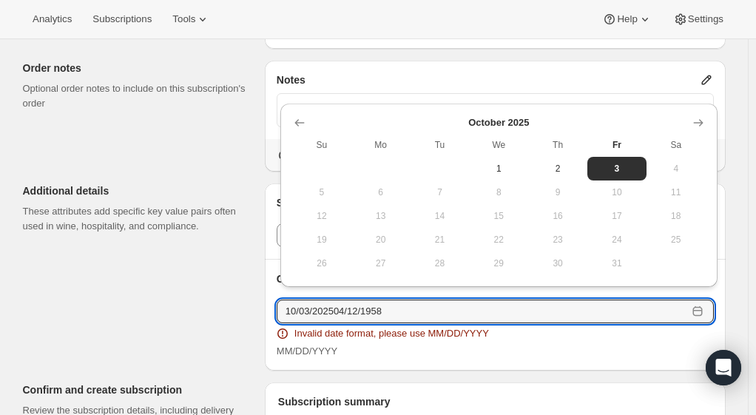
drag, startPoint x: 336, startPoint y: 302, endPoint x: 229, endPoint y: 314, distance: 107.2
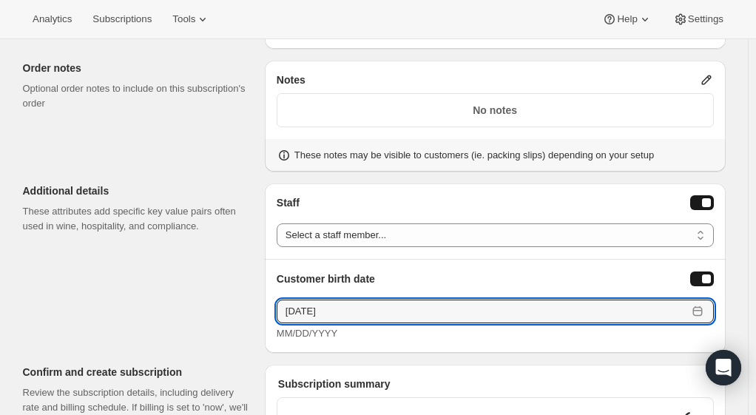
type input "04/12/1958"
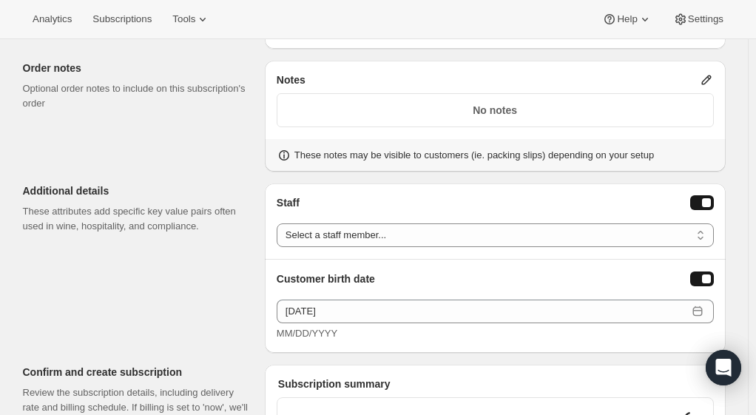
drag, startPoint x: 312, startPoint y: 228, endPoint x: 307, endPoint y: 238, distance: 11.6
click at [312, 227] on select "Select a staff member... Scott V America L Keegan B Jessie F Jessica G Maya P J…" at bounding box center [495, 235] width 437 height 24
select select "associate-5"
click at [280, 223] on select "Select a staff member... Scott V America L Keegan B Jessie F Jessica G Maya P J…" at bounding box center [495, 235] width 437 height 24
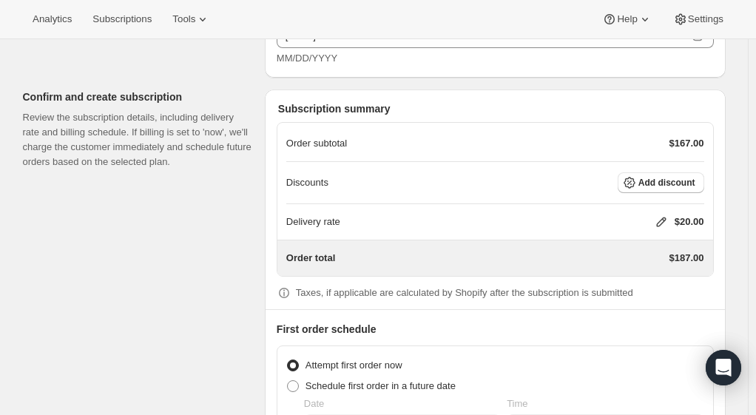
scroll to position [1554, 0]
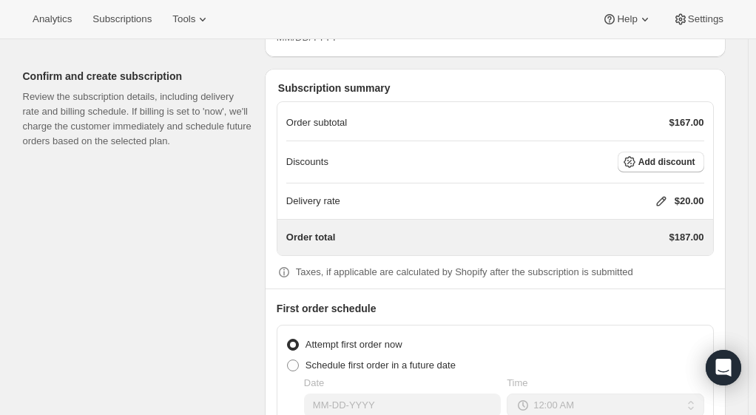
click at [340, 360] on span "Schedule first order in a future date" at bounding box center [381, 365] width 150 height 11
click at [288, 360] on input "Schedule first order in a future date" at bounding box center [287, 360] width 1 height 1
radio input "true"
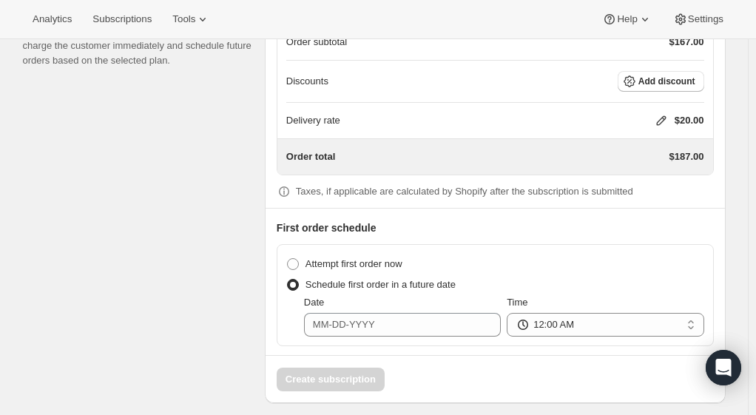
scroll to position [1635, 0]
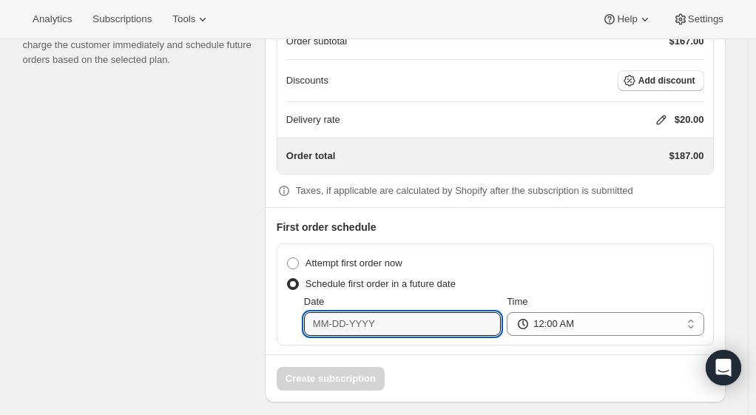
click at [423, 314] on input "Date" at bounding box center [402, 324] width 197 height 24
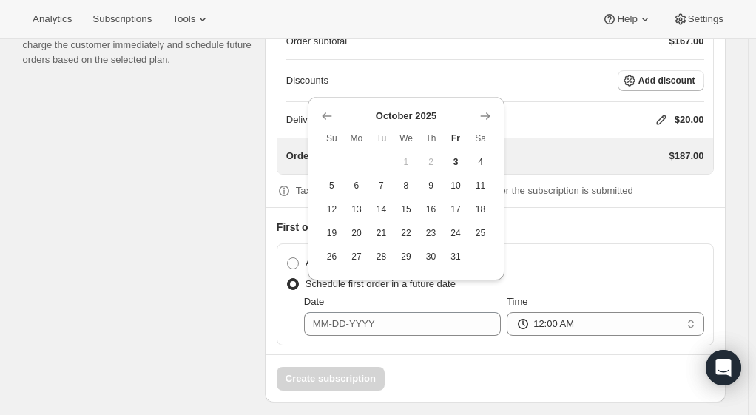
click at [484, 120] on icon "Show next month, November 2025" at bounding box center [485, 116] width 15 height 15
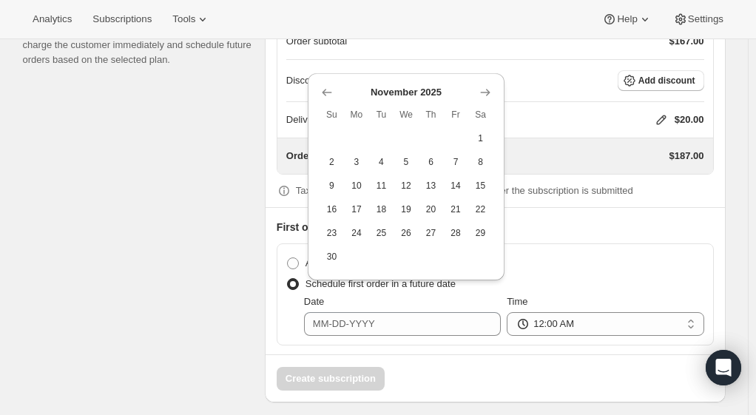
click at [484, 120] on span "Sa" at bounding box center [480, 115] width 13 height 12
click at [485, 97] on icon "Show next month, December 2025" at bounding box center [485, 92] width 15 height 15
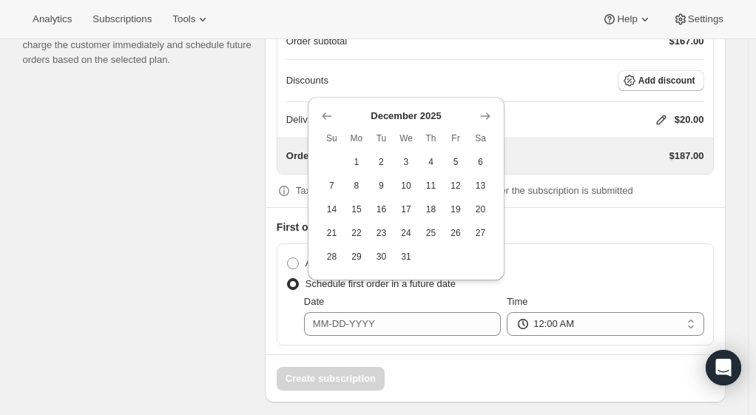
click at [333, 209] on span "14" at bounding box center [332, 209] width 13 height 12
type input "12-14-2025"
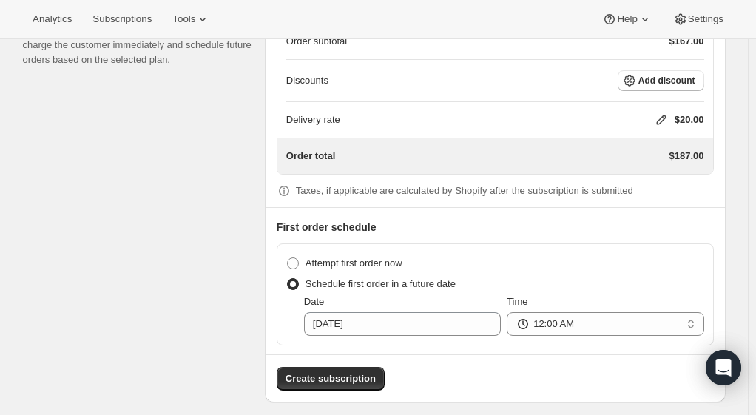
click at [327, 371] on span "Create subscription" at bounding box center [331, 378] width 90 height 15
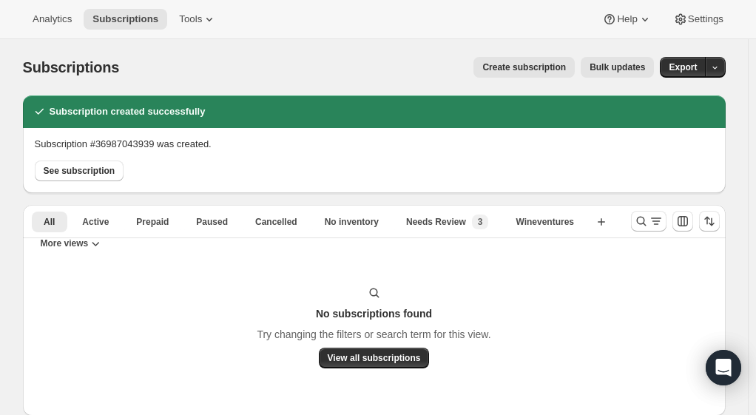
click at [88, 169] on span "See subscription" at bounding box center [80, 171] width 72 height 12
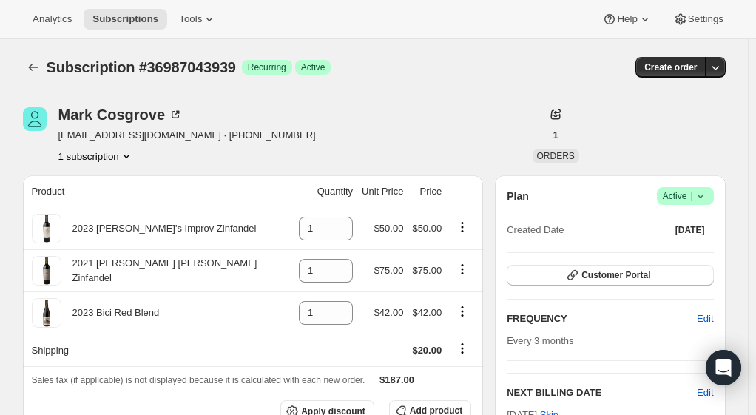
click at [698, 229] on span "[DATE]" at bounding box center [690, 230] width 30 height 12
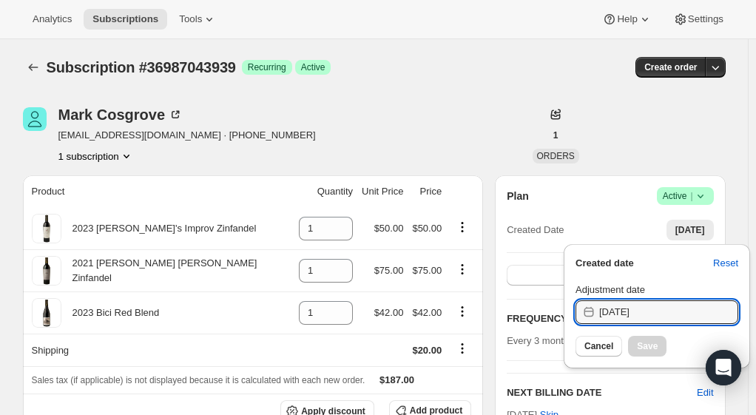
click at [633, 311] on input "10/3/2025" at bounding box center [668, 312] width 139 height 24
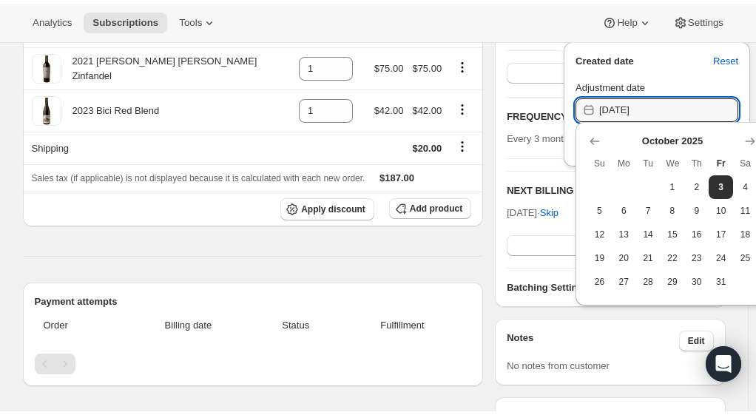
scroll to position [222, 0]
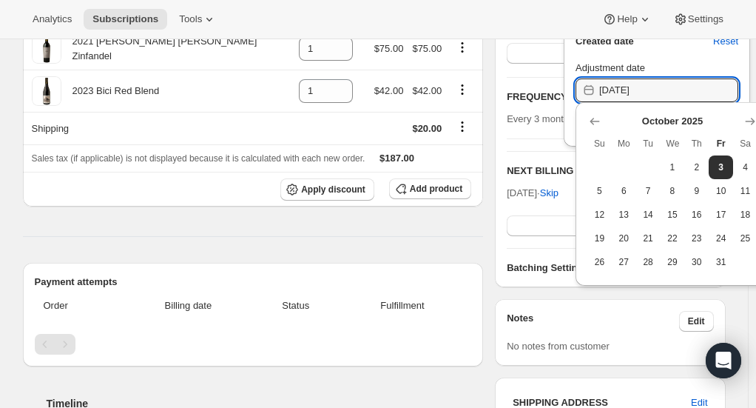
click at [599, 118] on icon "Show previous month, September 2025" at bounding box center [594, 121] width 15 height 15
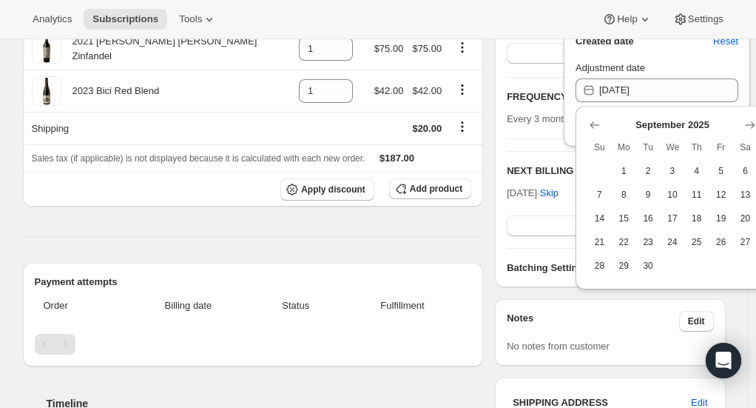
click at [605, 217] on span "14" at bounding box center [599, 218] width 13 height 12
type input "9/14/2025"
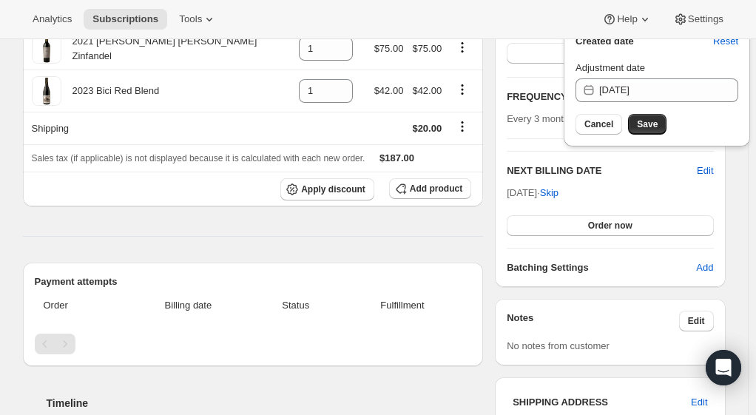
click at [653, 129] on span "Save" at bounding box center [647, 124] width 21 height 12
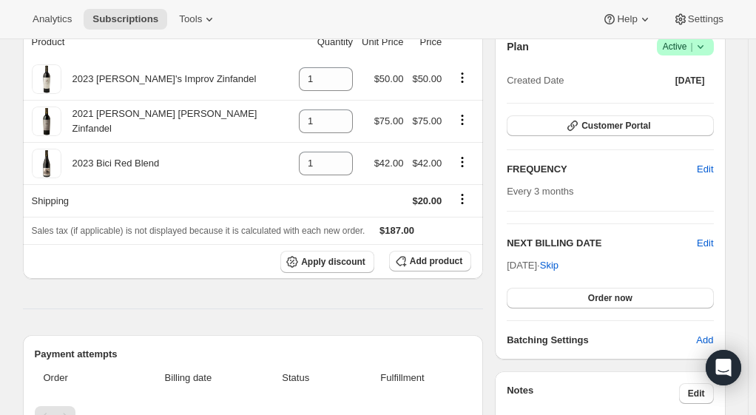
scroll to position [0, 0]
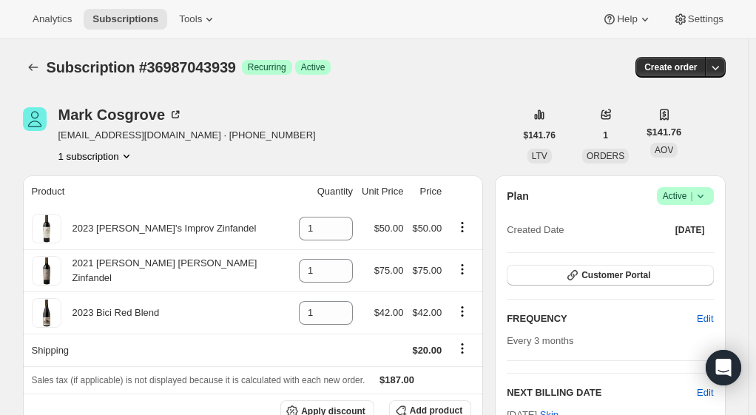
click at [698, 194] on icon at bounding box center [700, 196] width 15 height 15
click at [587, 210] on div "Plan Success Active | Created Date Sep 14, 2025" at bounding box center [610, 213] width 206 height 53
click at [413, 81] on div "Subscription #36987043939. This page is ready Subscription #36987043939 Success…" at bounding box center [374, 67] width 703 height 56
click at [31, 72] on icon "Subscriptions" at bounding box center [33, 67] width 15 height 15
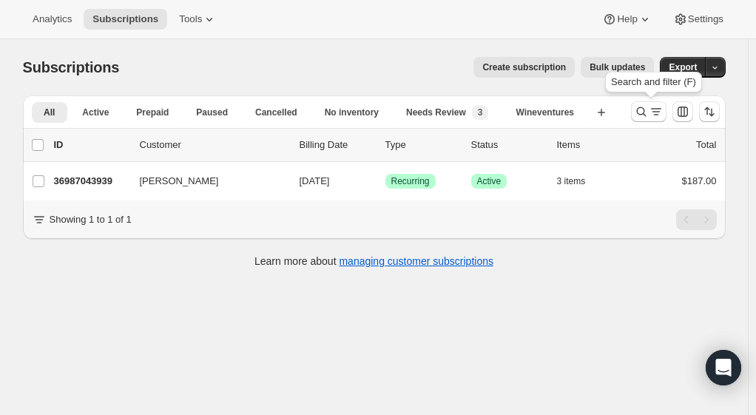
click at [645, 112] on icon "Search and filter results" at bounding box center [641, 111] width 15 height 15
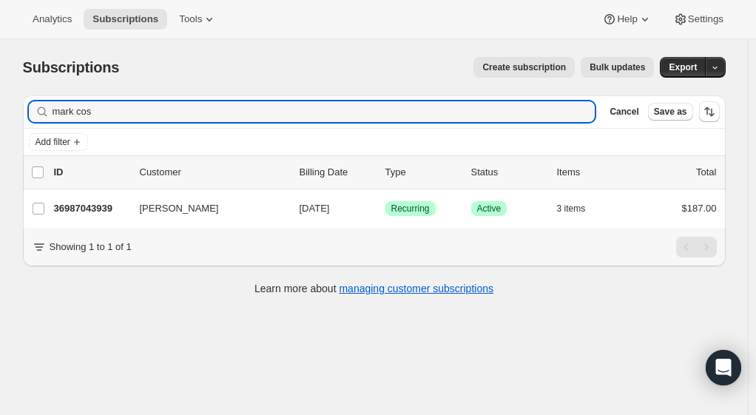
drag, startPoint x: 133, startPoint y: 120, endPoint x: -67, endPoint y: 144, distance: 201.9
click at [0, 144] on html "Analytics Subscriptions Tools Help Settings Skip to content Subscriptions. This…" at bounding box center [378, 207] width 756 height 415
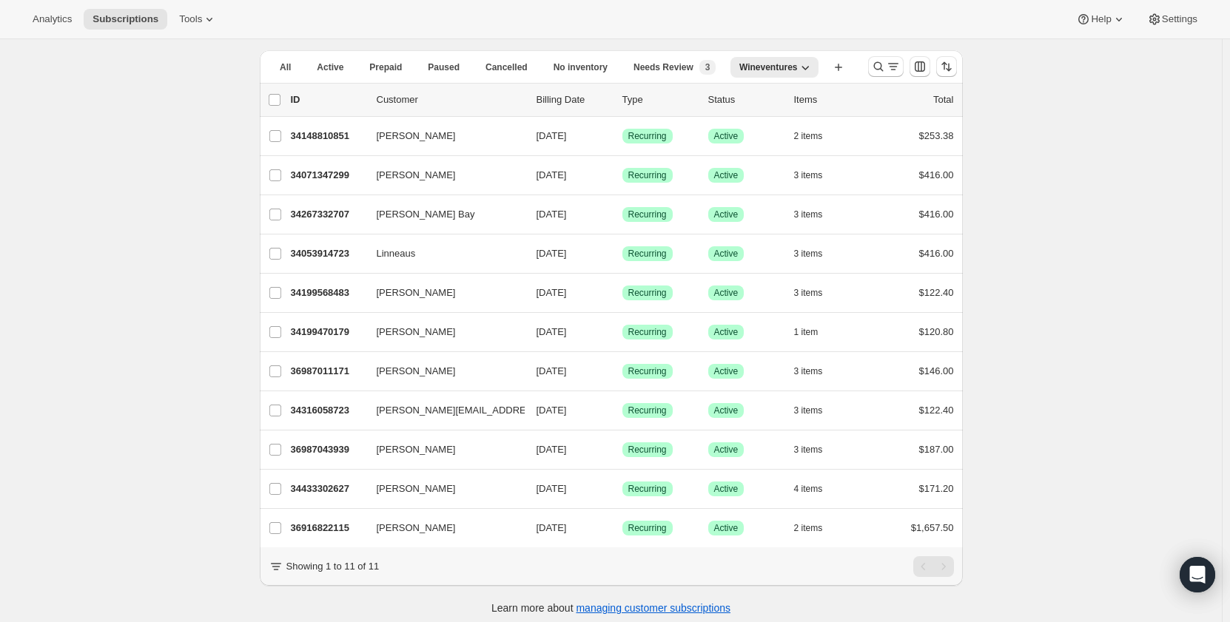
scroll to position [64, 0]
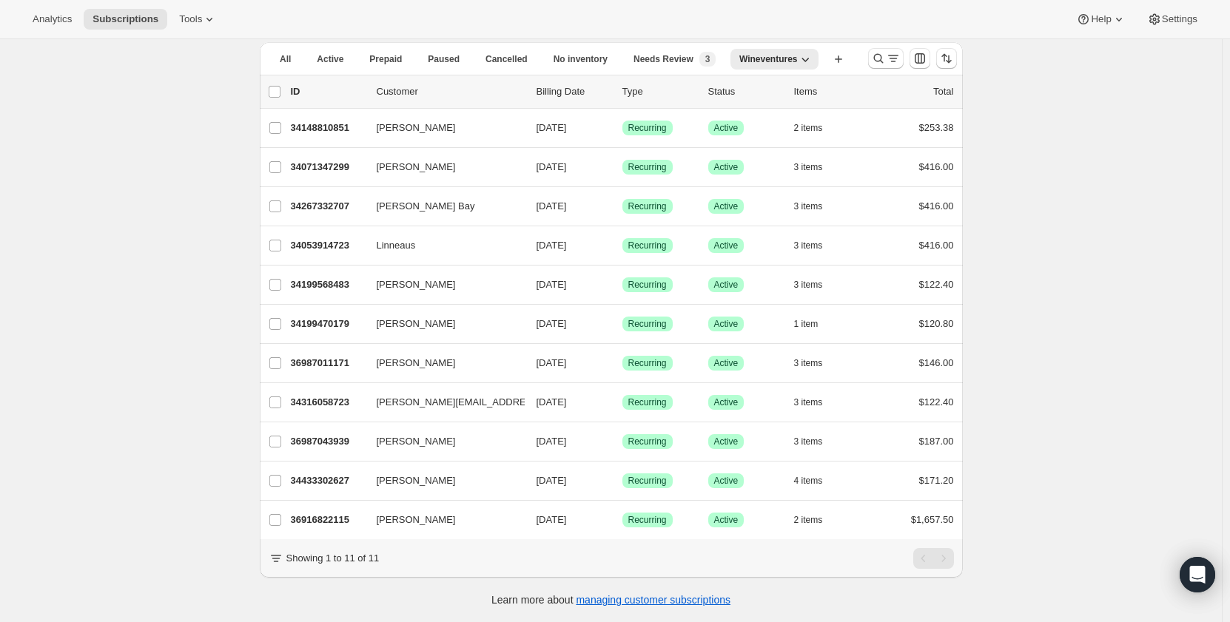
click at [167, 201] on div "Subscriptions. This page is ready Subscriptions Create subscription Bulk update…" at bounding box center [611, 304] width 1222 height 636
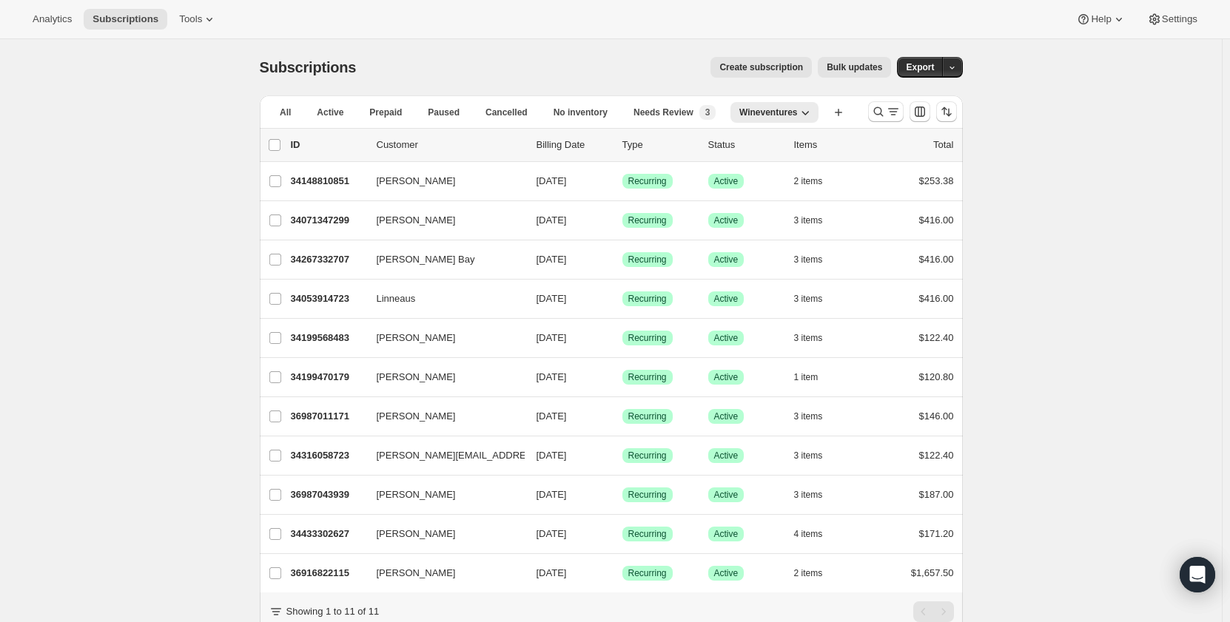
click at [203, 251] on div "Subscriptions. This page is ready Subscriptions Create subscription Bulk update…" at bounding box center [611, 357] width 1222 height 636
click at [114, 222] on div "Subscriptions. This page is ready Subscriptions Create subscription Bulk update…" at bounding box center [611, 357] width 1222 height 636
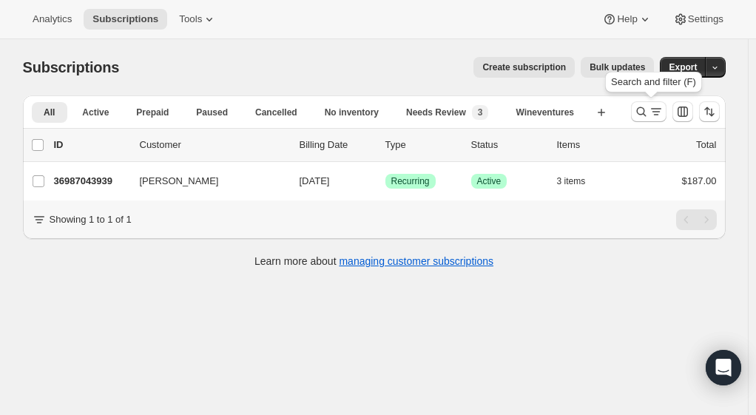
click at [645, 112] on icon "Search and filter results" at bounding box center [641, 111] width 15 height 15
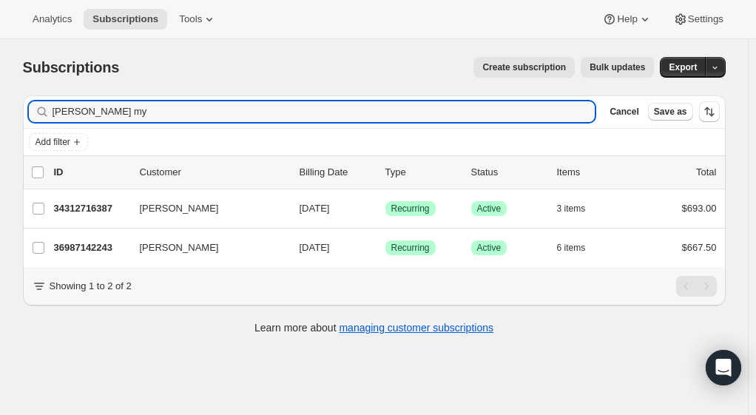
type input "[PERSON_NAME] my"
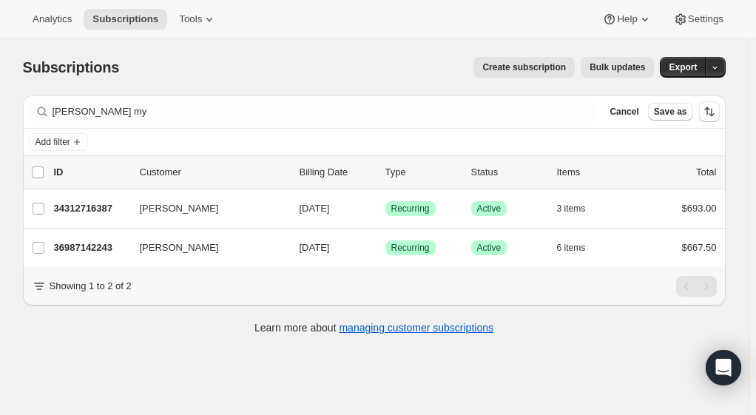
click at [100, 210] on p "34312716387" at bounding box center [91, 208] width 74 height 15
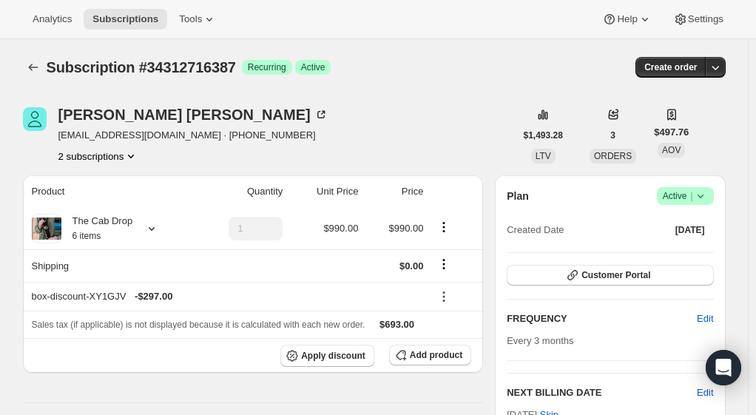
click at [38, 64] on icon "Subscriptions" at bounding box center [33, 67] width 15 height 15
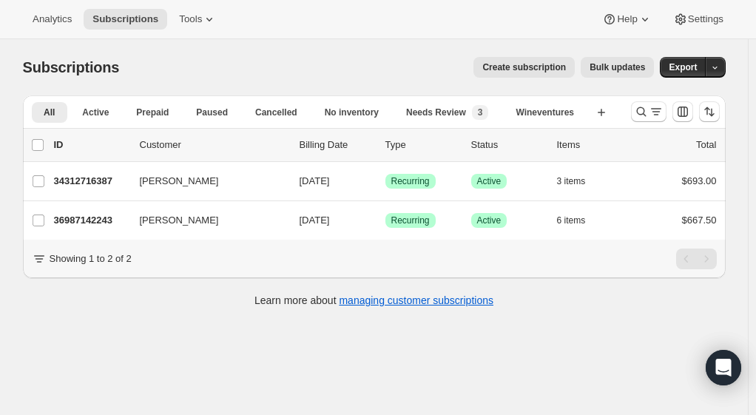
click at [70, 222] on p "36987142243" at bounding box center [91, 220] width 74 height 15
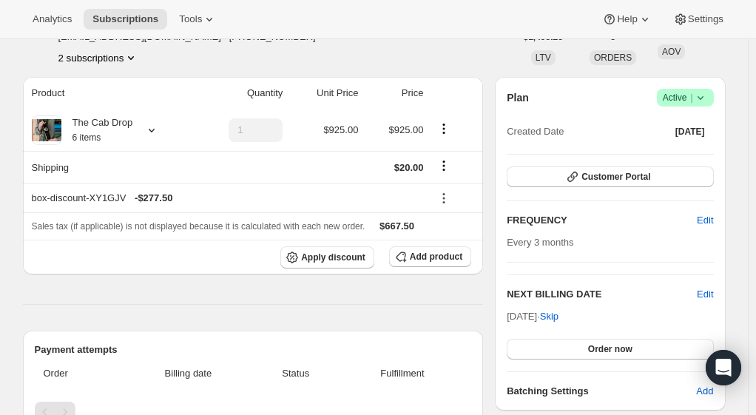
scroll to position [107, 0]
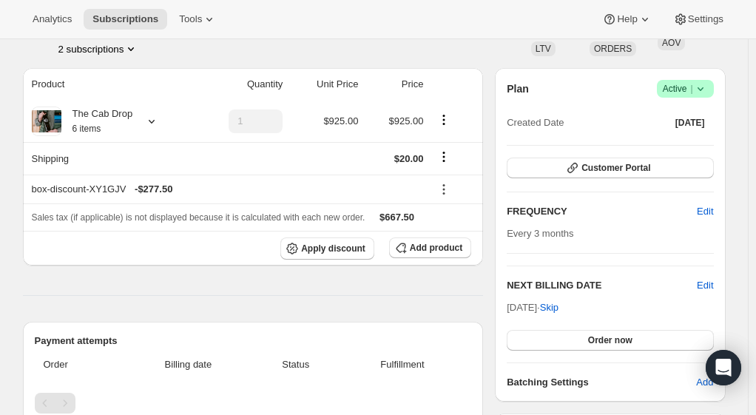
click at [701, 92] on icon at bounding box center [700, 88] width 15 height 15
click at [691, 143] on span "Cancel subscription" at bounding box center [690, 142] width 84 height 11
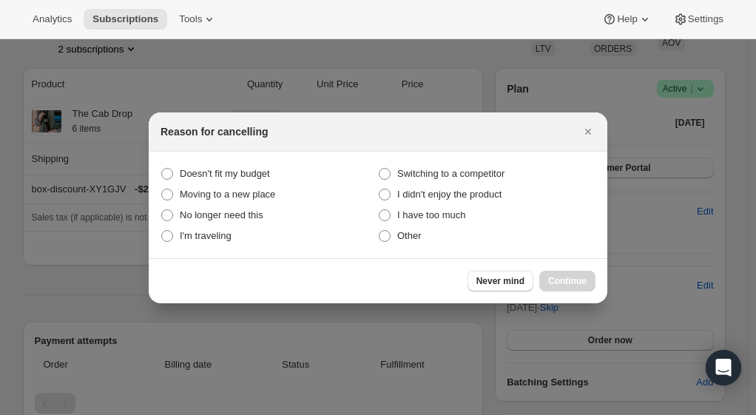
click at [398, 240] on span "Other" at bounding box center [409, 235] width 24 height 11
click at [380, 231] on input "Other" at bounding box center [379, 230] width 1 height 1
radio input "true"
click at [571, 282] on span "Continue" at bounding box center [567, 281] width 38 height 12
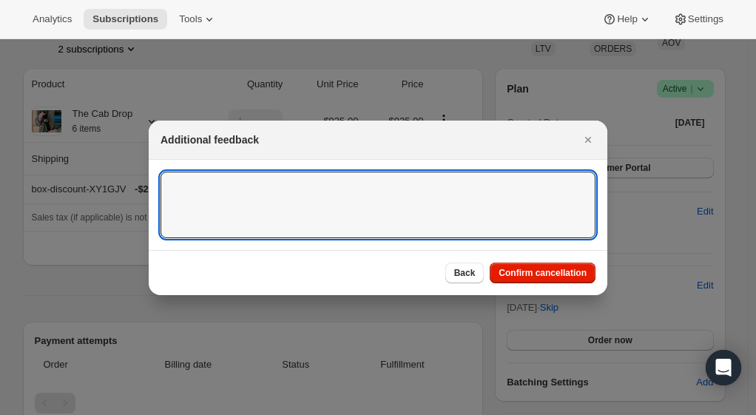
click at [479, 195] on textarea ":rgd:" at bounding box center [378, 205] width 435 height 67
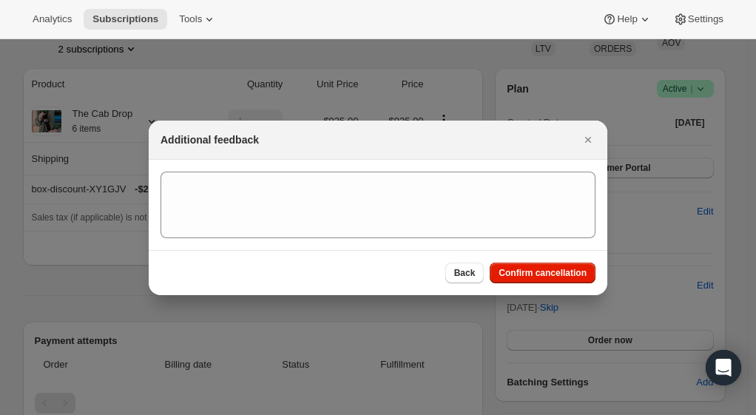
click at [528, 274] on span "Confirm cancellation" at bounding box center [543, 273] width 88 height 12
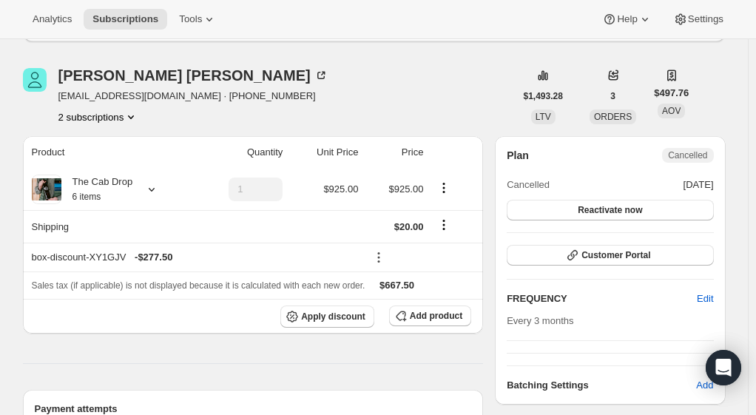
click at [104, 77] on div "Monica Myles" at bounding box center [193, 75] width 270 height 15
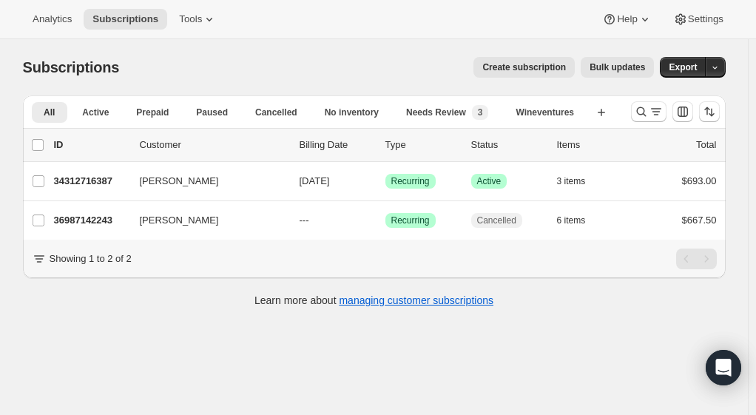
click at [99, 183] on p "34312716387" at bounding box center [91, 181] width 74 height 15
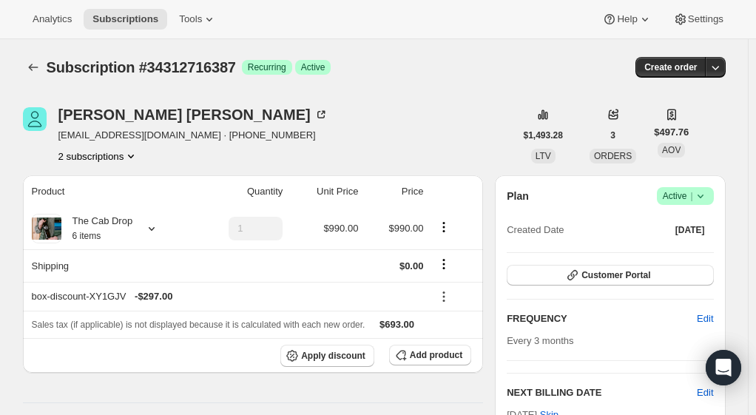
click at [38, 67] on icon "Subscriptions" at bounding box center [33, 67] width 15 height 15
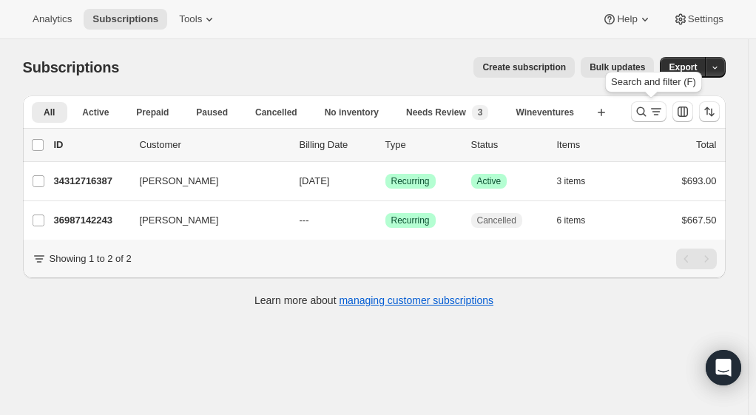
click at [649, 111] on icon "Search and filter results" at bounding box center [641, 111] width 15 height 15
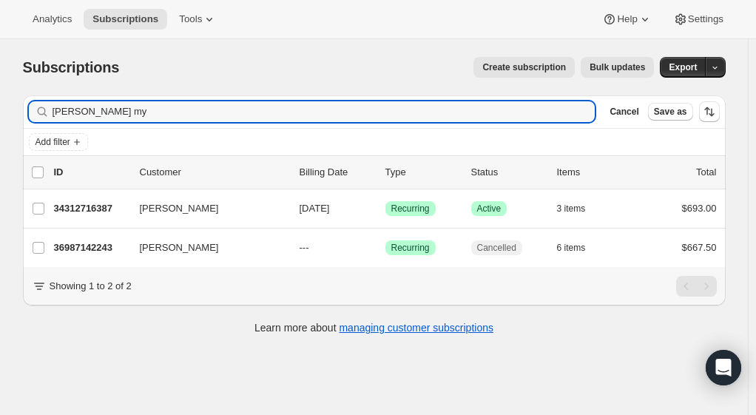
drag, startPoint x: 124, startPoint y: 117, endPoint x: 15, endPoint y: 111, distance: 109.7
click at [15, 111] on div "Filter subscribers monica my Clear Cancel Save as Add filter 0 selected Update …" at bounding box center [368, 217] width 715 height 266
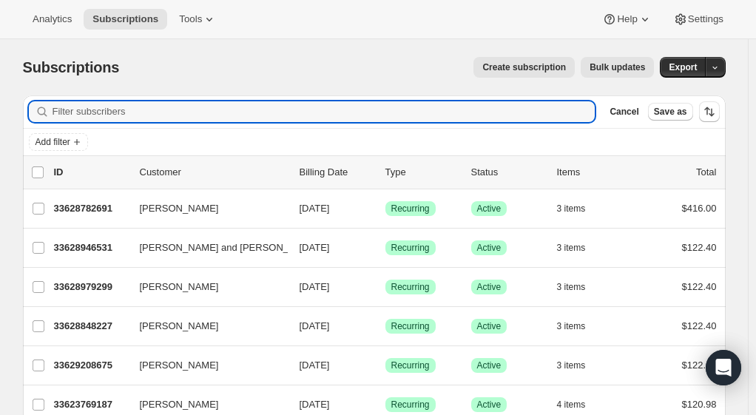
click at [68, 138] on span "Add filter" at bounding box center [53, 142] width 35 height 12
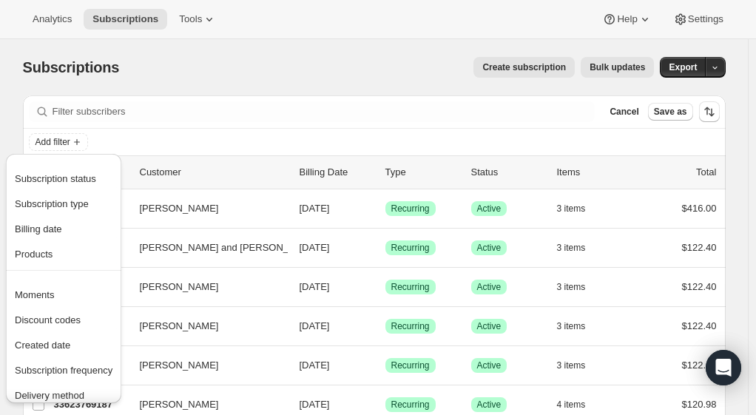
click at [75, 180] on span "Subscription status" at bounding box center [55, 178] width 81 height 11
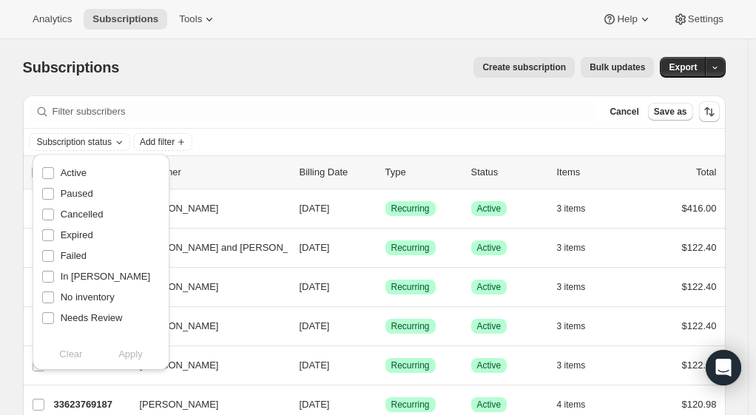
click at [50, 175] on input "Active" at bounding box center [48, 173] width 12 height 12
checkbox input "true"
click at [175, 142] on div "Subscription status Add filter" at bounding box center [374, 142] width 691 height 18
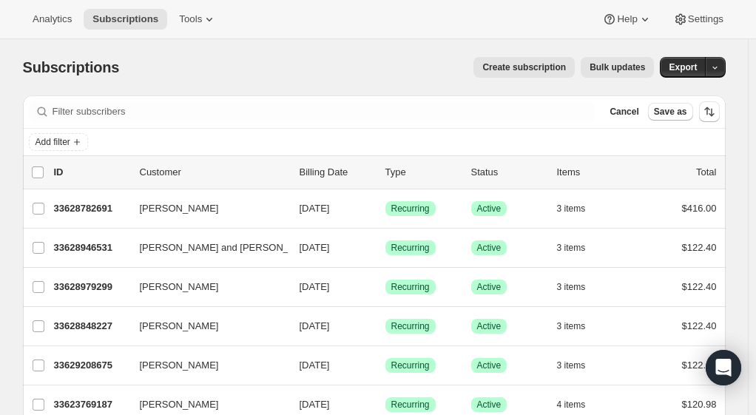
click at [70, 144] on span "Add filter" at bounding box center [53, 142] width 35 height 12
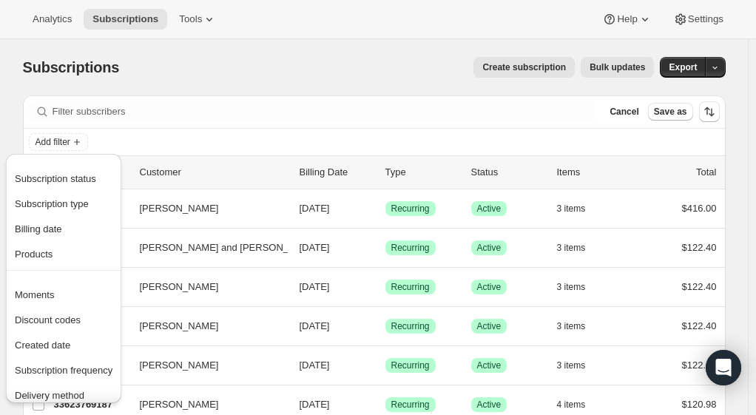
click at [81, 184] on span "Subscription status" at bounding box center [55, 178] width 81 height 11
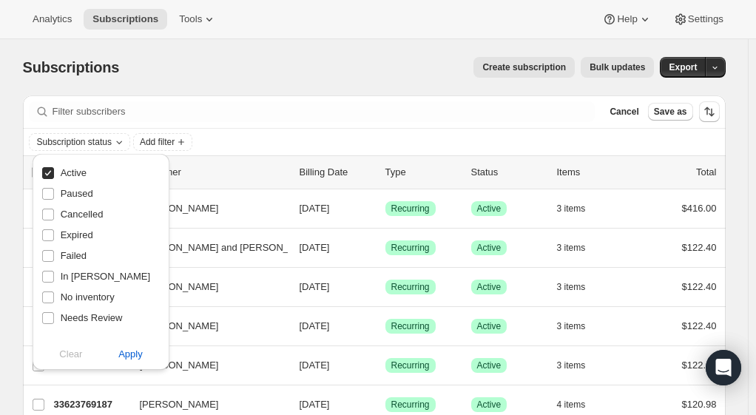
click at [126, 357] on span "Apply" at bounding box center [130, 354] width 24 height 15
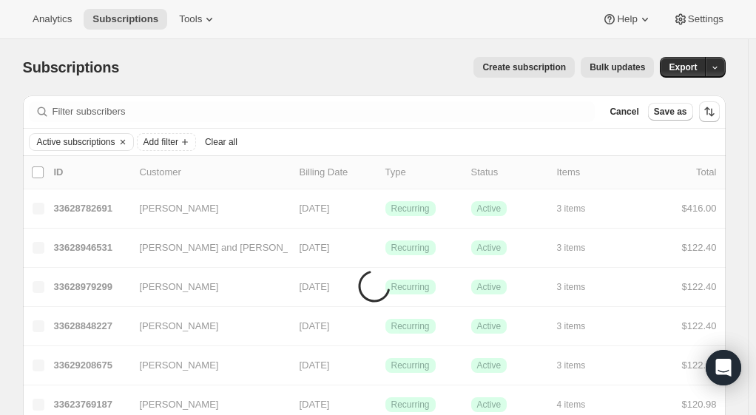
click at [183, 143] on icon "Add filter" at bounding box center [185, 142] width 12 height 12
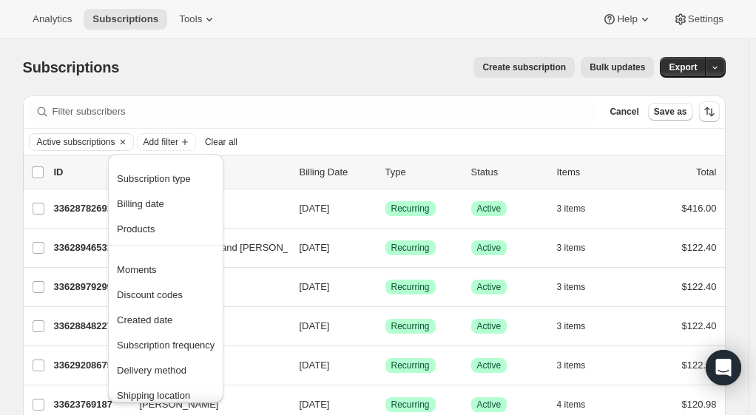
click at [155, 320] on span "Created date" at bounding box center [144, 319] width 55 height 11
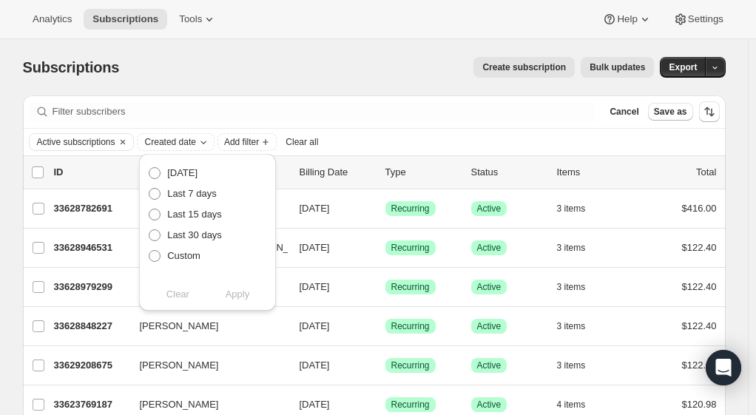
click at [192, 259] on span "Custom" at bounding box center [183, 255] width 33 height 11
click at [149, 251] on input "Custom" at bounding box center [149, 250] width 1 height 1
radio input "true"
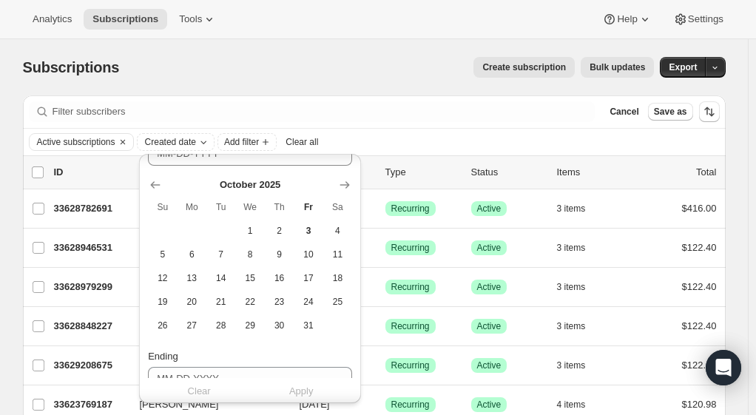
scroll to position [182, 0]
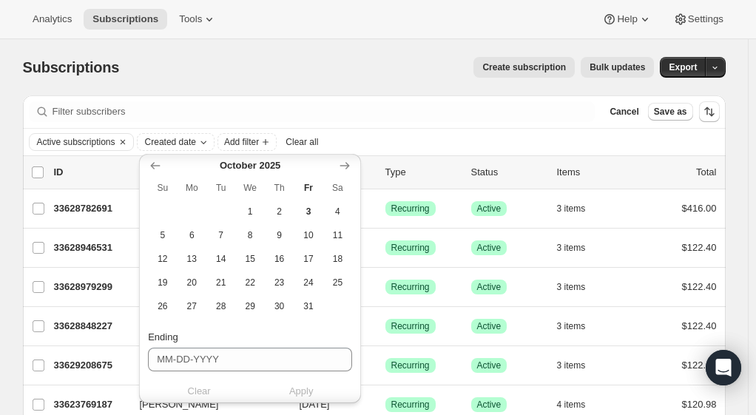
click at [157, 166] on icon "Show previous month, September 2025" at bounding box center [156, 165] width 10 height 7
click at [192, 212] on span "1" at bounding box center [191, 212] width 17 height 12
type input "09-01-2025"
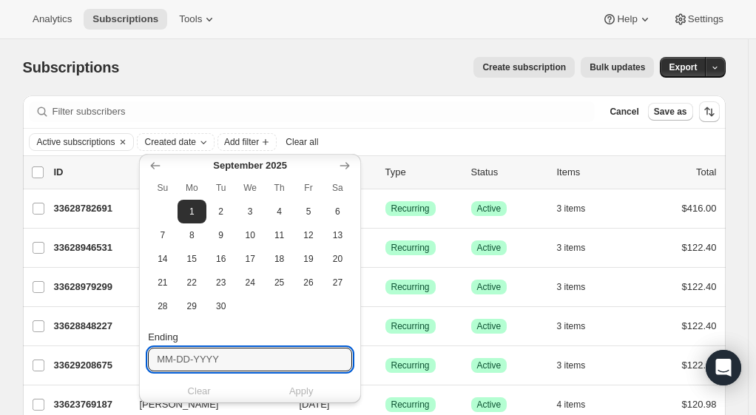
click at [243, 362] on input "Ending" at bounding box center [250, 360] width 204 height 24
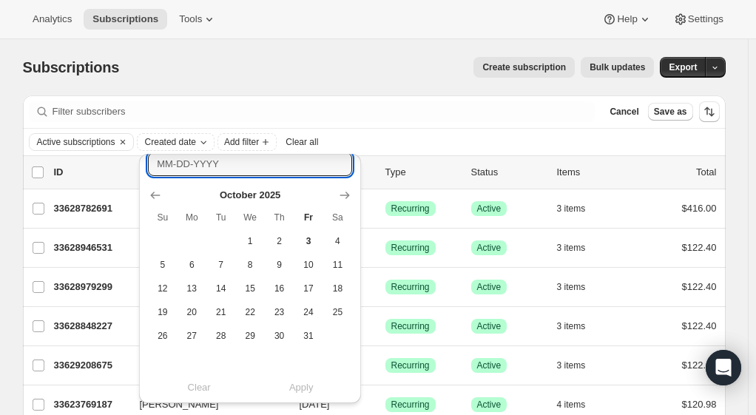
scroll to position [378, 0]
click at [158, 197] on icon "Show previous month, September 2025" at bounding box center [155, 194] width 15 height 15
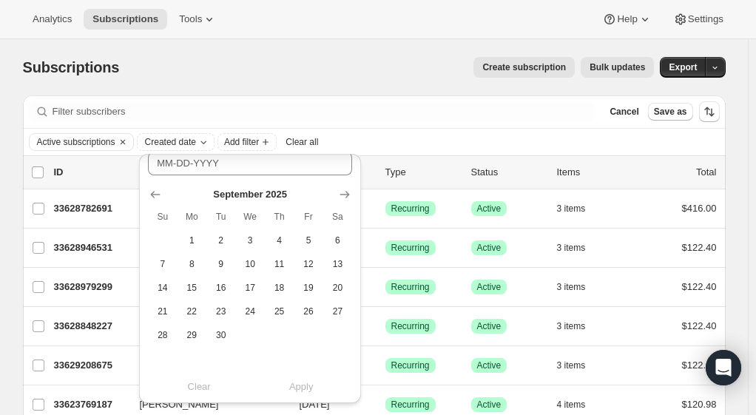
click at [218, 340] on span "30" at bounding box center [220, 335] width 17 height 12
type input "09-30-2025"
click at [306, 391] on span "Apply" at bounding box center [301, 387] width 24 height 15
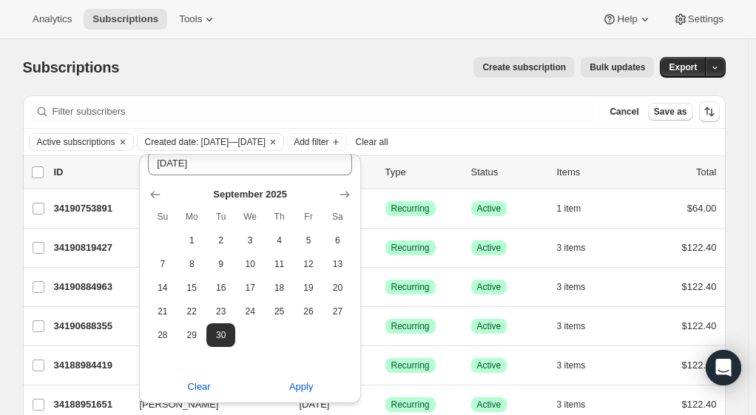
click at [309, 387] on span "Apply" at bounding box center [301, 387] width 24 height 15
click at [328, 141] on span "Add filter" at bounding box center [311, 142] width 35 height 12
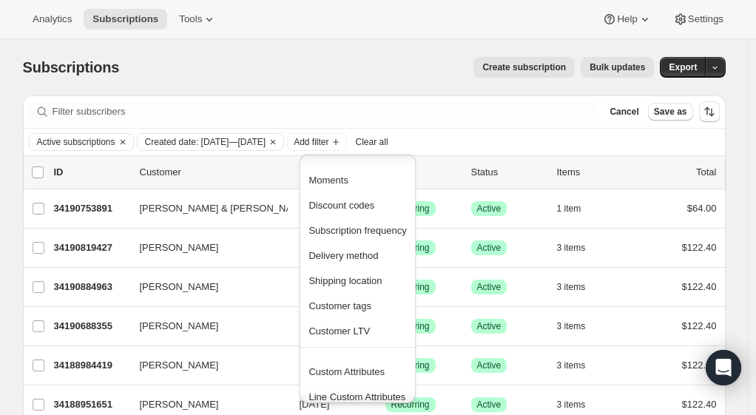
scroll to position [98, 0]
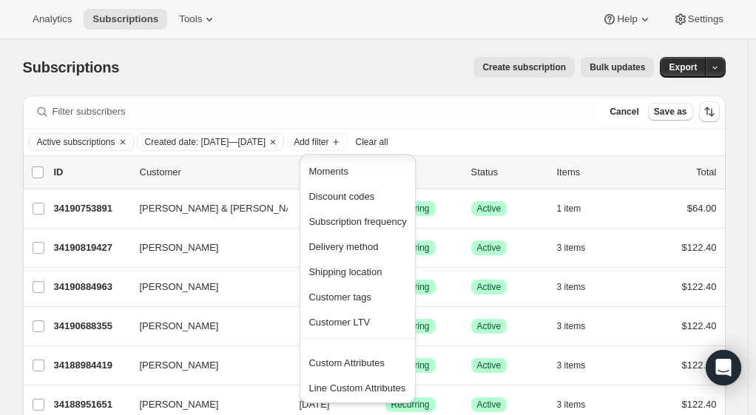
click at [339, 353] on button "Custom Attributes" at bounding box center [357, 363] width 107 height 24
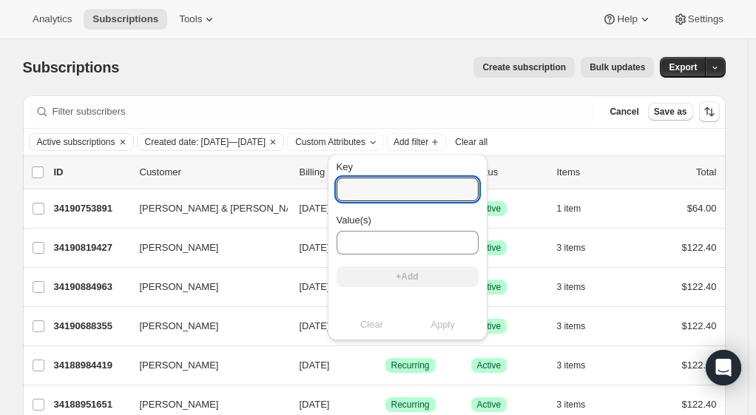
click at [357, 186] on input "Key" at bounding box center [408, 190] width 142 height 24
type input "sales_associate_name"
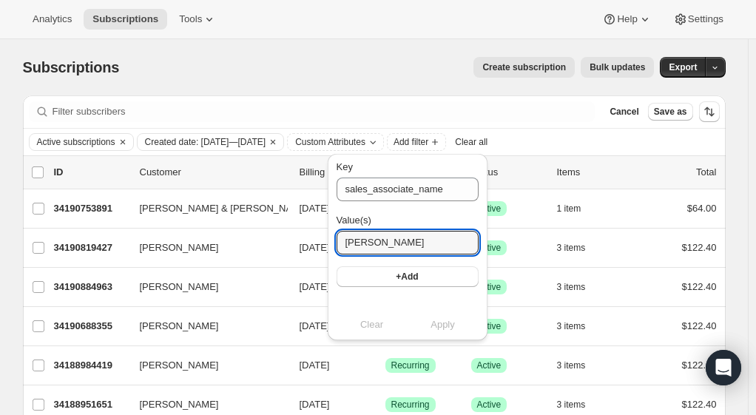
type input "Maya P"
click at [428, 286] on button "+Add" at bounding box center [408, 276] width 142 height 21
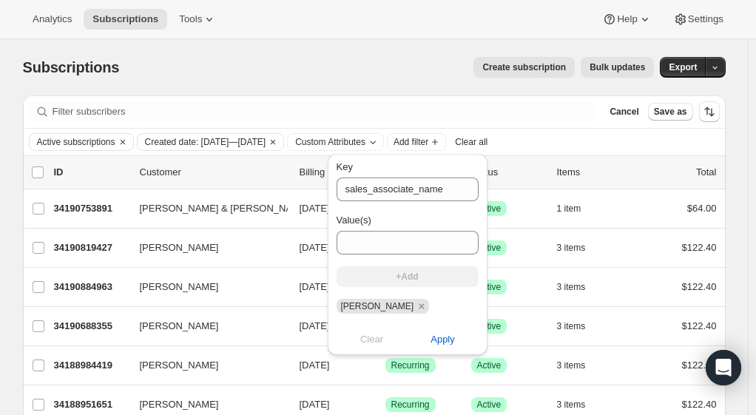
click at [434, 343] on span "Apply" at bounding box center [443, 339] width 24 height 15
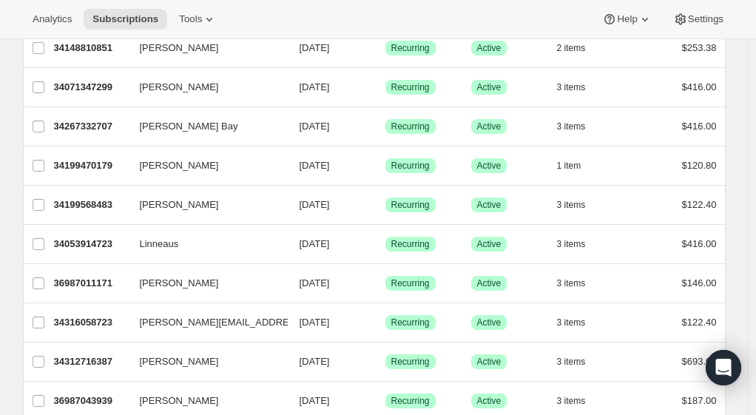
scroll to position [147, 0]
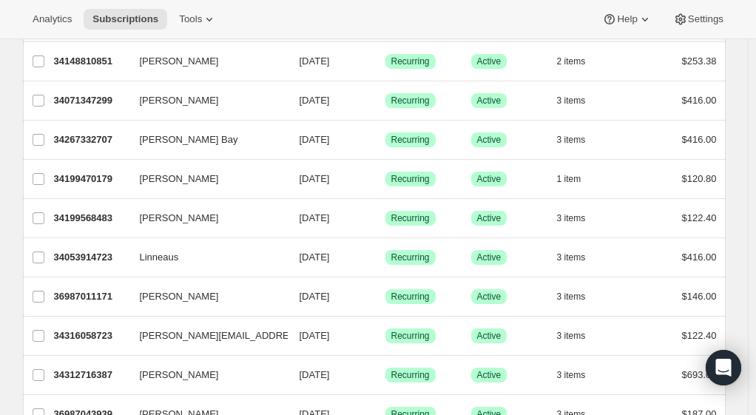
click at [104, 253] on p "34053914723" at bounding box center [91, 257] width 74 height 15
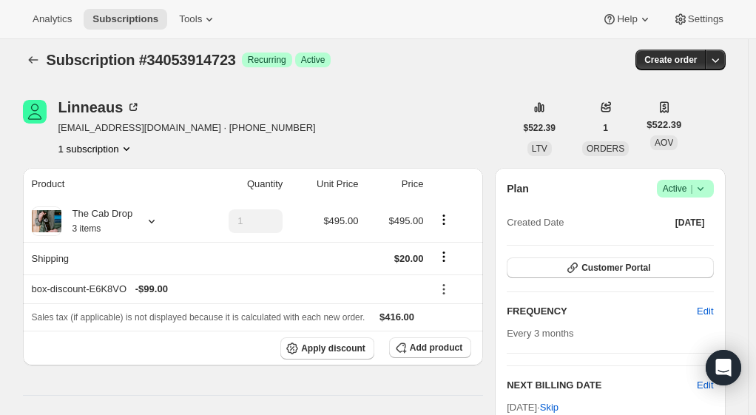
scroll to position [7, 0]
click at [132, 109] on icon at bounding box center [133, 108] width 15 height 15
click at [38, 63] on icon "Subscriptions" at bounding box center [33, 60] width 15 height 15
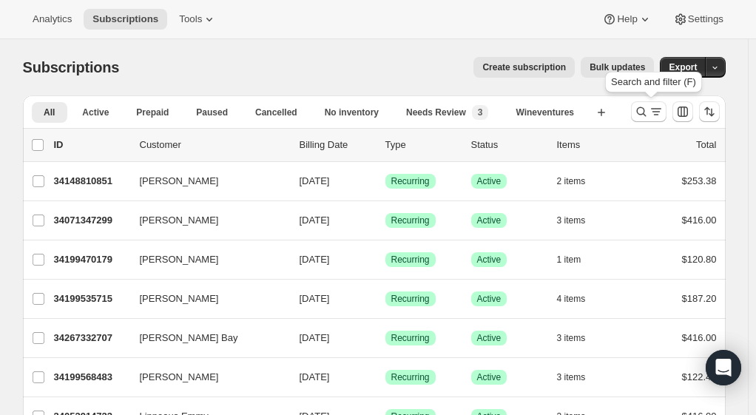
click at [644, 112] on icon "Search and filter results" at bounding box center [641, 111] width 15 height 15
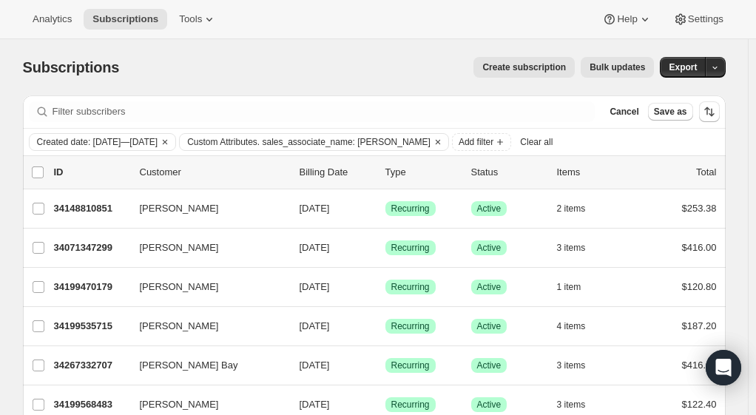
click at [525, 142] on span "Clear all" at bounding box center [536, 142] width 33 height 12
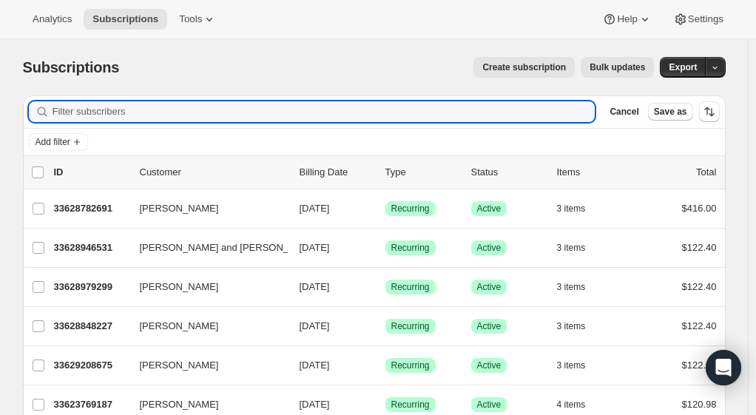
click at [162, 111] on input "Filter subscribers" at bounding box center [324, 111] width 543 height 21
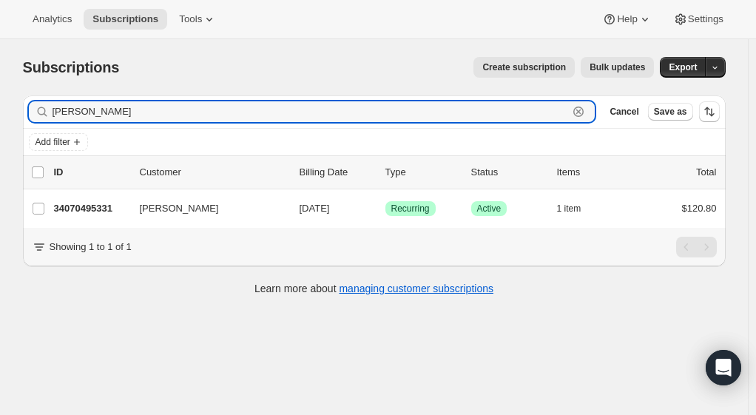
type input "susan cannon"
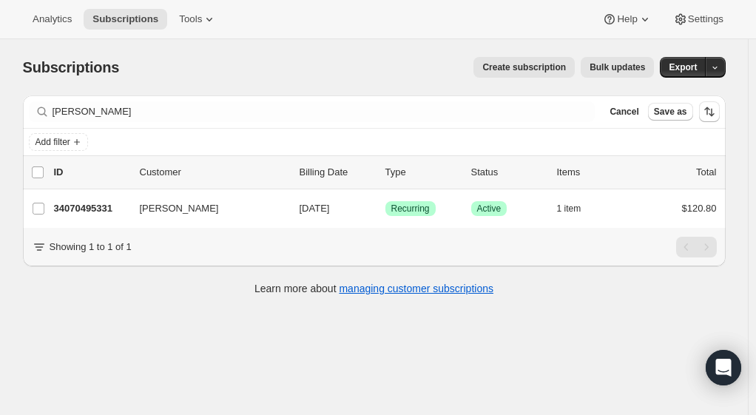
click at [87, 209] on p "34070495331" at bounding box center [91, 208] width 74 height 15
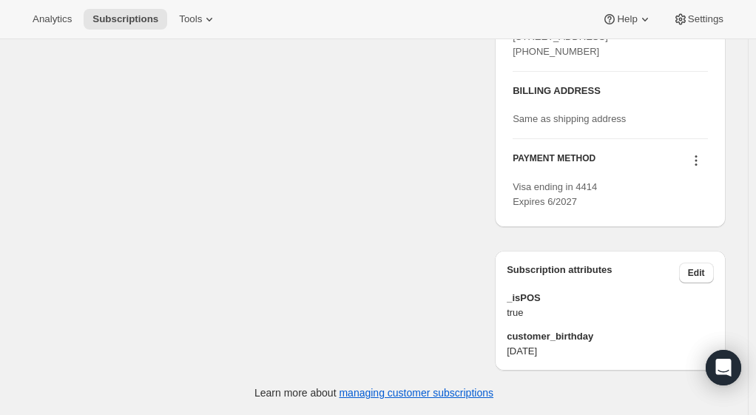
scroll to position [656, 0]
click at [705, 277] on span "Edit" at bounding box center [696, 273] width 17 height 12
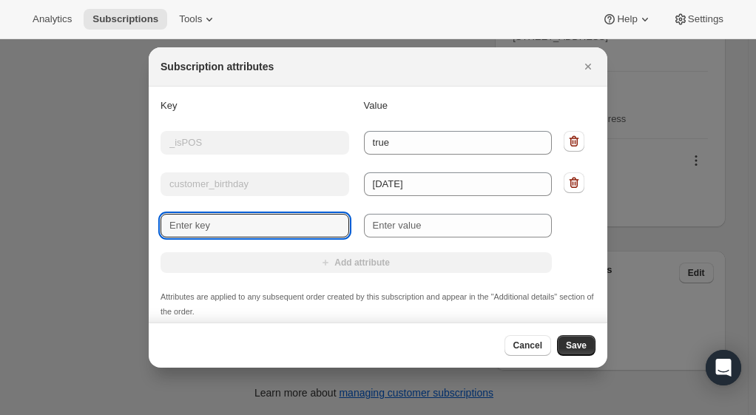
click at [231, 226] on input "New key" at bounding box center [255, 226] width 189 height 24
type input "S"
type input "sales_associate_name"
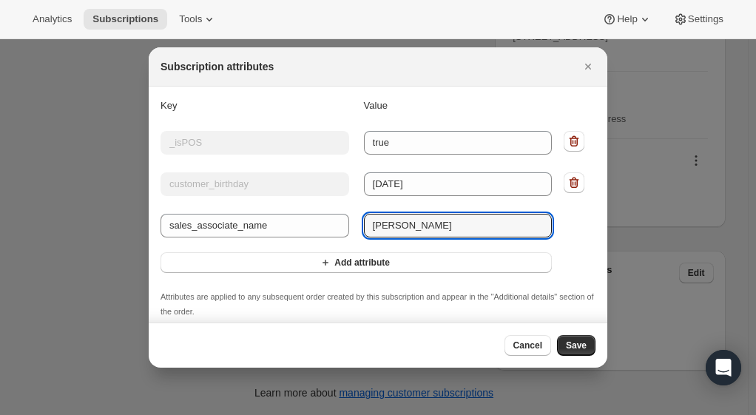
type input "Scott v"
click at [574, 348] on span "Save" at bounding box center [576, 346] width 21 height 12
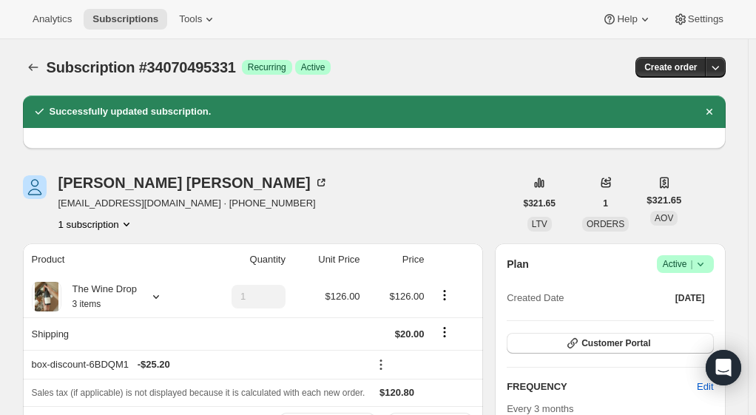
click at [33, 70] on icon "Subscriptions" at bounding box center [33, 67] width 15 height 15
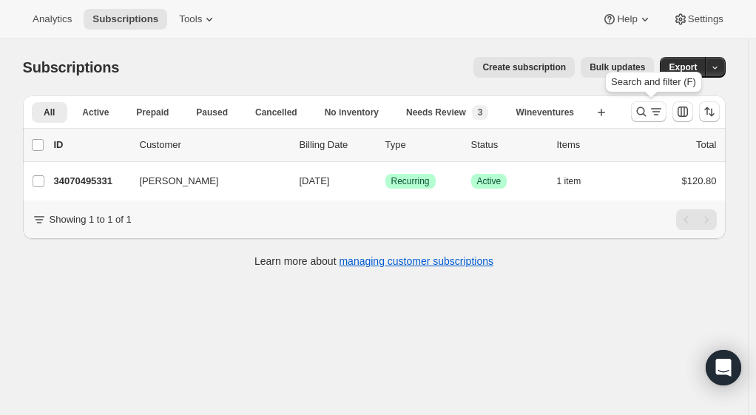
click at [646, 109] on icon "Search and filter results" at bounding box center [641, 111] width 15 height 15
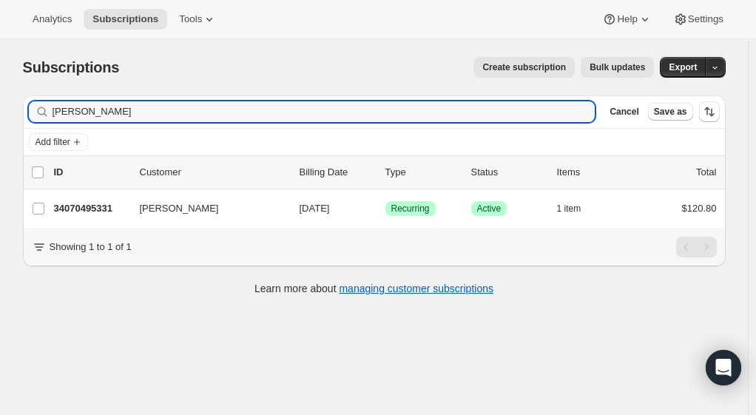
drag, startPoint x: 117, startPoint y: 111, endPoint x: 2, endPoint y: 112, distance: 114.7
click at [2, 112] on div "Subscriptions. This page is ready Subscriptions Create subscription Bulk update…" at bounding box center [374, 246] width 748 height 415
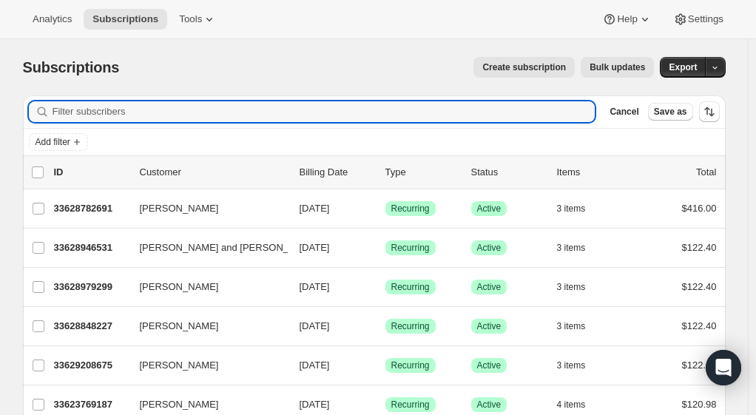
click at [79, 112] on input "Filter subscribers" at bounding box center [324, 111] width 543 height 21
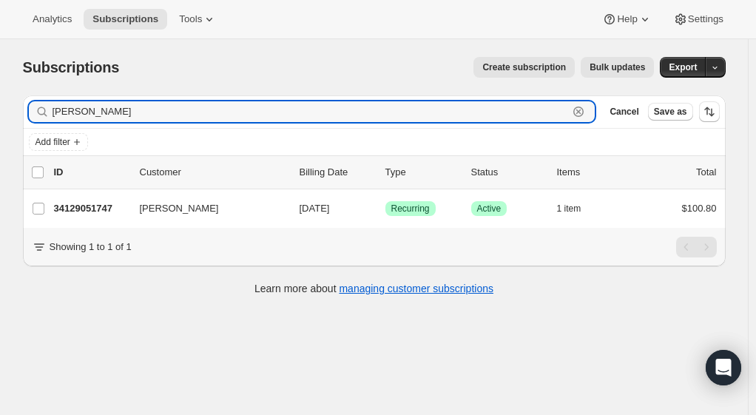
type input "nancy mert"
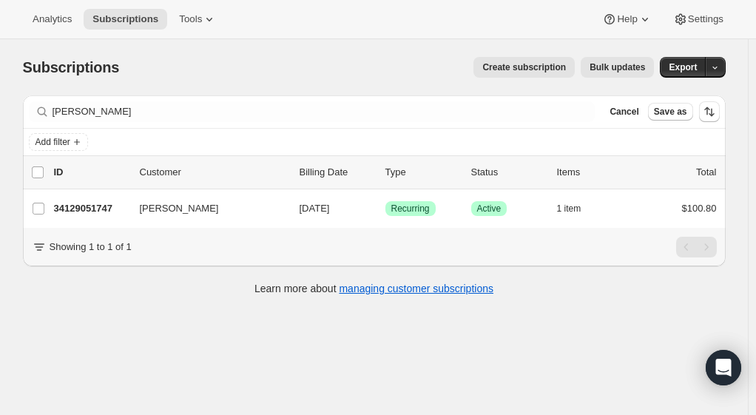
click at [81, 204] on p "34129051747" at bounding box center [91, 208] width 74 height 15
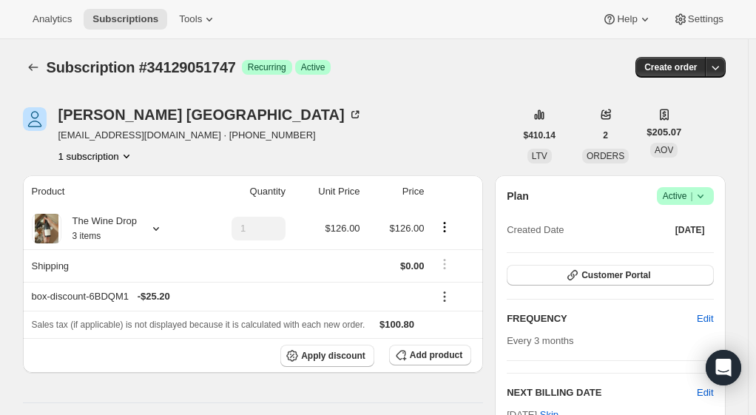
click at [41, 68] on icon "Subscriptions" at bounding box center [33, 67] width 15 height 15
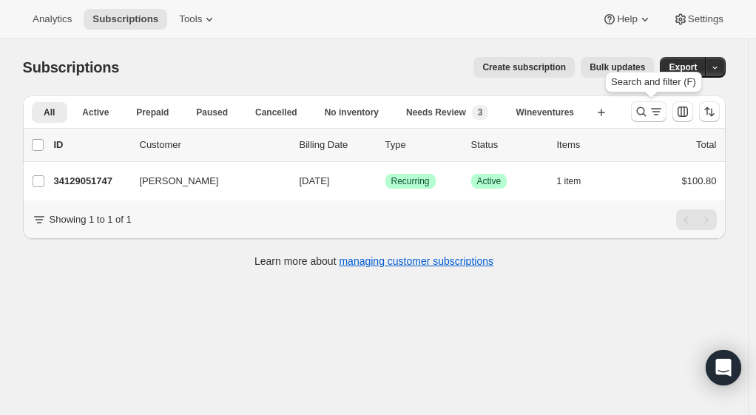
click at [656, 108] on icon "Search and filter results" at bounding box center [656, 111] width 15 height 15
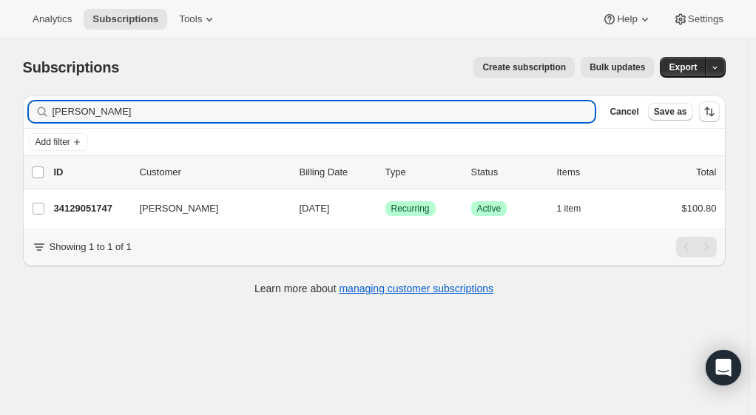
drag, startPoint x: 152, startPoint y: 117, endPoint x: -13, endPoint y: 105, distance: 166.1
click at [0, 105] on html "Analytics Subscriptions Tools Help Settings Skip to content Subscriptions. This…" at bounding box center [378, 207] width 756 height 415
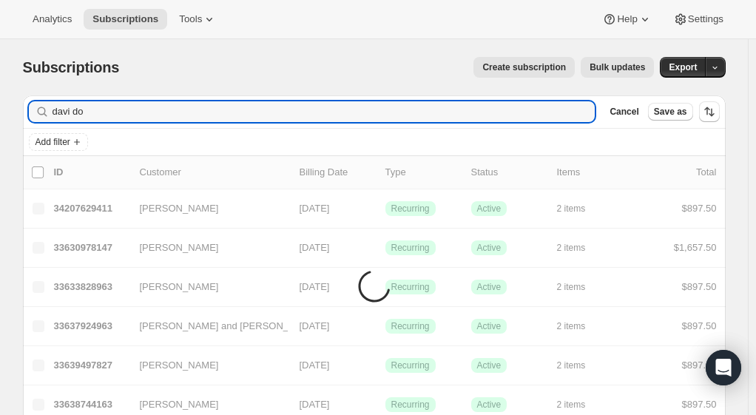
type input "davi don"
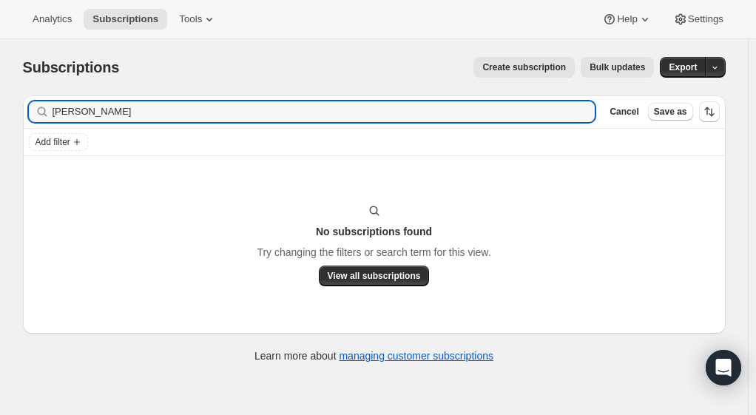
drag, startPoint x: 133, startPoint y: 117, endPoint x: 27, endPoint y: 110, distance: 106.0
click at [27, 110] on div "Filter subscribers davi don Clear Cancel Save as" at bounding box center [374, 111] width 703 height 33
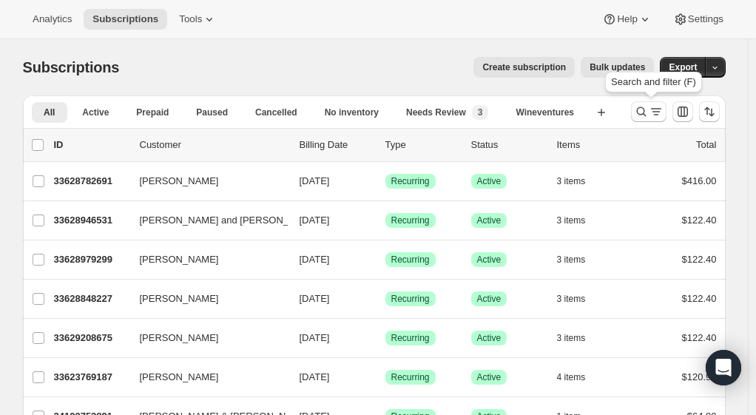
click at [643, 114] on icon "Search and filter results" at bounding box center [641, 112] width 10 height 10
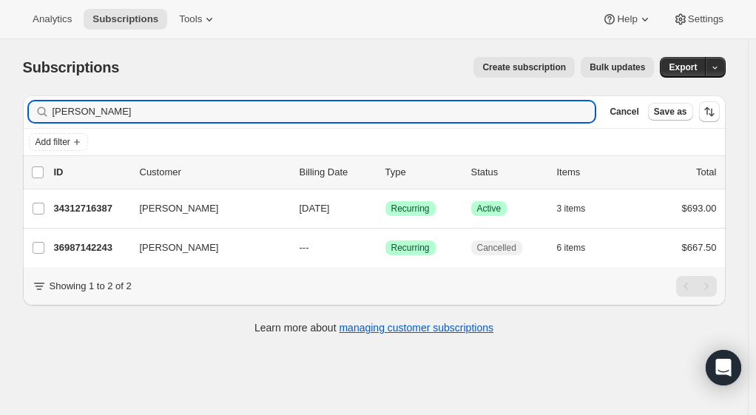
type input "[PERSON_NAME]"
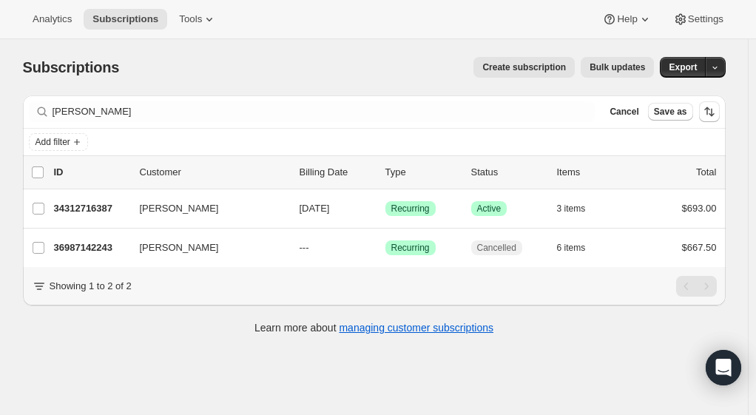
click at [100, 206] on p "34312716387" at bounding box center [91, 208] width 74 height 15
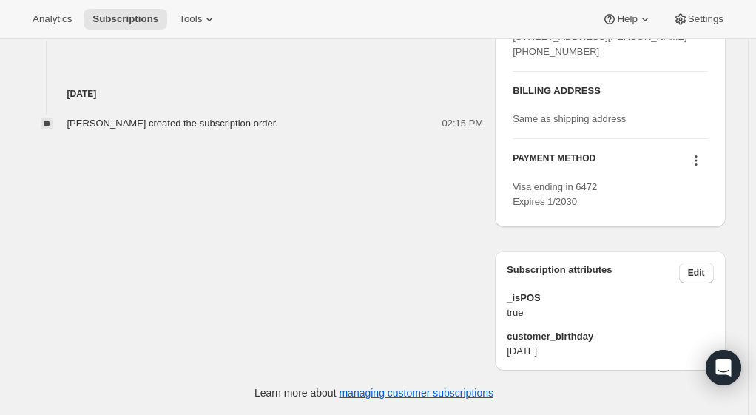
scroll to position [656, 0]
click at [710, 269] on button "Edit" at bounding box center [696, 273] width 35 height 21
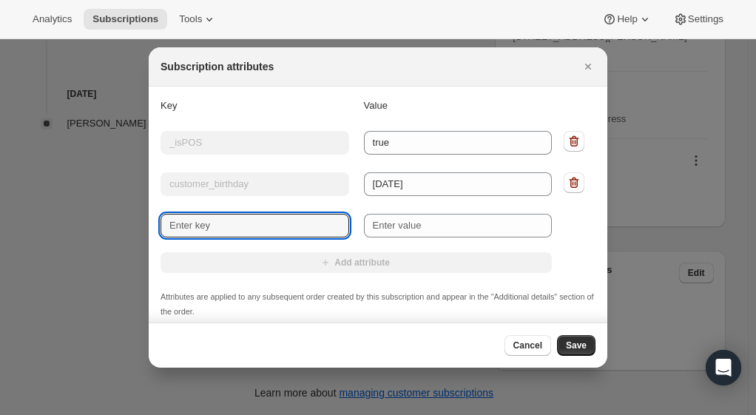
click at [210, 231] on input "New key" at bounding box center [255, 226] width 189 height 24
type input "sales_associate_name"
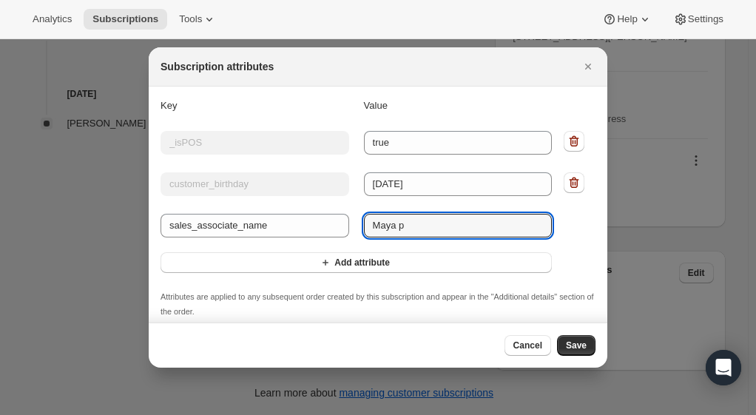
type input "Maya p"
click at [585, 351] on span "Save" at bounding box center [576, 346] width 21 height 12
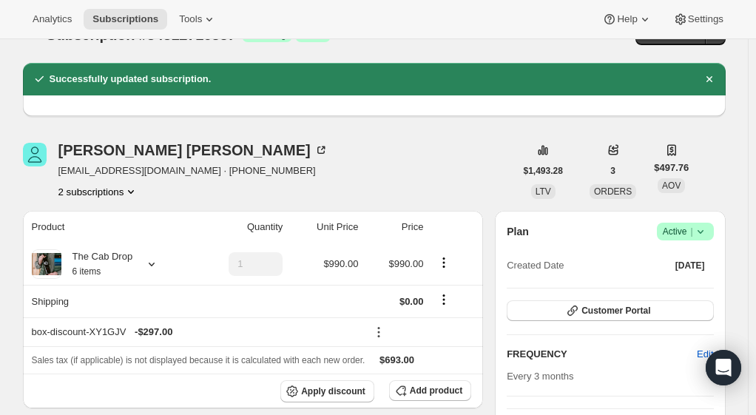
scroll to position [0, 0]
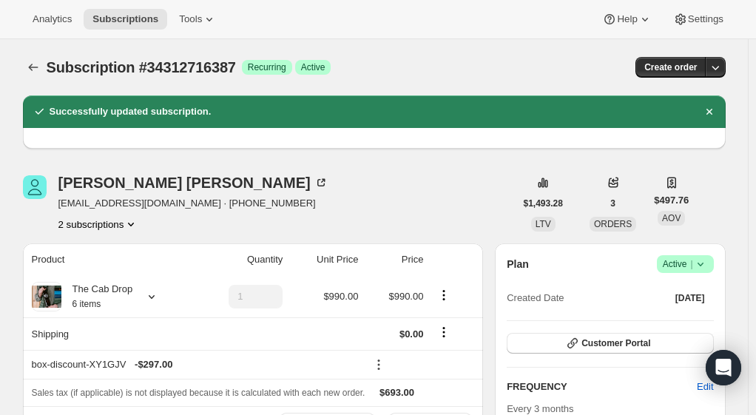
click at [38, 67] on icon "Subscriptions" at bounding box center [33, 67] width 15 height 15
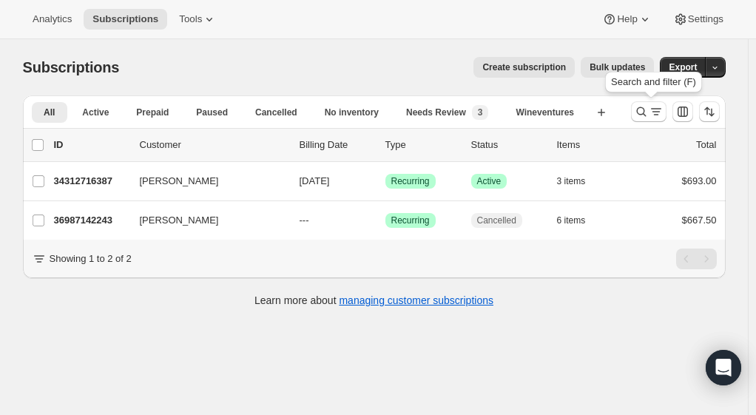
click at [649, 108] on icon "Search and filter results" at bounding box center [641, 111] width 15 height 15
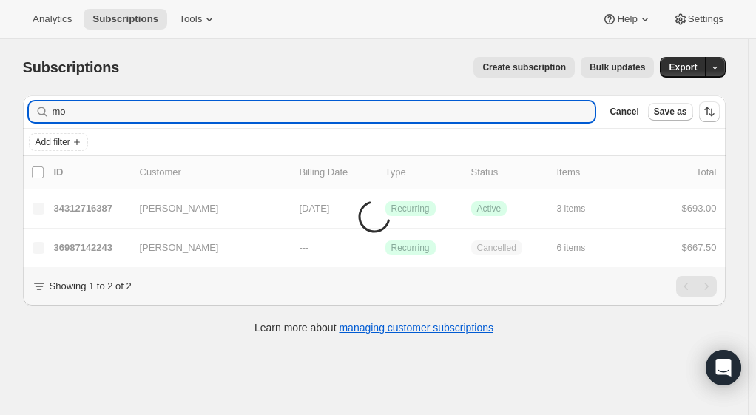
type input "m"
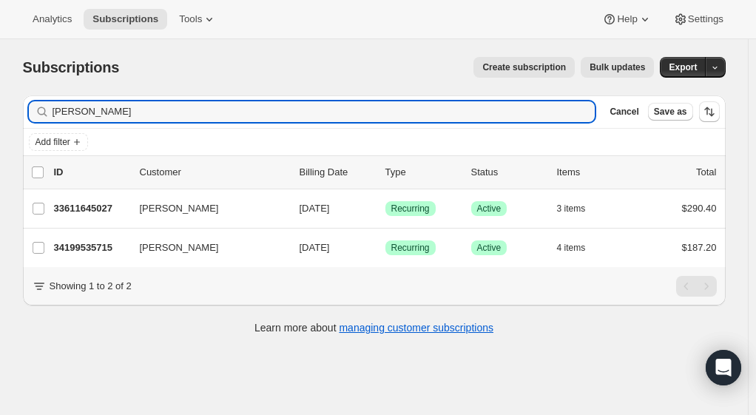
type input "[PERSON_NAME]"
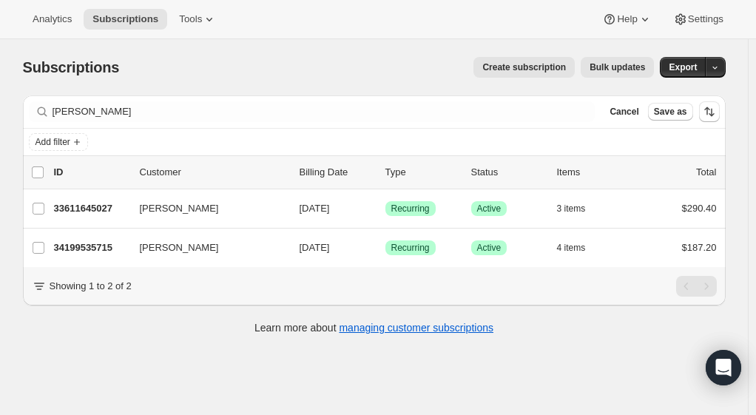
click at [90, 244] on p "34199535715" at bounding box center [91, 247] width 74 height 15
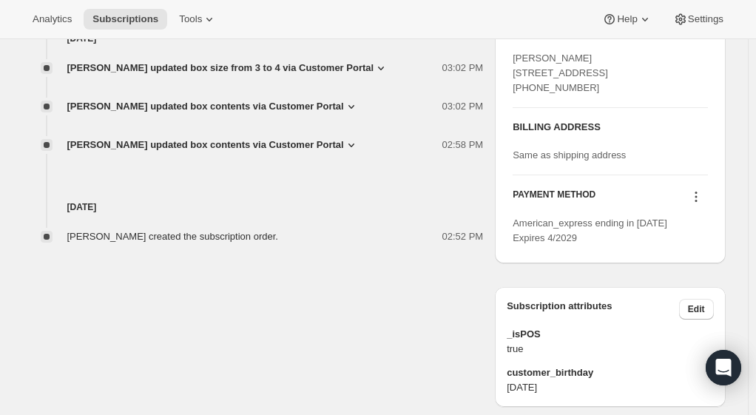
scroll to position [656, 0]
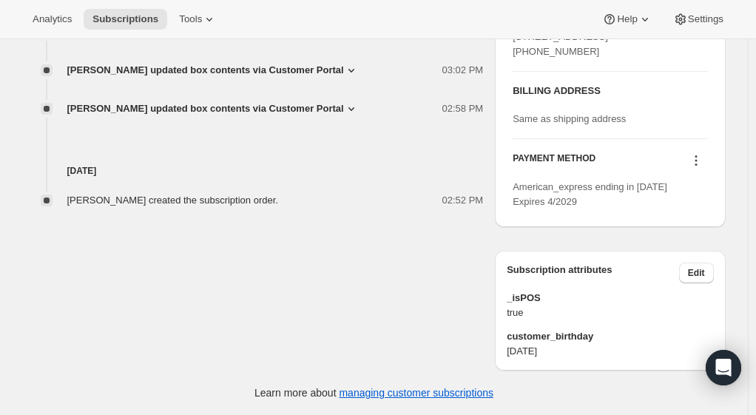
click at [695, 274] on span "Edit" at bounding box center [696, 273] width 17 height 12
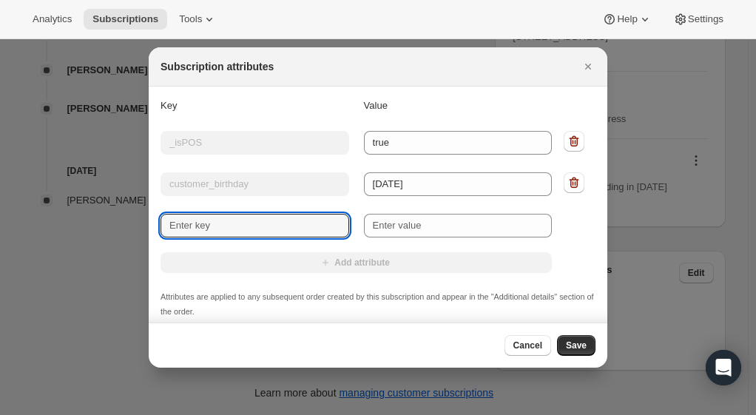
click at [317, 226] on input "New key" at bounding box center [255, 226] width 189 height 24
type input "sales_associate_name"
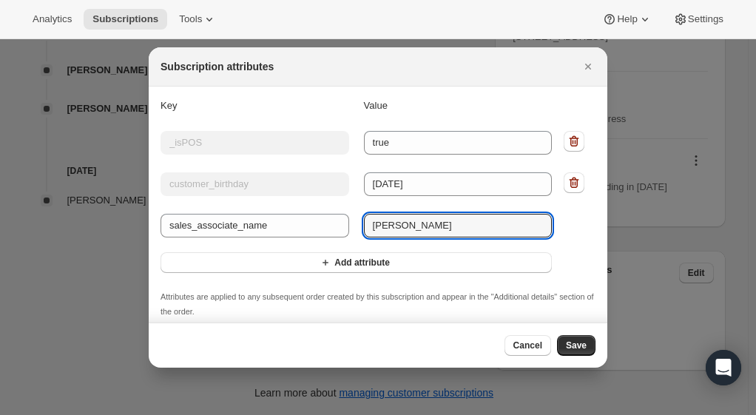
type input "[PERSON_NAME]"
click at [579, 342] on span "Save" at bounding box center [576, 346] width 21 height 12
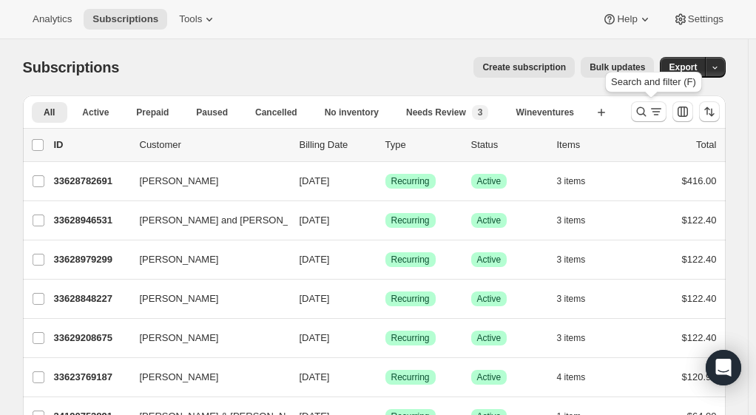
click at [645, 115] on icon "Search and filter results" at bounding box center [641, 111] width 15 height 15
click at [639, 115] on icon "Search and filter results" at bounding box center [641, 111] width 15 height 15
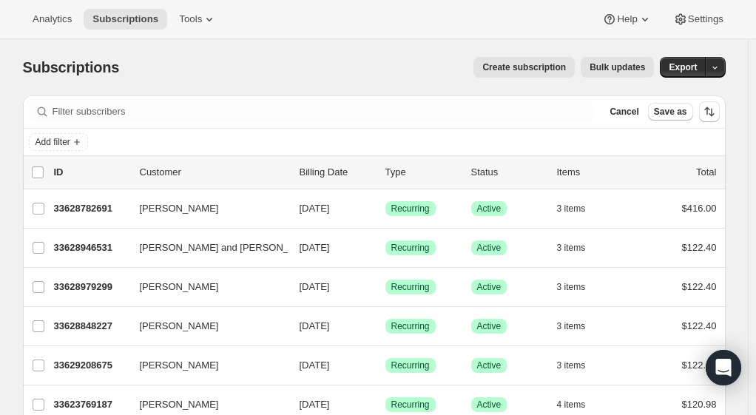
click at [83, 138] on icon "Add filter" at bounding box center [77, 142] width 12 height 12
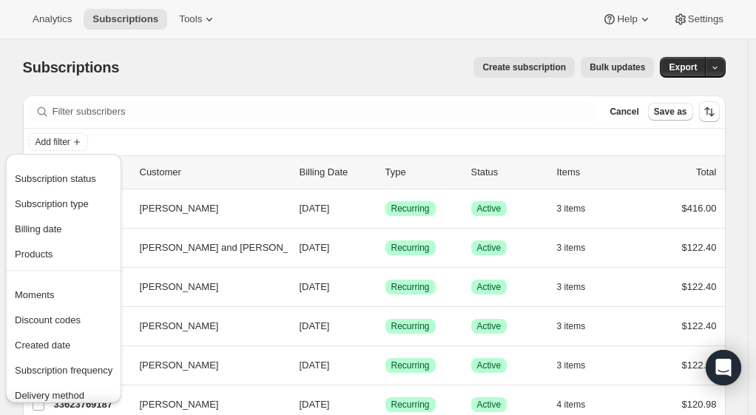
click at [75, 178] on span "Subscription status" at bounding box center [55, 178] width 81 height 11
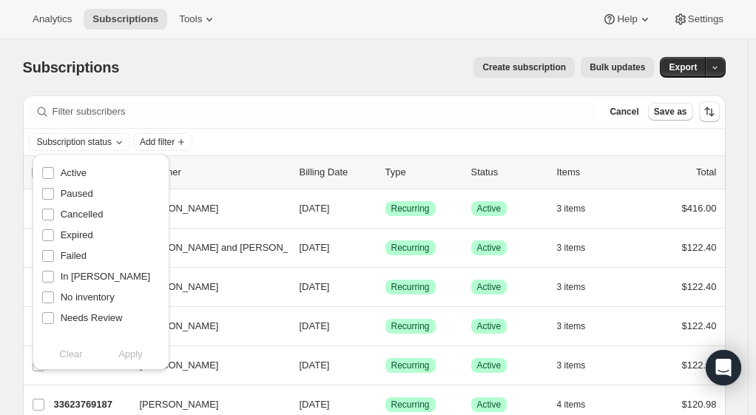
click at [48, 177] on input "Active" at bounding box center [48, 173] width 12 height 12
checkbox input "true"
click at [130, 355] on span "Apply" at bounding box center [130, 354] width 24 height 15
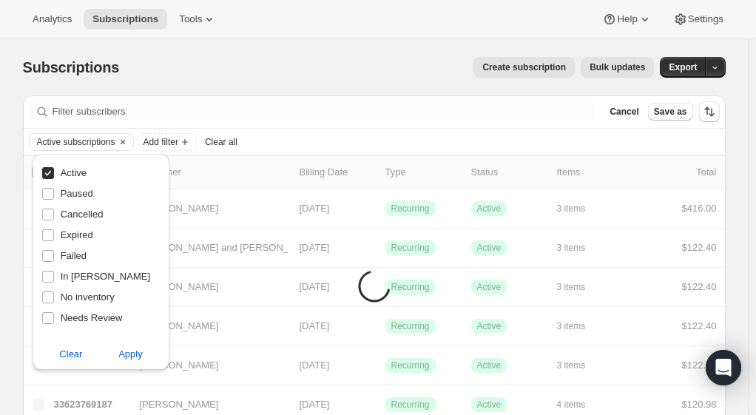
click at [188, 141] on icon "Add filter" at bounding box center [185, 142] width 6 height 6
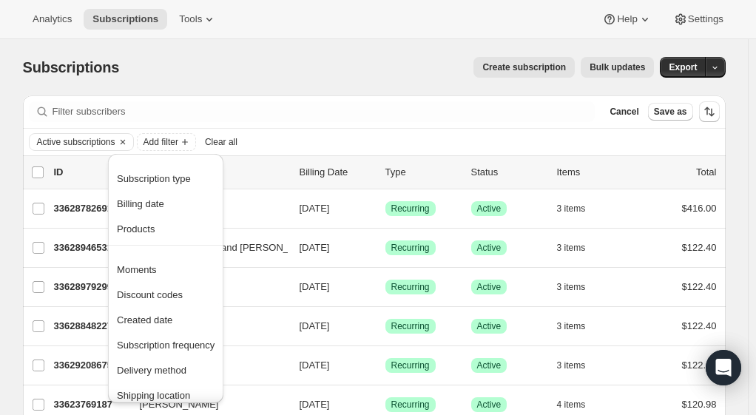
click at [168, 333] on button "Subscription frequency" at bounding box center [165, 345] width 107 height 24
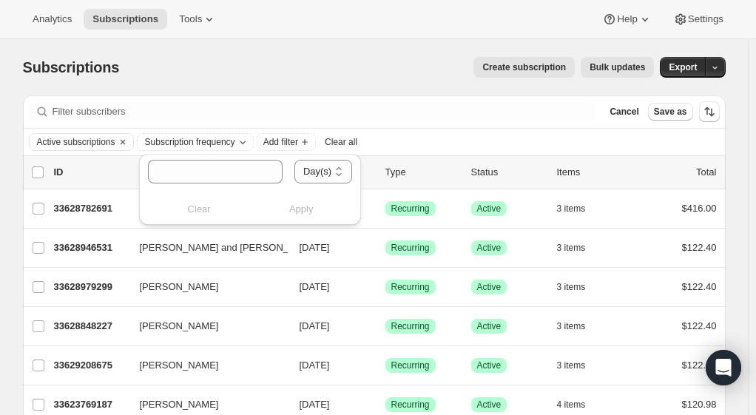
click at [203, 144] on span "Subscription frequency" at bounding box center [190, 142] width 90 height 12
click at [244, 142] on icon "Subscription frequency" at bounding box center [243, 142] width 12 height 12
click at [199, 204] on div "Clear Apply" at bounding box center [250, 209] width 204 height 15
click at [211, 207] on div "Clear Apply" at bounding box center [250, 209] width 204 height 15
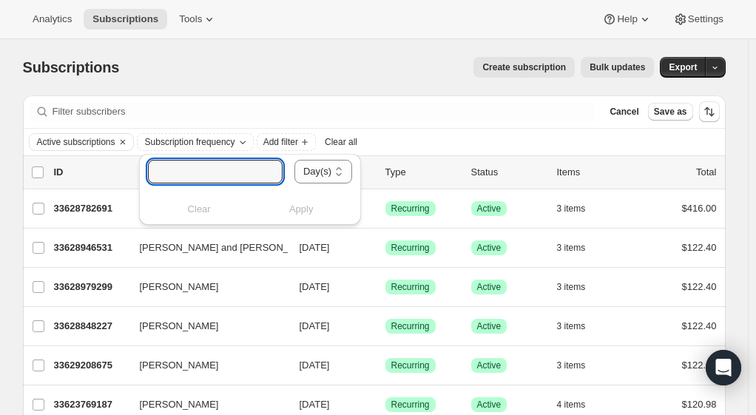
click at [239, 170] on input "number" at bounding box center [204, 172] width 112 height 24
type input "1"
click at [342, 144] on div "Active subscriptions Subscription frequency Add filter Clear all" at bounding box center [374, 142] width 691 height 18
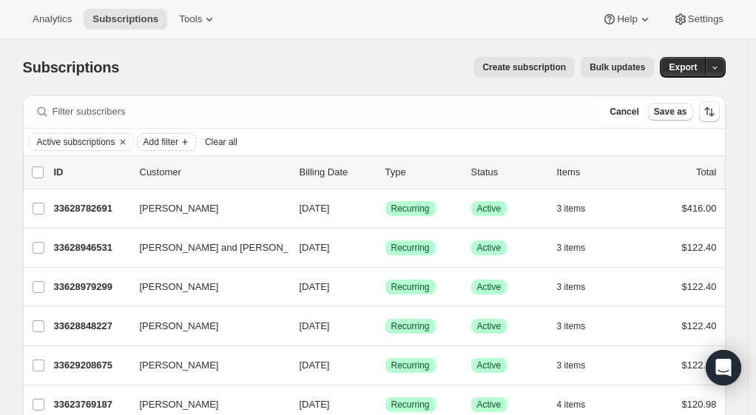
click at [186, 143] on icon "Add filter" at bounding box center [185, 142] width 12 height 12
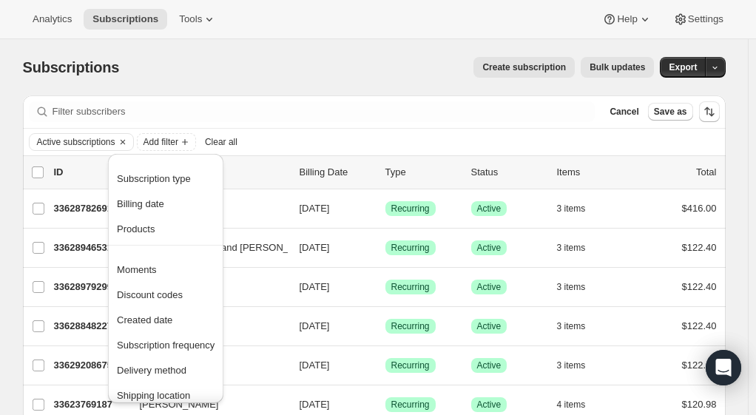
click at [145, 320] on span "Created date" at bounding box center [144, 319] width 55 height 11
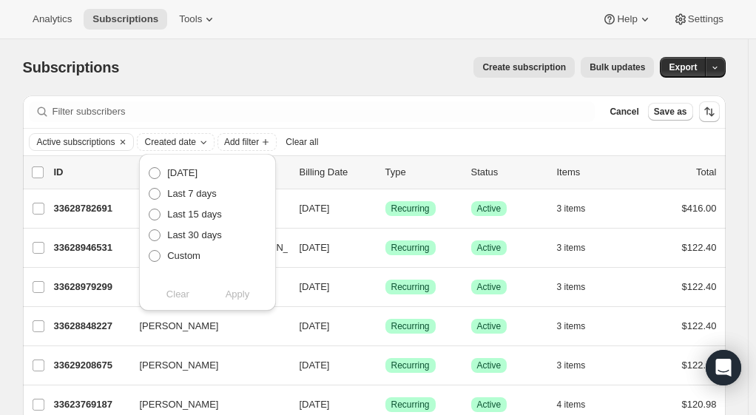
click at [192, 260] on span "Custom" at bounding box center [183, 255] width 33 height 11
click at [149, 251] on input "Custom" at bounding box center [149, 250] width 1 height 1
radio input "true"
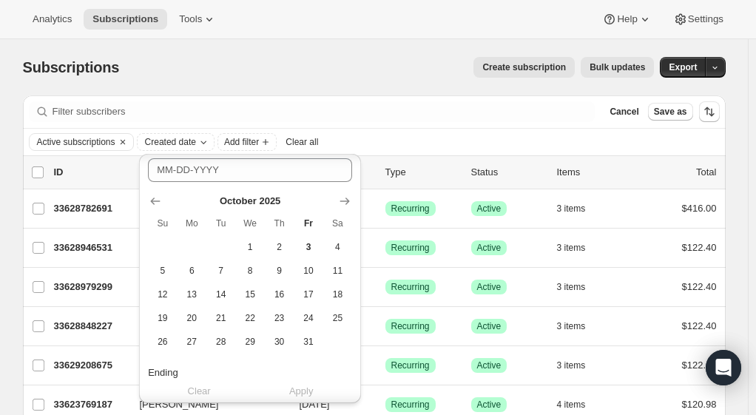
scroll to position [152, 0]
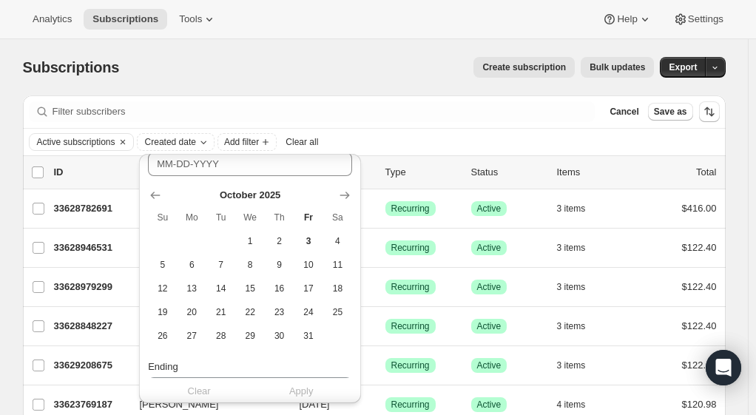
click at [158, 200] on icon "Show previous month, September 2025" at bounding box center [155, 195] width 15 height 15
click at [192, 237] on span "1" at bounding box center [191, 241] width 17 height 12
type input "09-01-2025"
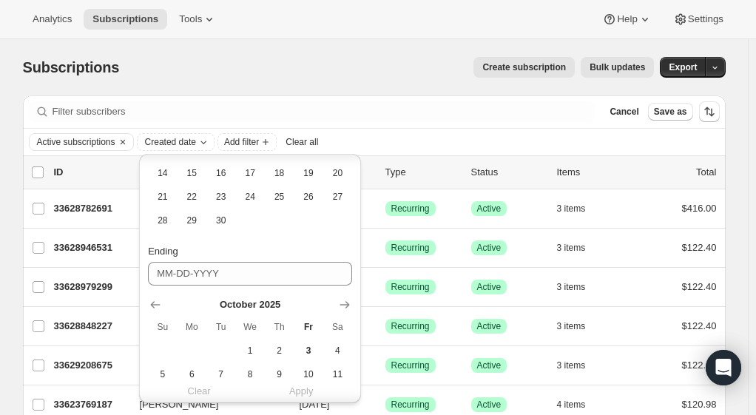
scroll to position [268, 0]
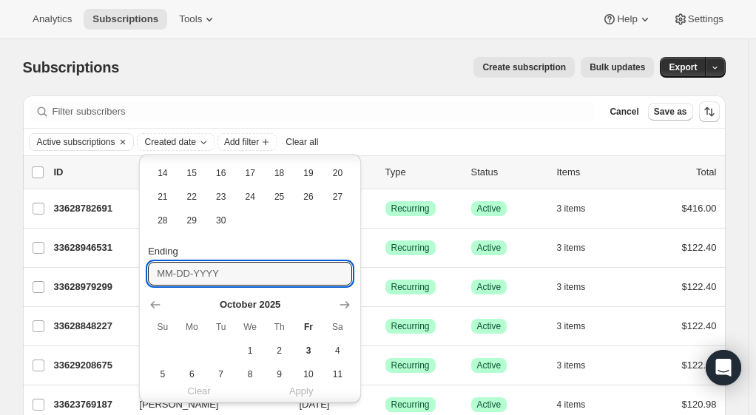
click at [217, 280] on input "Ending" at bounding box center [250, 274] width 204 height 24
click at [155, 306] on icon "Show previous month, September 2025" at bounding box center [155, 304] width 15 height 15
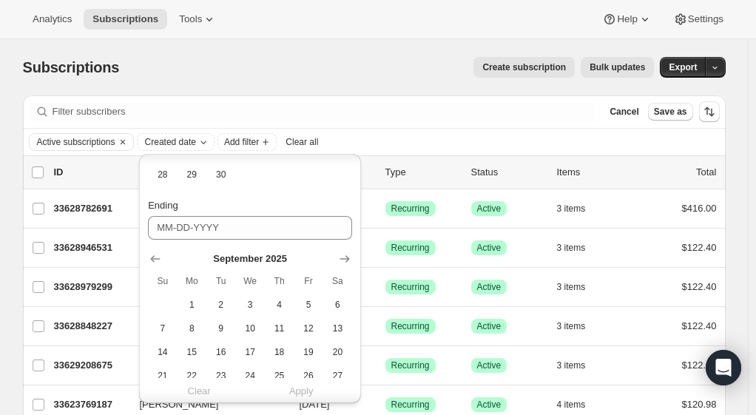
scroll to position [378, 0]
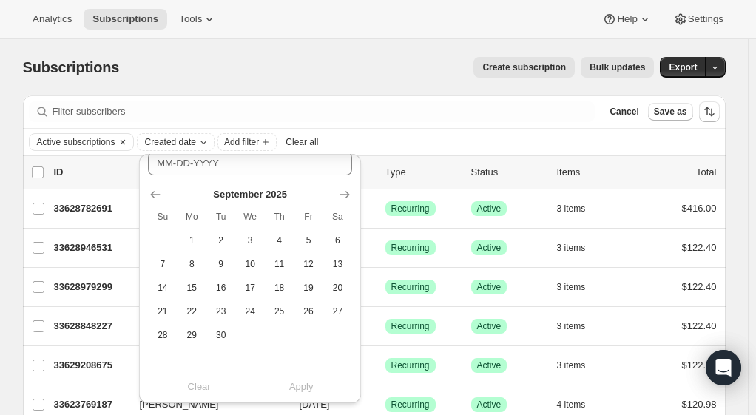
click at [220, 334] on span "30" at bounding box center [220, 335] width 17 height 12
type input "09-30-2025"
click at [312, 384] on span "Apply" at bounding box center [301, 387] width 24 height 15
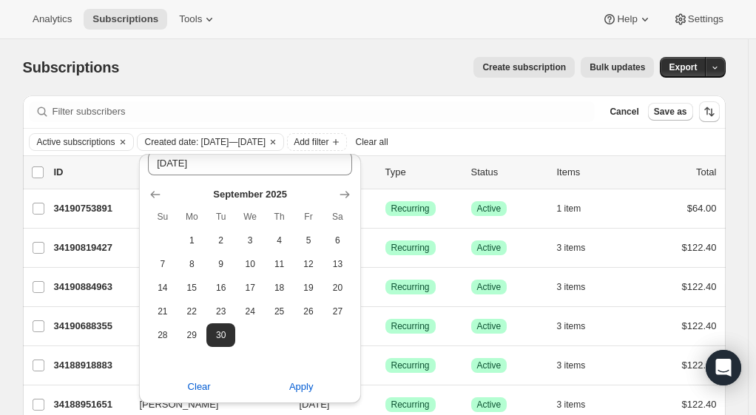
click at [328, 136] on span "Add filter" at bounding box center [311, 142] width 35 height 12
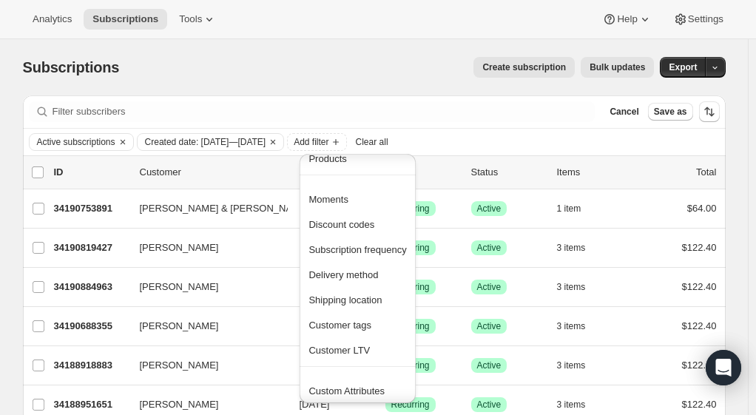
scroll to position [80, 0]
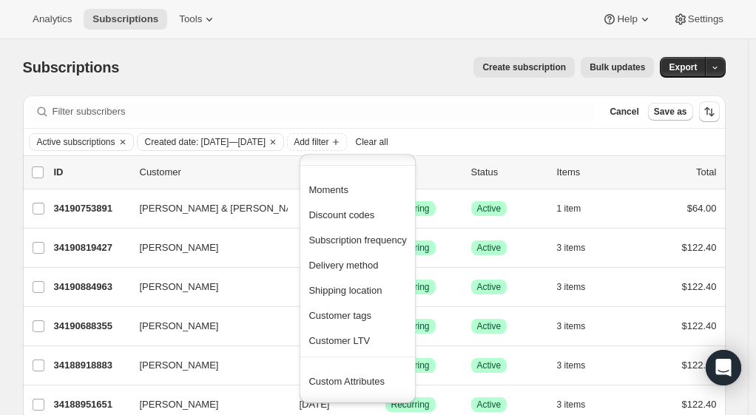
click at [339, 383] on span "Custom Attributes" at bounding box center [347, 381] width 76 height 11
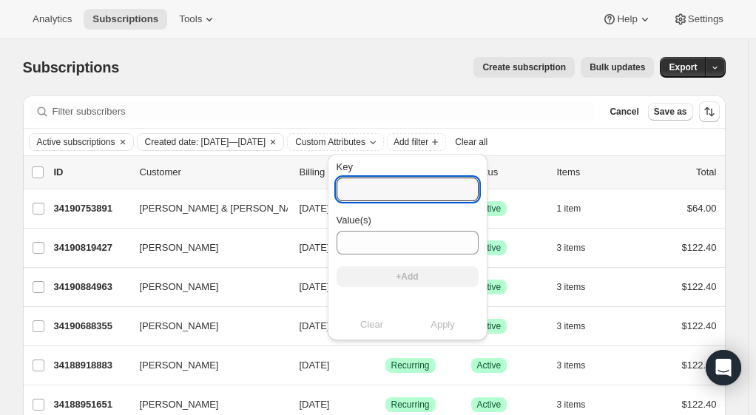
click at [365, 192] on input "Key" at bounding box center [408, 190] width 142 height 24
type input "sales_associate_name"
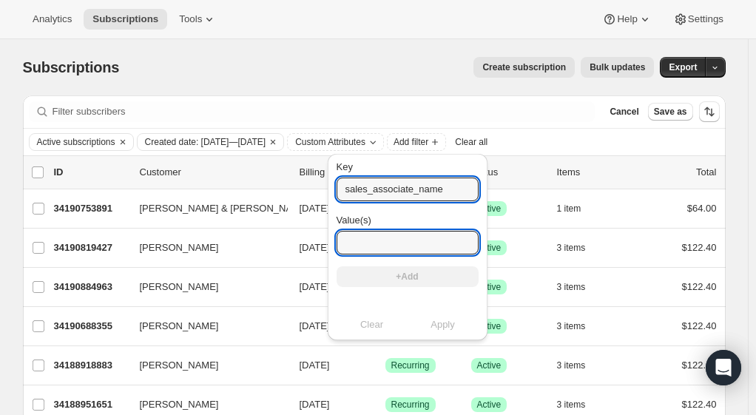
click at [425, 242] on input "Value(s)" at bounding box center [408, 243] width 142 height 24
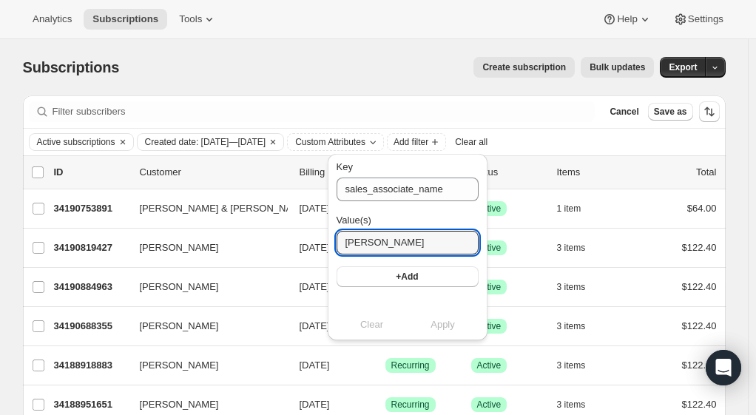
type input "Janelle P"
click at [433, 274] on button "+Add" at bounding box center [408, 276] width 142 height 21
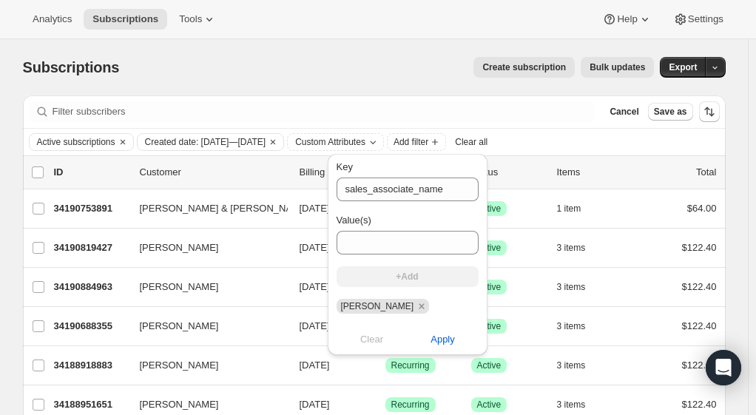
click at [432, 340] on span "Apply" at bounding box center [443, 339] width 24 height 15
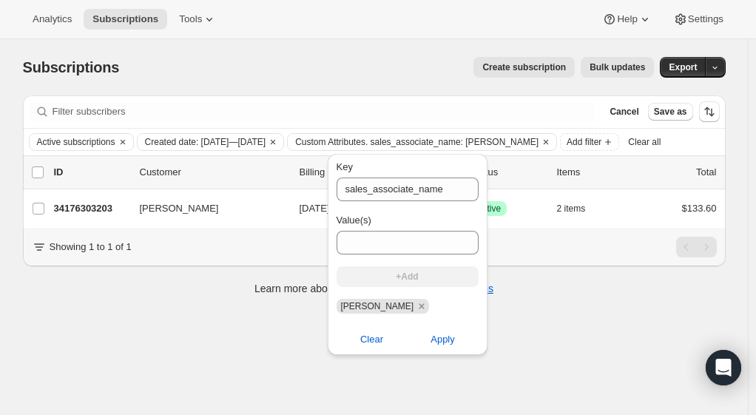
click at [179, 339] on div "Subscriptions. This page is ready Subscriptions Create subscription Bulk update…" at bounding box center [374, 246] width 748 height 415
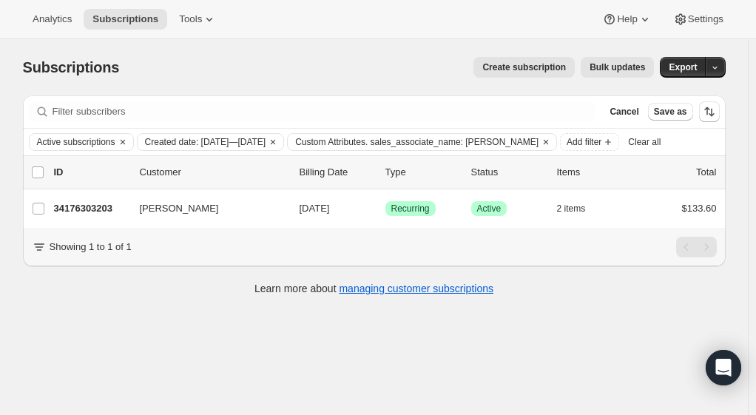
click at [102, 216] on div "34176303203 Sejal Babaria 12/08/2025 Success Recurring Success Active 2 items $…" at bounding box center [385, 208] width 663 height 21
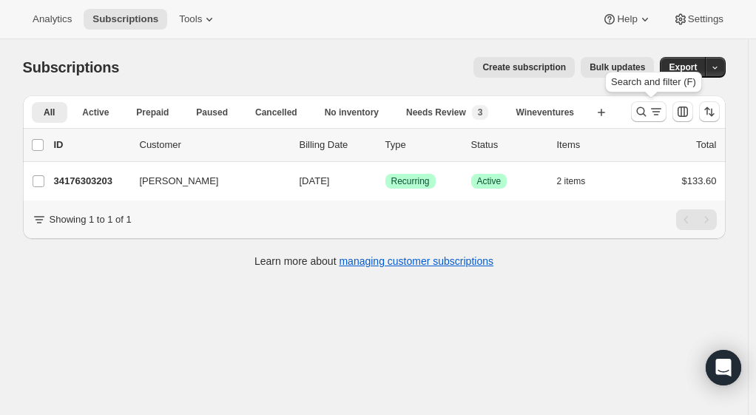
click at [646, 112] on icon "Search and filter results" at bounding box center [641, 111] width 15 height 15
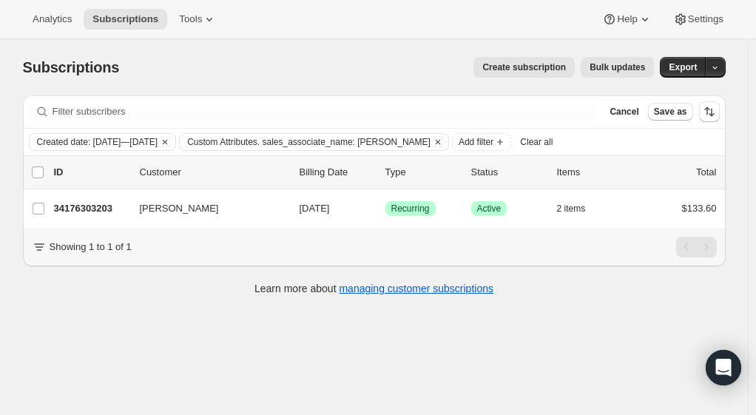
click at [386, 146] on span "Custom Attributes. sales_associate_name: [PERSON_NAME]" at bounding box center [308, 142] width 243 height 12
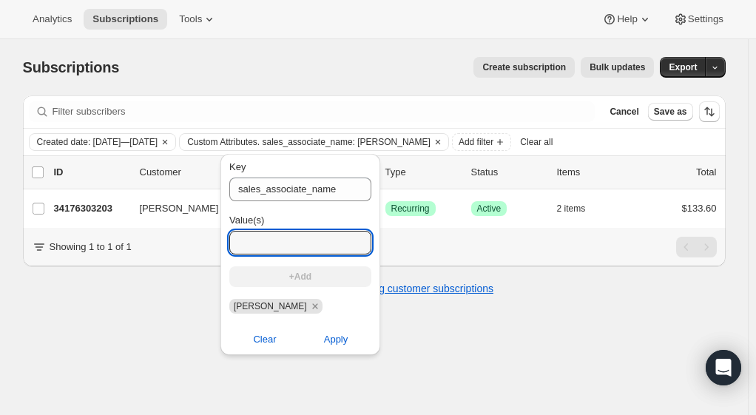
click at [299, 240] on input "Value(s)" at bounding box center [300, 243] width 142 height 24
type input "scott v"
click at [318, 277] on button "+Add" at bounding box center [300, 276] width 142 height 21
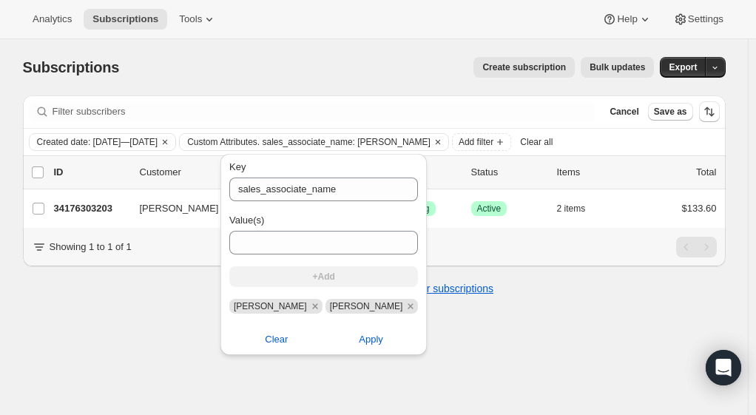
click at [309, 306] on icon "Remove Janelle P" at bounding box center [315, 306] width 13 height 13
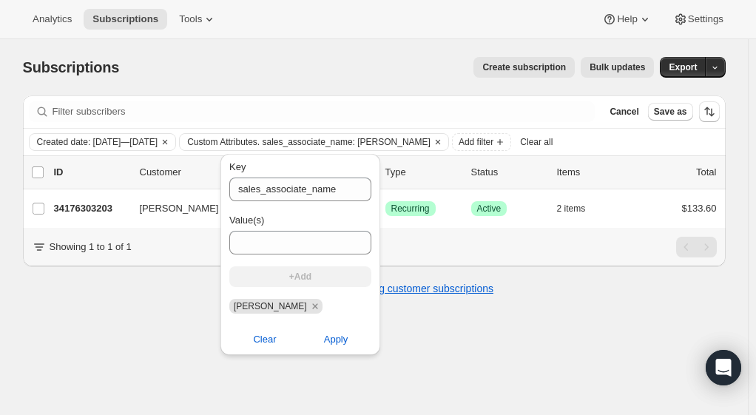
click at [334, 346] on span "Apply" at bounding box center [336, 339] width 24 height 15
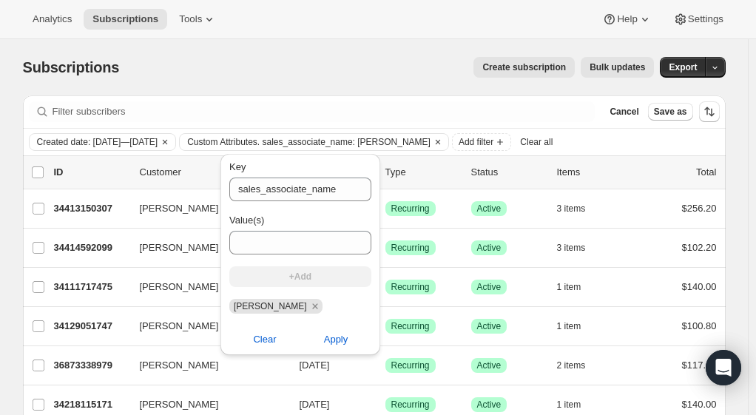
click at [276, 92] on div "Subscriptions. This page is ready Subscriptions Create subscription Bulk update…" at bounding box center [374, 67] width 703 height 56
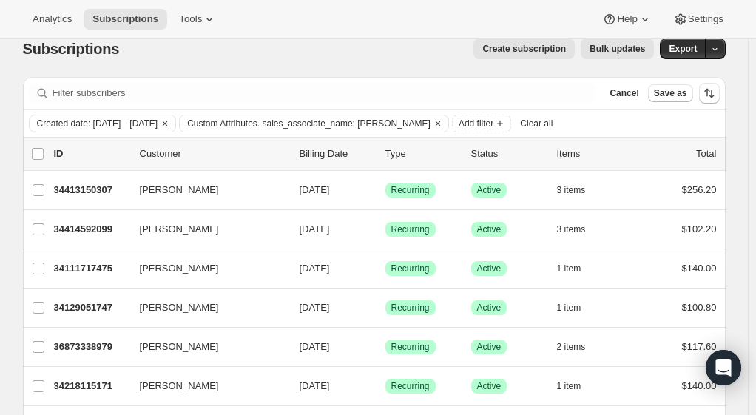
scroll to position [12, 0]
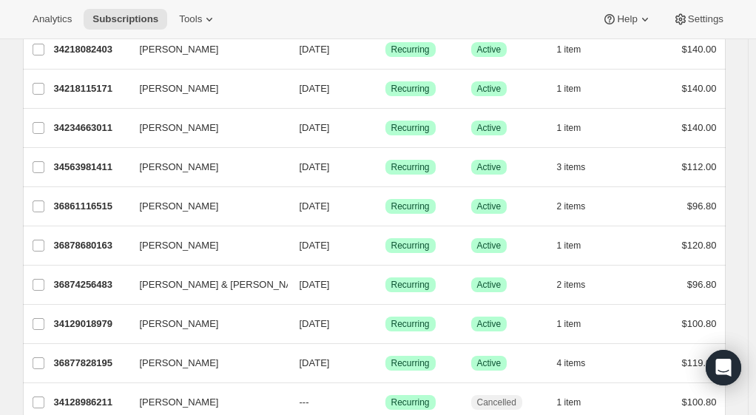
scroll to position [463, 0]
